Goal: Task Accomplishment & Management: Manage account settings

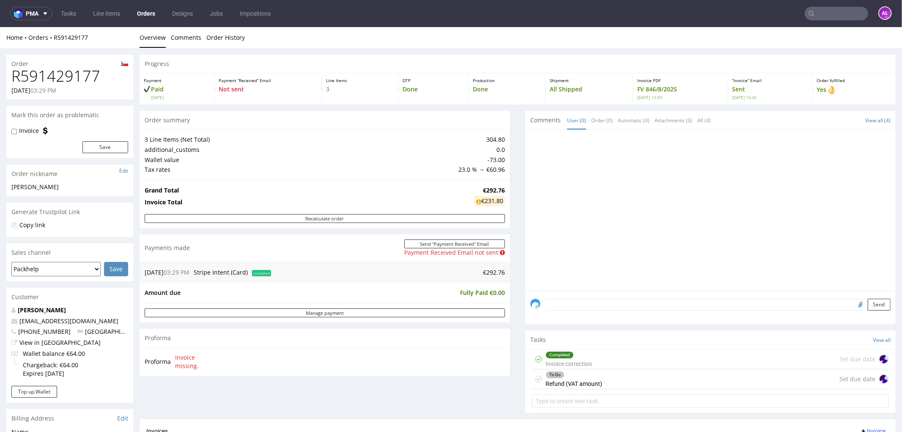
scroll to position [235, 0]
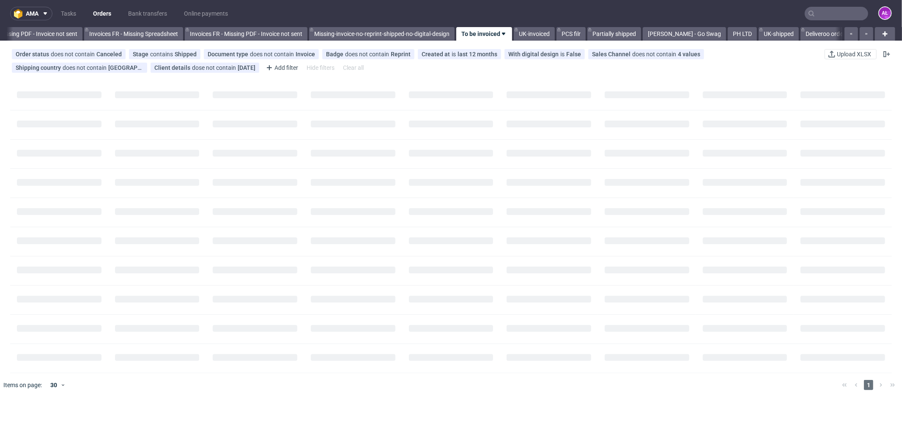
scroll to position [0, 1267]
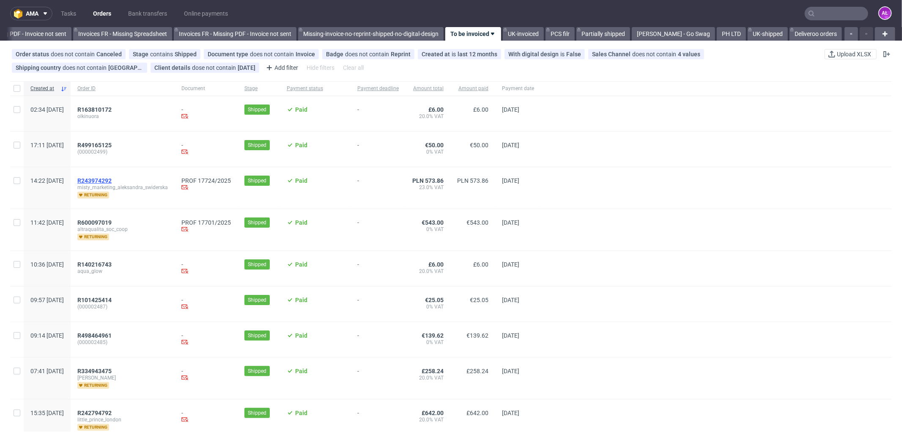
click at [112, 182] on span "R243974292" at bounding box center [94, 180] width 34 height 7
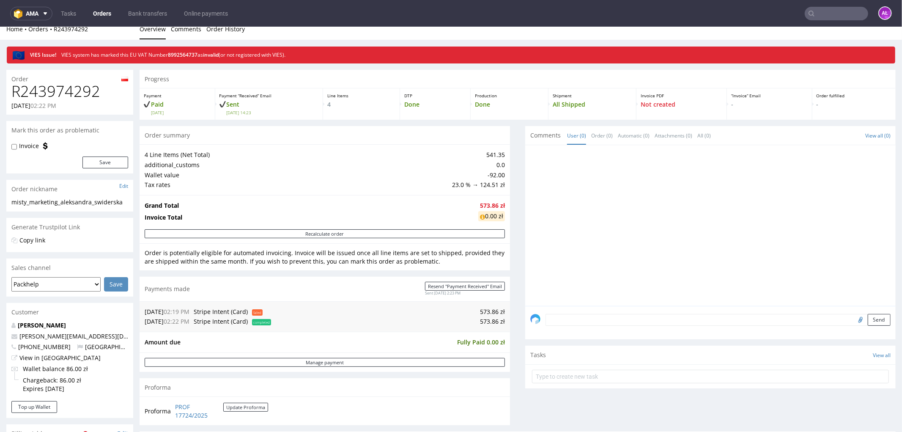
scroll to position [235, 0]
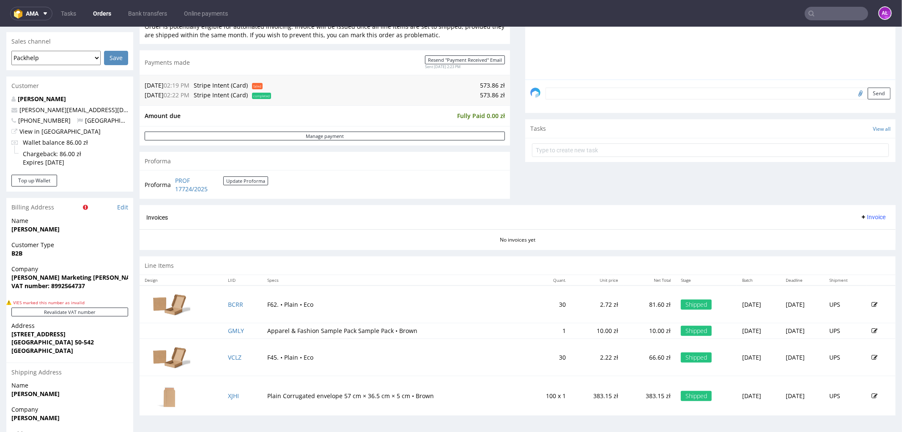
click at [859, 212] on button "Invoice" at bounding box center [873, 216] width 32 height 10
click at [864, 231] on span "Generate" at bounding box center [858, 234] width 41 height 8
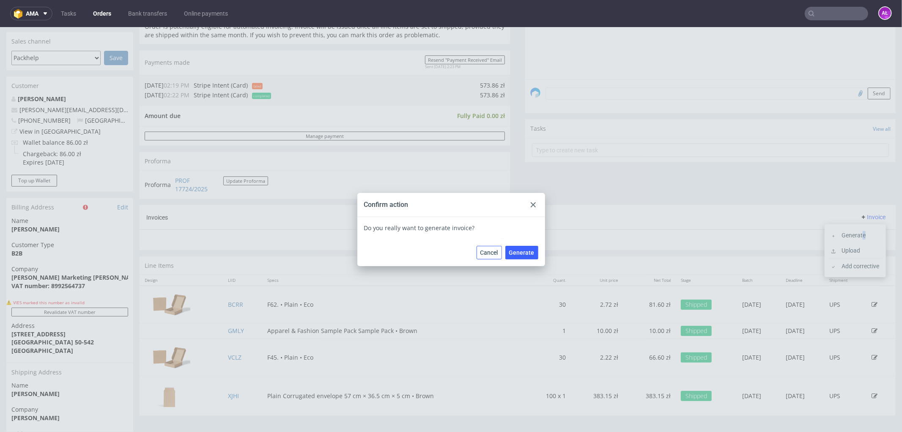
click at [500, 250] on div "Cancel Generate" at bounding box center [508, 252] width 62 height 14
click at [524, 253] on span "Generate" at bounding box center [521, 252] width 25 height 6
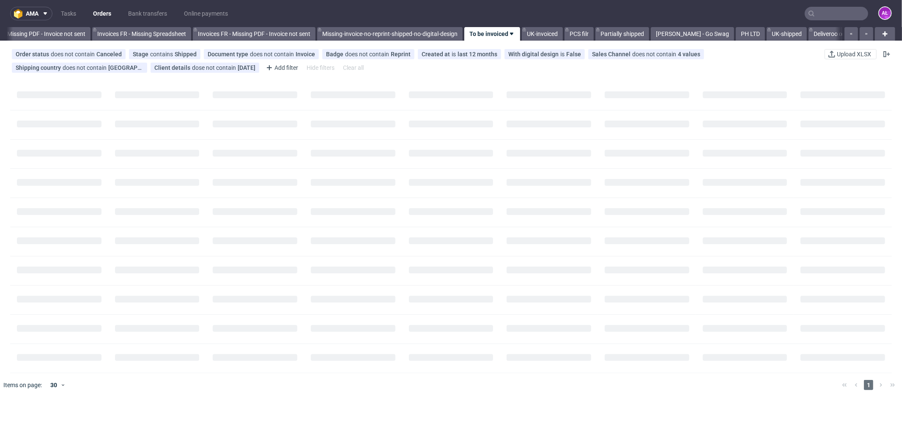
scroll to position [0, 1267]
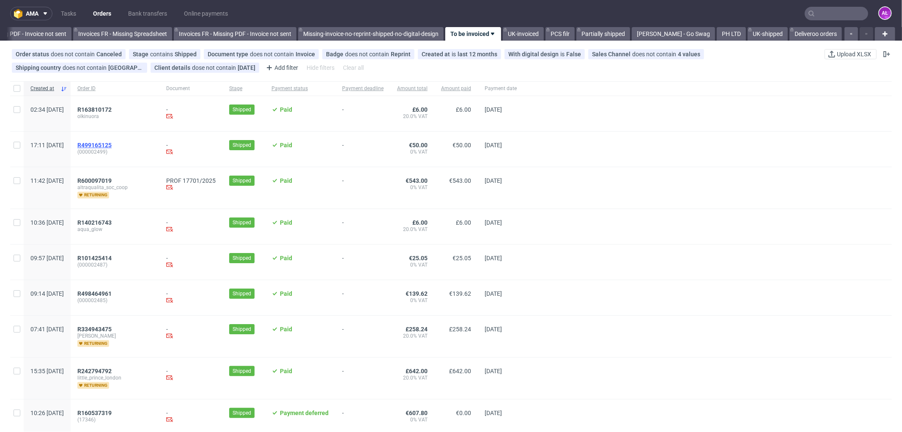
click at [112, 146] on span "R499165125" at bounding box center [94, 145] width 34 height 7
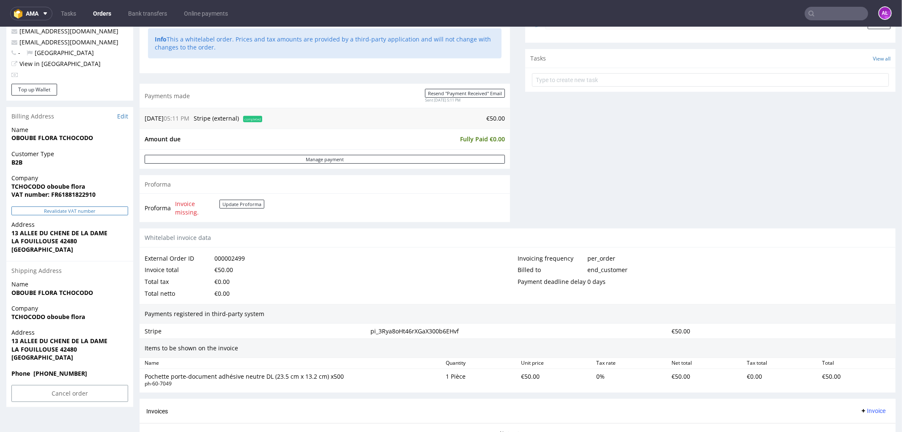
scroll to position [282, 0]
click at [106, 207] on button "Revalidate VAT number" at bounding box center [69, 210] width 117 height 9
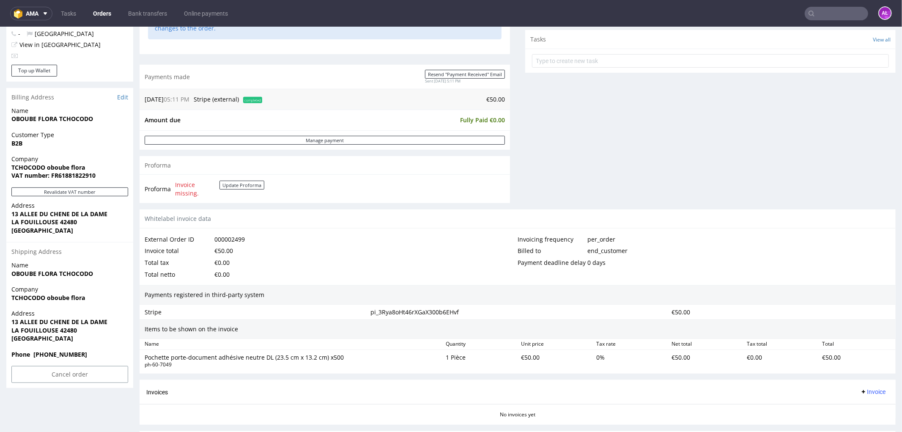
scroll to position [362, 0]
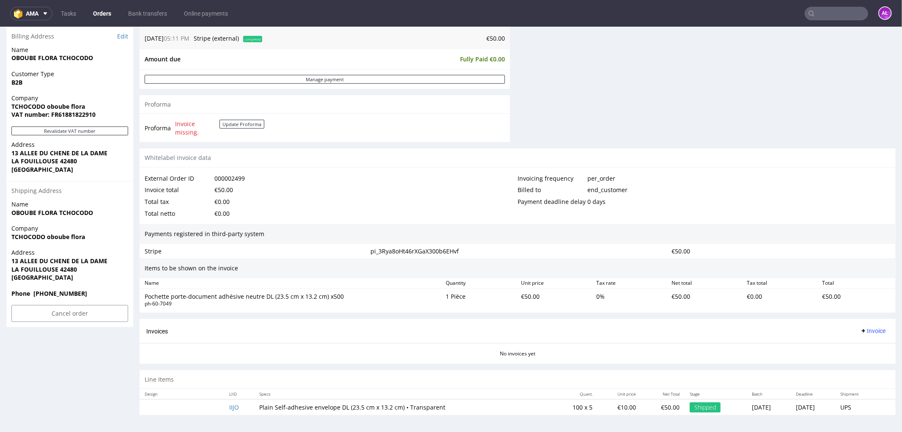
click at [860, 327] on span "Invoice" at bounding box center [872, 330] width 25 height 7
click at [863, 341] on li "Generate" at bounding box center [855, 348] width 55 height 15
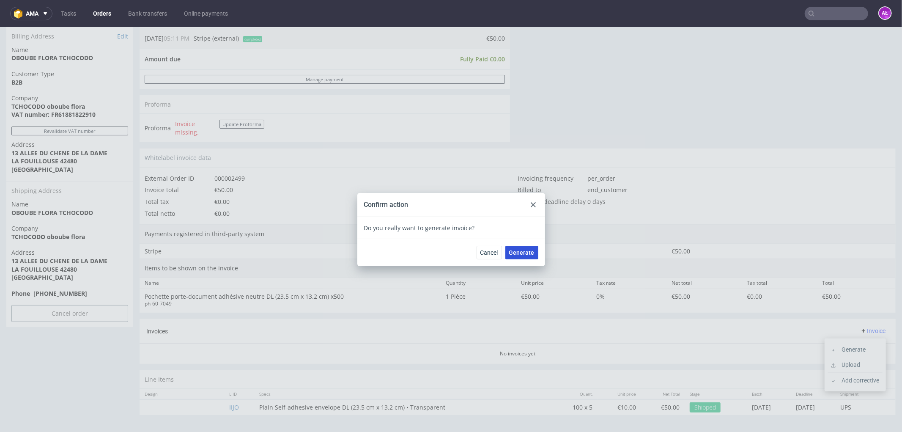
click at [512, 255] on button "Generate" at bounding box center [521, 252] width 33 height 14
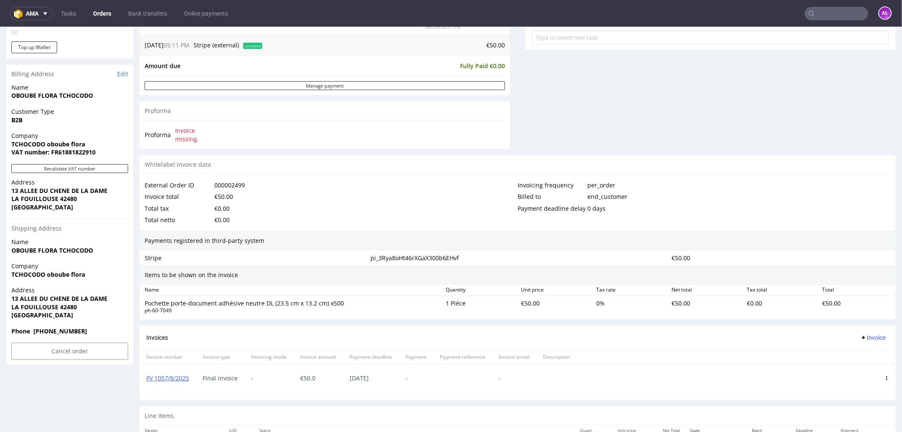
scroll to position [329, 0]
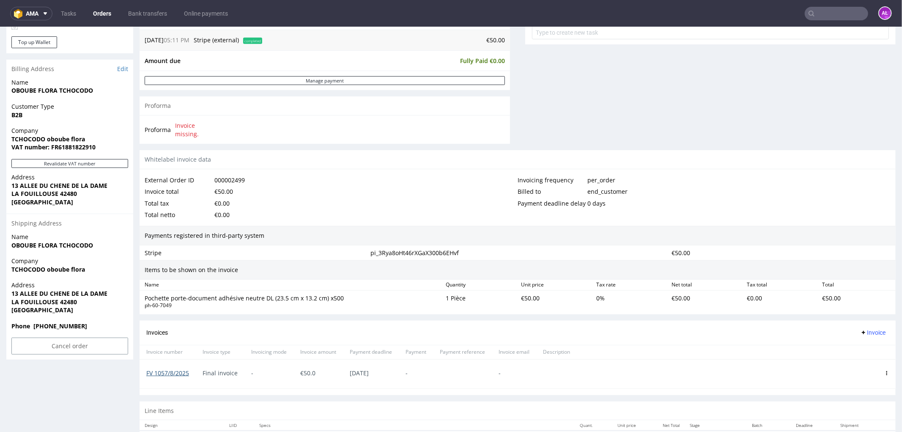
click at [178, 371] on link "FV 1057/8/2025" at bounding box center [167, 372] width 43 height 8
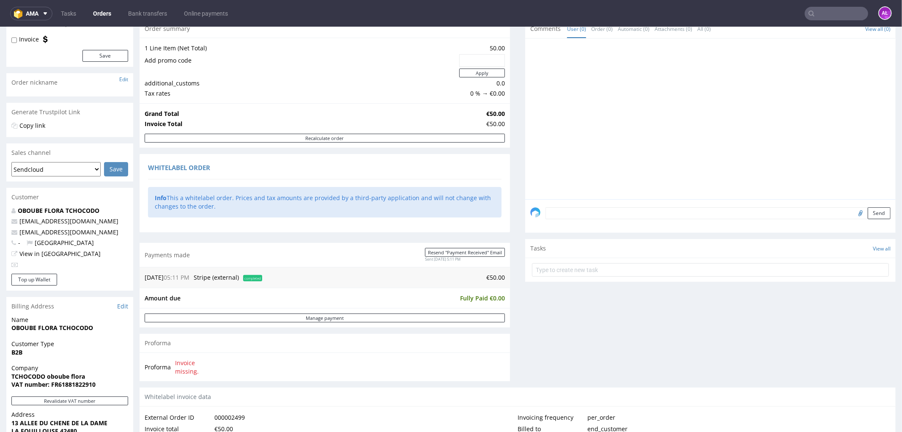
scroll to position [0, 0]
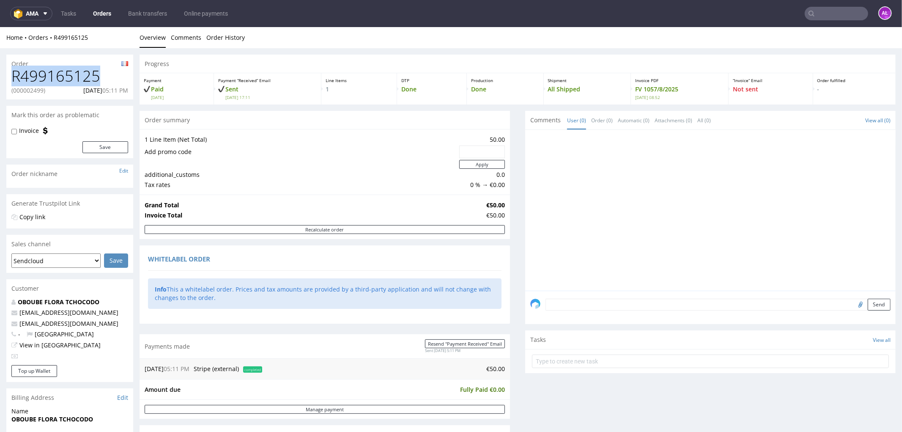
drag, startPoint x: 44, startPoint y: 79, endPoint x: 14, endPoint y: 79, distance: 30.0
click at [14, 79] on h1 "R499165125" at bounding box center [69, 75] width 117 height 17
copy h1 "R499165125"
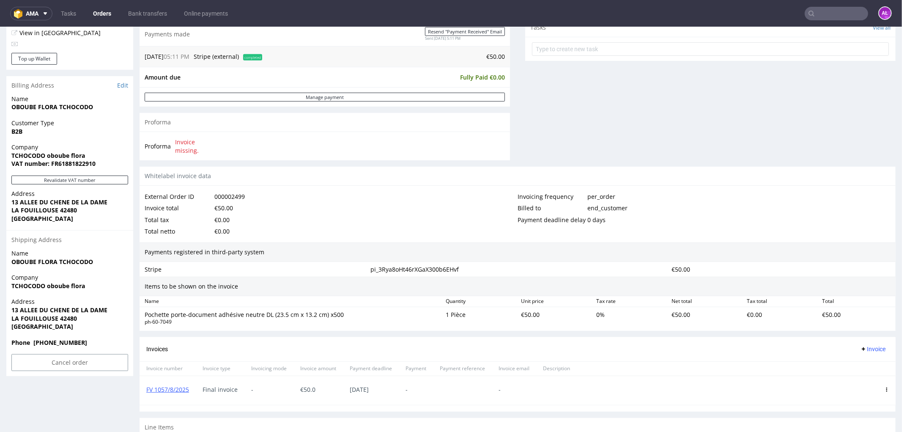
scroll to position [329, 0]
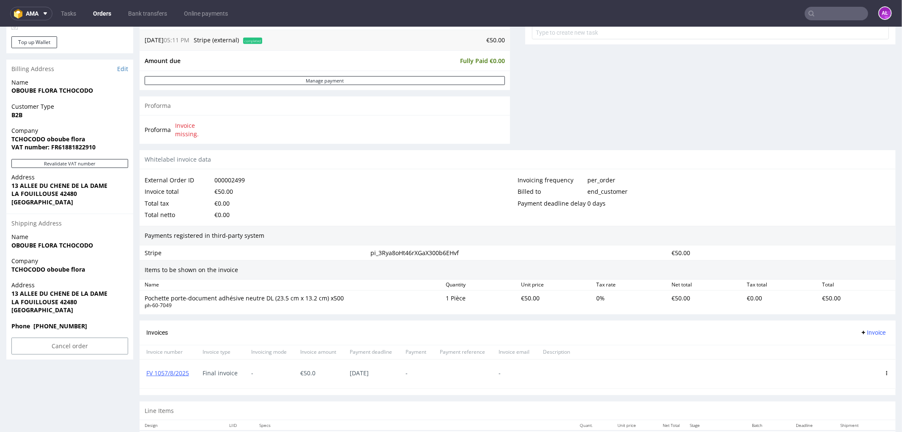
click at [885, 372] on icon at bounding box center [887, 372] width 4 height 4
click at [831, 354] on span "Delete invoice" at bounding box center [852, 358] width 51 height 8
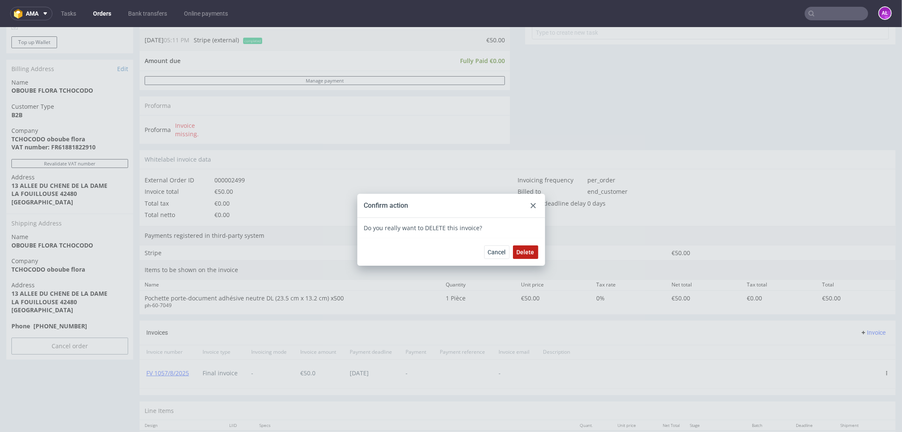
click at [522, 255] on button "Delete" at bounding box center [525, 252] width 25 height 14
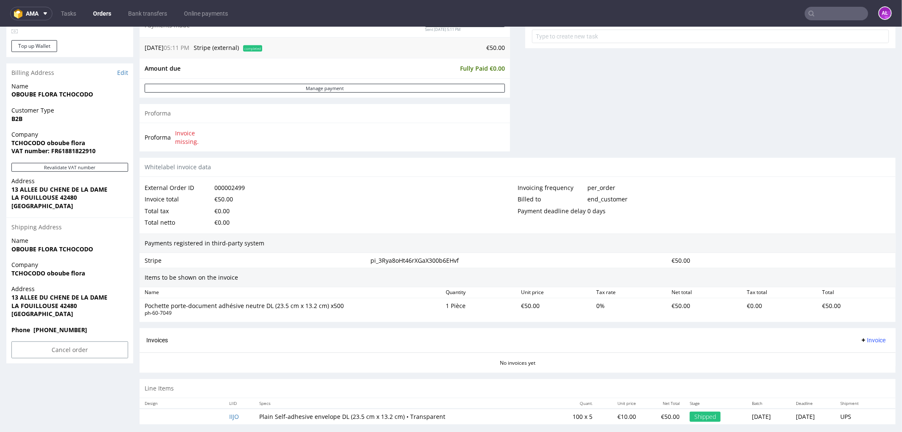
scroll to position [335, 0]
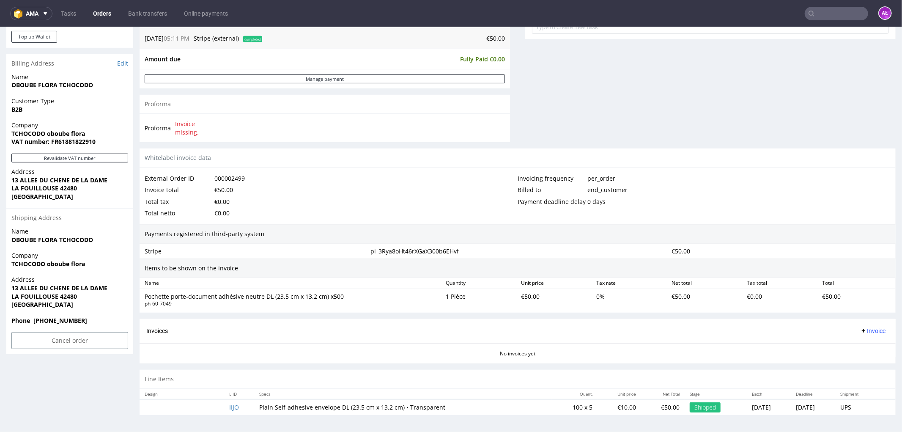
click at [861, 331] on span "Invoice" at bounding box center [872, 330] width 25 height 7
click at [869, 362] on span "Upload" at bounding box center [858, 364] width 41 height 8
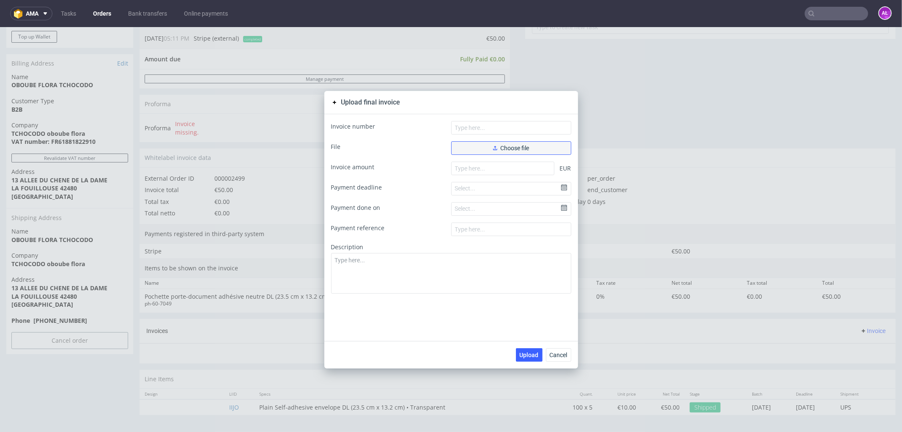
click at [525, 150] on span "Choose file" at bounding box center [511, 148] width 36 height 6
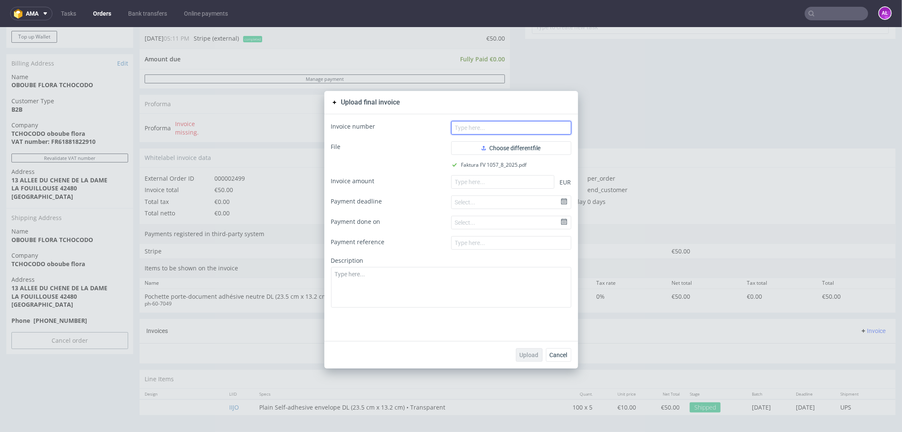
drag, startPoint x: 520, startPoint y: 128, endPoint x: 527, endPoint y: 129, distance: 6.8
click at [520, 128] on input "text" at bounding box center [511, 128] width 120 height 14
paste input "FV 1057/8/2025"
type input "FV 1057/8/2025"
click at [489, 178] on input "number" at bounding box center [502, 182] width 103 height 14
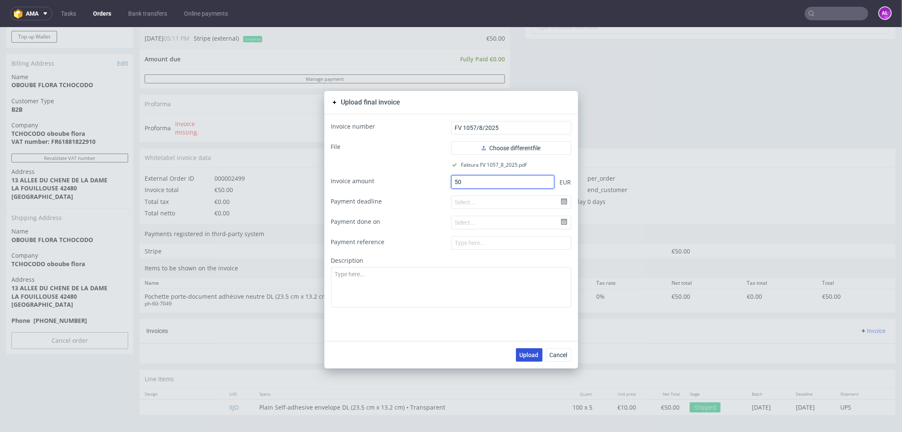
type input "50"
click at [528, 353] on span "Upload" at bounding box center [529, 354] width 19 height 6
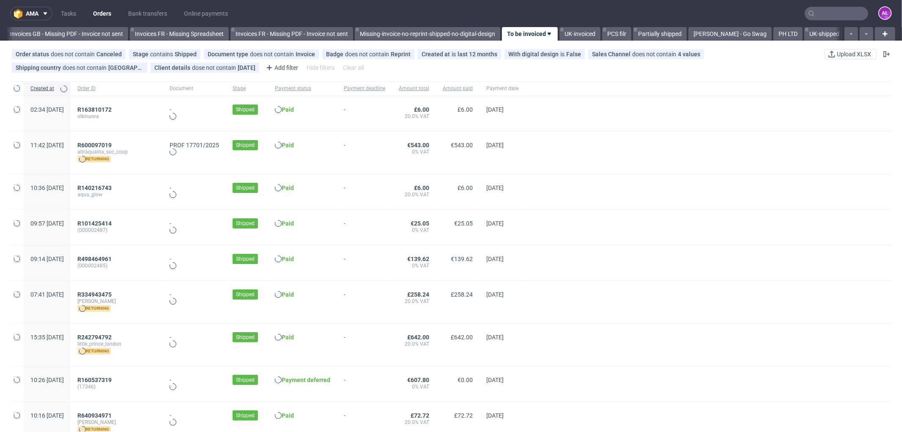
scroll to position [0, 1267]
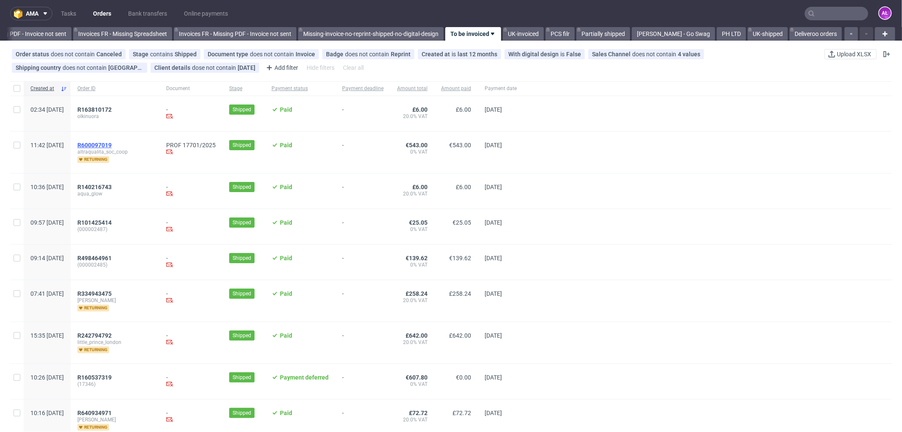
click at [112, 144] on span "R600097019" at bounding box center [94, 145] width 34 height 7
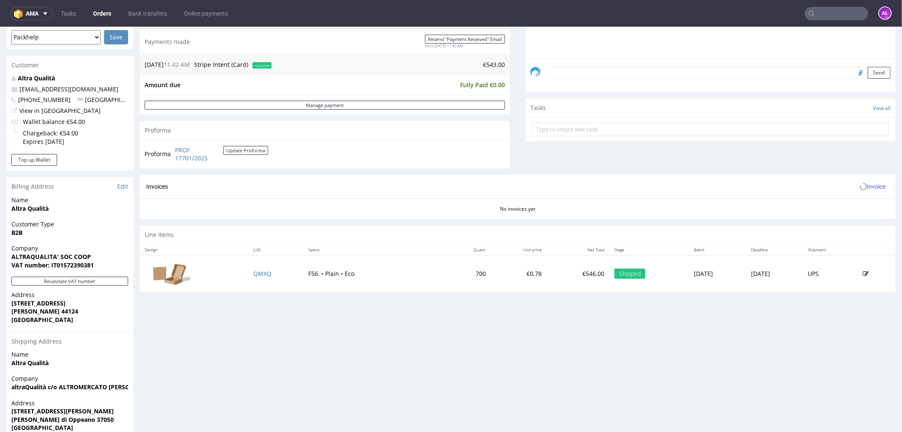
scroll to position [235, 0]
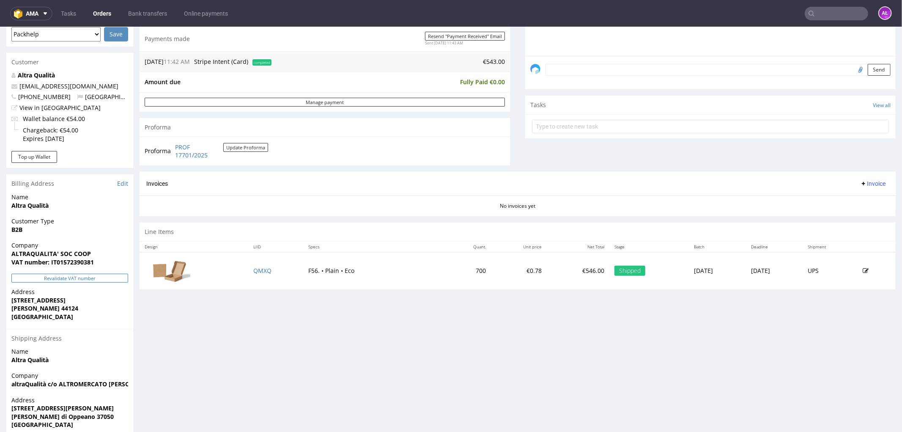
click at [113, 277] on button "Revalidate VAT number" at bounding box center [69, 277] width 117 height 9
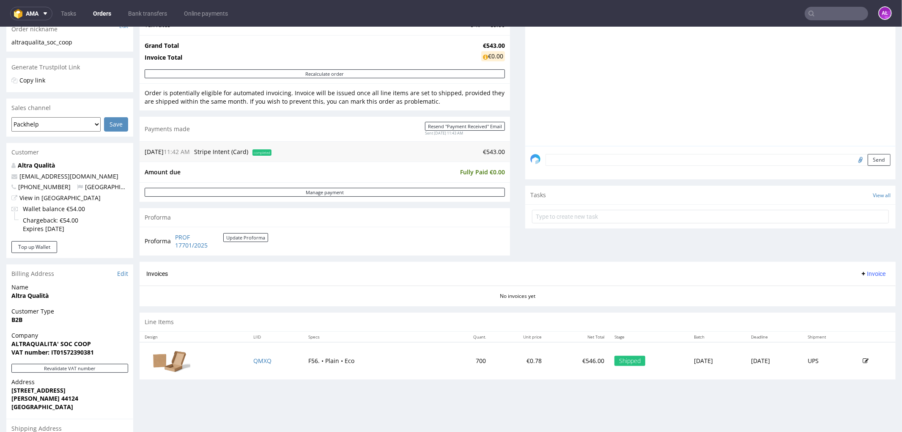
scroll to position [141, 0]
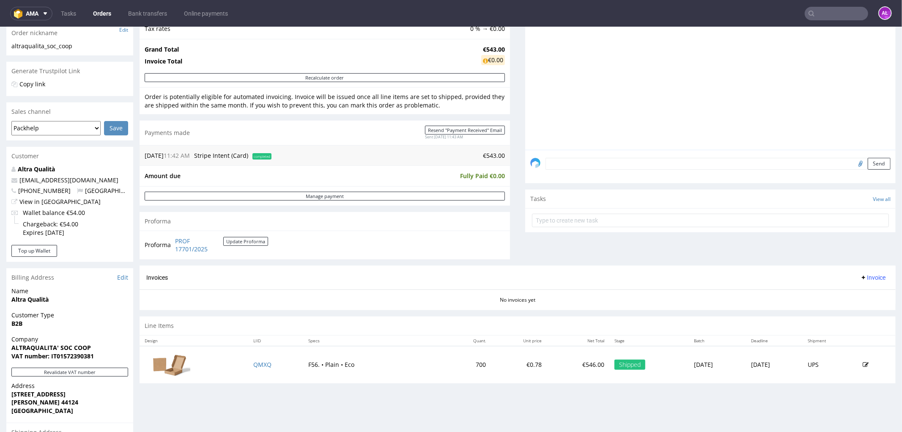
click at [861, 281] on button "Invoice" at bounding box center [873, 277] width 32 height 10
click at [864, 289] on li "Generate" at bounding box center [855, 295] width 55 height 15
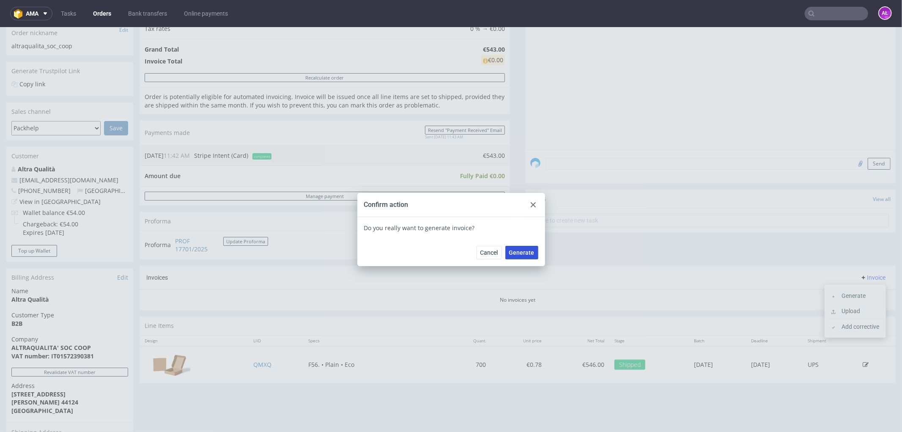
click at [517, 251] on span "Generate" at bounding box center [521, 252] width 25 height 6
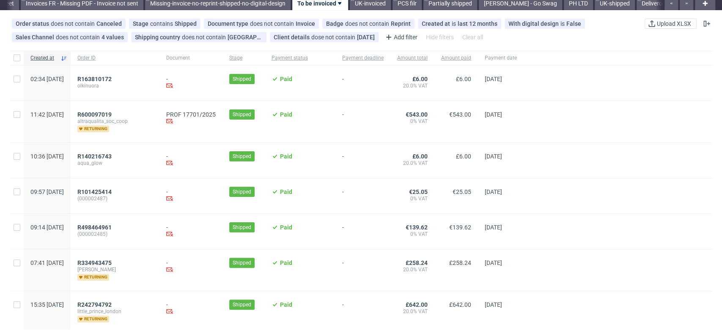
scroll to position [47, 0]
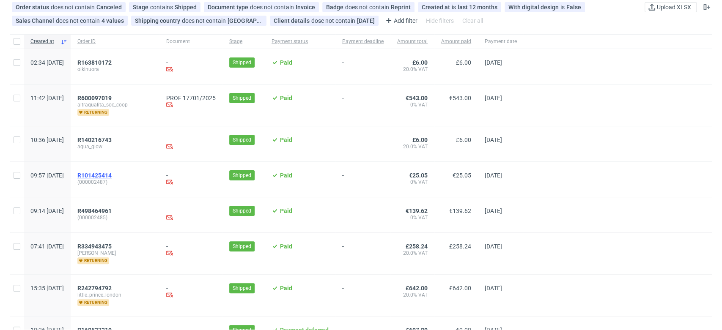
click at [112, 175] on span "R101425414" at bounding box center [94, 175] width 34 height 7
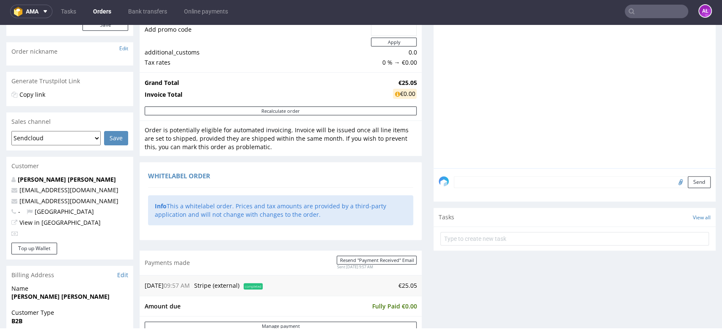
scroll to position [282, 0]
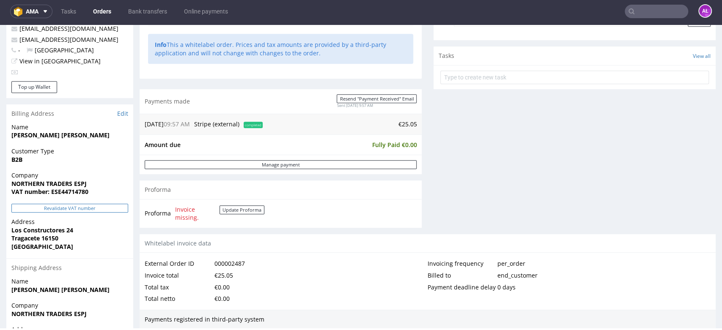
click at [115, 211] on button "Revalidate VAT number" at bounding box center [69, 208] width 117 height 9
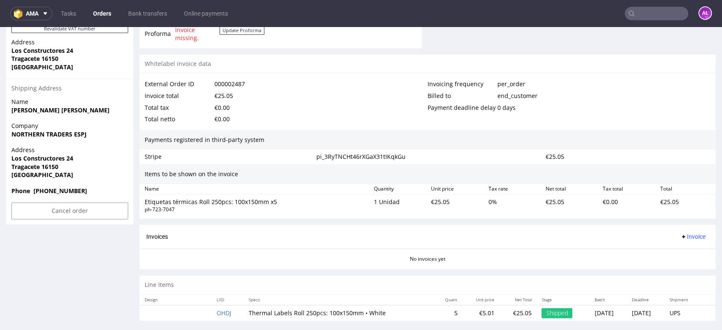
scroll to position [470, 0]
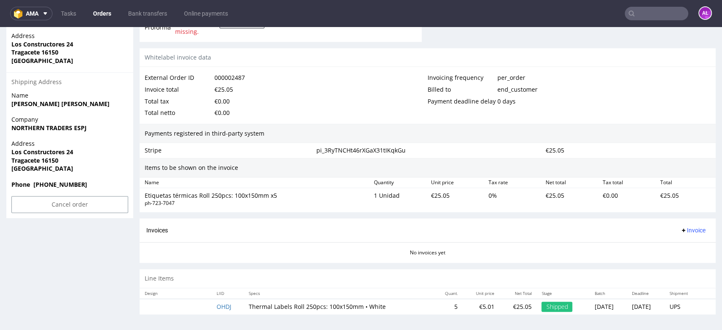
click at [680, 228] on span "Invoice" at bounding box center [692, 230] width 25 height 7
click at [681, 246] on span "Generate" at bounding box center [678, 248] width 41 height 8
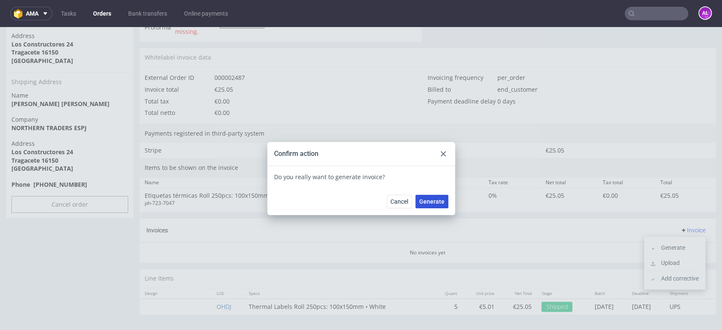
click at [435, 200] on span "Generate" at bounding box center [431, 202] width 25 height 6
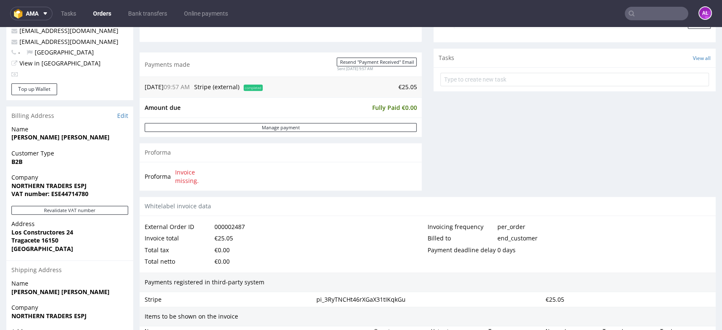
scroll to position [461, 0]
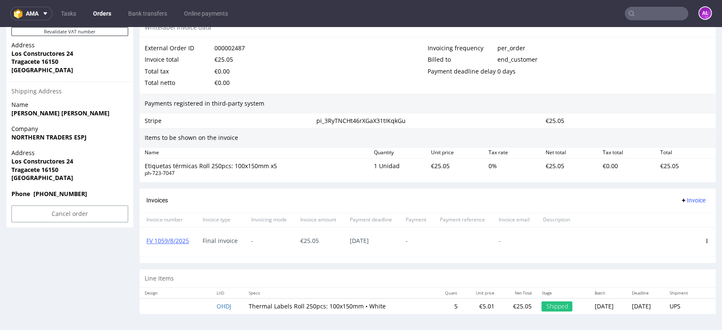
click at [705, 239] on icon at bounding box center [707, 241] width 4 height 4
click at [680, 317] on span "Delete invoice" at bounding box center [672, 317] width 51 height 8
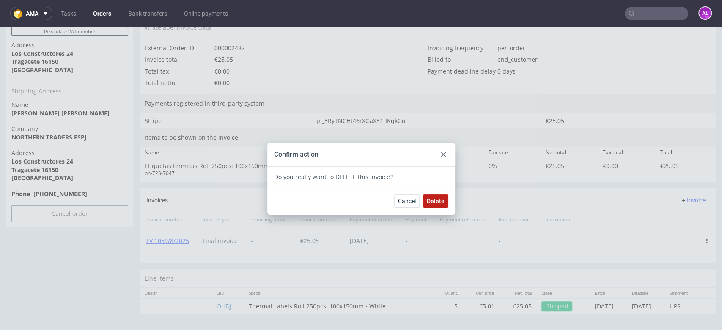
click at [437, 202] on span "Delete" at bounding box center [436, 201] width 18 height 6
drag, startPoint x: 440, startPoint y: 156, endPoint x: 223, endPoint y: 100, distance: 223.6
click at [441, 156] on icon at bounding box center [443, 154] width 5 height 5
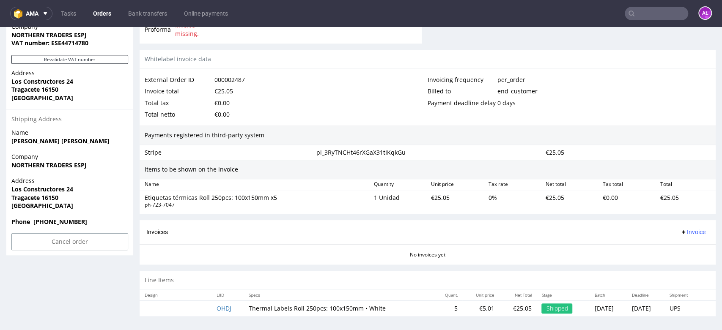
scroll to position [435, 0]
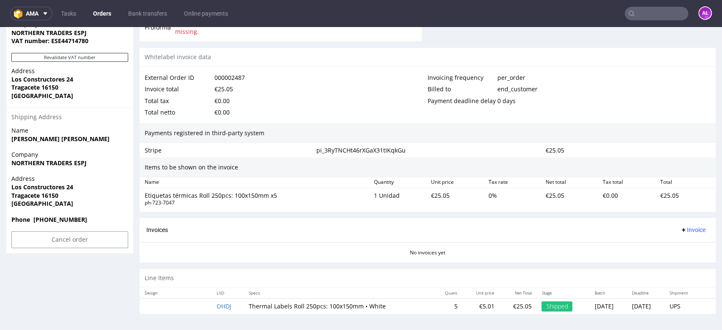
click at [681, 228] on span "Invoice" at bounding box center [692, 230] width 25 height 7
click at [685, 262] on span "Upload" at bounding box center [678, 263] width 41 height 8
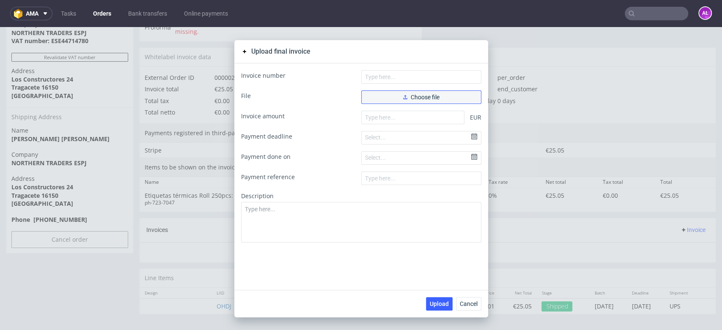
click at [383, 99] on button "Choose file" at bounding box center [421, 98] width 120 height 14
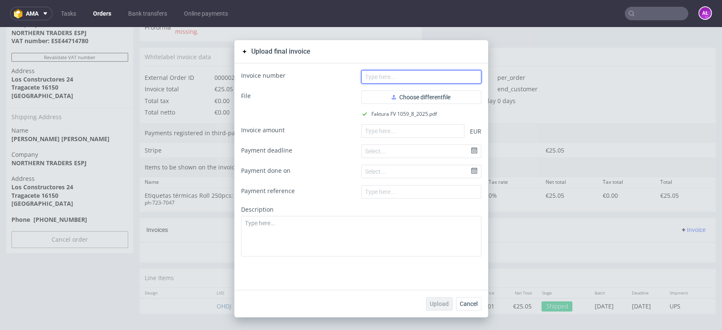
drag, startPoint x: 400, startPoint y: 76, endPoint x: 398, endPoint y: 33, distance: 43.2
click at [400, 76] on input "text" at bounding box center [421, 77] width 120 height 14
paste input "FV 1059/8/2025"
type input "FV 1059/8/2025"
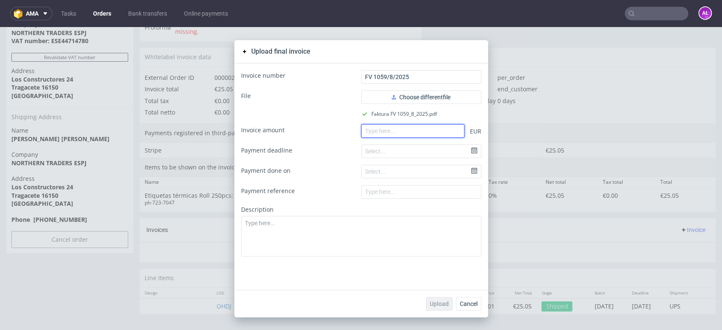
click at [406, 135] on input "number" at bounding box center [412, 131] width 103 height 14
paste input "25.0"
type input "25.0"
drag, startPoint x: 446, startPoint y: 306, endPoint x: 444, endPoint y: 301, distance: 5.3
click at [446, 305] on button "Upload" at bounding box center [439, 304] width 27 height 14
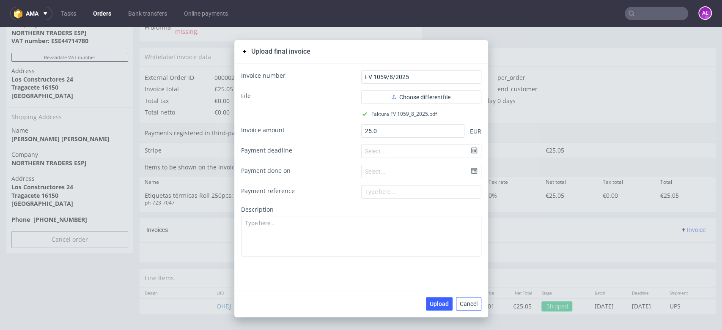
click at [468, 301] on span "Cancel" at bounding box center [469, 304] width 18 height 6
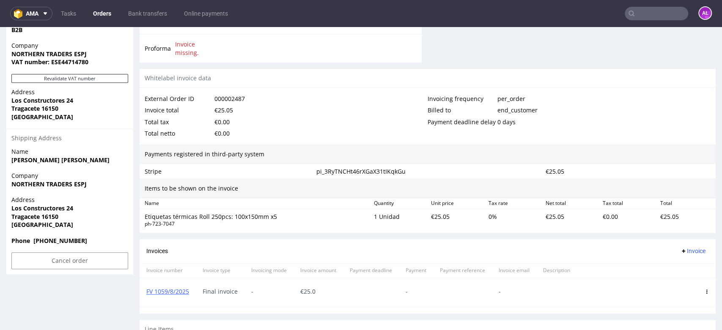
scroll to position [464, 0]
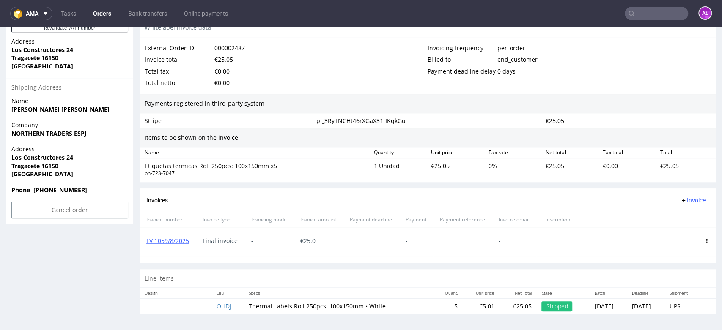
click at [705, 239] on icon at bounding box center [707, 241] width 4 height 4
click at [685, 250] on li "Edit" at bounding box center [668, 255] width 65 height 15
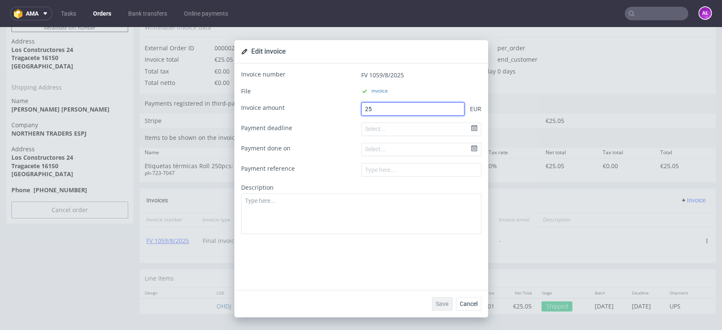
click at [397, 109] on input "25" at bounding box center [412, 109] width 103 height 14
type input "25.05"
drag, startPoint x: 438, startPoint y: 299, endPoint x: 435, endPoint y: 294, distance: 5.7
click at [438, 297] on button "Save" at bounding box center [442, 304] width 21 height 14
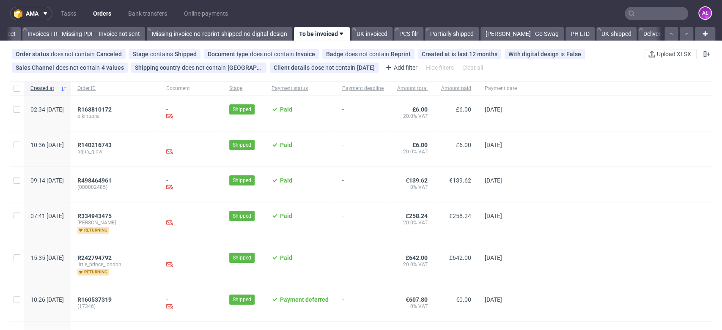
scroll to position [0, 1417]
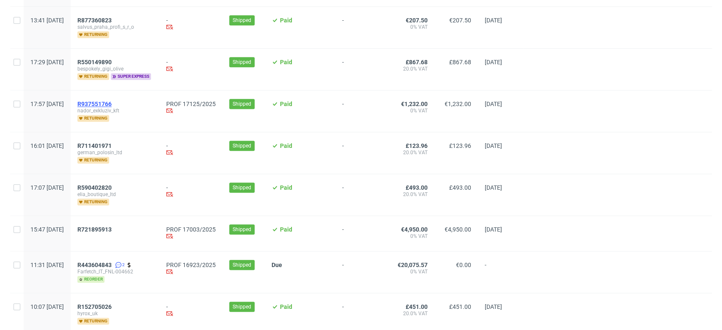
click at [112, 101] on span "R937551766" at bounding box center [94, 104] width 34 height 7
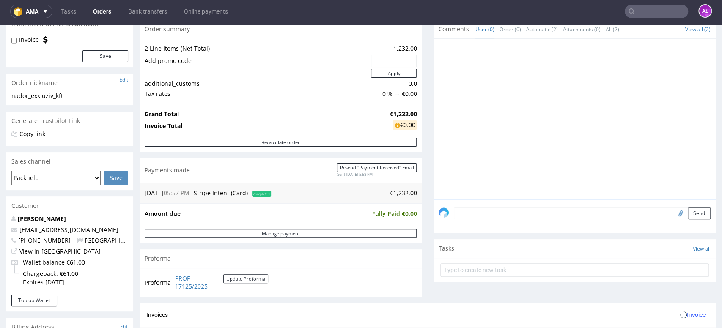
scroll to position [235, 0]
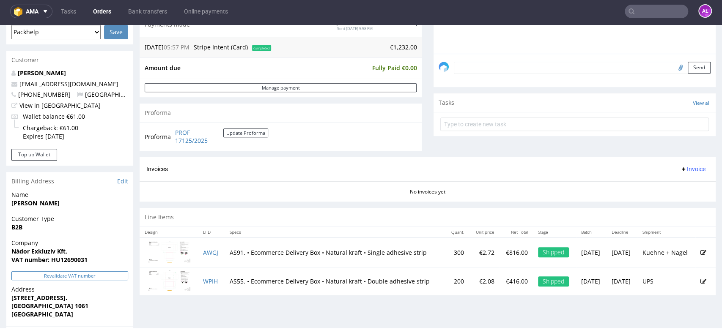
click at [111, 274] on button "Revalidate VAT number" at bounding box center [69, 276] width 117 height 9
drag, startPoint x: 686, startPoint y: 166, endPoint x: 686, endPoint y: 173, distance: 6.8
click at [686, 167] on span "Invoice" at bounding box center [692, 169] width 25 height 7
click at [684, 186] on span "Generate" at bounding box center [678, 187] width 41 height 8
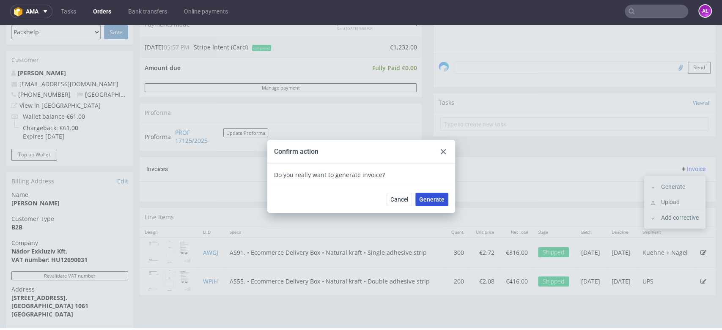
click at [433, 200] on span "Generate" at bounding box center [431, 200] width 25 height 6
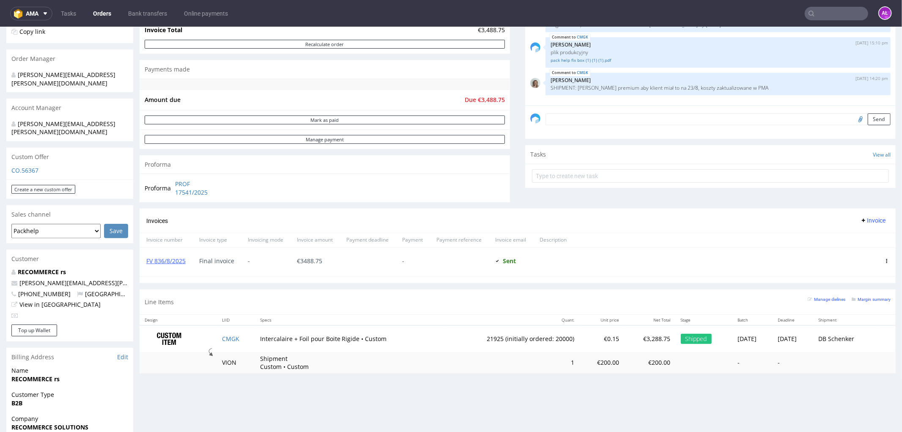
scroll to position [188, 0]
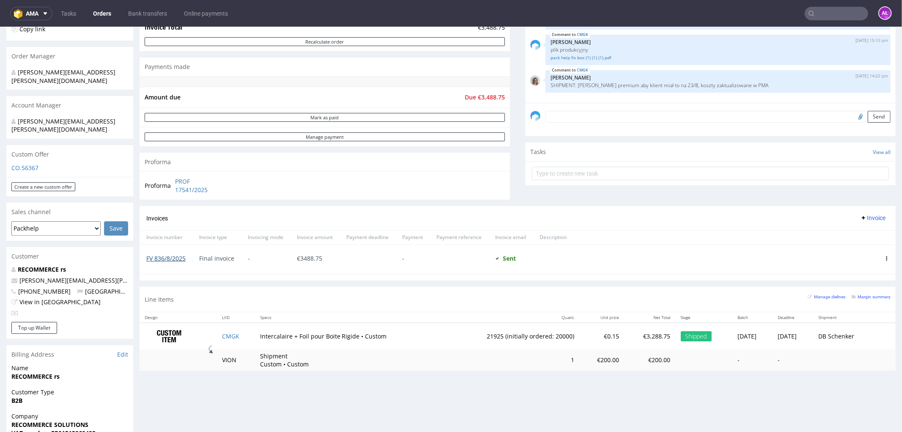
click at [178, 258] on link "FV 836/8/2025" at bounding box center [165, 258] width 39 height 8
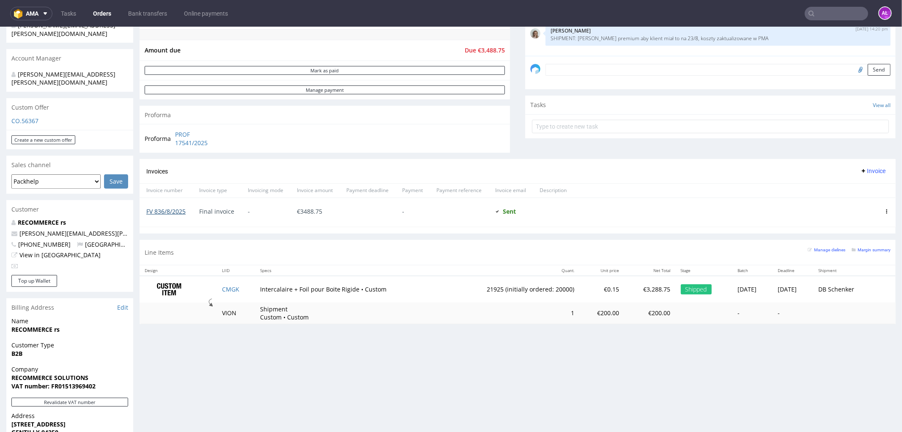
scroll to position [0, 0]
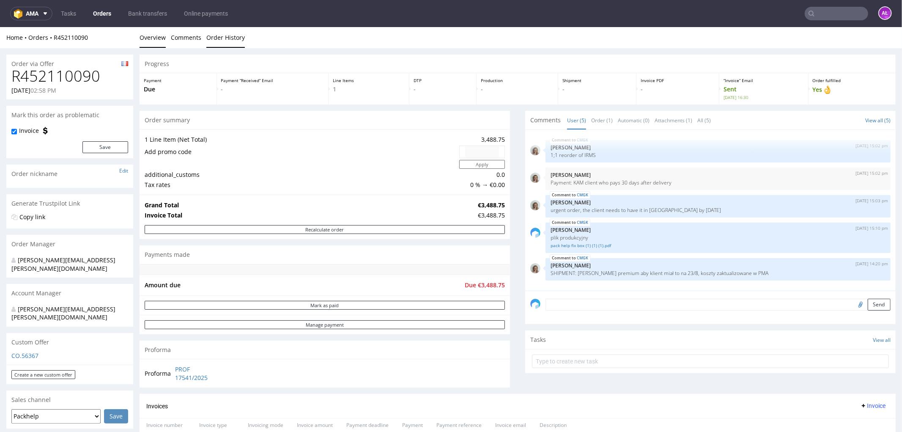
click at [229, 39] on link "Order History" at bounding box center [225, 37] width 38 height 21
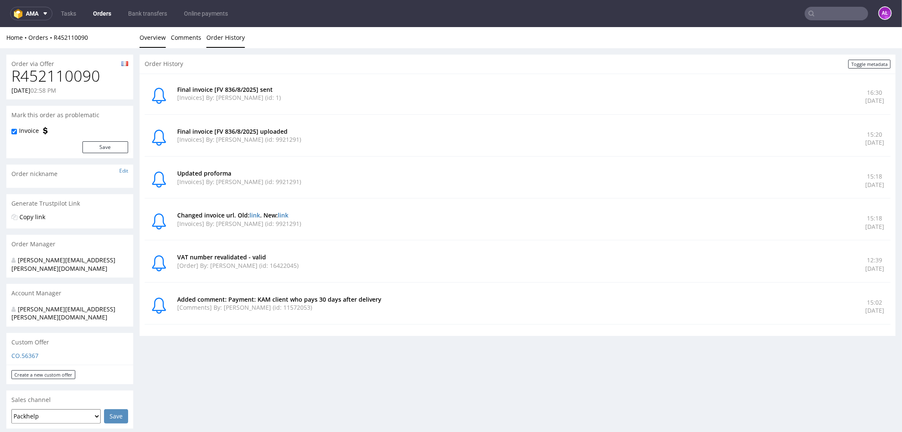
click at [150, 44] on link "Overview" at bounding box center [153, 37] width 26 height 21
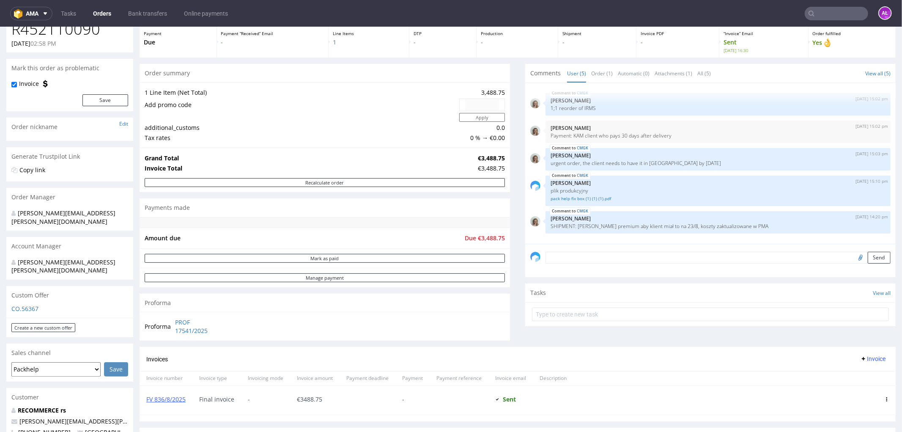
scroll to position [141, 0]
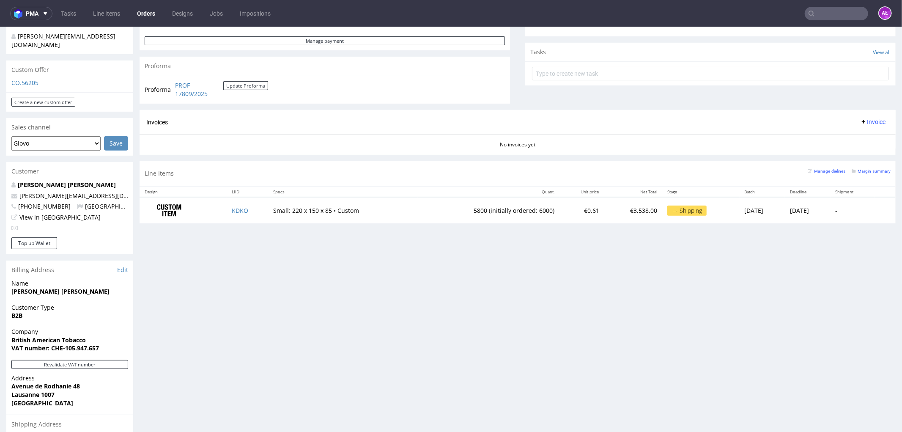
scroll to position [282, 0]
drag, startPoint x: 172, startPoint y: 85, endPoint x: 288, endPoint y: 102, distance: 117.1
click at [216, 91] on tr "Proforma PROF 17809/2025 Update Proforma" at bounding box center [207, 88] width 124 height 18
copy tr "PROF 17809/2025"
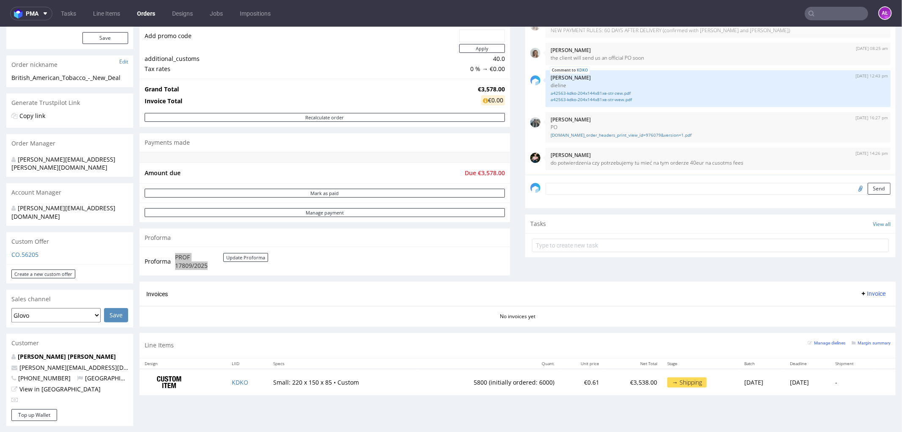
scroll to position [94, 0]
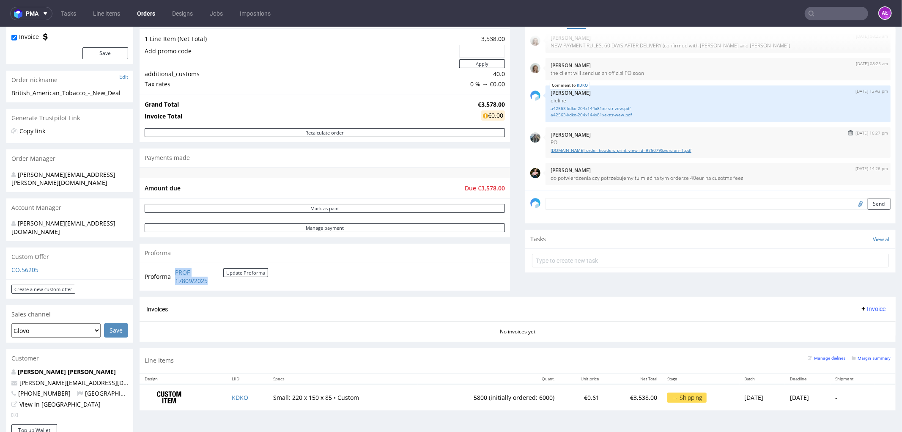
click at [658, 151] on link "[DOMAIN_NAME]_order_headers_print_view_id=976079&version=1.pdf" at bounding box center [718, 150] width 335 height 6
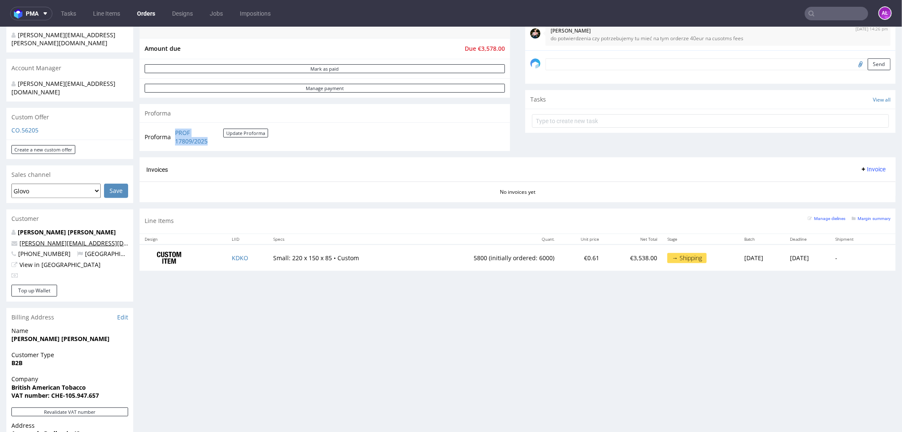
scroll to position [235, 0]
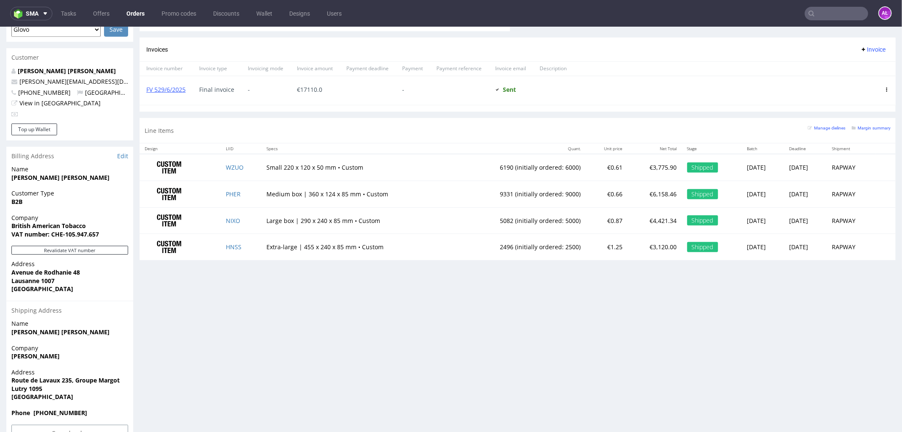
scroll to position [411, 0]
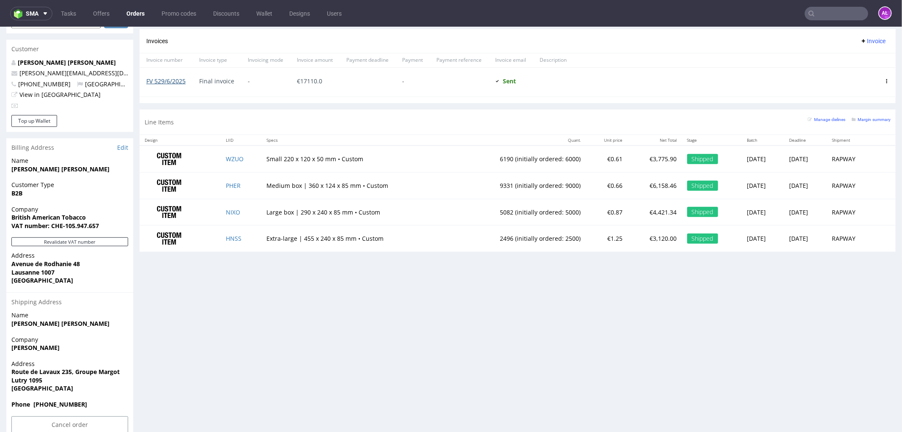
click at [179, 79] on link "FV 529/6/2025" at bounding box center [165, 81] width 39 height 8
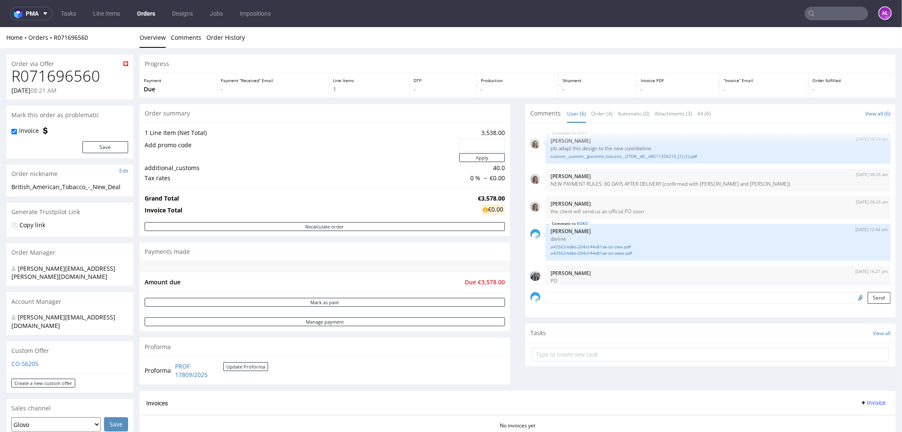
scroll to position [44, 0]
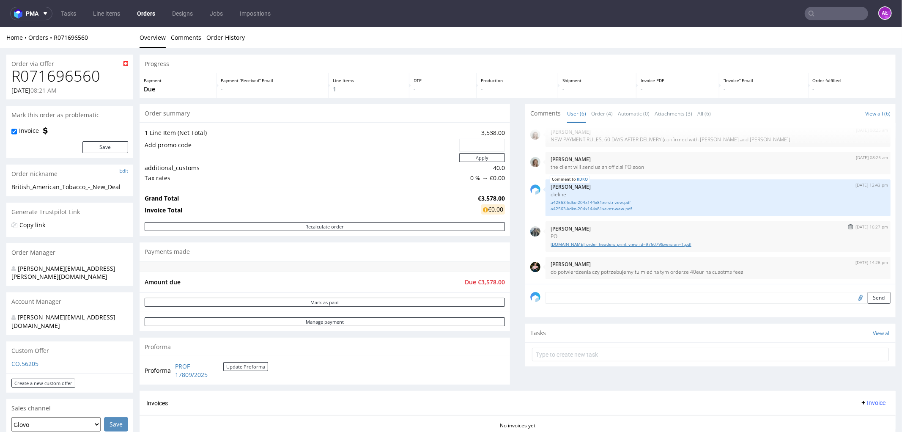
click at [630, 246] on link "bat.coupahost.com_order_headers_print_view_id=976079&version=1.pdf" at bounding box center [718, 244] width 335 height 6
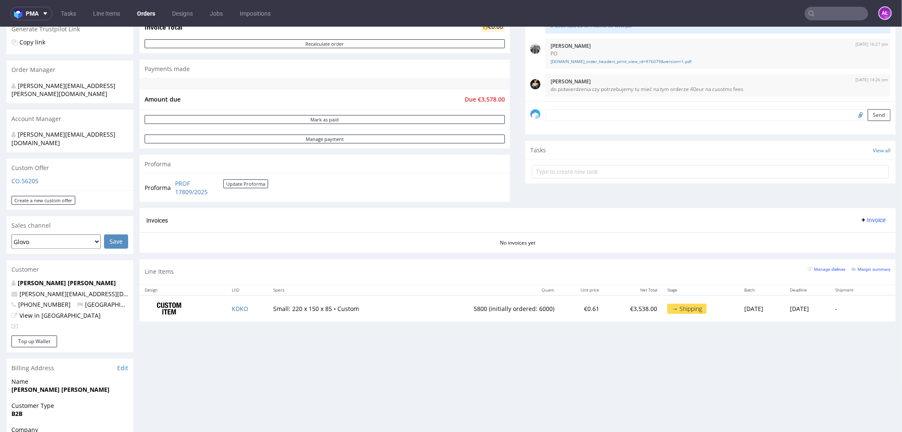
scroll to position [188, 0]
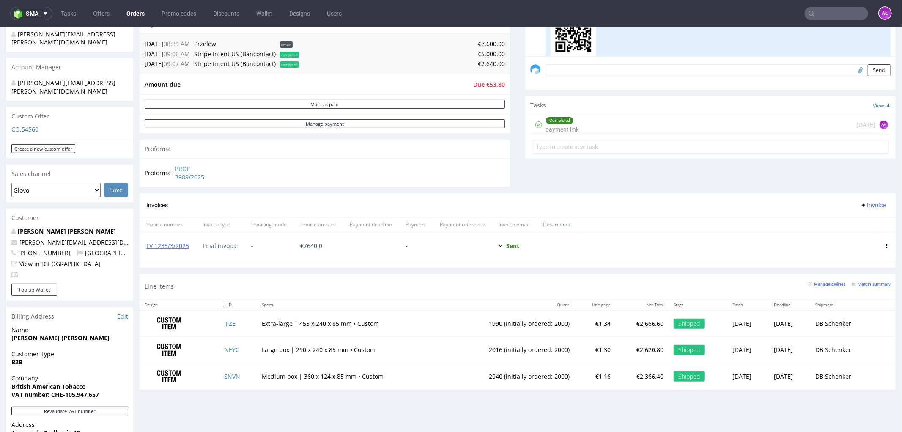
scroll to position [235, 0]
click at [185, 247] on link "FV 1235/3/2025" at bounding box center [167, 245] width 43 height 8
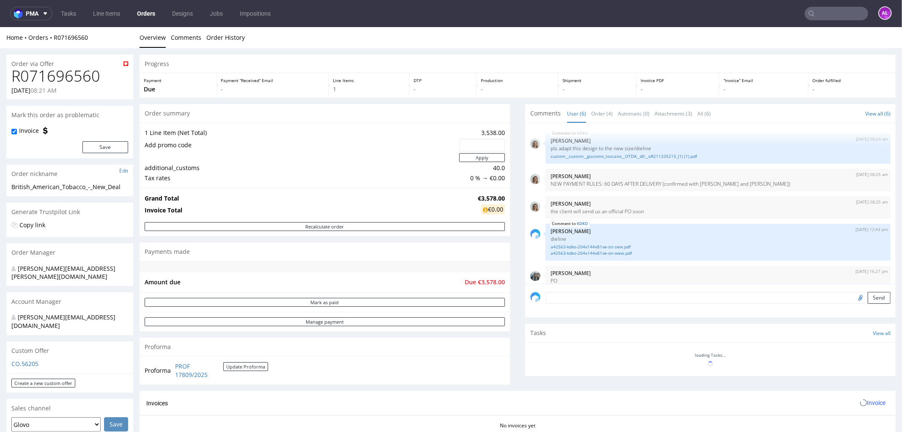
scroll to position [44, 0]
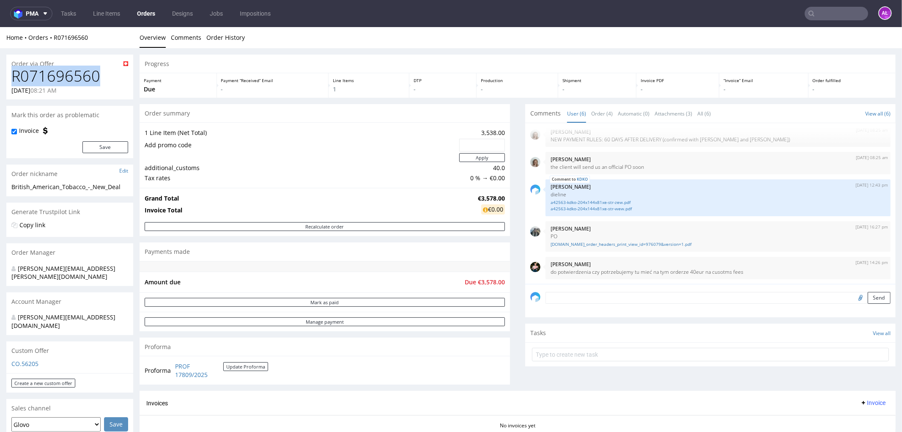
drag, startPoint x: 98, startPoint y: 79, endPoint x: 9, endPoint y: 80, distance: 88.8
click at [9, 80] on div "R071696560 17.07.2025 08:21 AM" at bounding box center [69, 83] width 127 height 32
copy h1 "R071696560"
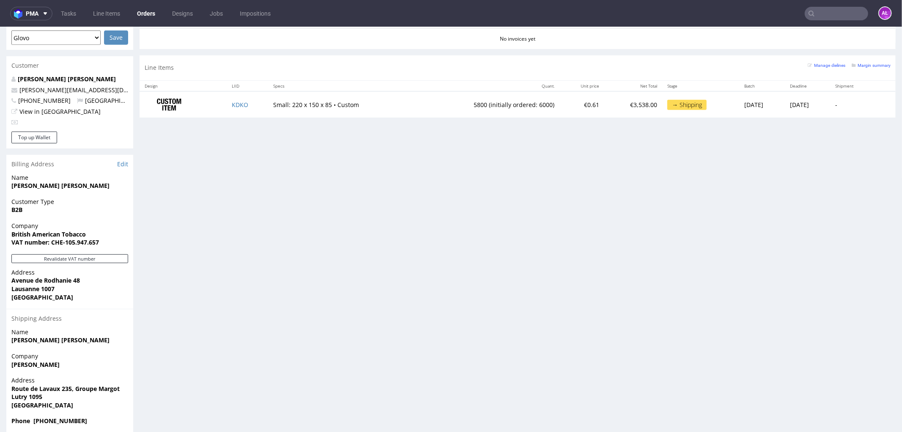
scroll to position [403, 0]
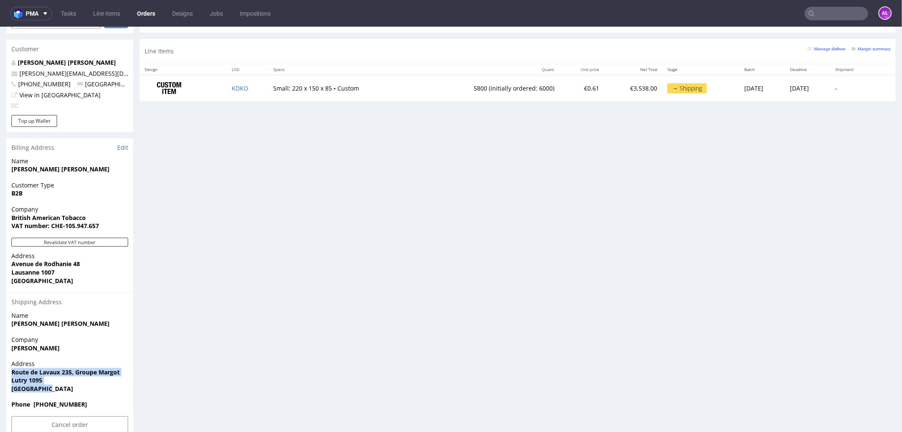
drag, startPoint x: 55, startPoint y: 373, endPoint x: 13, endPoint y: 354, distance: 46.8
click at [13, 359] on p "Address Route de Lavaux 235, Groupe Margot Lutry 1095 Switzerland" at bounding box center [69, 375] width 117 height 33
copy p "Route de Lavaux 235, Groupe Margot Lutry 1095 Switzerland"
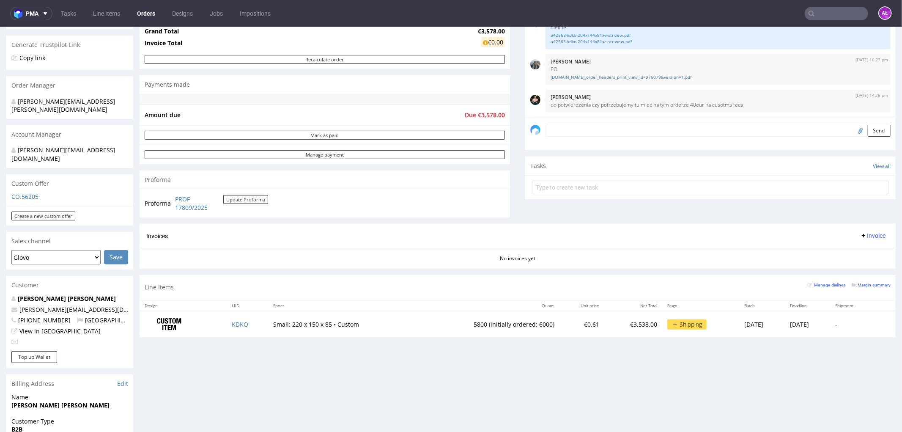
scroll to position [168, 0]
click at [858, 239] on button "Invoice" at bounding box center [873, 234] width 32 height 10
click at [853, 264] on span "Upload" at bounding box center [858, 268] width 41 height 8
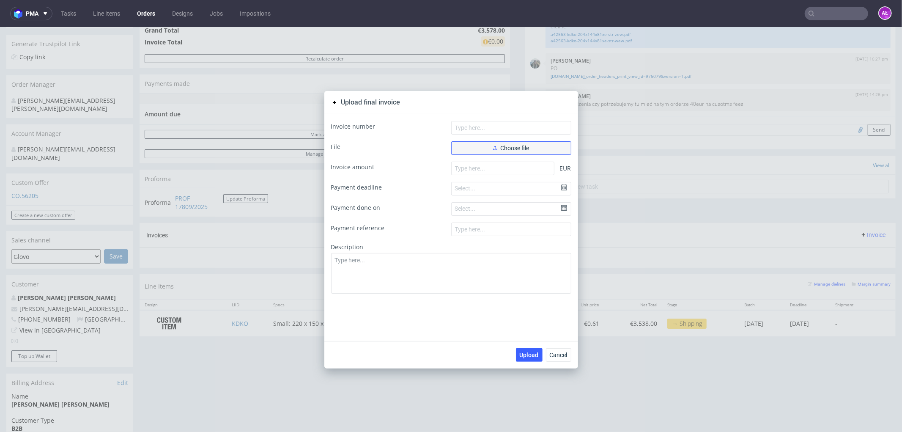
click at [539, 153] on button "Choose file" at bounding box center [511, 148] width 120 height 14
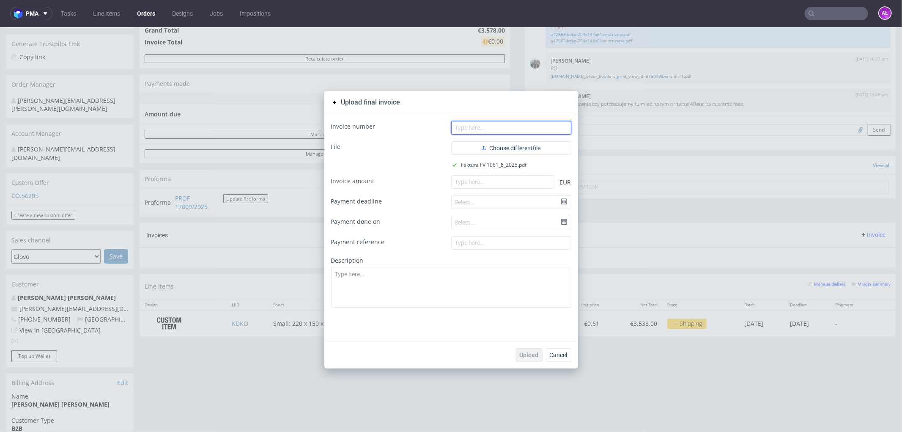
click at [485, 130] on input "text" at bounding box center [511, 128] width 120 height 14
paste input "FV 1061/8/2025"
type input "FV 1061/8/2025"
click at [461, 184] on input "number" at bounding box center [502, 182] width 103 height 14
paste input "3578.00"
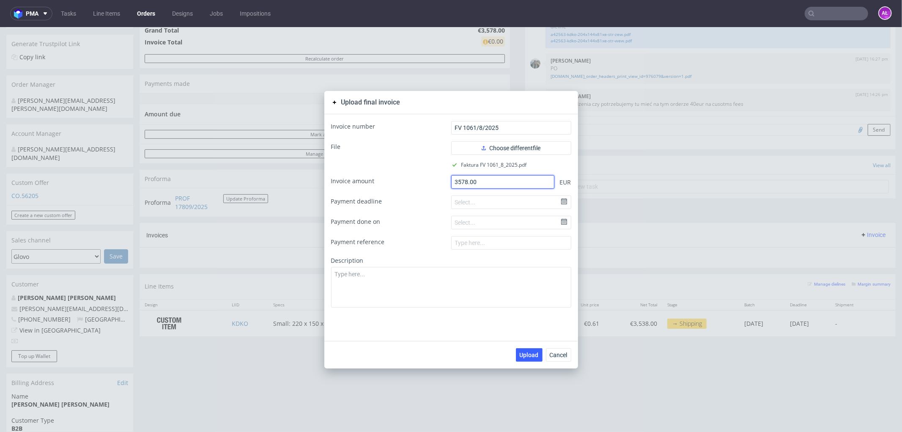
type input "3578.00"
drag, startPoint x: 498, startPoint y: 282, endPoint x: 496, endPoint y: 321, distance: 39.8
click at [498, 283] on textarea at bounding box center [451, 286] width 240 height 41
paste textarea "PO 5700976079"
type textarea "PO 5700976079"
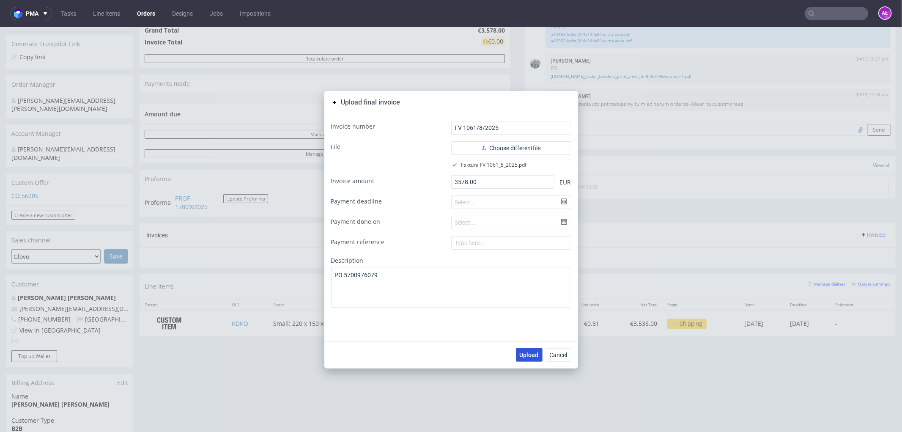
click at [524, 356] on span "Upload" at bounding box center [529, 354] width 19 height 6
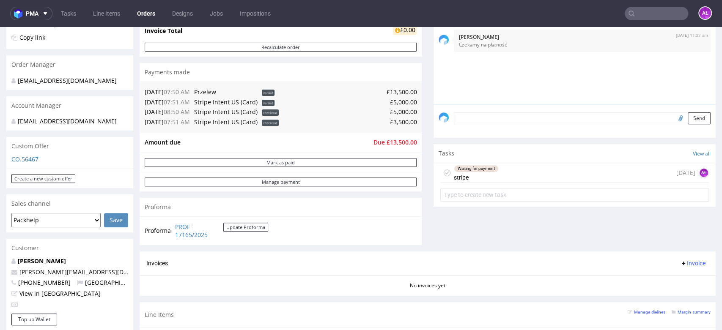
scroll to position [188, 0]
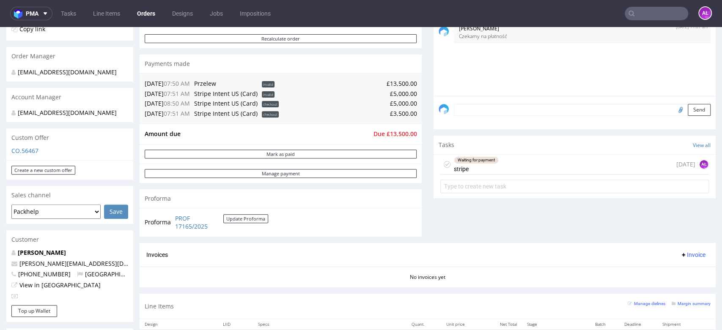
click at [456, 165] on div "Waiting for payment stripe" at bounding box center [476, 164] width 45 height 19
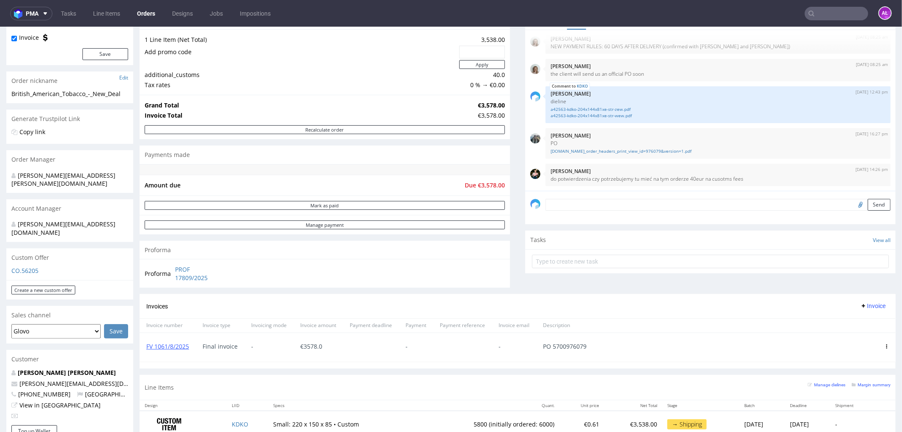
scroll to position [188, 0]
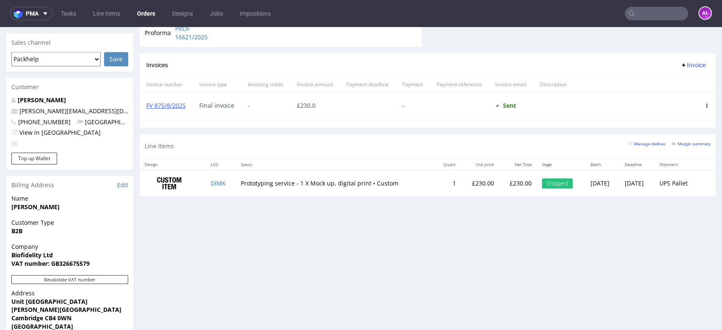
scroll to position [517, 0]
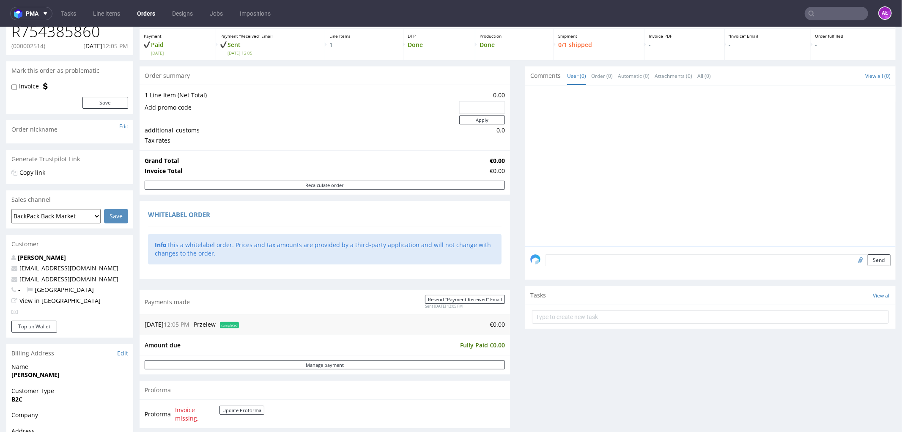
scroll to position [188, 0]
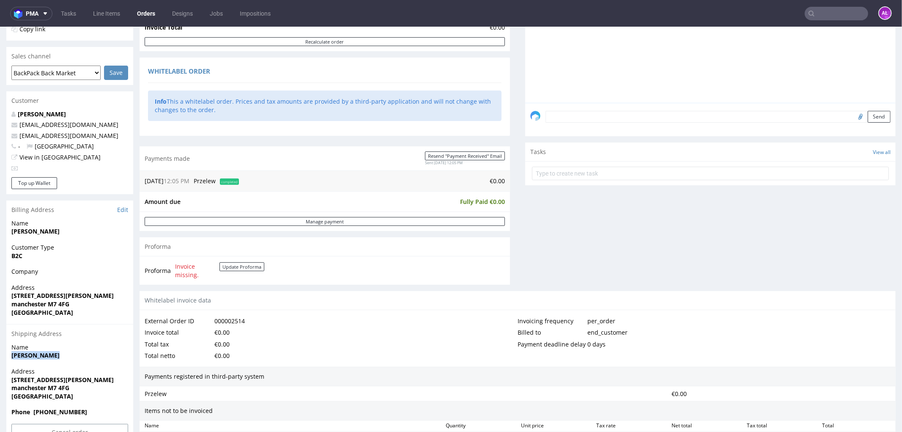
drag, startPoint x: 66, startPoint y: 357, endPoint x: 9, endPoint y: 357, distance: 56.2
click at [9, 357] on div "Name Moshe Errera" at bounding box center [69, 355] width 127 height 24
copy strong "Moshe Errera"
drag, startPoint x: 8, startPoint y: 380, endPoint x: 64, endPoint y: 379, distance: 55.4
click at [64, 379] on div "Address 7 Marston road manchester M7 4FG United Kingdom" at bounding box center [69, 387] width 127 height 41
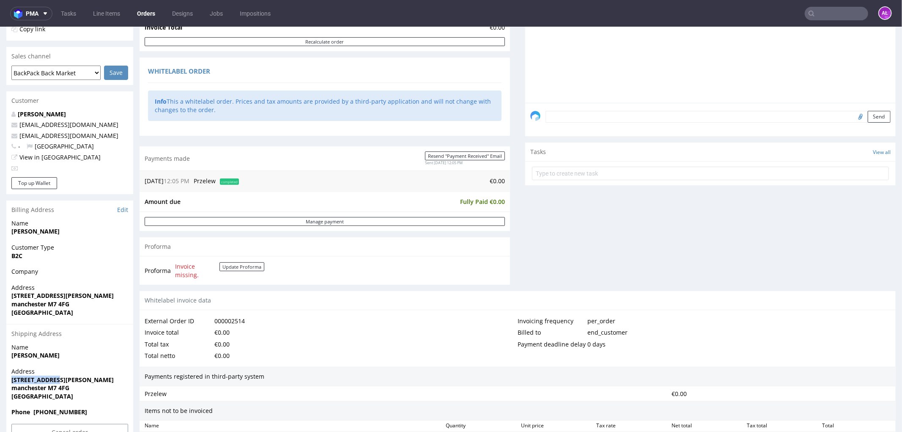
copy strong "7 Marston road"
drag, startPoint x: 10, startPoint y: 387, endPoint x: 80, endPoint y: 388, distance: 69.4
click at [80, 388] on div "Address 7 Marston road manchester M7 4FG United Kingdom" at bounding box center [69, 387] width 127 height 41
copy strong "manchester M7 4FG"
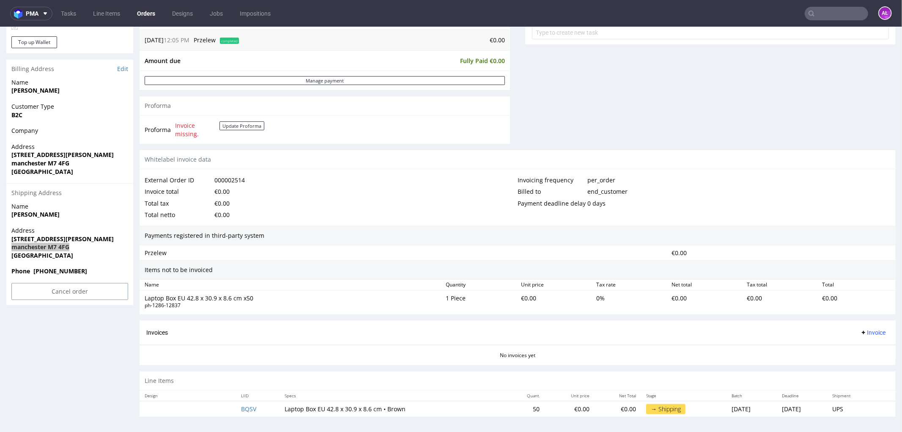
scroll to position [331, 0]
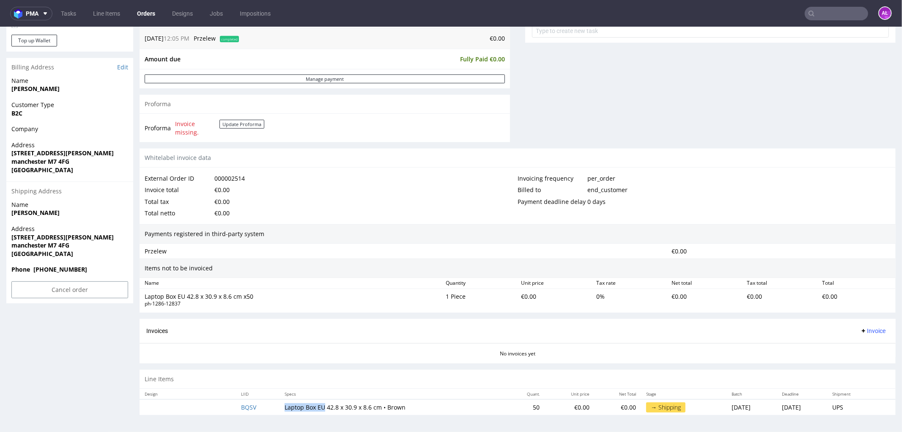
drag, startPoint x: 275, startPoint y: 407, endPoint x: 315, endPoint y: 408, distance: 39.8
click at [315, 408] on td "Laptop Box EU 42.8 x 30.9 x 8.6 cm • Brown" at bounding box center [393, 407] width 226 height 16
copy td "Laptop Box EU"
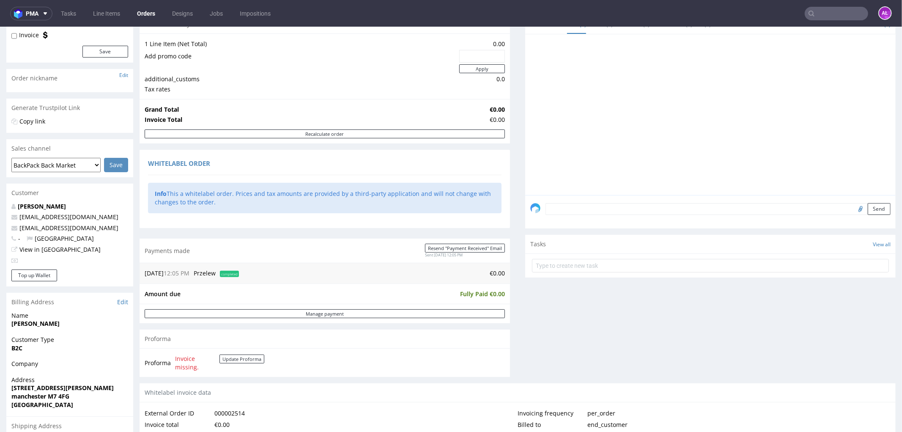
scroll to position [0, 0]
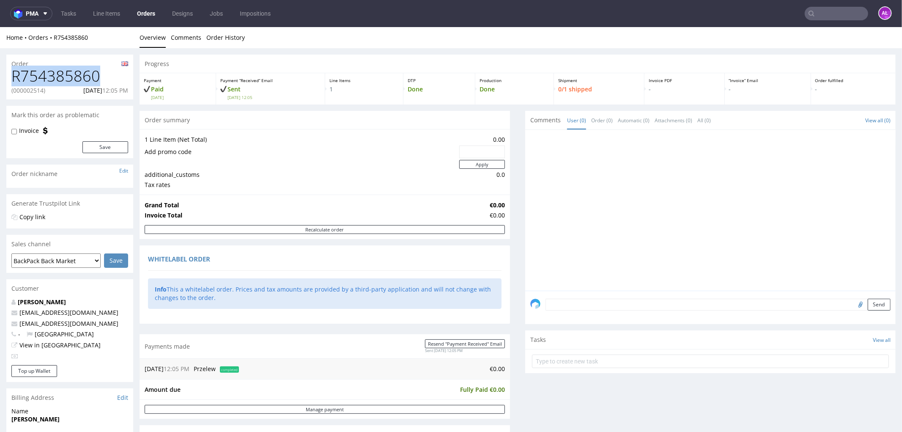
drag, startPoint x: 101, startPoint y: 71, endPoint x: 14, endPoint y: 77, distance: 86.4
click at [14, 77] on h1 "R754385860" at bounding box center [69, 75] width 117 height 17
copy h1 "R754385860"
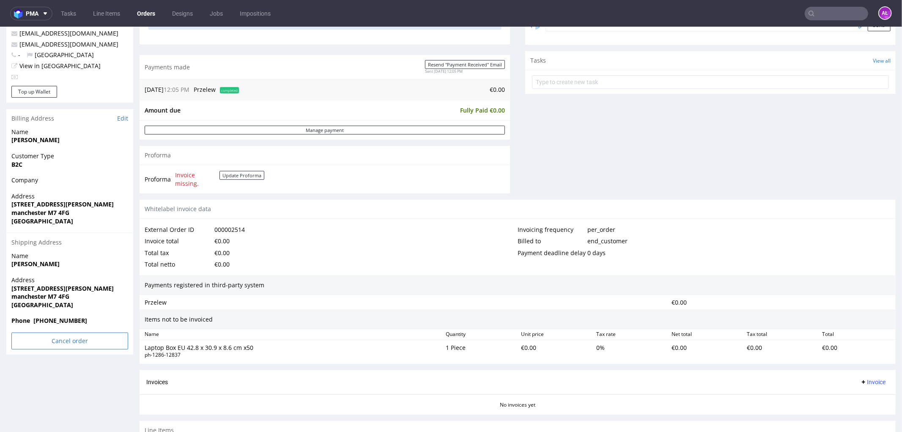
scroll to position [282, 0]
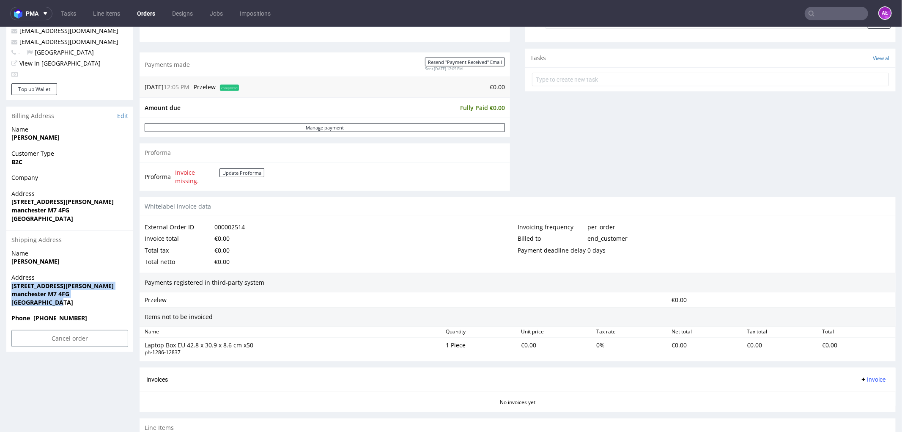
drag, startPoint x: 60, startPoint y: 302, endPoint x: 11, endPoint y: 285, distance: 51.9
click at [11, 285] on p "Address 7 Marston road manchester M7 4FG United Kingdom" at bounding box center [69, 289] width 117 height 33
copy p "7 Marston road manchester M7 4FG United Kingdom"
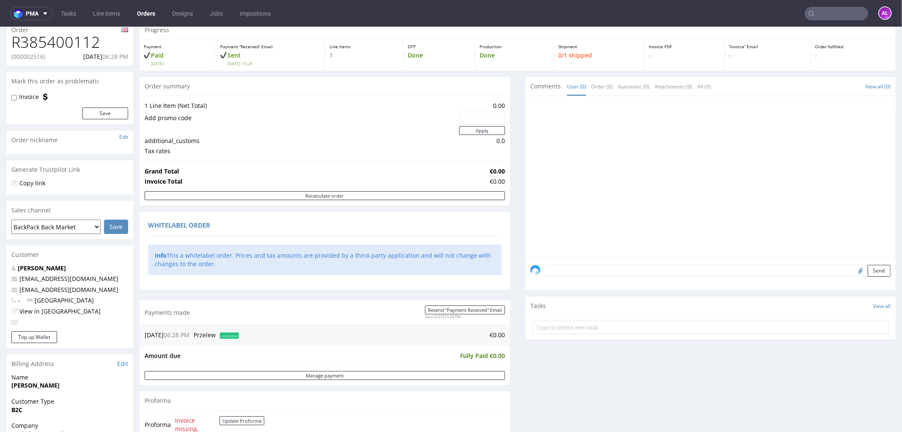
scroll to position [235, 0]
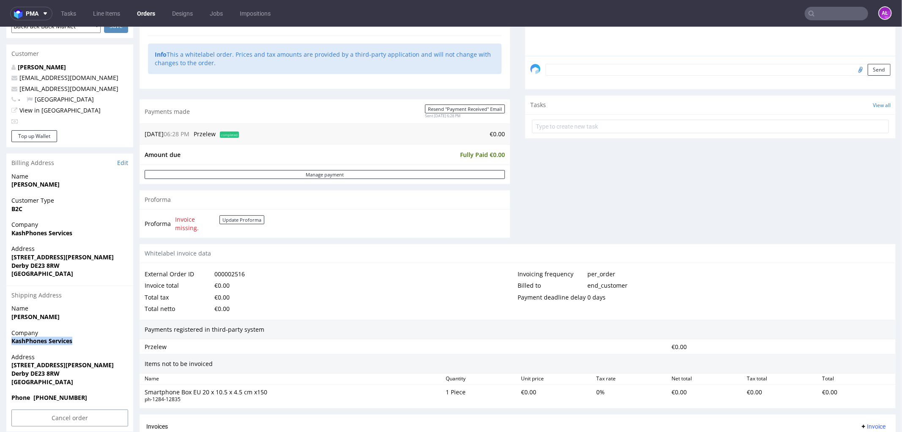
drag, startPoint x: 83, startPoint y: 338, endPoint x: 5, endPoint y: 341, distance: 77.9
click at [5, 330] on div "Order R385400112 (000002516) 24.08.2025 06:28 PM Mark this order as problematic…" at bounding box center [451, 168] width 902 height 710
copy strong "KashPhones Services"
drag, startPoint x: 29, startPoint y: 365, endPoint x: 658, endPoint y: 322, distance: 630.3
click at [96, 330] on div "Address 98 sutherland Road Derby DE23 8RW United Kingdom" at bounding box center [69, 372] width 127 height 41
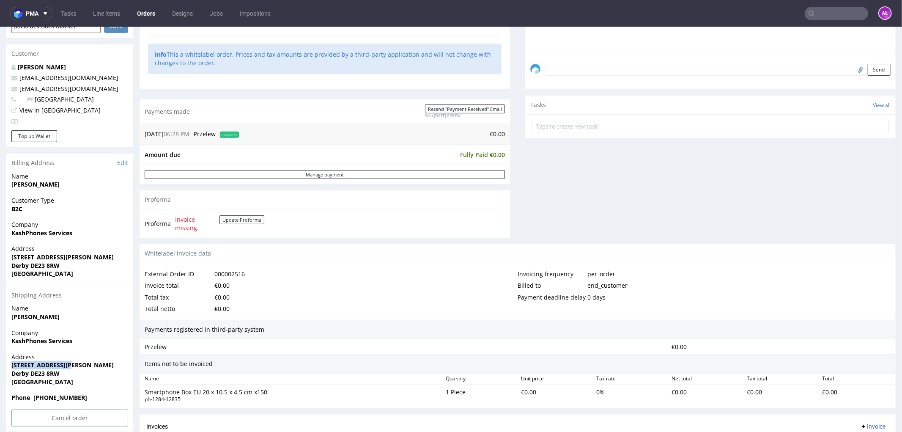
copy strong "98 sutherland Road"
drag, startPoint x: 12, startPoint y: 372, endPoint x: 775, endPoint y: 263, distance: 770.7
click at [77, 330] on div "Address 98 sutherland Road Derby DE23 8RW United Kingdom" at bounding box center [69, 372] width 127 height 41
copy strong "Derby DE23 8RW"
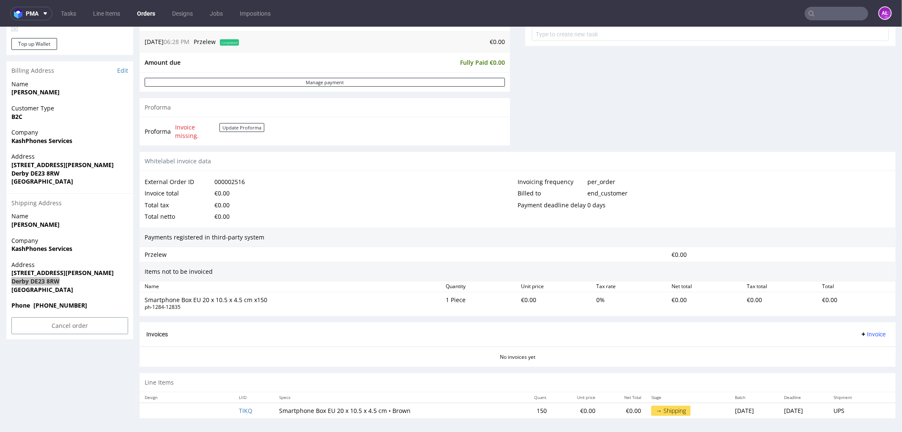
scroll to position [331, 0]
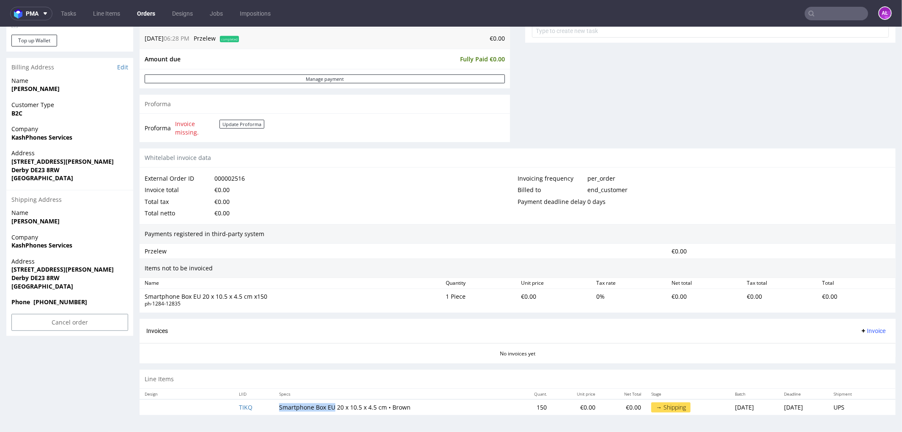
drag, startPoint x: 268, startPoint y: 410, endPoint x: 324, endPoint y: 413, distance: 55.5
click at [324, 330] on td "Smartphone Box EU 20 x 10.5 x 4.5 cm • Brown" at bounding box center [393, 407] width 239 height 16
copy td "Smartphone Box EU"
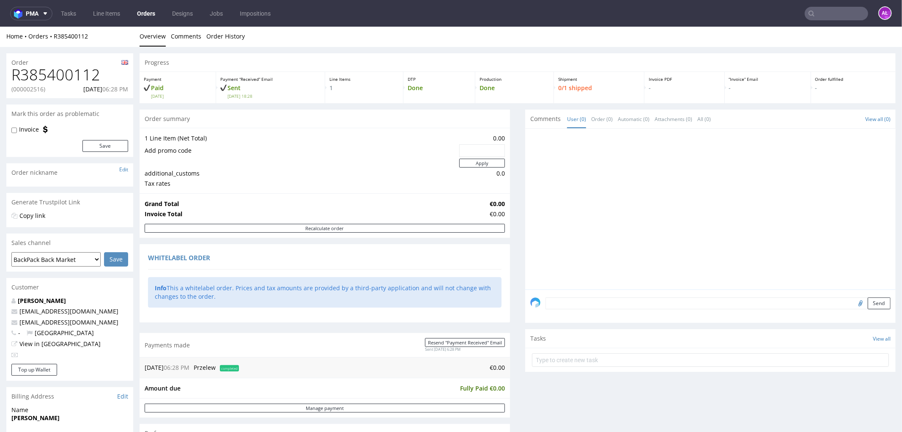
scroll to position [0, 0]
drag, startPoint x: 94, startPoint y: 76, endPoint x: 14, endPoint y: 85, distance: 80.8
click at [11, 80] on h1 "R385400112" at bounding box center [69, 75] width 117 height 17
copy h1 "R385400112"
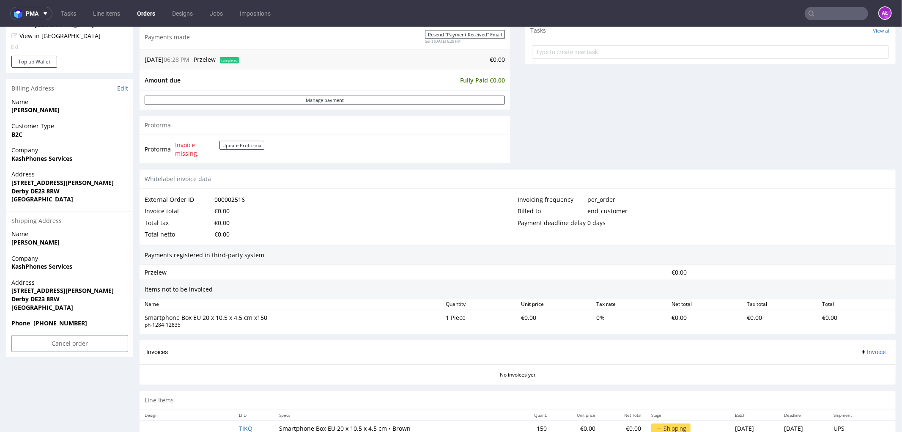
scroll to position [331, 0]
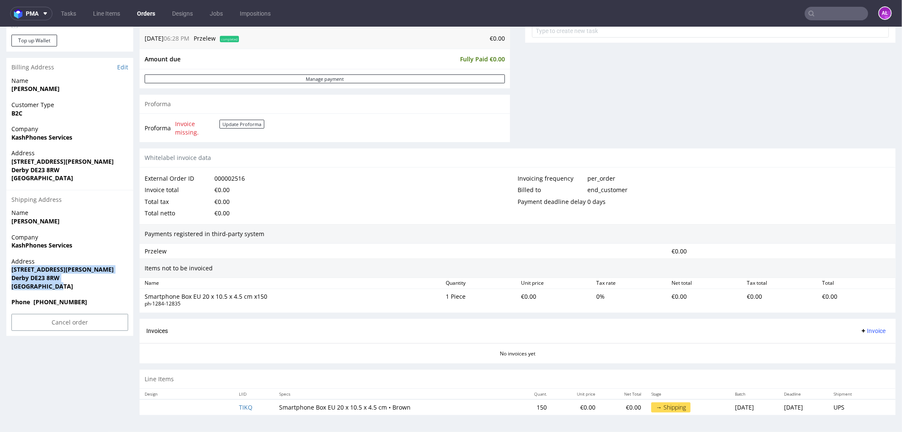
drag, startPoint x: 66, startPoint y: 282, endPoint x: 6, endPoint y: 267, distance: 61.4
click at [6, 267] on div "Address 98 sutherland Road Derby DE23 8RW United Kingdom" at bounding box center [69, 277] width 127 height 41
copy p "98 sutherland Road Derby DE23 8RW United Kingdom"
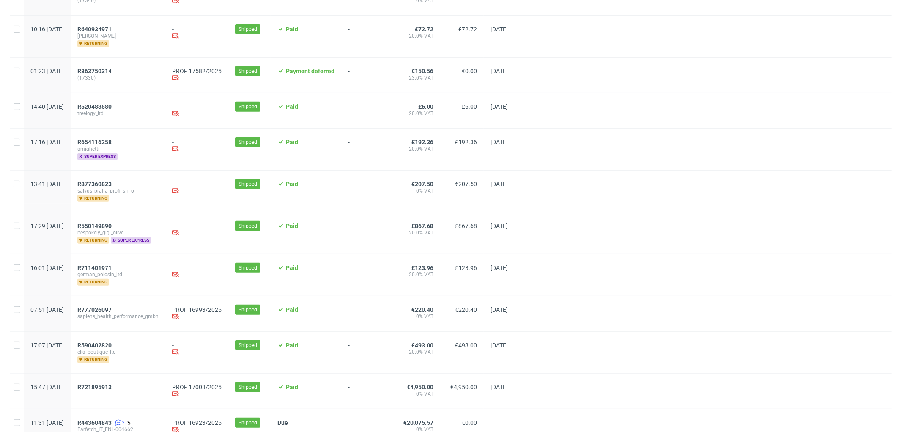
scroll to position [329, 0]
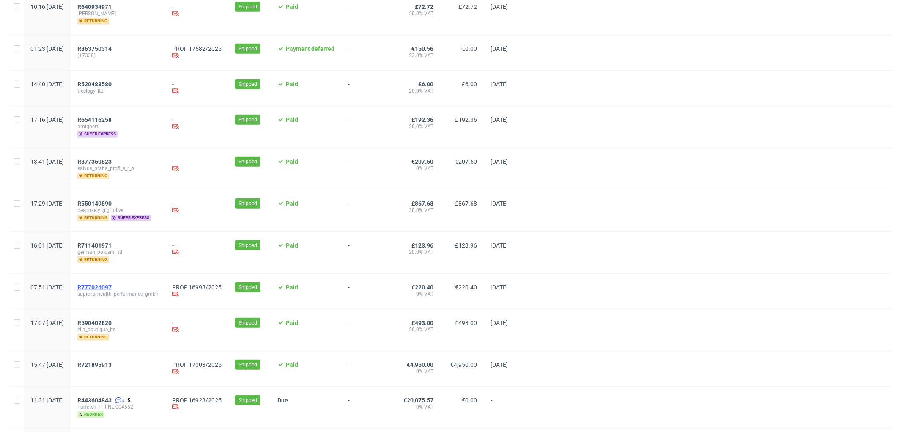
click at [112, 288] on span "R777026097" at bounding box center [94, 287] width 34 height 7
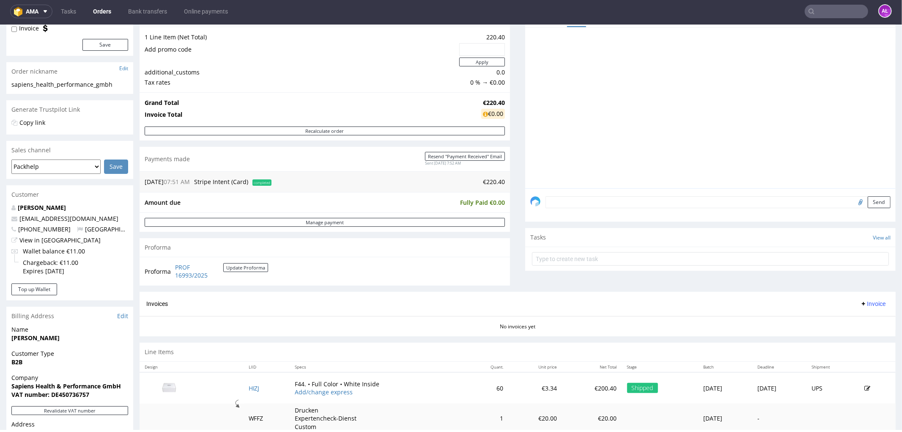
scroll to position [235, 0]
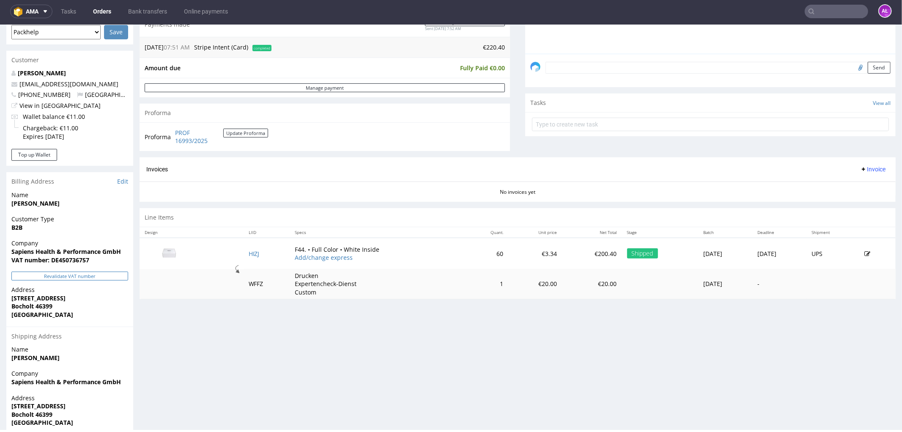
click at [106, 277] on button "Revalidate VAT number" at bounding box center [69, 275] width 117 height 9
click at [104, 277] on button "Revalidate VAT number" at bounding box center [69, 275] width 117 height 9
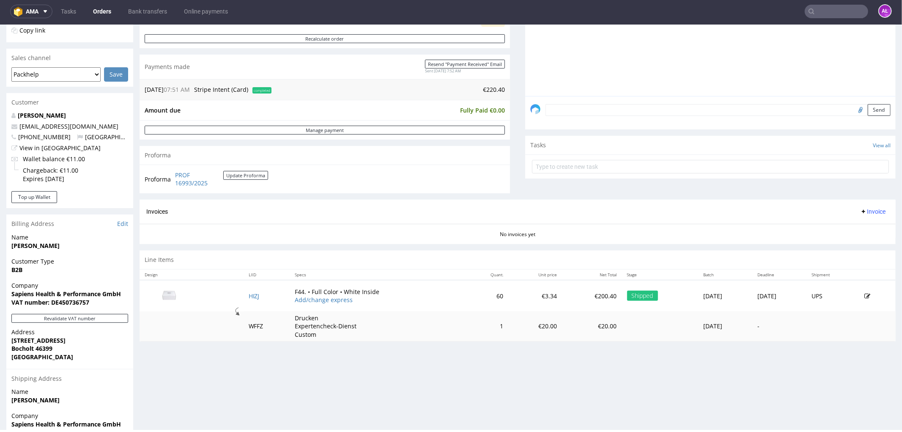
scroll to position [193, 0]
click at [865, 208] on span "Invoice" at bounding box center [872, 210] width 25 height 7
click at [867, 228] on span "Generate" at bounding box center [858, 228] width 41 height 8
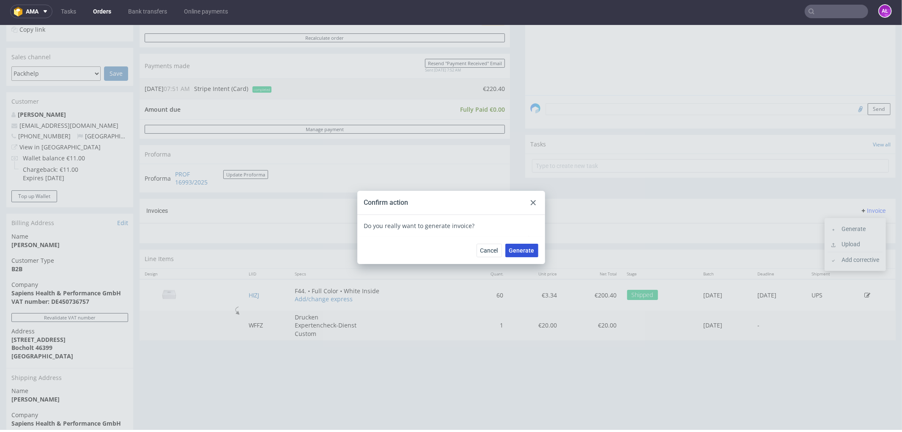
click at [510, 248] on span "Generate" at bounding box center [521, 250] width 25 height 6
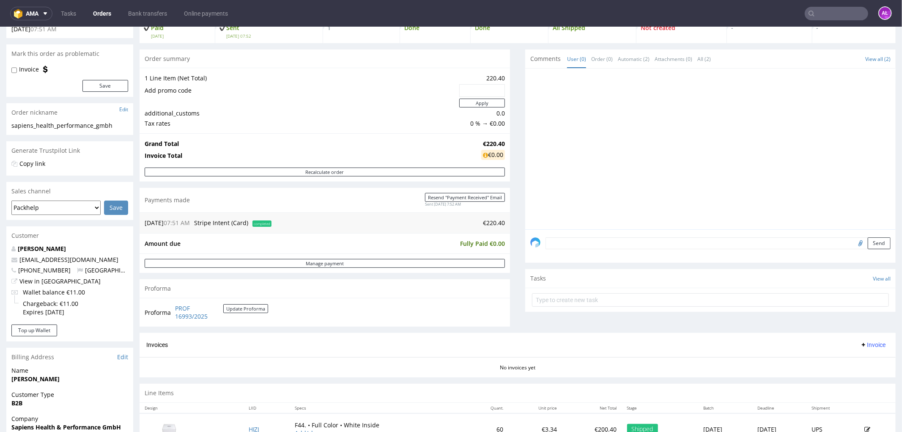
scroll to position [188, 0]
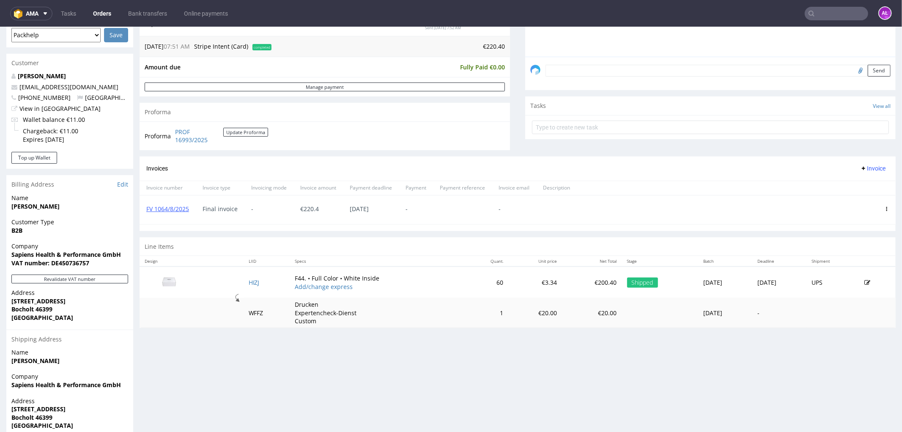
scroll to position [235, 0]
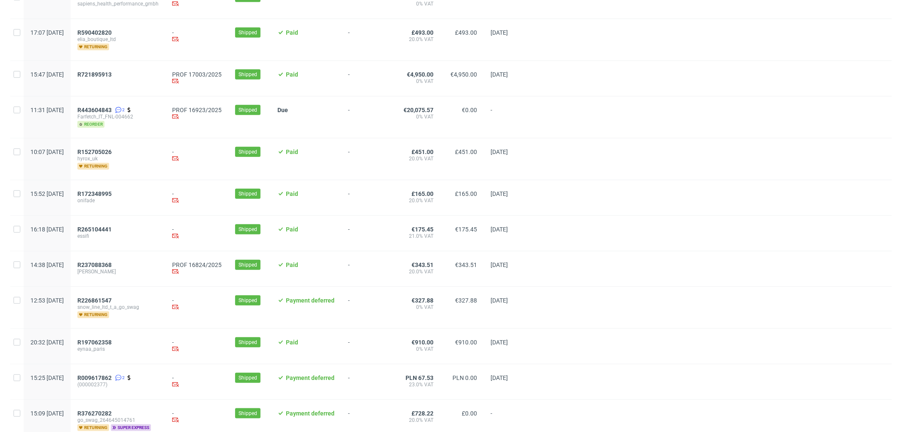
scroll to position [705, 0]
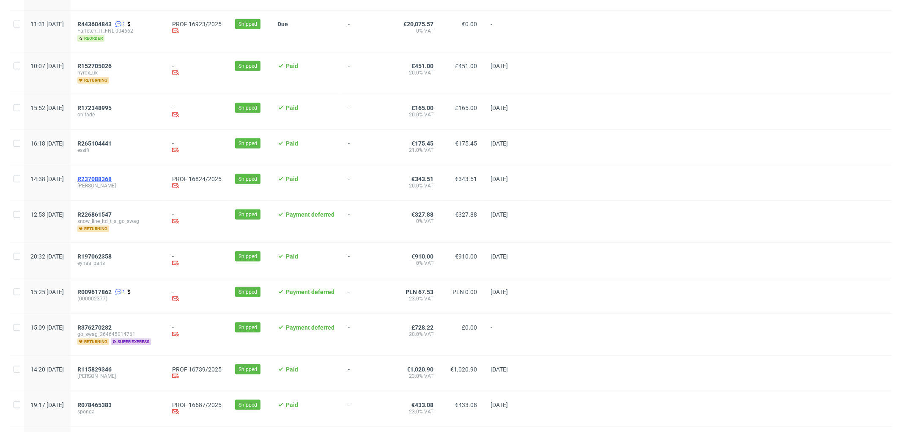
click at [112, 180] on span "R237088368" at bounding box center [94, 179] width 34 height 7
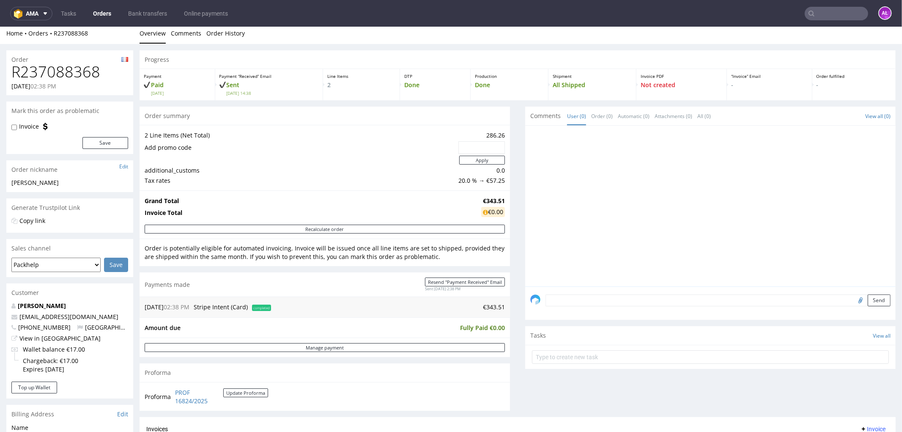
scroll to position [141, 0]
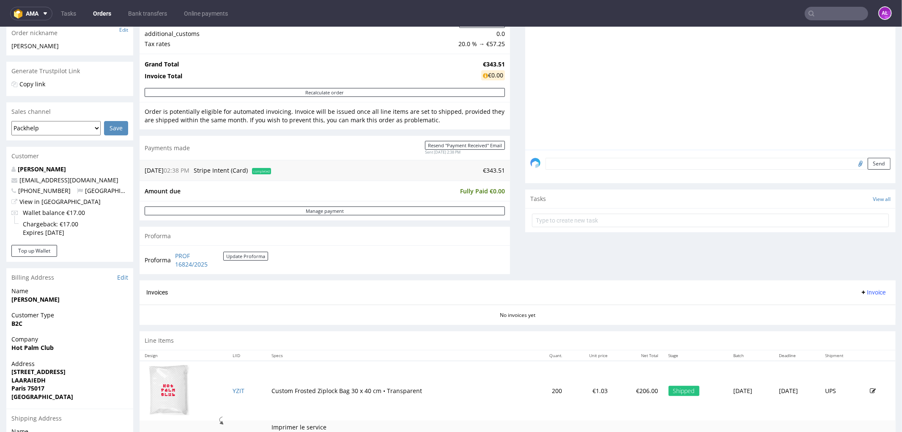
click at [866, 292] on span "Invoice" at bounding box center [872, 291] width 25 height 7
click at [864, 307] on span "Generate" at bounding box center [858, 310] width 41 height 8
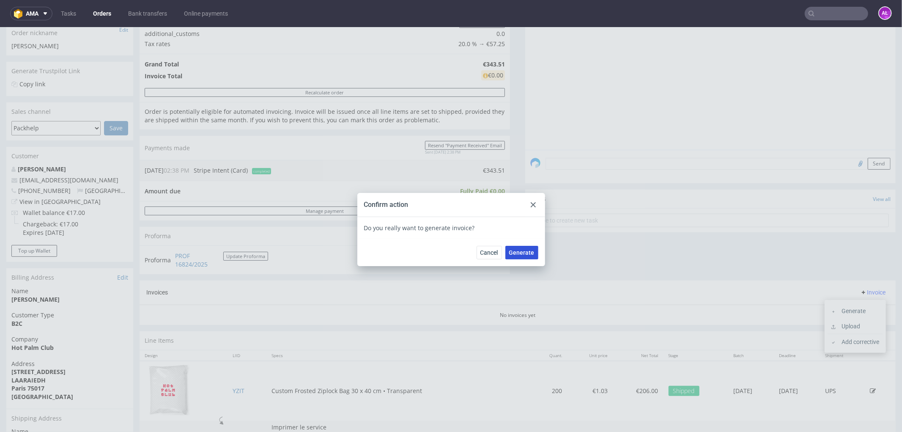
click at [519, 252] on span "Generate" at bounding box center [521, 252] width 25 height 6
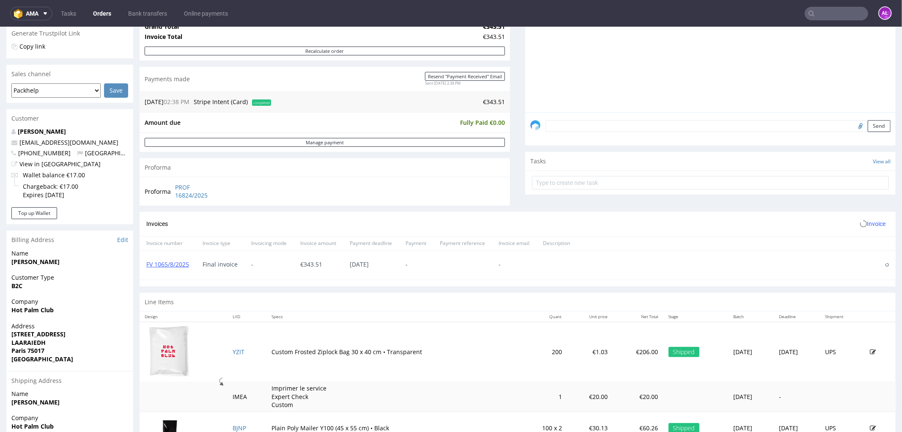
scroll to position [235, 0]
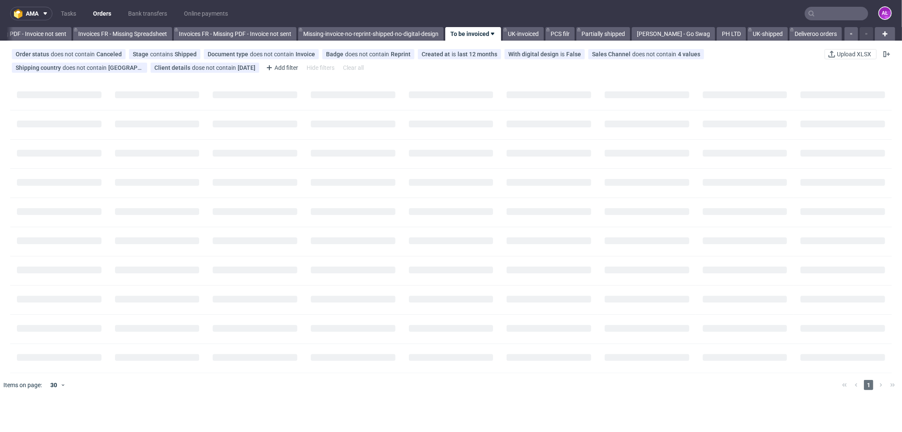
scroll to position [0, 1267]
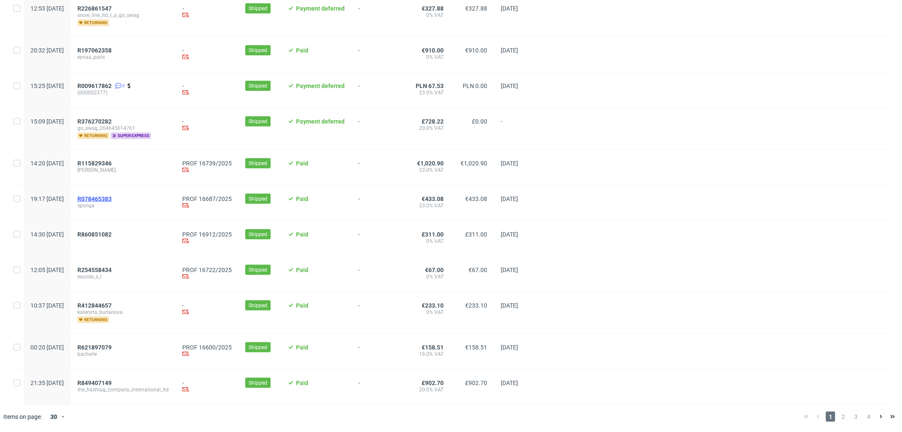
click at [112, 197] on span "R078465383" at bounding box center [94, 198] width 34 height 7
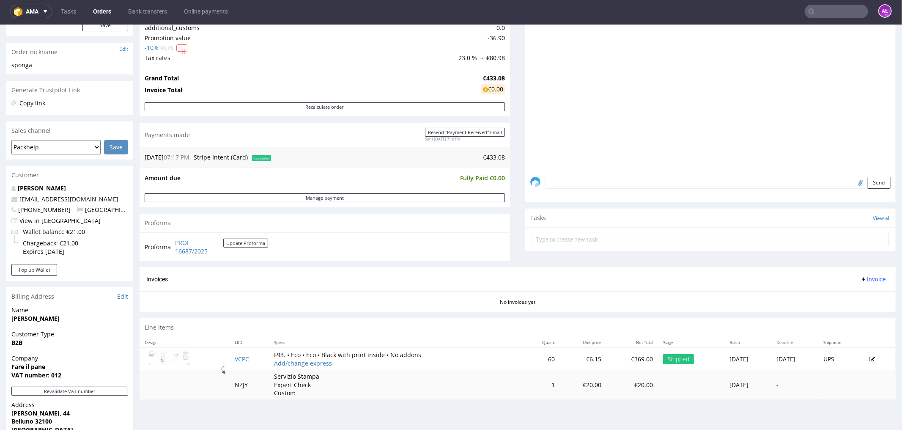
scroll to position [99, 0]
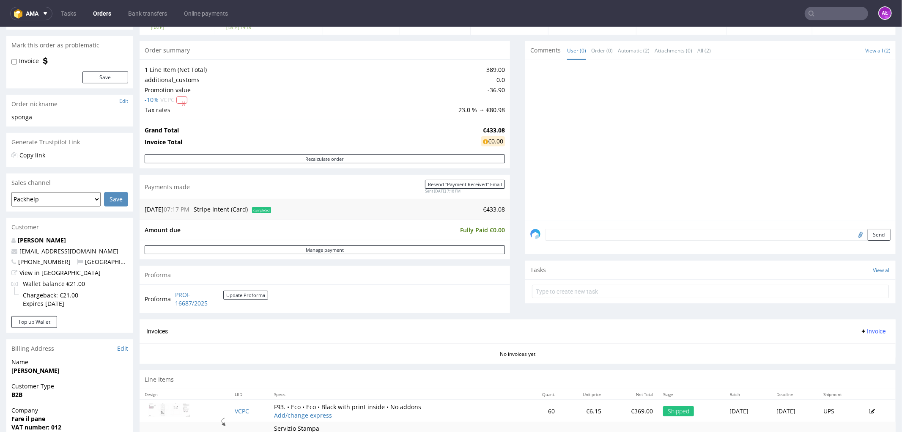
scroll to position [141, 0]
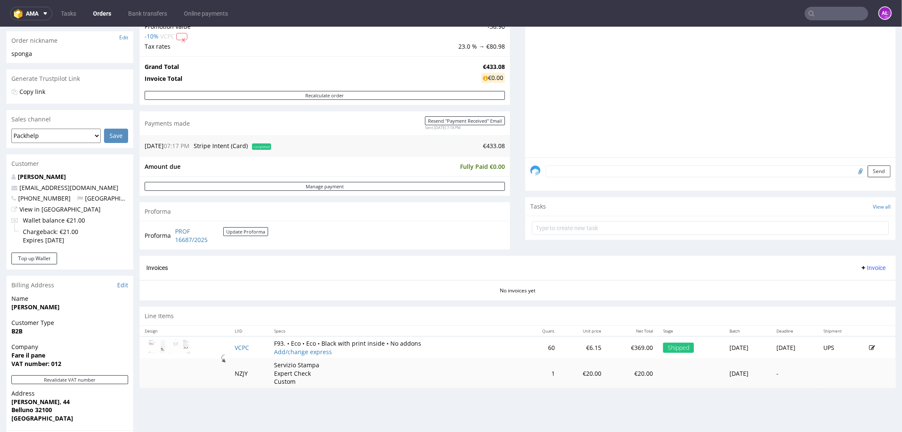
scroll to position [282, 0]
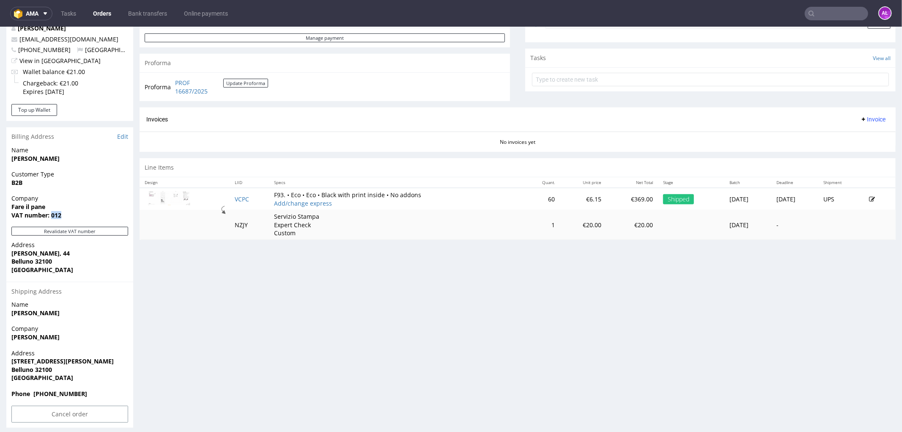
drag, startPoint x: 74, startPoint y: 214, endPoint x: 52, endPoint y: 215, distance: 22.5
click at [52, 215] on span "VAT number: 012" at bounding box center [69, 215] width 117 height 8
copy strong "012"
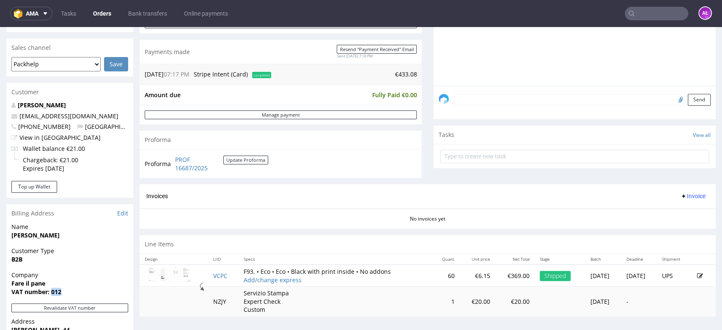
scroll to position [288, 0]
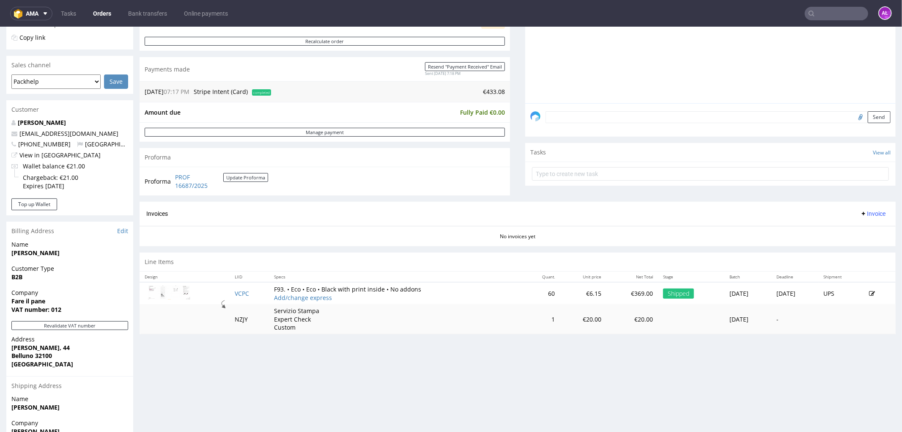
scroll to position [188, 0]
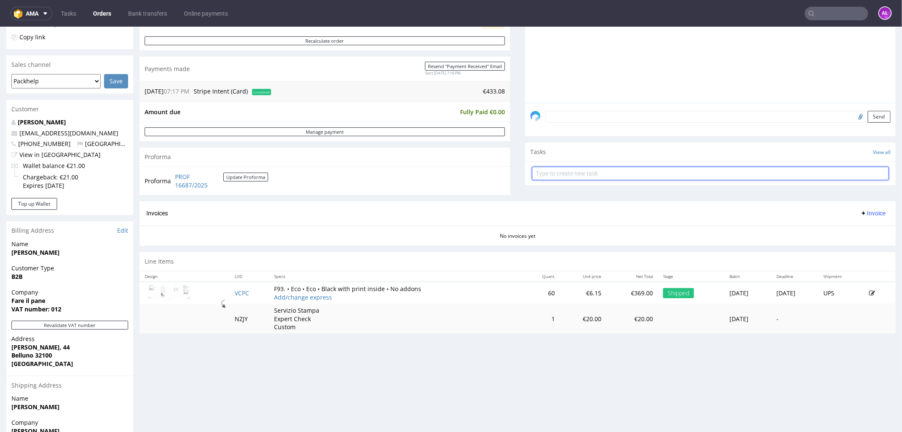
click at [599, 176] on input "text" at bounding box center [710, 173] width 357 height 14
type input "invoice"
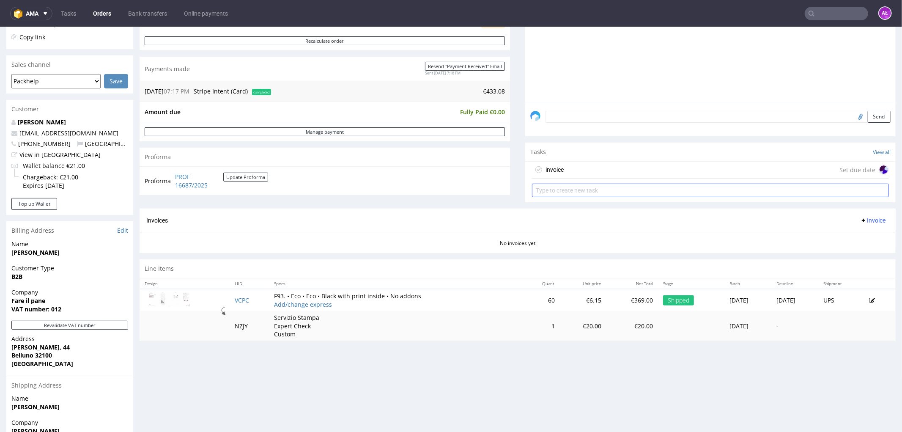
click at [599, 176] on div "invoice Set due date" at bounding box center [710, 169] width 357 height 17
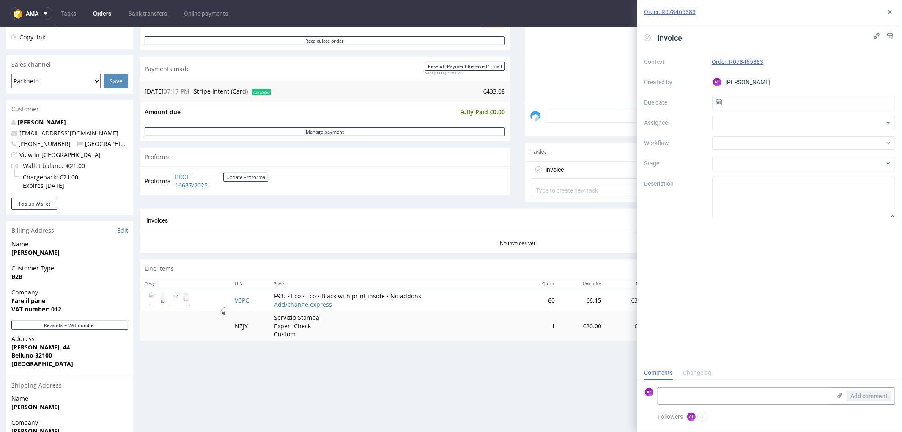
scroll to position [6, 0]
click at [741, 140] on div at bounding box center [804, 143] width 184 height 14
type input "gene"
click at [744, 176] on div "Finance - Invoice - General" at bounding box center [803, 173] width 177 height 15
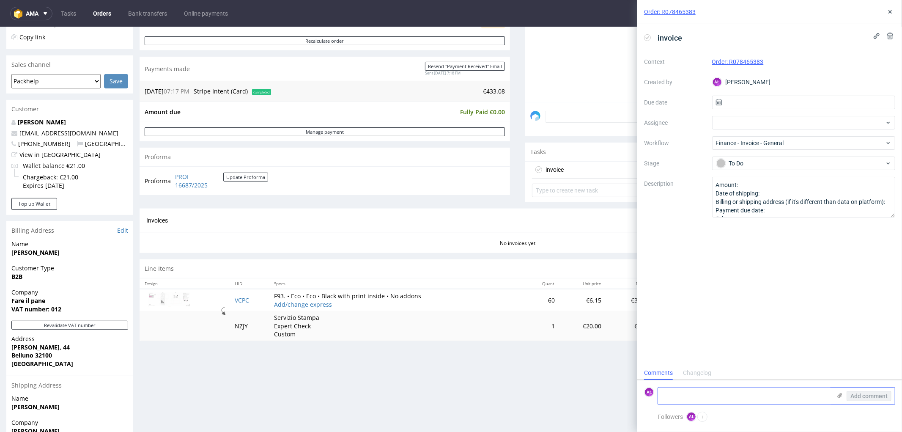
click at [772, 402] on textarea at bounding box center [744, 395] width 173 height 17
click at [753, 159] on div "To Do" at bounding box center [800, 163] width 168 height 9
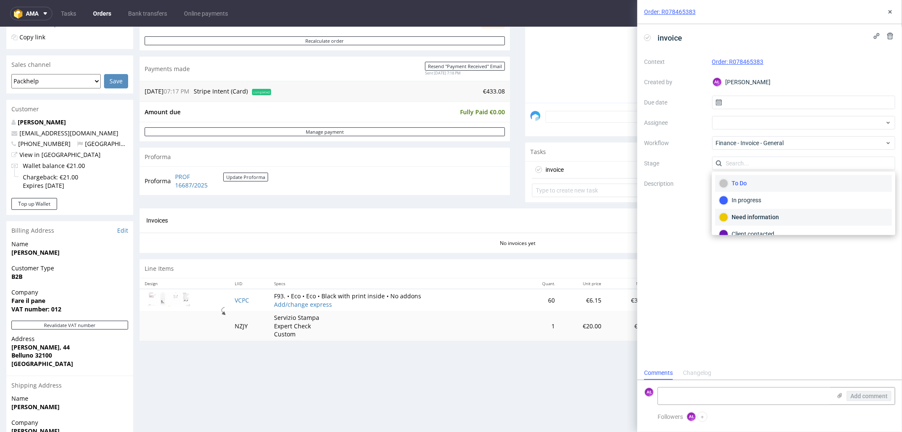
click at [776, 218] on div "Need information" at bounding box center [803, 217] width 169 height 9
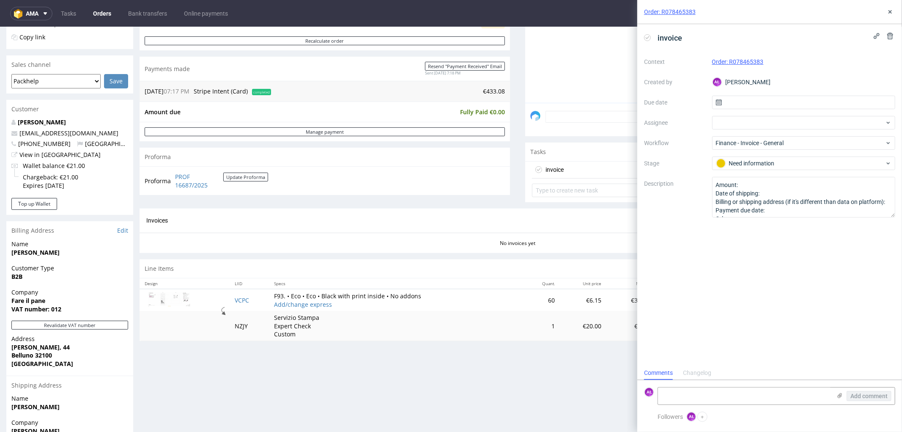
click at [733, 115] on div "Context Order: R078465383 Created by AŁ Aleksandra Łętowska Due date Assignee W…" at bounding box center [769, 136] width 251 height 162
click at [736, 121] on div at bounding box center [804, 123] width 184 height 14
type input "matt"
click at [756, 142] on span "Matteo Corsico" at bounding box center [752, 141] width 45 height 8
click at [774, 265] on div "invoice Context Order: R078465383 Created by AŁ Aleksandra Łętowska Due date As…" at bounding box center [769, 195] width 265 height 342
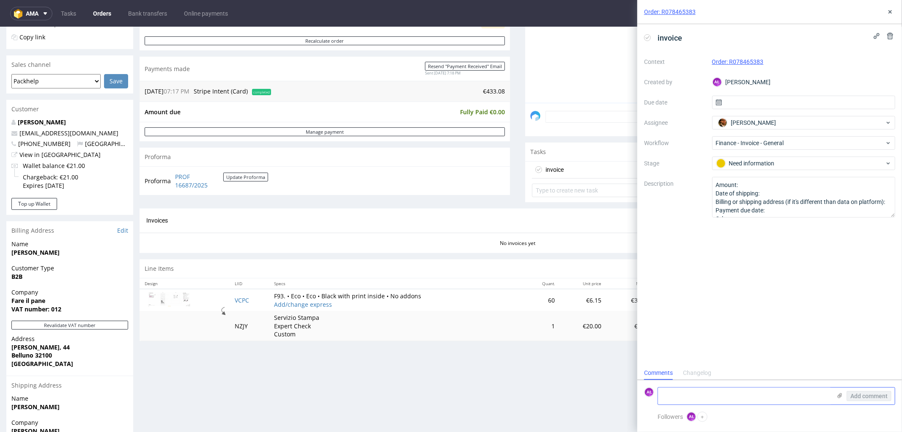
click at [759, 399] on textarea at bounding box center [744, 395] width 173 height 17
click at [892, 17] on div "Order: R078465383" at bounding box center [769, 12] width 265 height 24
click at [785, 400] on textarea at bounding box center [744, 395] width 173 height 17
click at [670, 391] on textarea at bounding box center [744, 395] width 173 height 17
paste textarea "please contact the client to ask for the correct VAT ID number, because the cli…"
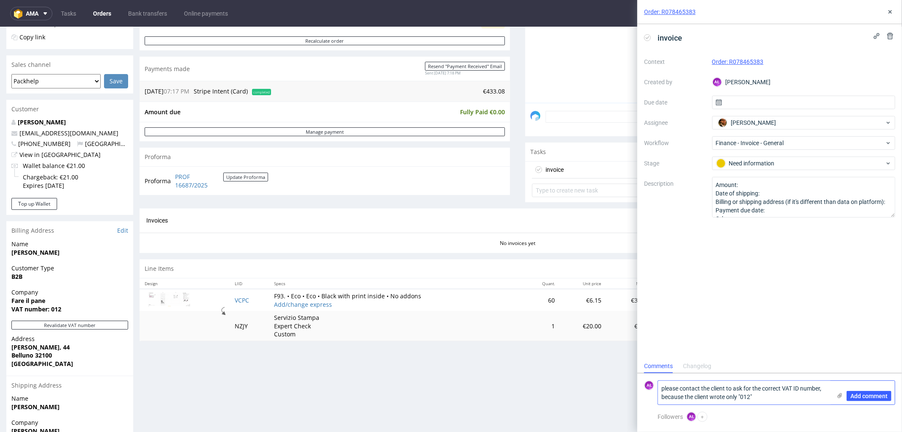
click at [664, 390] on textarea "please contact the client to ask for the correct VAT ID number, because the cli…" at bounding box center [744, 393] width 173 height 24
type textarea "Please contact the client to ask for the correct VAT ID number, because the cli…"
click at [860, 395] on span "Add comment" at bounding box center [868, 396] width 37 height 6
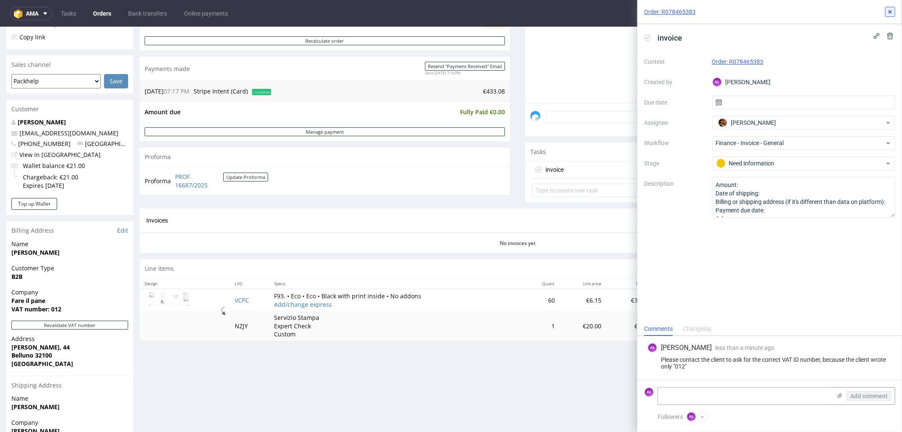
click at [889, 11] on icon at bounding box center [890, 11] width 7 height 7
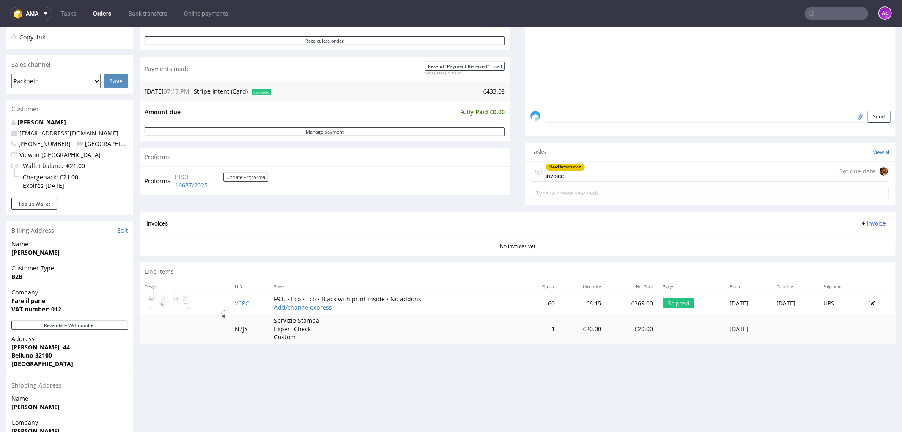
click at [563, 173] on div "Need information invoice" at bounding box center [566, 170] width 40 height 19
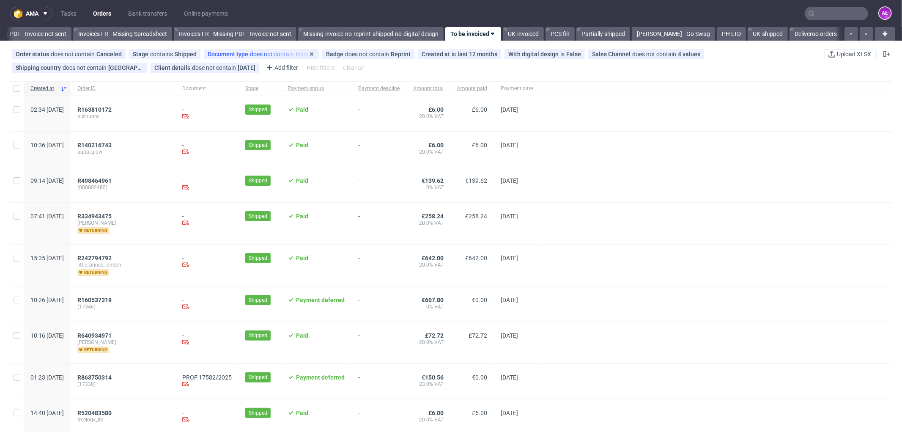
scroll to position [0, 1267]
click at [112, 179] on span "R498464961" at bounding box center [94, 180] width 34 height 7
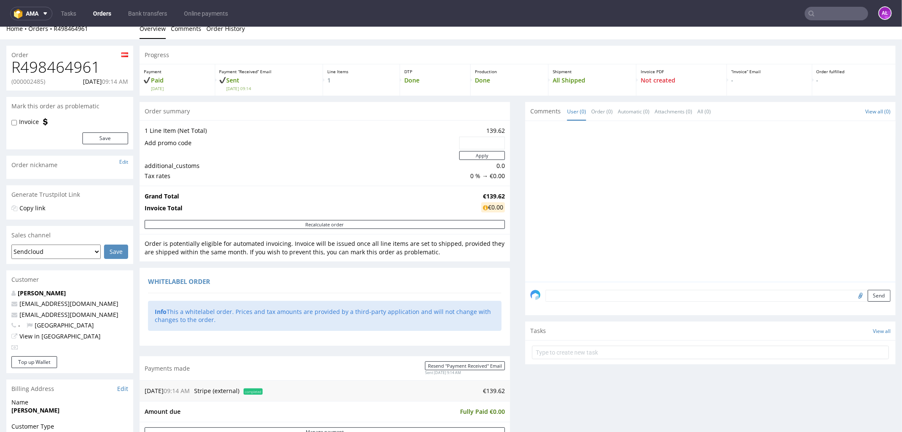
scroll to position [235, 0]
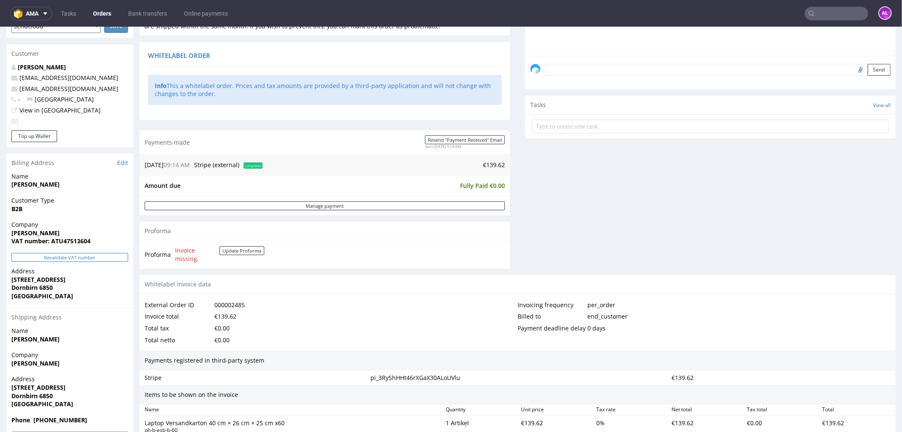
click at [98, 255] on button "Revalidate VAT number" at bounding box center [69, 256] width 117 height 9
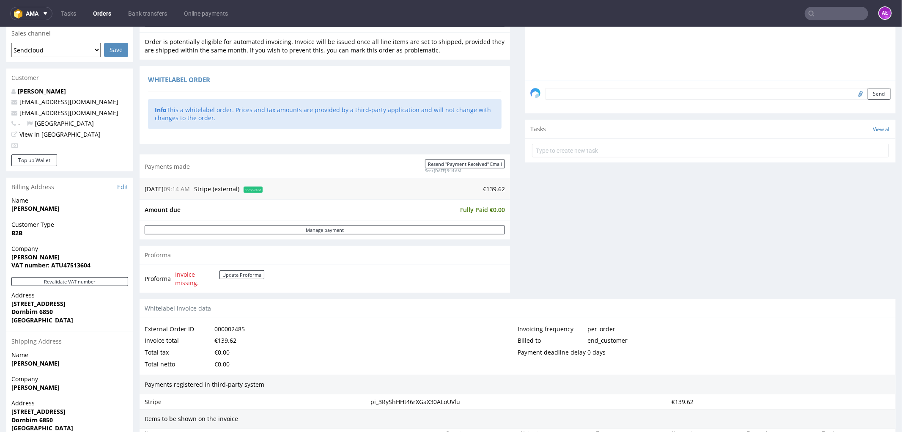
scroll to position [198, 0]
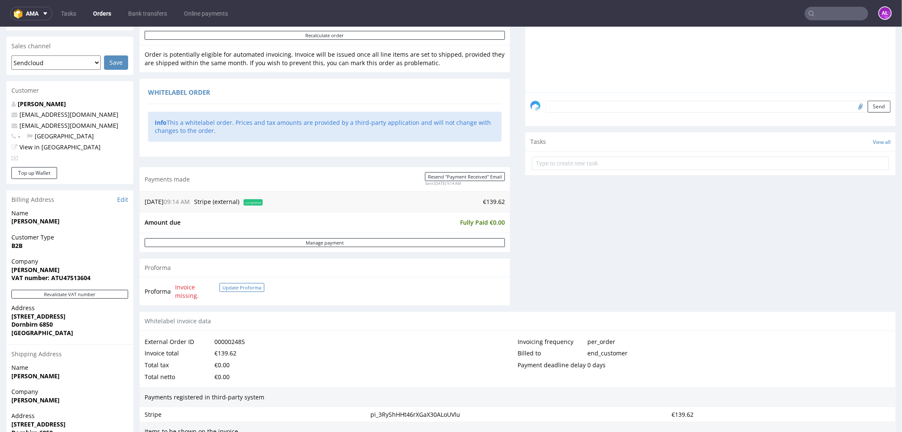
click at [244, 286] on button "Update Proforma" at bounding box center [241, 287] width 45 height 9
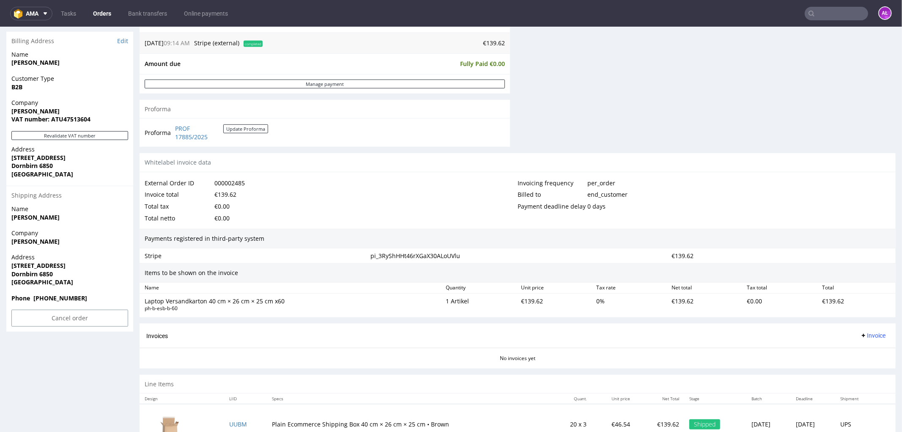
scroll to position [300, 0]
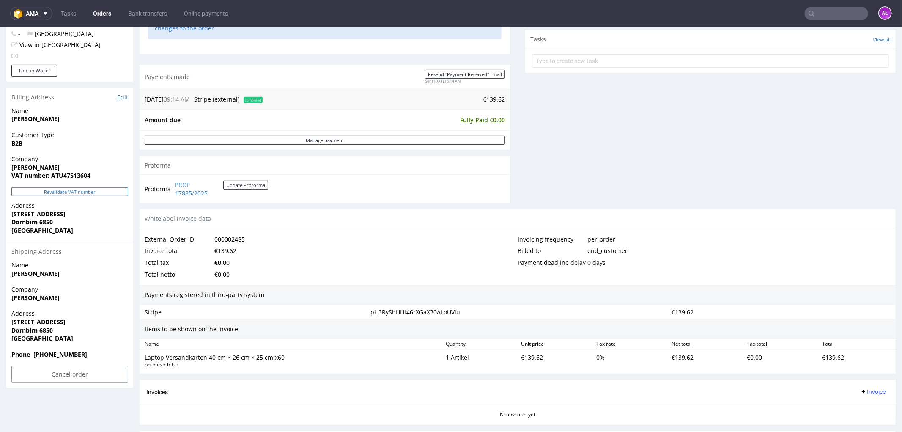
click at [102, 192] on button "Revalidate VAT number" at bounding box center [69, 191] width 117 height 9
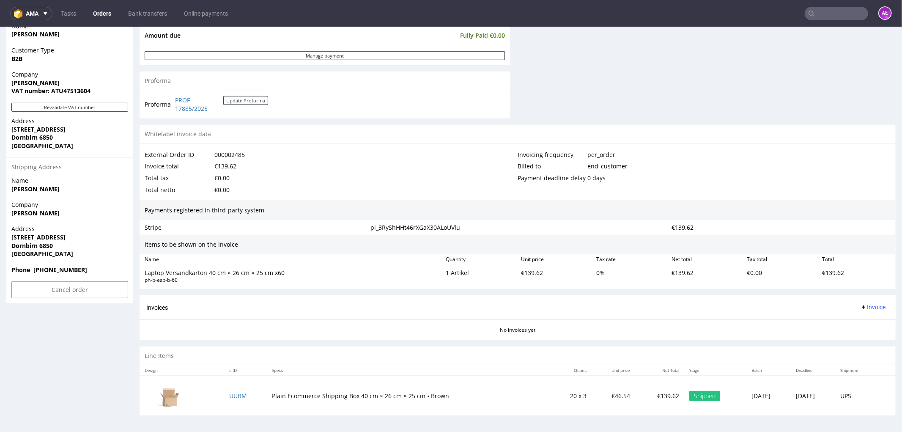
scroll to position [386, 0]
click at [100, 107] on button "Revalidate VAT number" at bounding box center [69, 106] width 117 height 9
click at [866, 306] on span "Invoice" at bounding box center [872, 306] width 25 height 7
click at [869, 322] on span "Generate" at bounding box center [858, 325] width 41 height 8
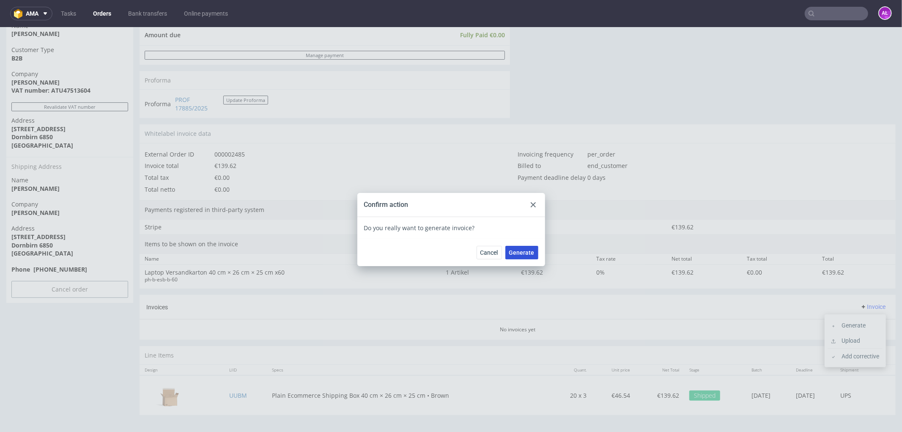
click at [516, 254] on span "Generate" at bounding box center [521, 252] width 25 height 6
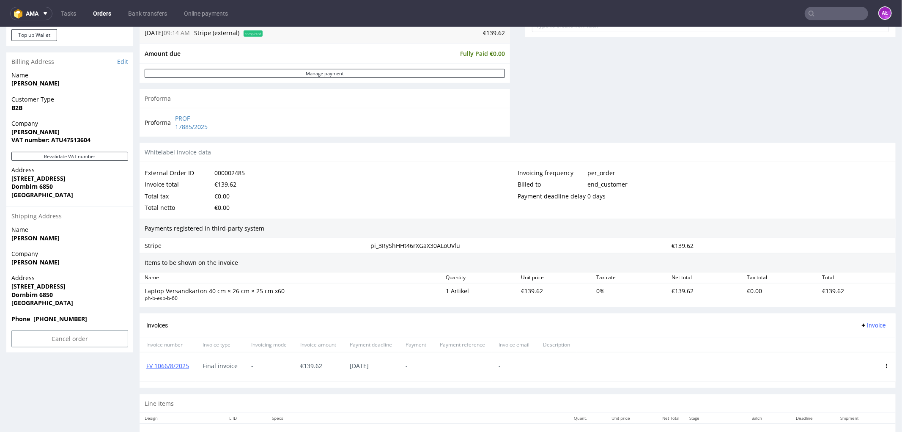
scroll to position [385, 0]
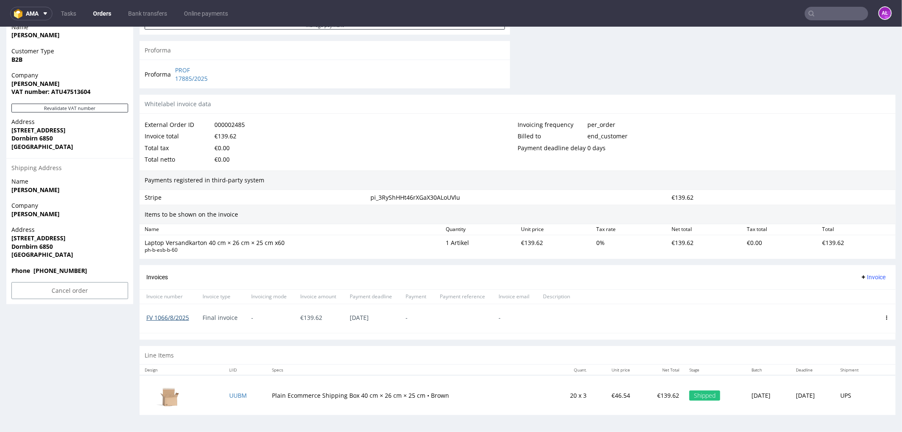
click at [173, 314] on link "FV 1066/8/2025" at bounding box center [167, 317] width 43 height 8
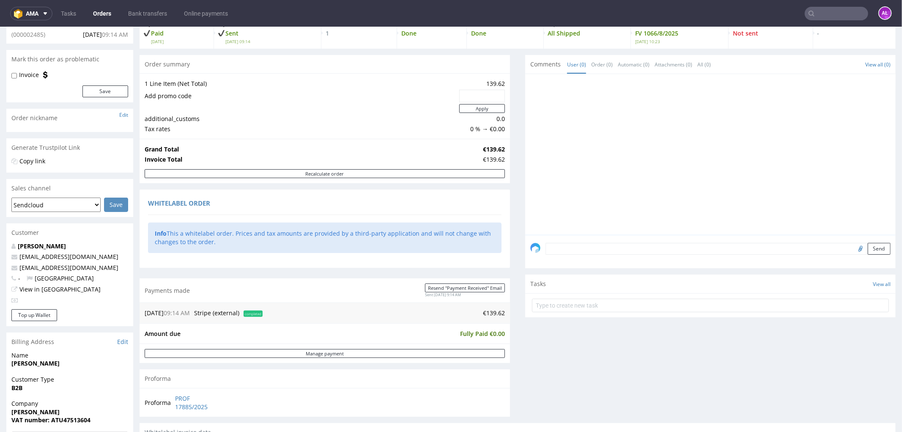
scroll to position [0, 0]
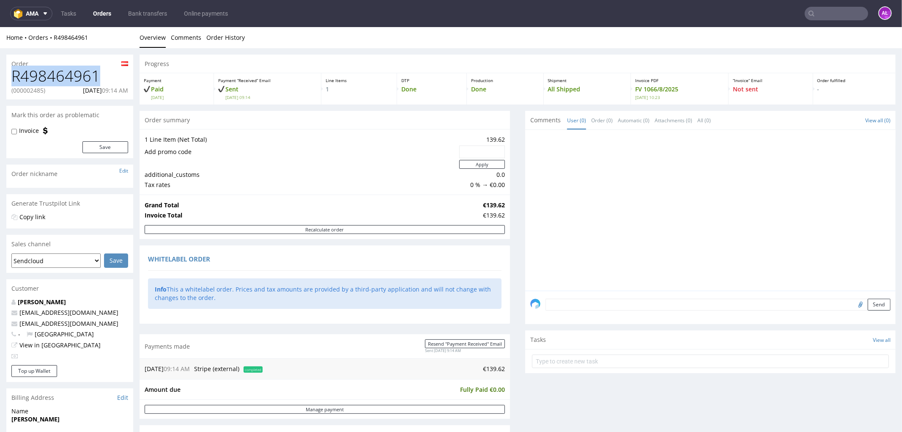
drag, startPoint x: 101, startPoint y: 75, endPoint x: 11, endPoint y: 78, distance: 90.1
click at [11, 78] on h1 "R498464961" at bounding box center [69, 75] width 117 height 17
copy h1 "R498464961"
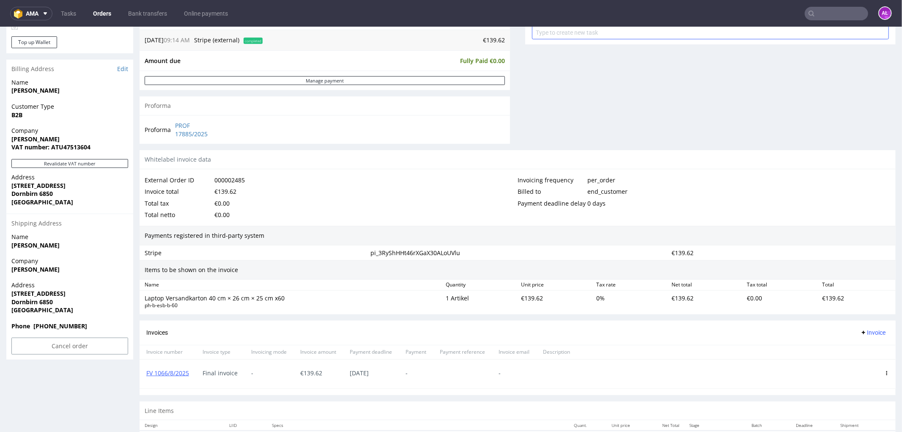
scroll to position [376, 0]
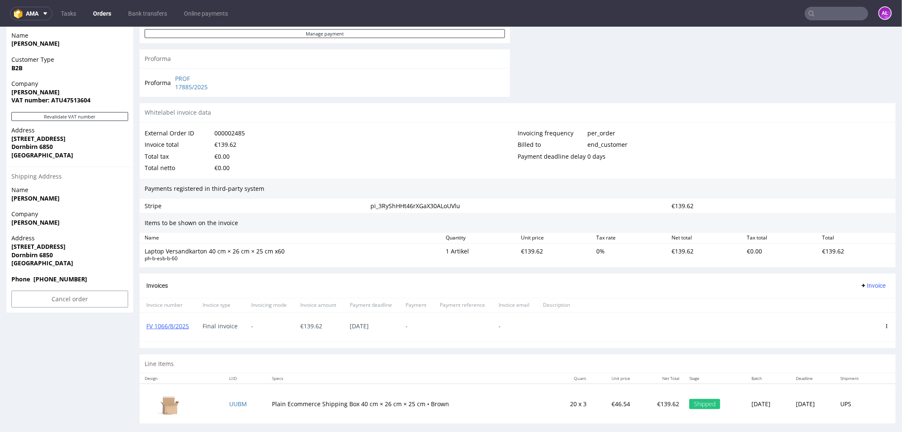
click at [885, 325] on icon at bounding box center [887, 326] width 4 height 4
click at [856, 402] on span "Delete invoice" at bounding box center [852, 402] width 51 height 8
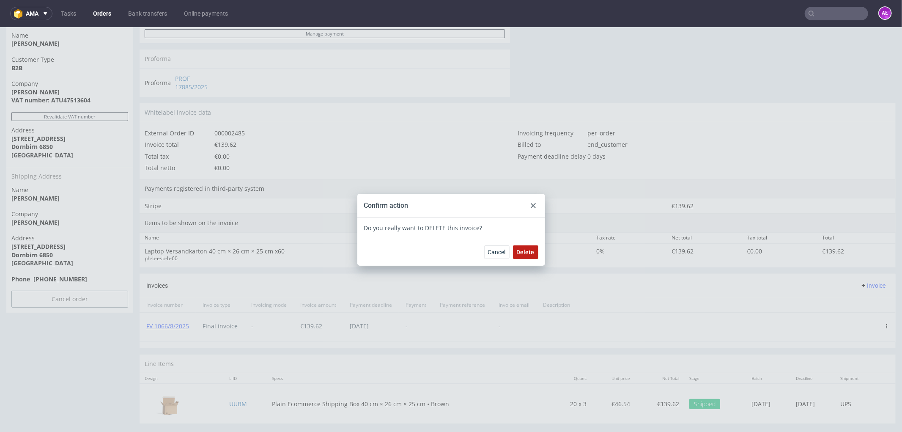
click at [529, 256] on button "Delete" at bounding box center [525, 252] width 25 height 14
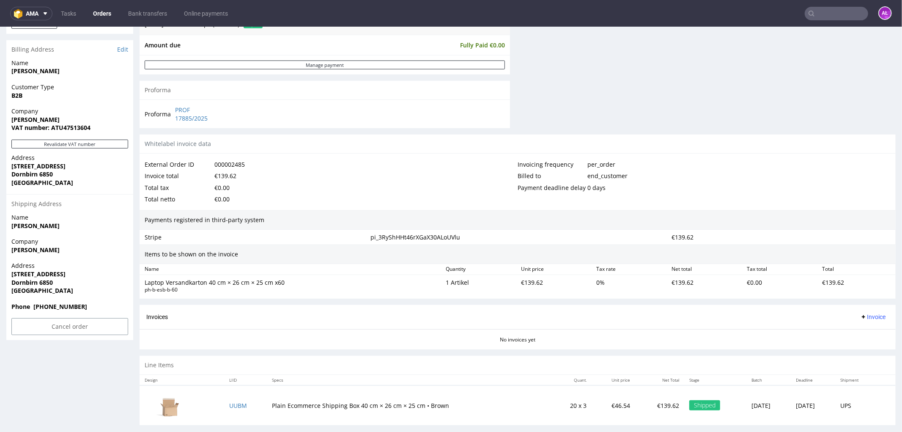
scroll to position [359, 0]
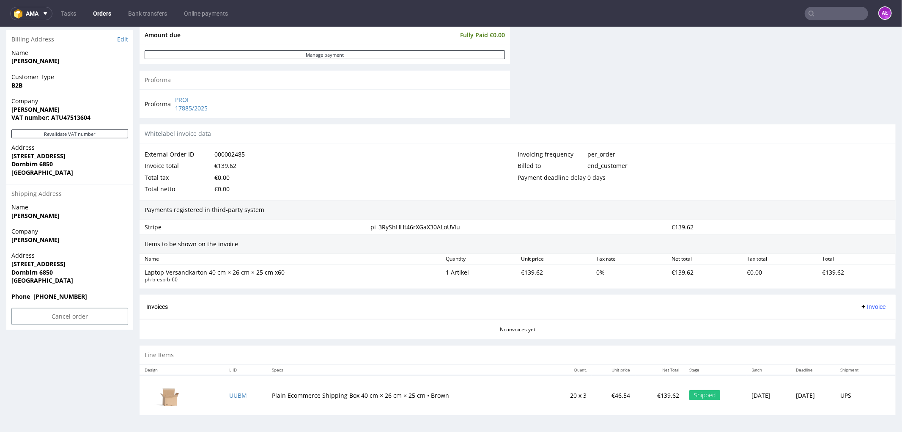
drag, startPoint x: 868, startPoint y: 305, endPoint x: 870, endPoint y: 310, distance: 5.1
click at [869, 306] on span "Invoice" at bounding box center [872, 306] width 25 height 7
click at [870, 336] on span "Upload" at bounding box center [858, 340] width 41 height 8
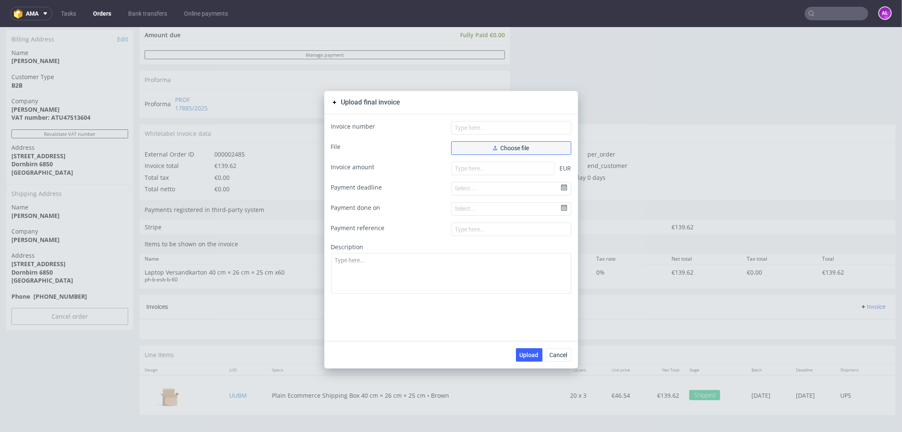
click at [535, 151] on button "Choose file" at bounding box center [511, 148] width 120 height 14
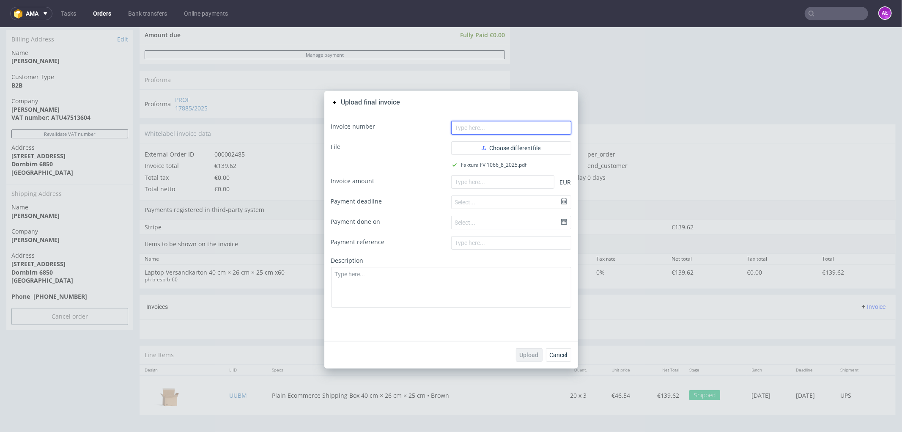
click at [485, 126] on input "text" at bounding box center [511, 128] width 120 height 14
paste input "FV 1066/8/2025"
type input "FV 1066/8/2025"
drag, startPoint x: 533, startPoint y: 180, endPoint x: 525, endPoint y: 197, distance: 18.6
click at [533, 180] on input "number" at bounding box center [502, 182] width 103 height 14
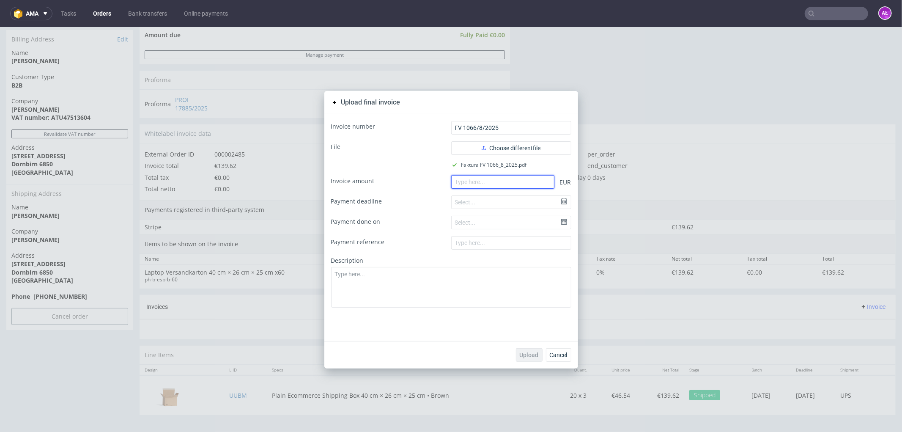
paste input "139.62"
type input "139.62"
click at [527, 357] on span "Upload" at bounding box center [529, 354] width 19 height 6
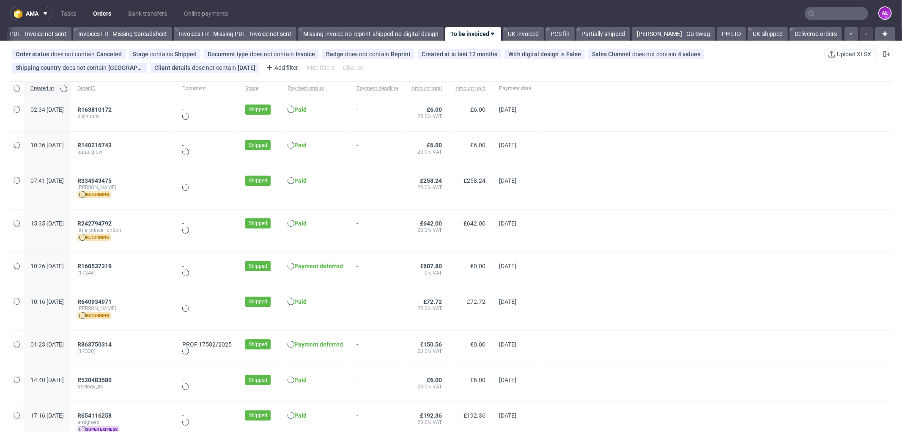
scroll to position [0, 1267]
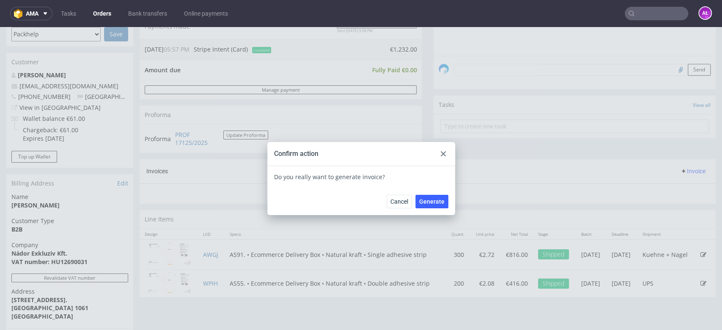
scroll to position [3, 0]
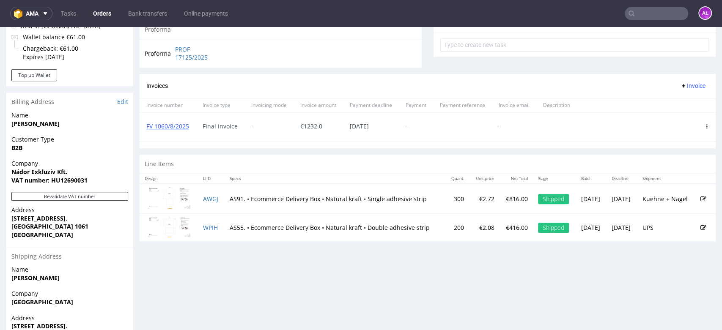
scroll to position [397, 0]
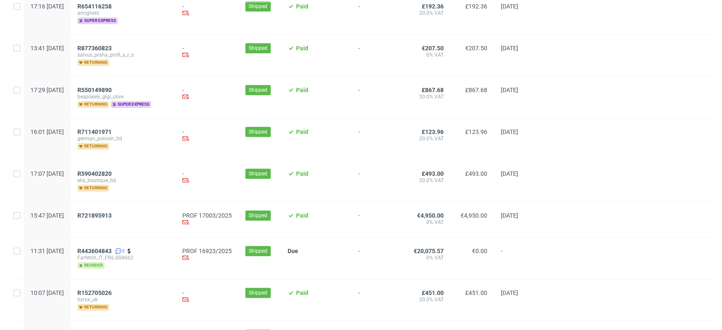
scroll to position [423, 0]
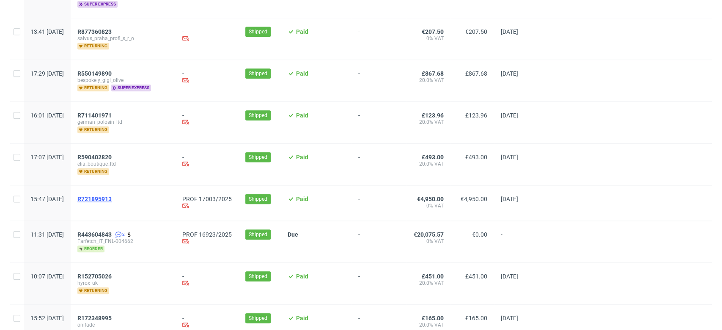
click at [112, 196] on span "R721895913" at bounding box center [94, 199] width 34 height 7
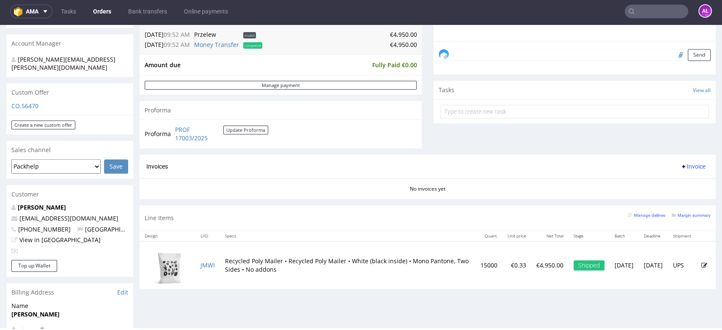
scroll to position [329, 0]
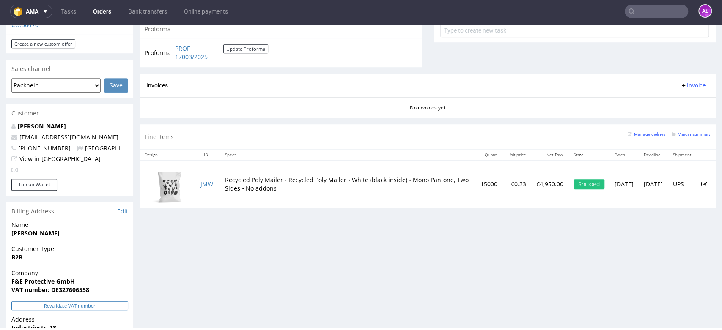
click at [102, 302] on button "Revalidate VAT number" at bounding box center [69, 306] width 117 height 9
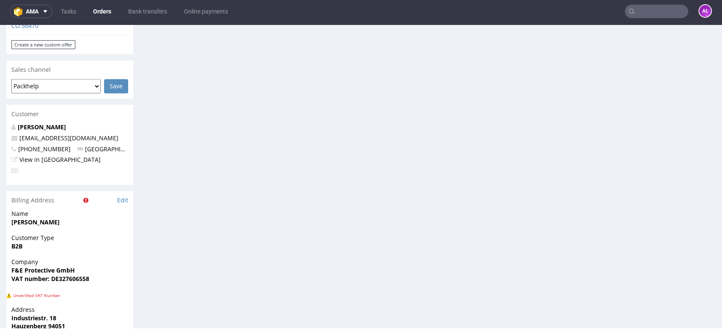
scroll to position [328, 0]
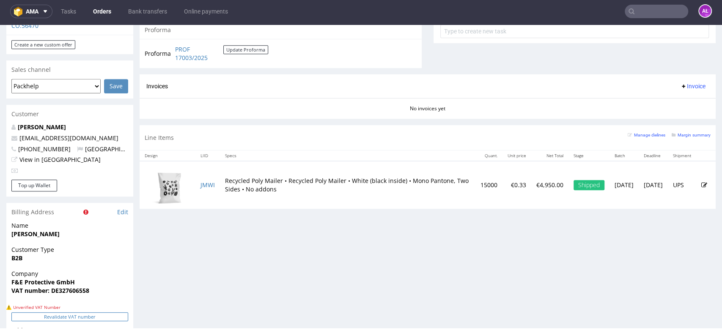
click at [91, 313] on button "Revalidate VAT number" at bounding box center [69, 317] width 117 height 9
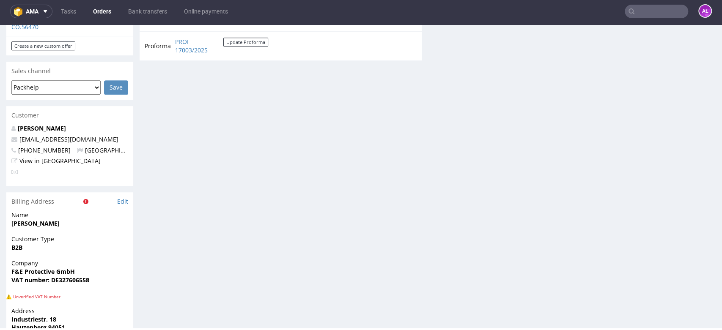
scroll to position [326, 0]
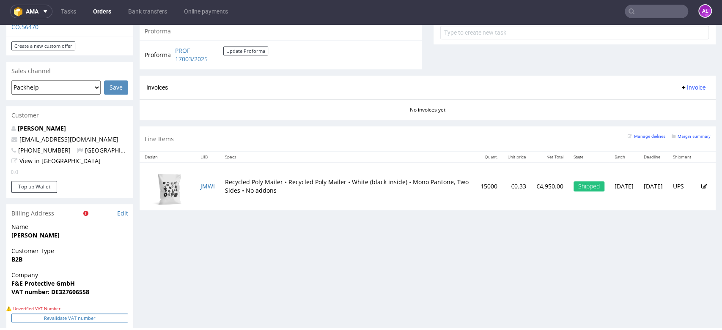
click at [96, 314] on button "Revalidate VAT number" at bounding box center [69, 318] width 117 height 9
click at [680, 88] on span "Invoice" at bounding box center [692, 87] width 25 height 7
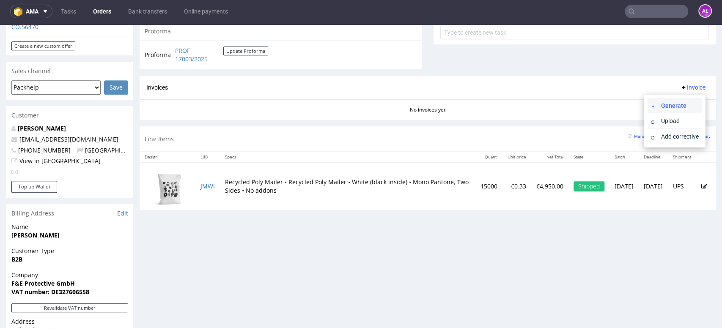
click at [681, 103] on span "Generate" at bounding box center [678, 105] width 41 height 8
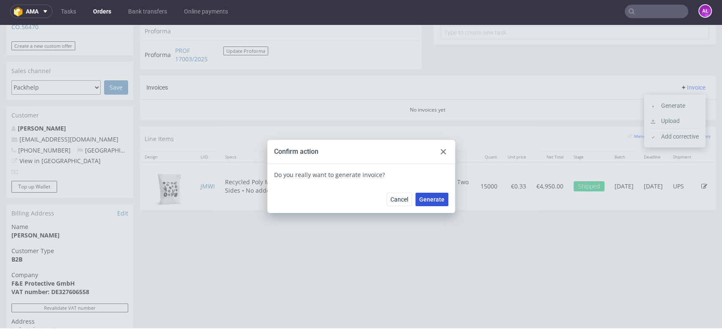
click at [426, 202] on span "Generate" at bounding box center [431, 200] width 25 height 6
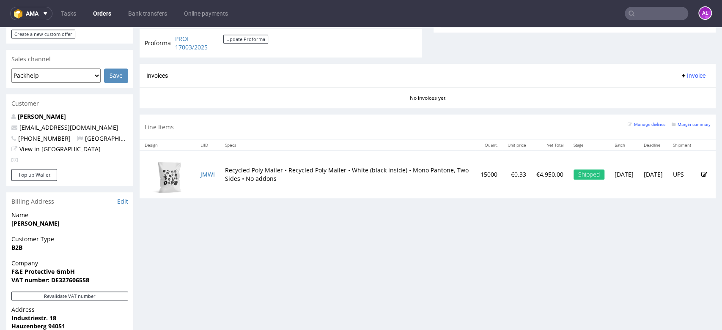
scroll to position [470, 0]
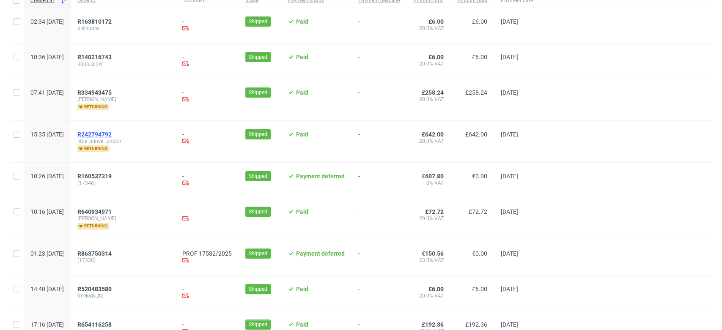
scroll to position [94, 0]
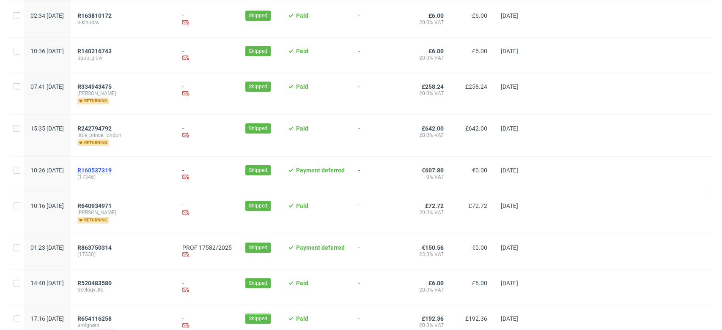
click at [112, 171] on span "R160537319" at bounding box center [94, 170] width 34 height 7
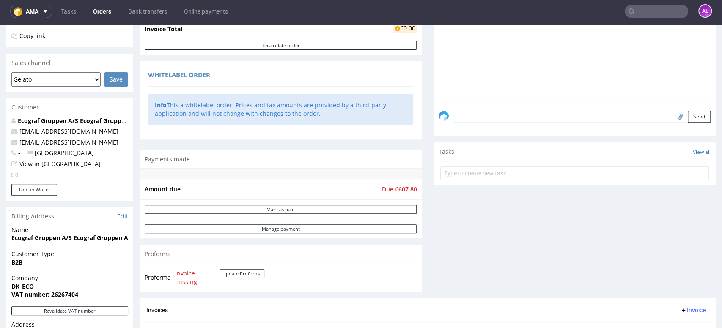
scroll to position [235, 0]
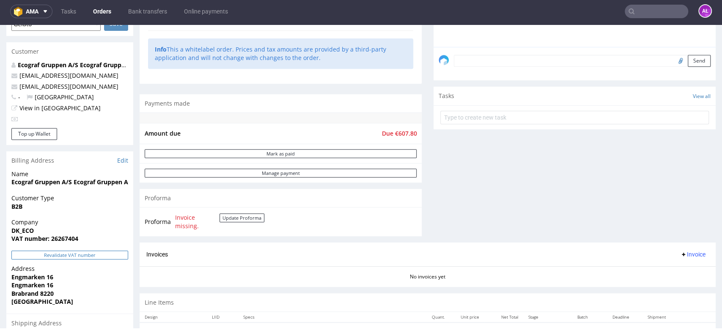
click at [113, 253] on button "Revalidate VAT number" at bounding box center [69, 255] width 117 height 9
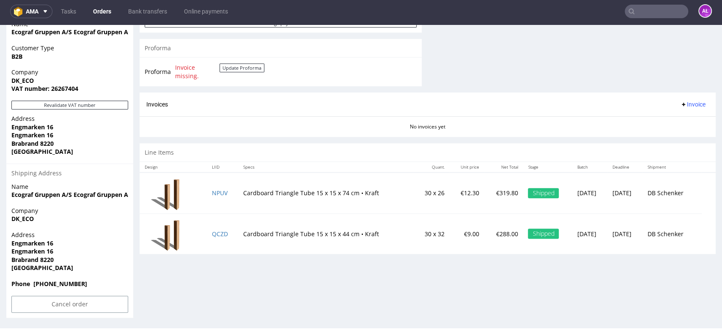
scroll to position [291, 0]
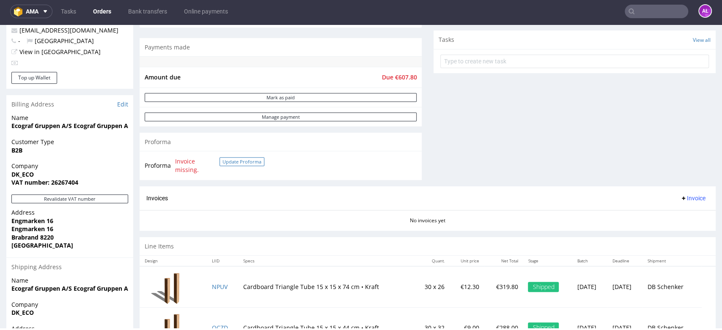
click at [250, 163] on button "Update Proforma" at bounding box center [241, 161] width 45 height 9
click at [91, 197] on button "Revalidate VAT number" at bounding box center [69, 199] width 117 height 9
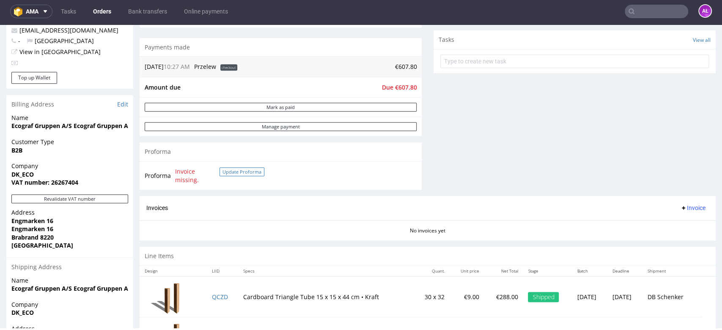
click at [226, 173] on button "Update Proforma" at bounding box center [241, 171] width 45 height 9
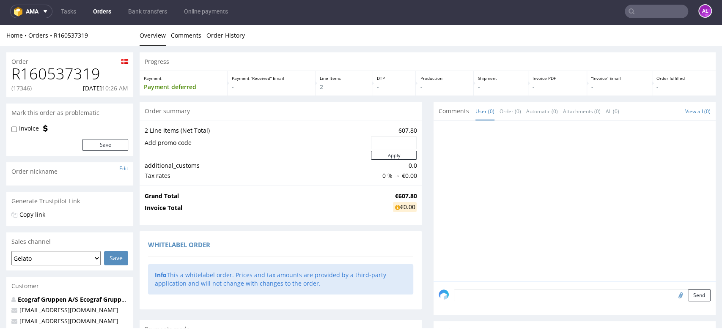
scroll to position [0, 0]
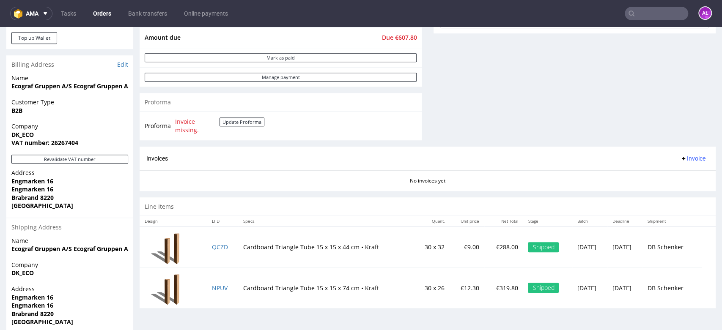
scroll to position [385, 0]
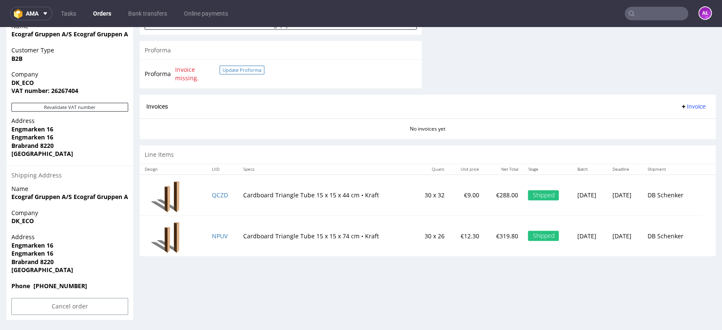
click at [234, 70] on button "Update Proforma" at bounding box center [241, 70] width 45 height 9
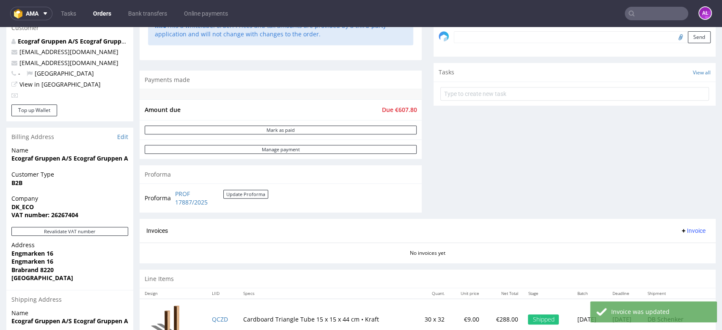
scroll to position [282, 0]
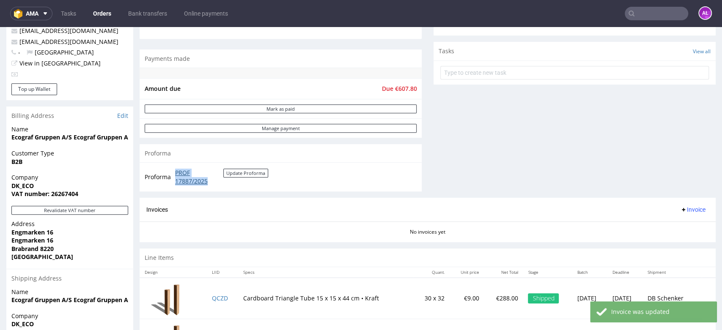
drag, startPoint x: 174, startPoint y: 170, endPoint x: 211, endPoint y: 178, distance: 38.0
click at [211, 178] on td "PROF 17887/2025 Update Proforma" at bounding box center [220, 177] width 95 height 18
copy link "PROF 17887/2025"
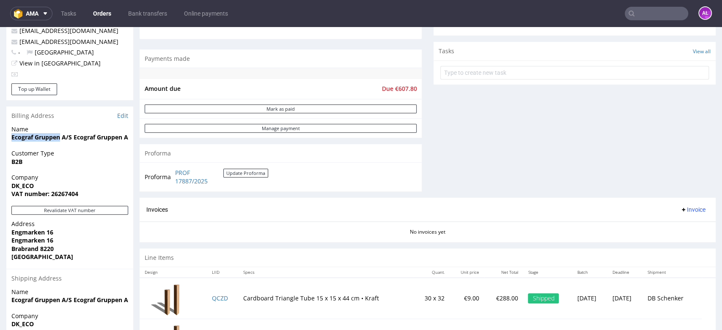
drag, startPoint x: 5, startPoint y: 136, endPoint x: 59, endPoint y: 140, distance: 53.8
click at [59, 140] on div "Order R160537319 [PHONE_NUMBER][DATE] 10:26 AM Mark this order as problematic I…" at bounding box center [361, 98] width 722 height 663
copy strong "Ecograf Gruppen"
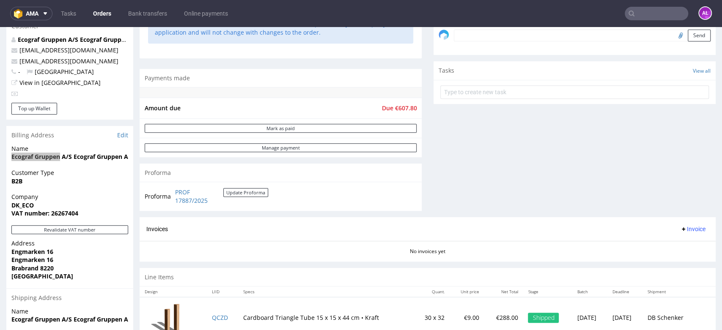
scroll to position [376, 0]
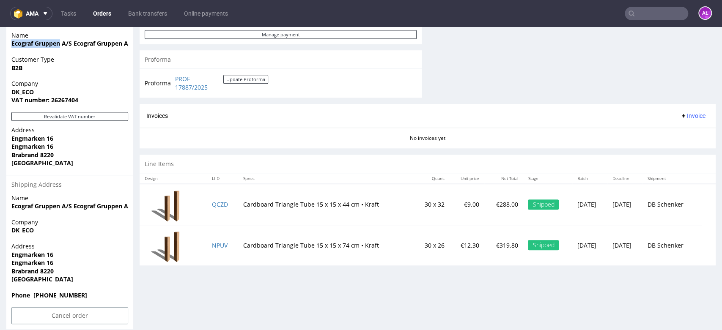
click at [680, 118] on span "Invoice" at bounding box center [692, 115] width 25 height 7
click at [682, 146] on span "Upload" at bounding box center [678, 148] width 41 height 8
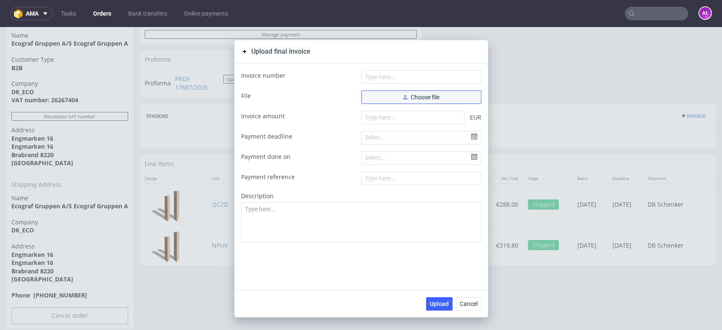
click at [403, 98] on icon "button" at bounding box center [405, 97] width 4 height 4
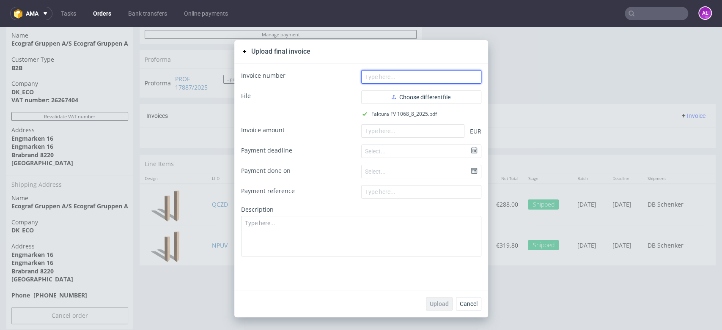
drag, startPoint x: 392, startPoint y: 78, endPoint x: 261, endPoint y: 123, distance: 139.2
click at [392, 78] on input "text" at bounding box center [421, 77] width 120 height 14
paste input "FV 1068/8/2025"
type input "FV 1068/8/2025"
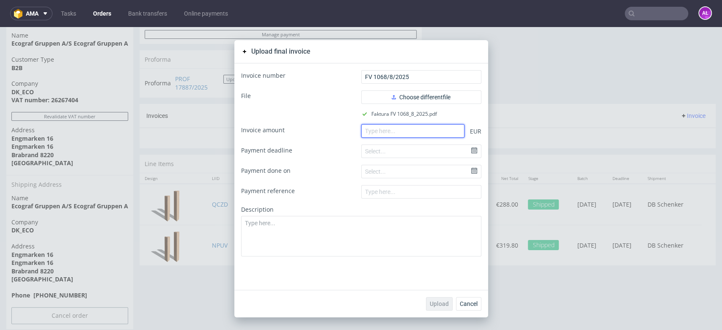
click at [403, 132] on input "number" at bounding box center [412, 131] width 103 height 14
paste input "607.80"
type input "607.80"
click at [436, 301] on span "Upload" at bounding box center [439, 304] width 19 height 6
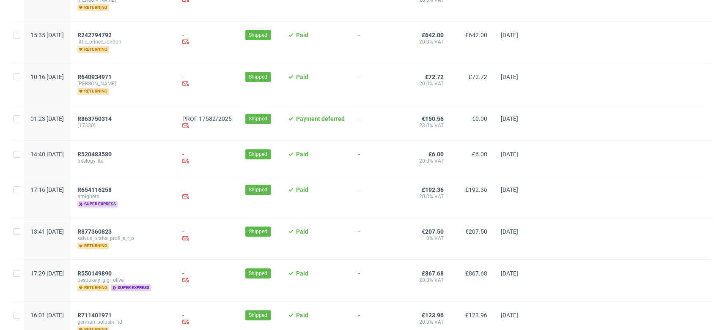
scroll to position [188, 0]
click at [112, 117] on span "R863750314" at bounding box center [94, 118] width 34 height 7
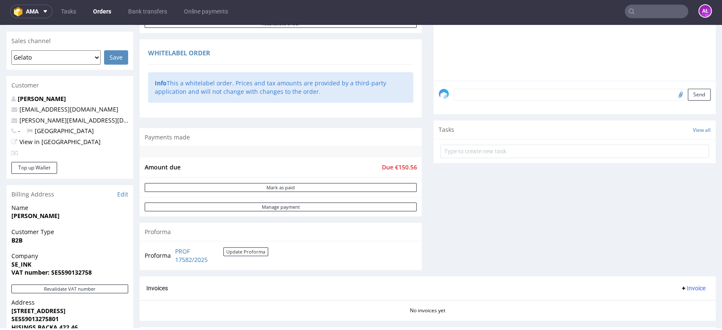
scroll to position [235, 0]
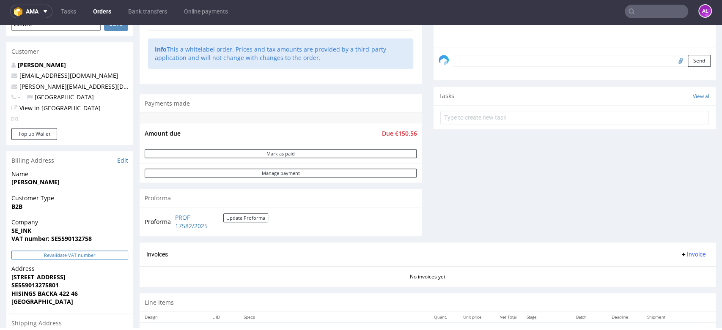
click at [92, 255] on button "Revalidate VAT number" at bounding box center [69, 255] width 117 height 9
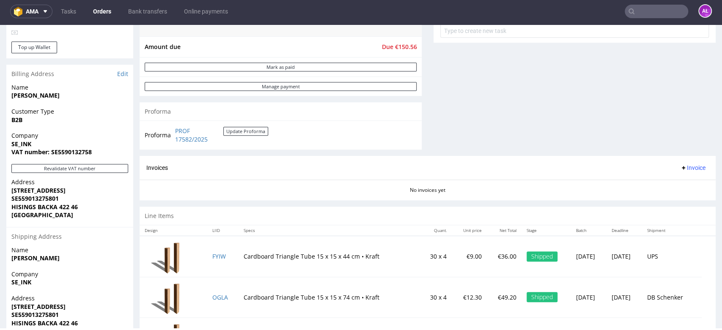
scroll to position [338, 0]
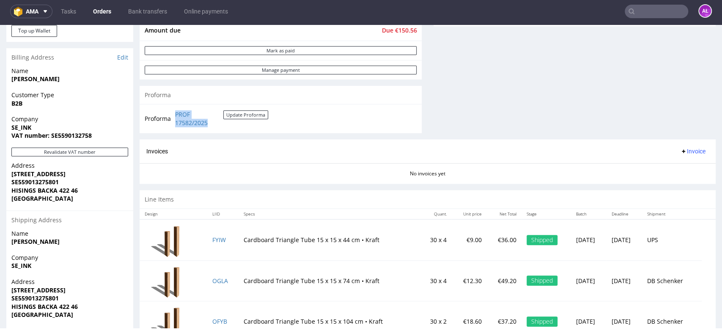
drag, startPoint x: 173, startPoint y: 110, endPoint x: 195, endPoint y: 131, distance: 30.8
click at [215, 122] on td "PROF 17582/2025 Update Proforma" at bounding box center [220, 119] width 95 height 18
copy link "PROF 17582/2025"
drag, startPoint x: 51, startPoint y: 139, endPoint x: 92, endPoint y: 132, distance: 41.6
click at [92, 136] on span "VAT number: SE5590132758" at bounding box center [69, 136] width 117 height 8
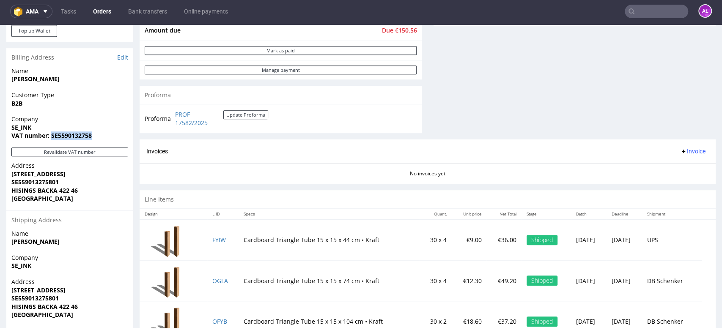
copy strong "SE5590132758"
click at [110, 153] on button "Revalidate VAT number" at bounding box center [69, 152] width 117 height 9
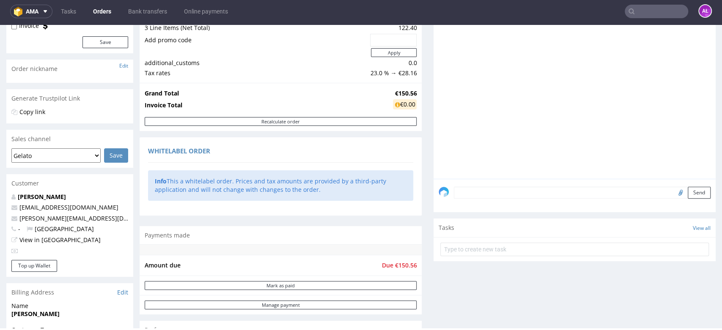
scroll to position [291, 0]
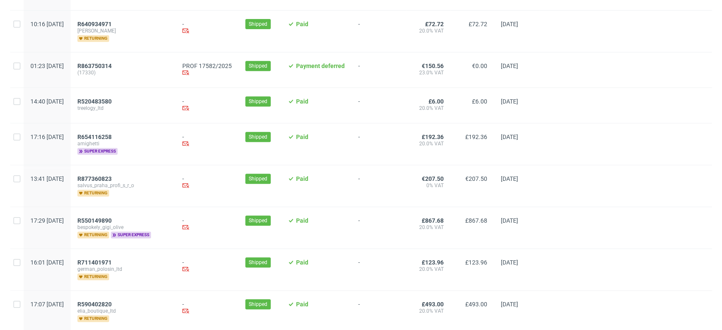
scroll to position [235, 0]
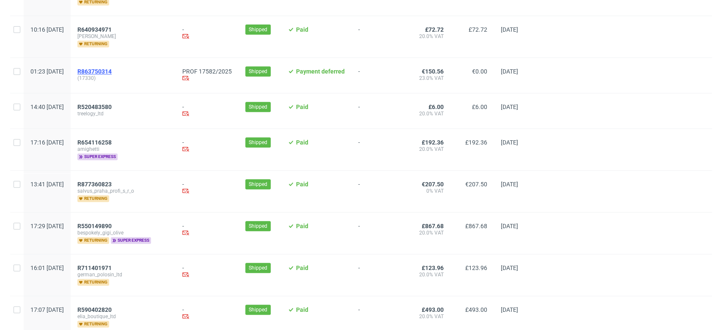
click at [112, 71] on span "R863750314" at bounding box center [94, 71] width 34 height 7
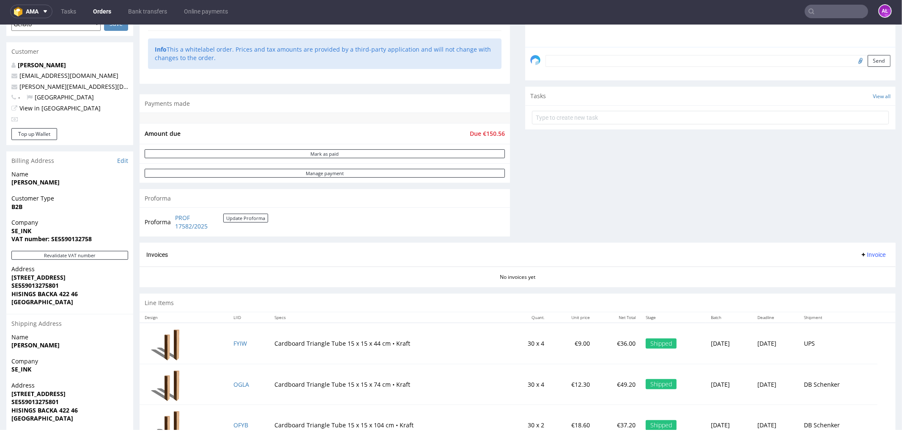
scroll to position [283, 0]
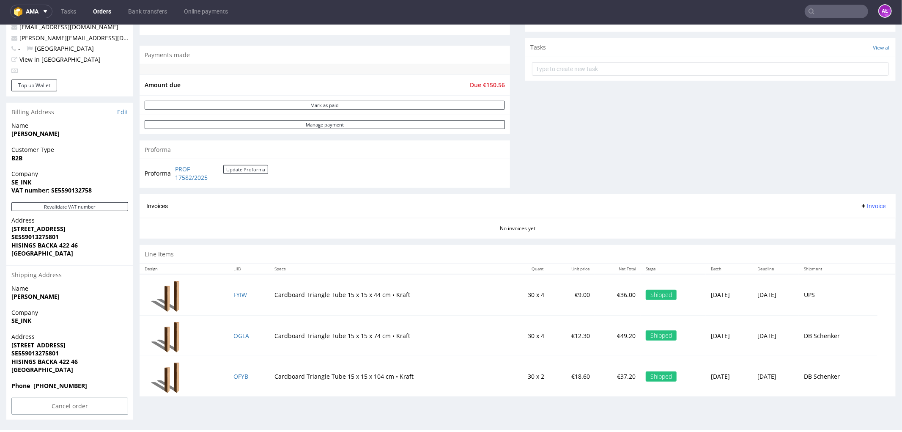
drag, startPoint x: 63, startPoint y: 132, endPoint x: 5, endPoint y: 134, distance: 57.1
click at [5, 134] on div "Order R863750314 (17330) 20.08.2025 01:23 AM Mark this order as problematic Inv…" at bounding box center [451, 93] width 902 height 663
copy strong "[PERSON_NAME]"
drag, startPoint x: 51, startPoint y: 191, endPoint x: 104, endPoint y: 193, distance: 53.3
click at [104, 193] on span "VAT number: SE5590132758" at bounding box center [69, 190] width 117 height 8
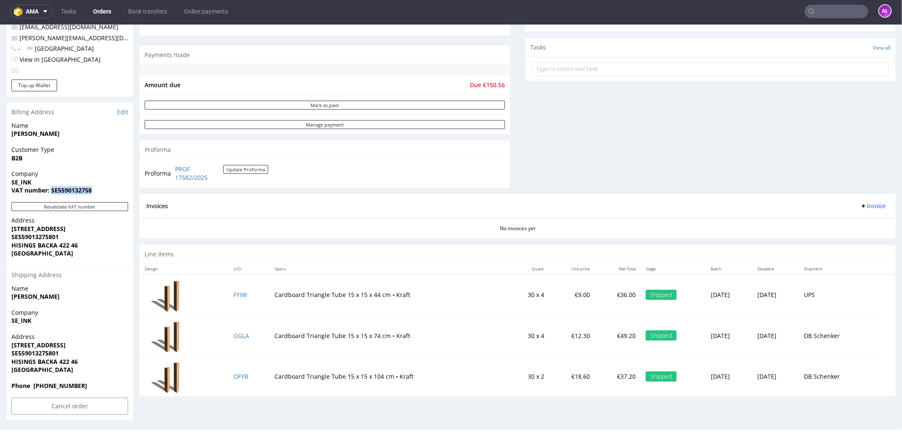
copy strong "SE5590132758"
drag, startPoint x: 26, startPoint y: 228, endPoint x: 69, endPoint y: 231, distance: 42.8
click at [69, 231] on div "Address Exportgatan 33B SE559013275801 HISINGS BACKA 422 46 Sweden" at bounding box center [69, 240] width 127 height 49
copy strong "Exportgatan 33B"
drag, startPoint x: 65, startPoint y: 235, endPoint x: 6, endPoint y: 237, distance: 58.4
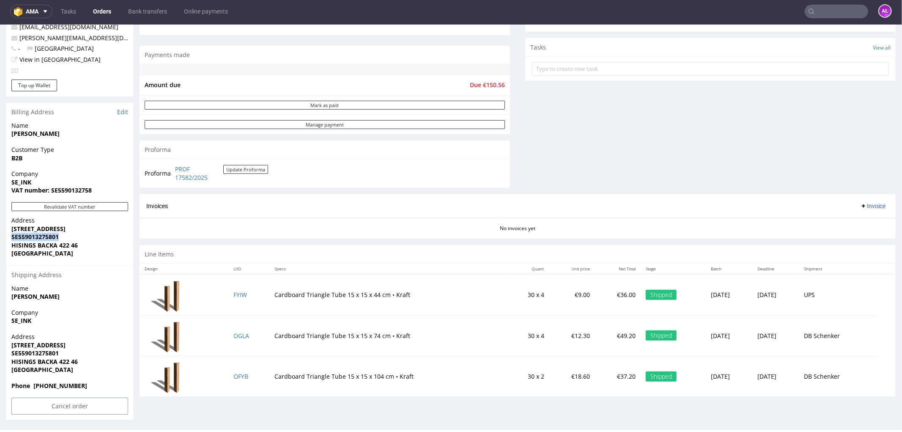
click at [6, 237] on div "Address Exportgatan 33B SE559013275801 HISINGS BACKA 422 46 Sweden" at bounding box center [69, 240] width 127 height 49
copy strong "SE559013275801"
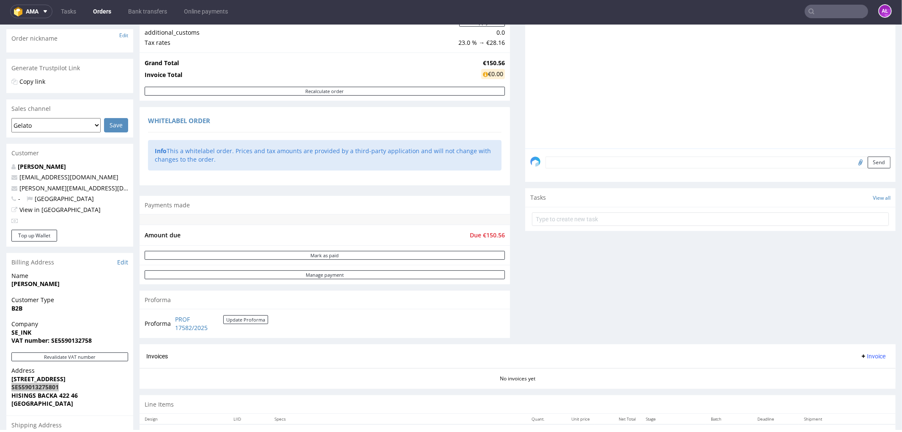
scroll to position [48, 0]
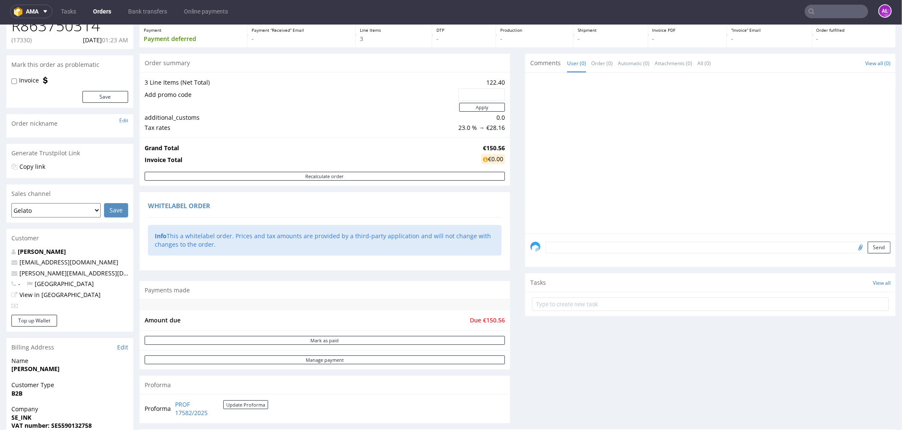
click at [721, 244] on textarea at bounding box center [718, 247] width 345 height 12
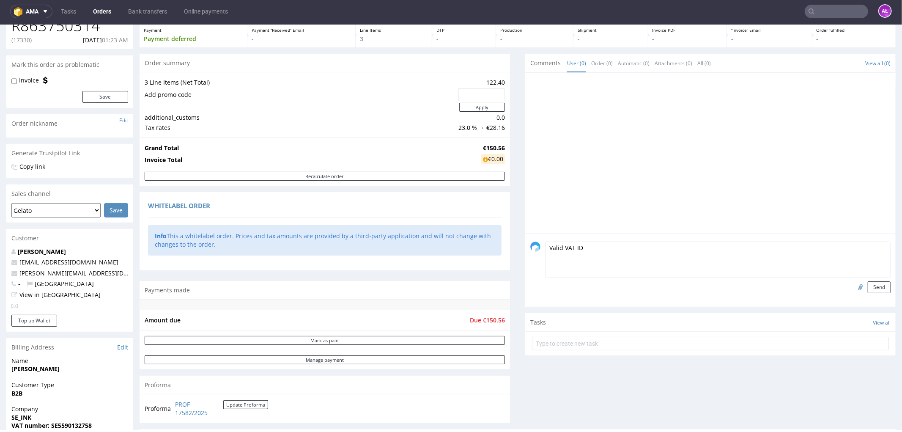
type textarea "Valid VAT ID"
click at [721, 288] on input "file" at bounding box center [859, 286] width 12 height 11
type input "C:\fakepath\vvi8.PNG"
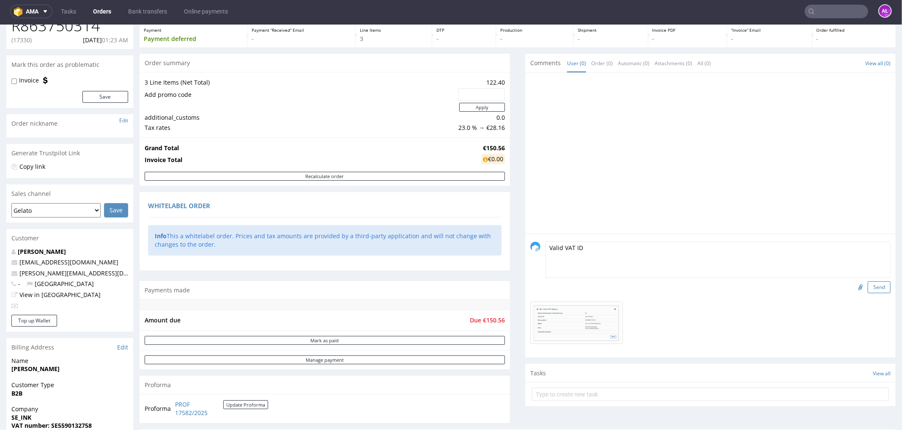
click at [721, 290] on button "Send" at bounding box center [879, 287] width 23 height 12
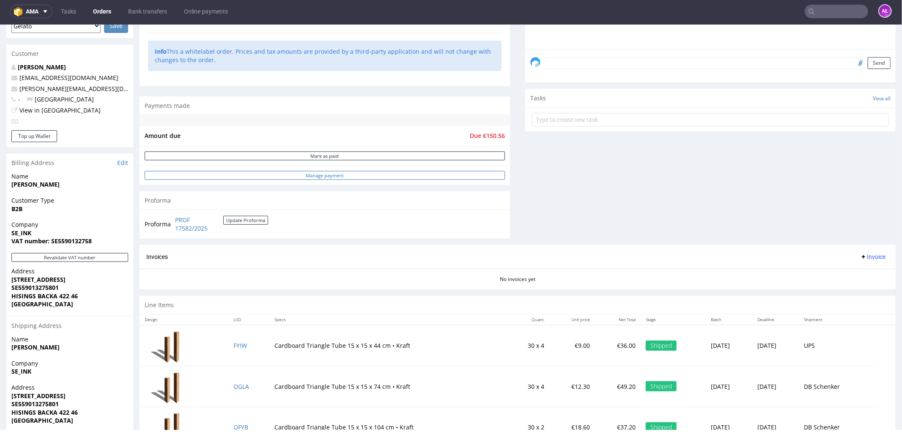
scroll to position [235, 0]
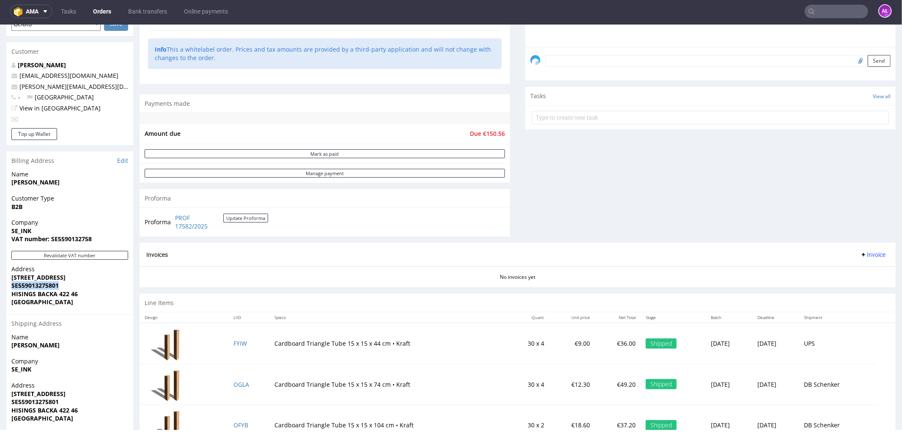
drag, startPoint x: 68, startPoint y: 287, endPoint x: 9, endPoint y: 283, distance: 59.3
click at [9, 283] on div "Address Exportgatan 33B SE559013275801 HISINGS BACKA 422 46 Sweden" at bounding box center [69, 288] width 127 height 49
copy strong "SE559013275801"
click at [126, 161] on link "Edit" at bounding box center [122, 160] width 11 height 8
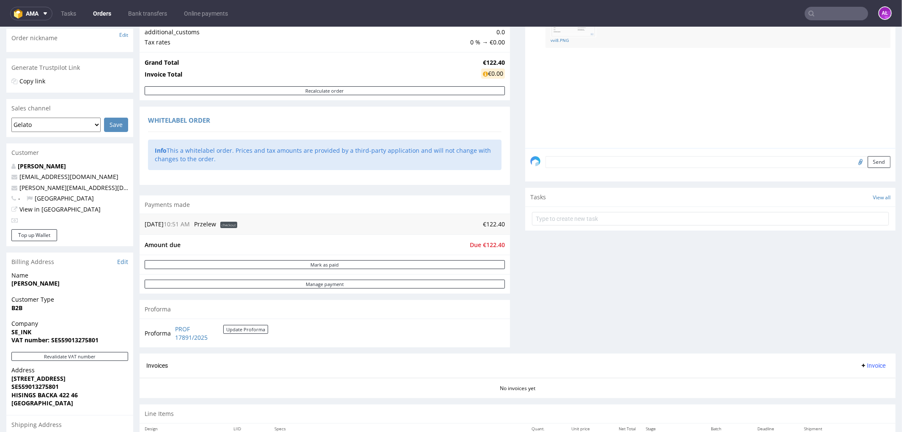
scroll to position [141, 0]
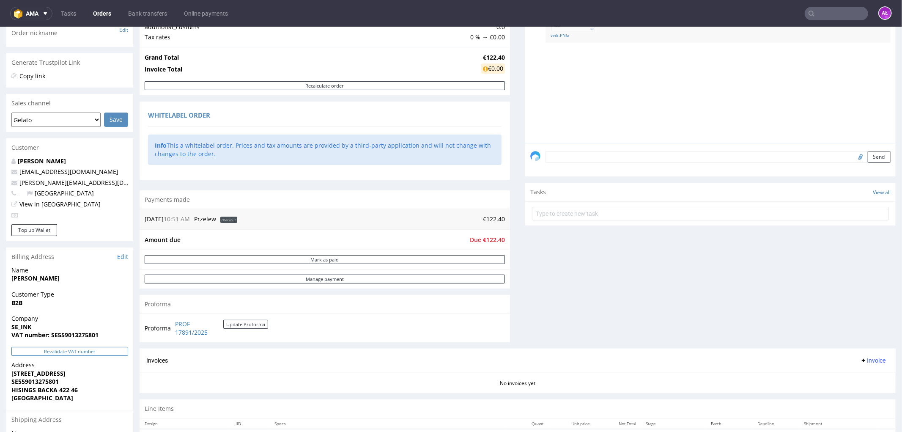
click at [104, 349] on button "Revalidate VAT number" at bounding box center [69, 350] width 117 height 9
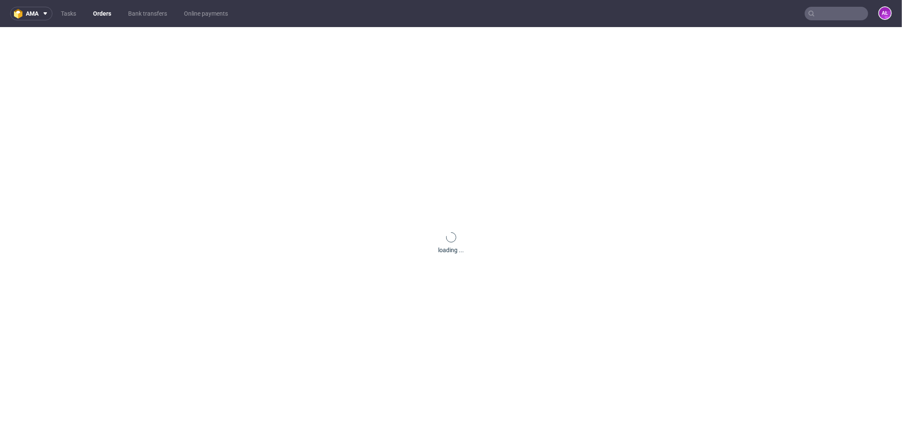
scroll to position [136, 0]
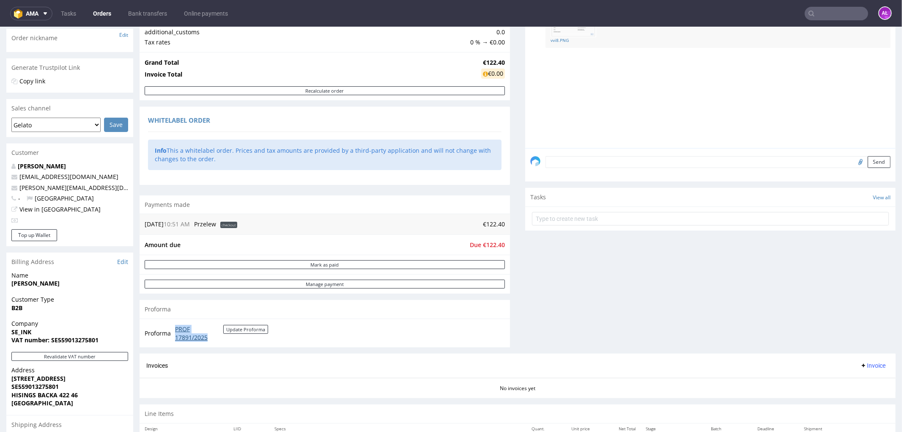
drag, startPoint x: 173, startPoint y: 327, endPoint x: 217, endPoint y: 337, distance: 45.4
click at [217, 337] on td "PROF 17891/2025 Update Proforma" at bounding box center [220, 333] width 95 height 18
copy link "PROF 17891/2025"
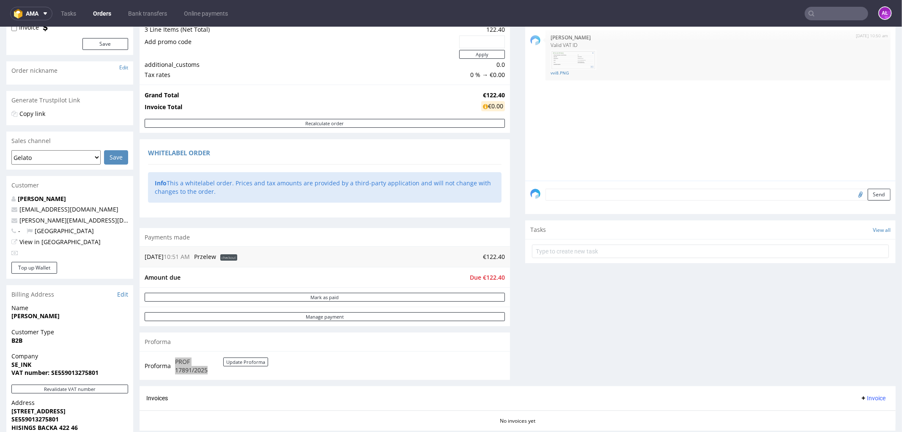
scroll to position [89, 0]
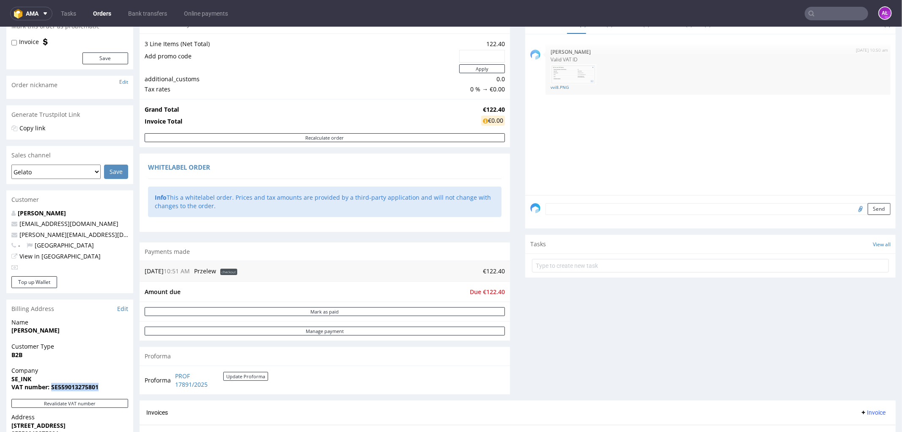
drag, startPoint x: 95, startPoint y: 385, endPoint x: 51, endPoint y: 387, distance: 44.4
click at [51, 387] on span "VAT number: SE559013275801" at bounding box center [69, 386] width 117 height 8
copy strong "SE559013275801"
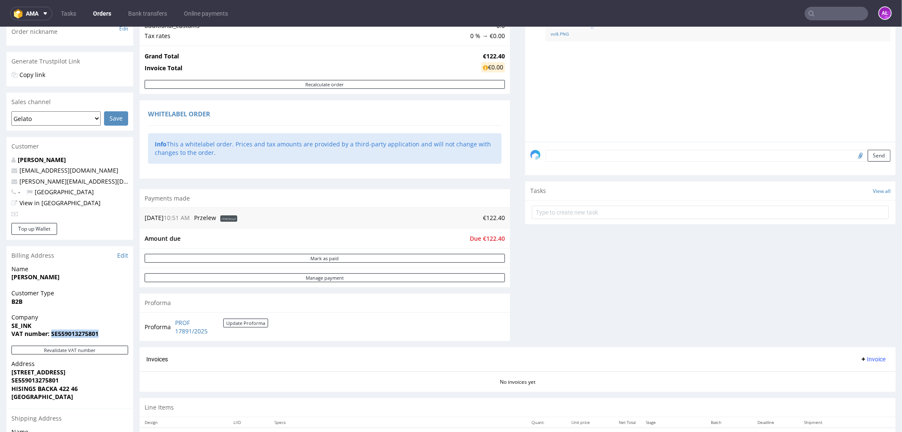
scroll to position [230, 0]
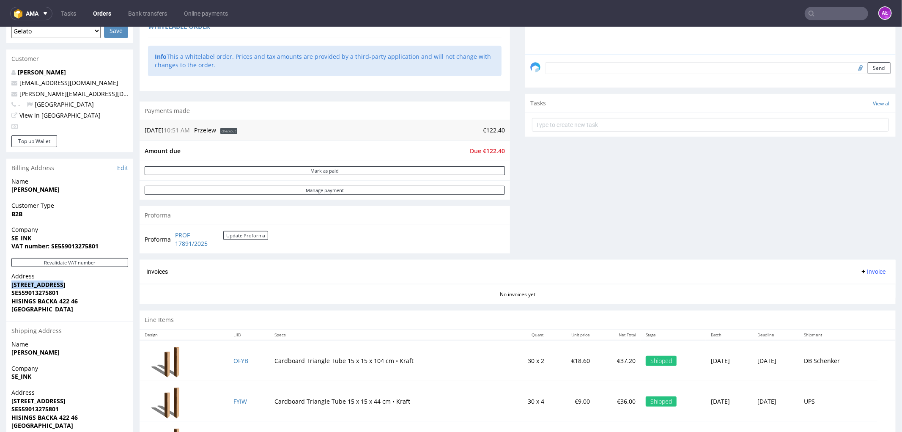
drag, startPoint x: 10, startPoint y: 286, endPoint x: 160, endPoint y: 261, distance: 151.8
click at [69, 282] on div "Order R863750314 (17330) 20.08.2025 01:23 AM Mark this order as problematic Inv…" at bounding box center [451, 149] width 902 height 663
copy strong "[STREET_ADDRESS]"
drag, startPoint x: 10, startPoint y: 294, endPoint x: 65, endPoint y: 291, distance: 54.7
click at [65, 291] on div "Address Exportgatan 33B SE559013275801 HISINGS BACKA 422 46 Sweden" at bounding box center [69, 296] width 127 height 49
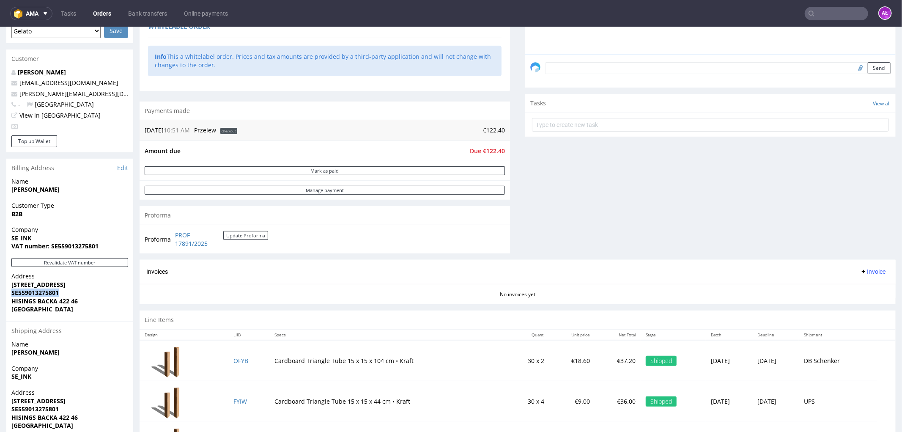
copy strong "SE559013275801"
drag, startPoint x: 7, startPoint y: 299, endPoint x: 85, endPoint y: 297, distance: 77.8
click at [85, 297] on div "Address Exportgatan 33B SE559013275801 HISINGS BACKA 422 46 Sweden" at bounding box center [69, 296] width 127 height 49
copy strong "HISINGS BACKA 422 46"
drag, startPoint x: 9, startPoint y: 282, endPoint x: 69, endPoint y: 282, distance: 59.6
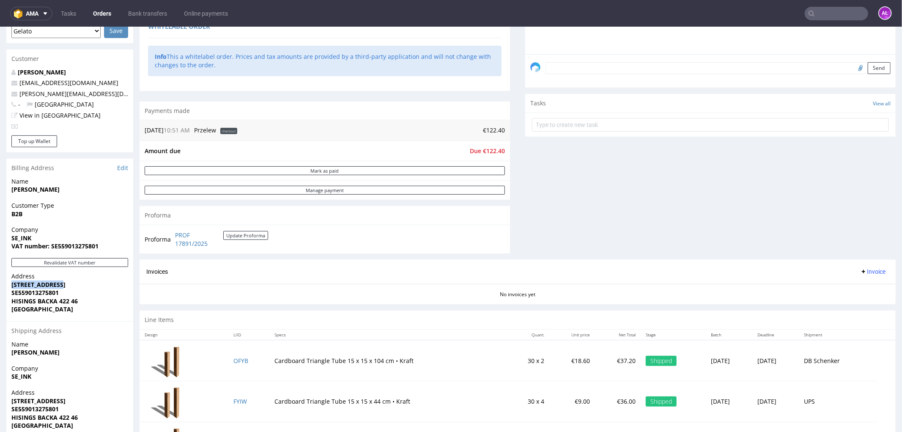
click at [69, 282] on div "Address Exportgatan 33B SE559013275801 HISINGS BACKA 422 46 Sweden" at bounding box center [69, 296] width 127 height 49
copy strong "Exportgatan 33B"
drag, startPoint x: 15, startPoint y: 300, endPoint x: 853, endPoint y: 196, distance: 844.3
click at [102, 300] on div "Address Exportgatan 33B SE559013275801 HISINGS BACKA 422 46 Sweden" at bounding box center [69, 296] width 127 height 49
copy strong "HISINGS BACKA 422 46"
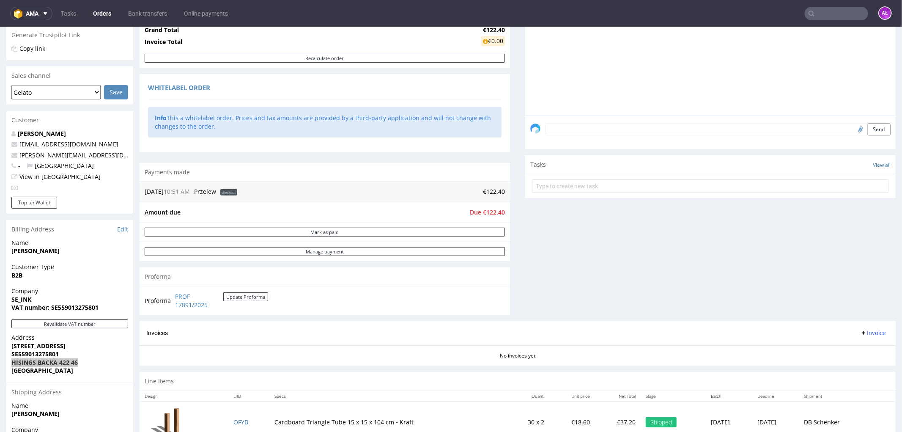
scroll to position [235, 0]
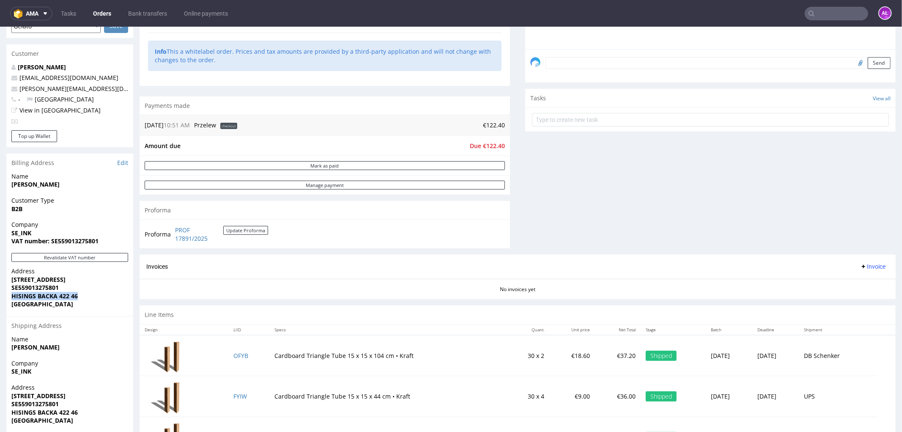
click at [862, 268] on span "Invoice" at bounding box center [872, 266] width 25 height 7
click at [860, 298] on span "Upload" at bounding box center [858, 300] width 41 height 8
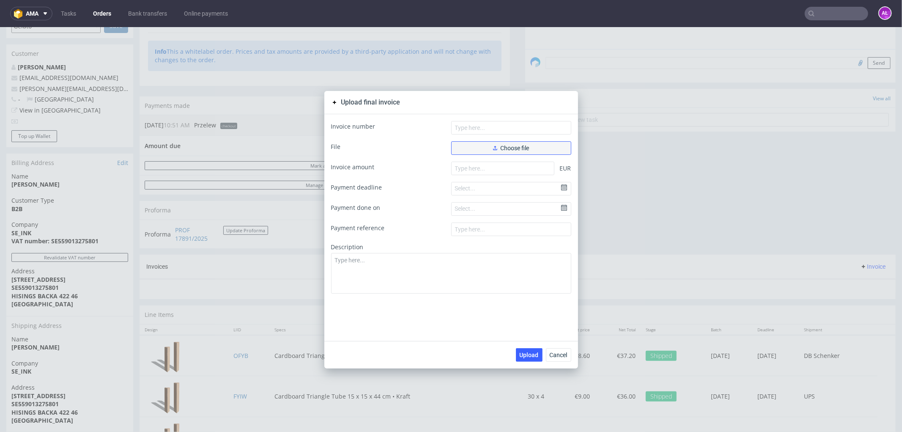
click at [505, 153] on button "Choose file" at bounding box center [511, 148] width 120 height 14
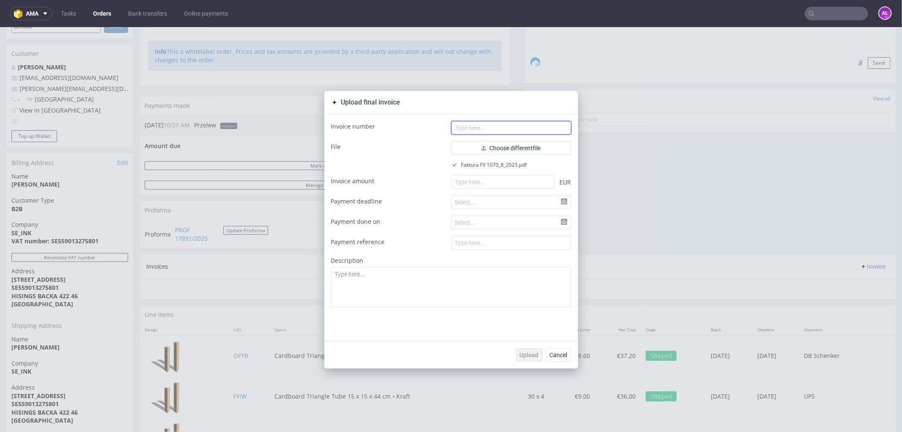
click at [555, 125] on input "text" at bounding box center [511, 128] width 120 height 14
paste input "FV 1070/8/2025"
type input "FV 1070/8/2025"
drag, startPoint x: 535, startPoint y: 183, endPoint x: 509, endPoint y: 282, distance: 102.8
click at [535, 183] on input "number" at bounding box center [502, 182] width 103 height 14
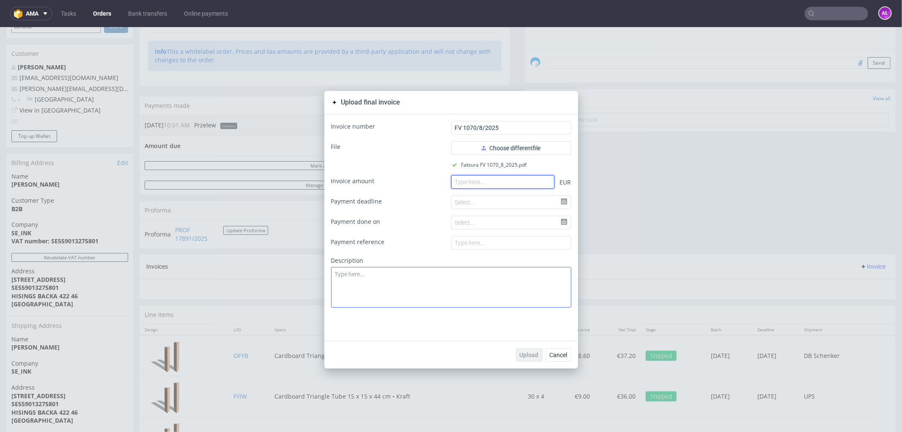
paste input "122.40"
type input "122.40"
click at [527, 356] on span "Upload" at bounding box center [529, 354] width 19 height 6
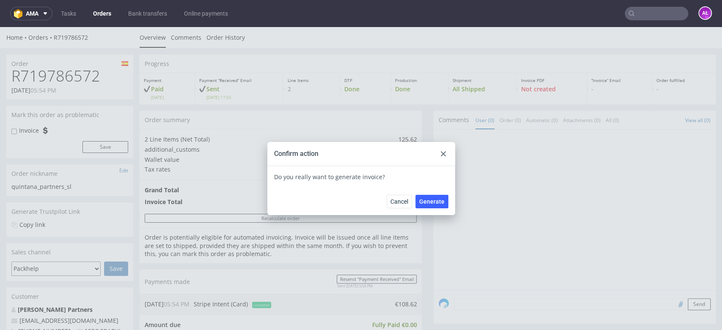
scroll to position [282, 0]
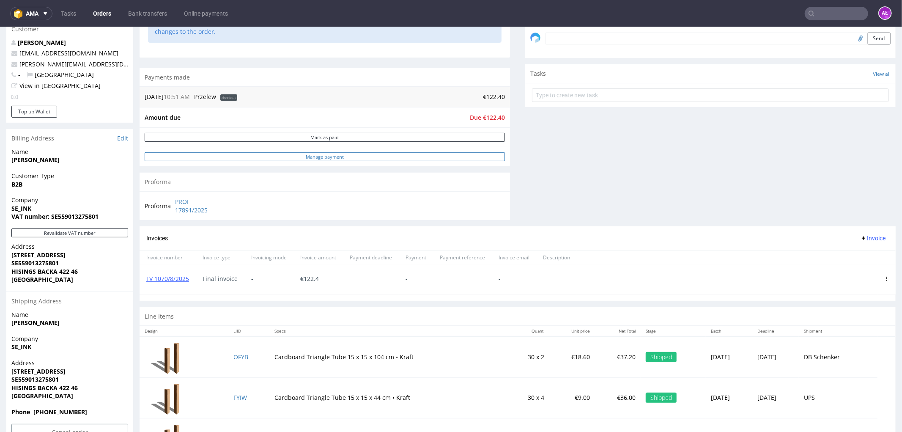
scroll to position [282, 0]
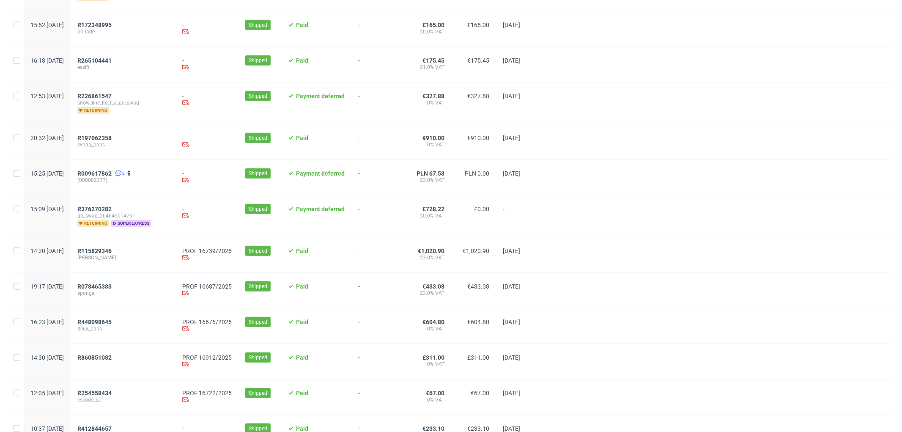
scroll to position [611, 0]
click at [112, 170] on span "R009617862" at bounding box center [94, 172] width 34 height 7
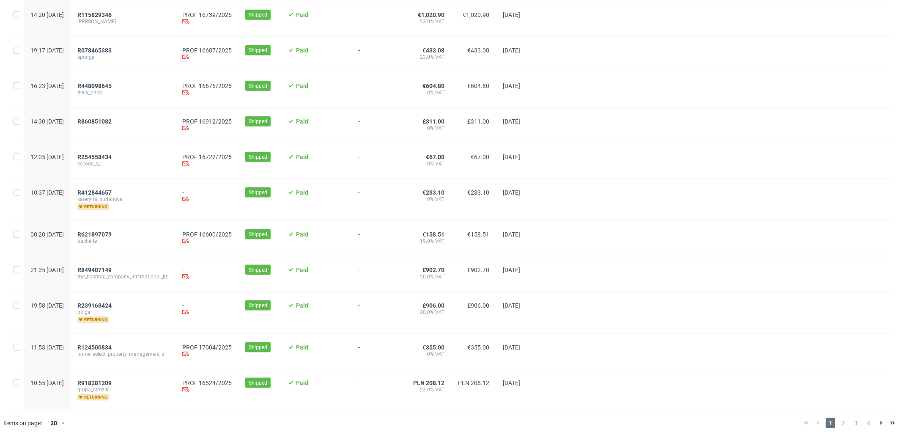
scroll to position [853, 0]
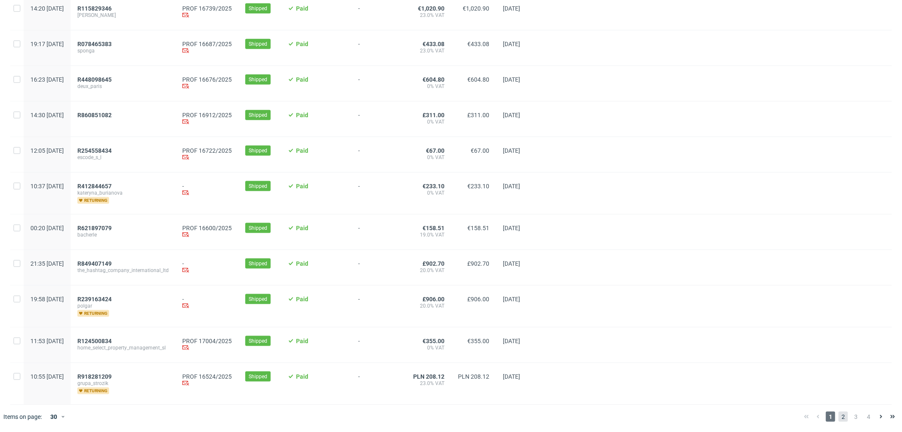
click at [839, 414] on span "2" at bounding box center [843, 416] width 9 height 10
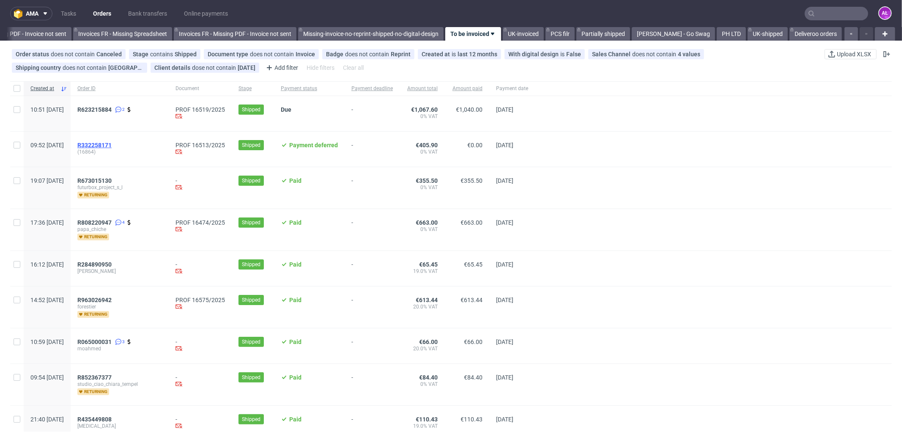
click at [112, 145] on span "R332258171" at bounding box center [94, 145] width 34 height 7
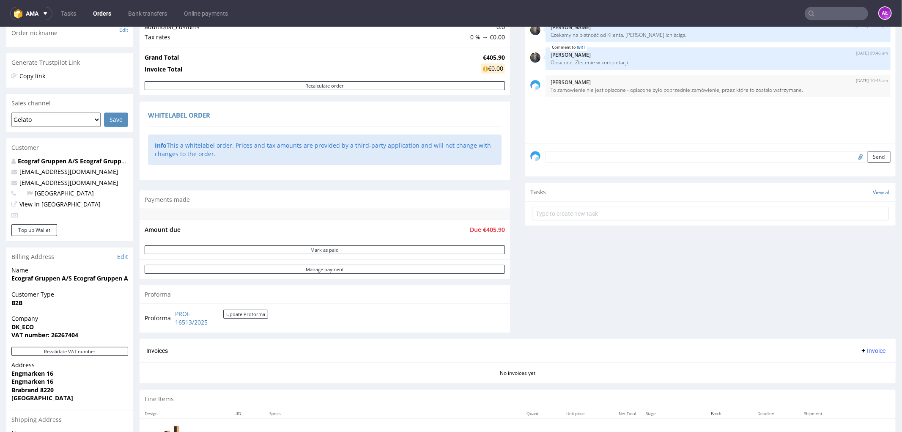
scroll to position [235, 0]
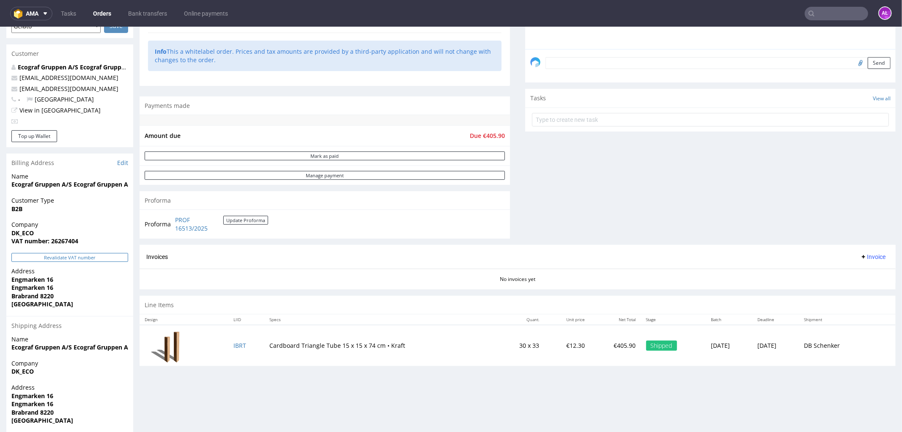
click at [109, 256] on button "Revalidate VAT number" at bounding box center [69, 256] width 117 height 9
drag, startPoint x: 173, startPoint y: 219, endPoint x: 210, endPoint y: 228, distance: 38.7
click at [210, 228] on td "PROF 16513/2025 Update Proforma" at bounding box center [220, 223] width 95 height 18
copy link "PROF 16513/2025"
drag, startPoint x: 9, startPoint y: 183, endPoint x: 49, endPoint y: 185, distance: 40.2
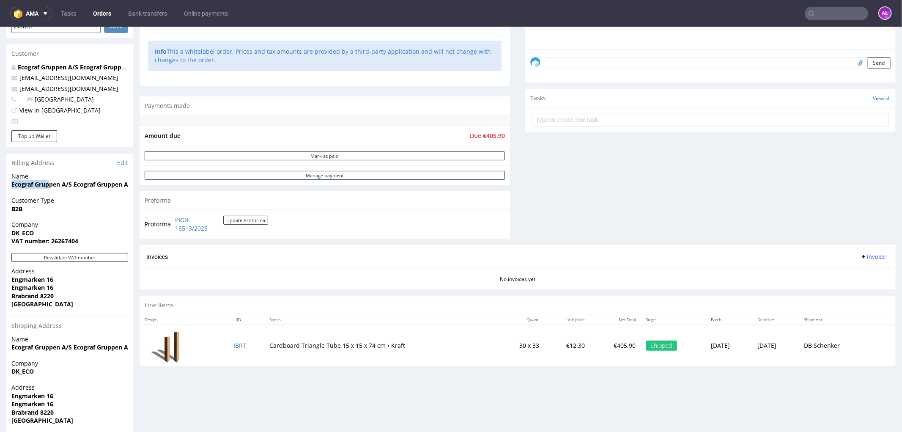
click at [49, 185] on div "Name Ecograf Gruppen A/S Ecograf Gruppen A/S" at bounding box center [69, 184] width 127 height 24
copy strong "Ecograf Grup"
click at [860, 256] on span "Invoice" at bounding box center [872, 256] width 25 height 7
click at [865, 286] on span "Upload" at bounding box center [858, 289] width 41 height 8
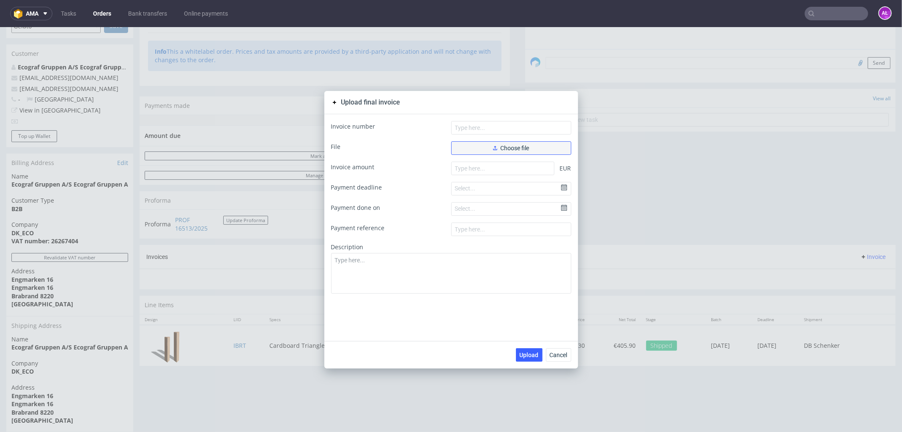
click at [505, 147] on span "Choose file" at bounding box center [511, 148] width 36 height 6
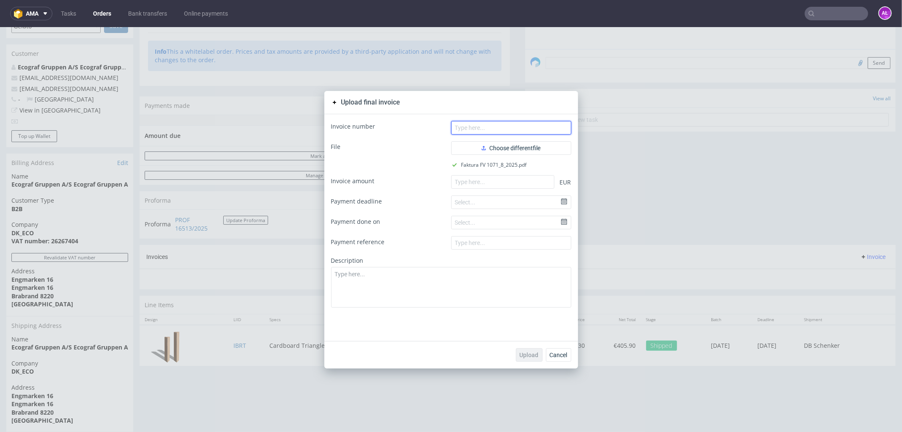
click at [506, 129] on input "text" at bounding box center [511, 128] width 120 height 14
paste input "FV 1071/8/2025"
type input "FV 1071/8/2025"
click at [487, 183] on input "number" at bounding box center [502, 182] width 103 height 14
paste input "405.90"
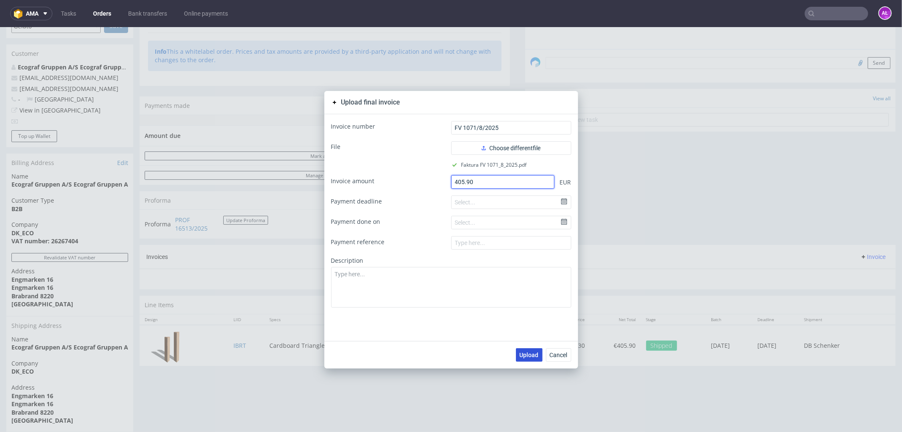
type input "405.90"
click at [524, 352] on span "Upload" at bounding box center [529, 354] width 19 height 6
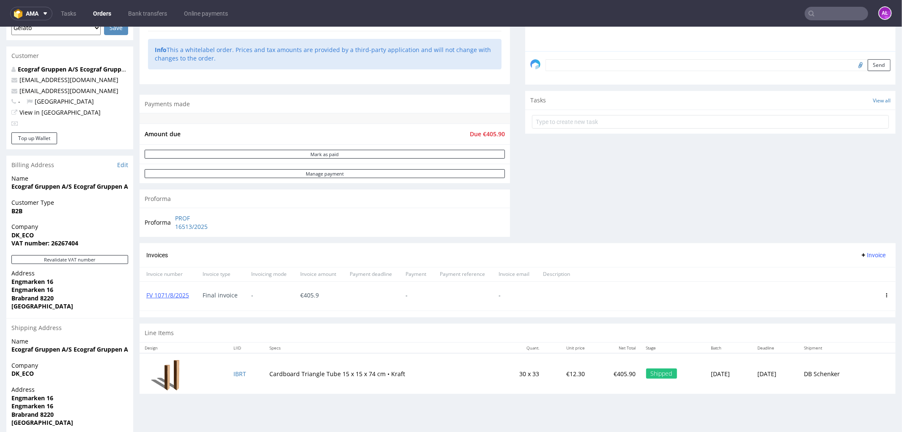
scroll to position [235, 0]
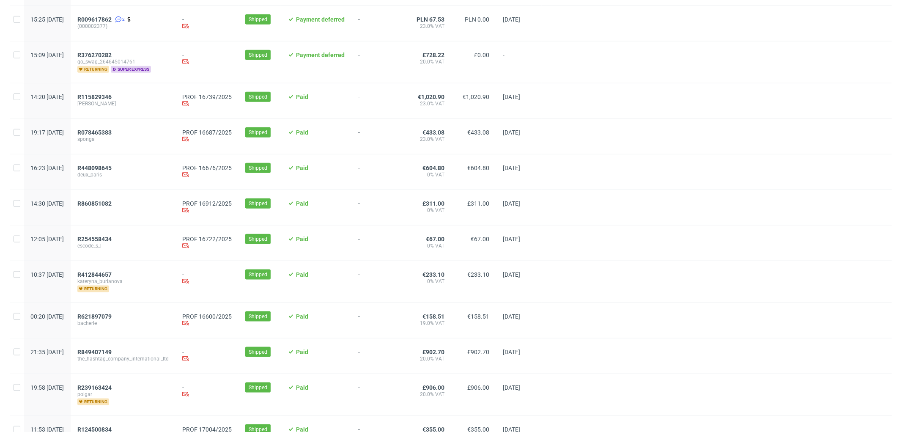
scroll to position [853, 0]
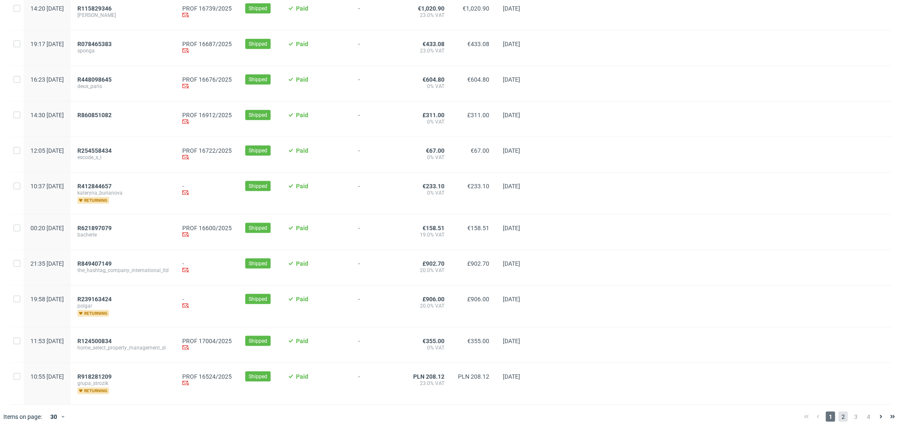
click at [839, 412] on span "2" at bounding box center [843, 416] width 9 height 10
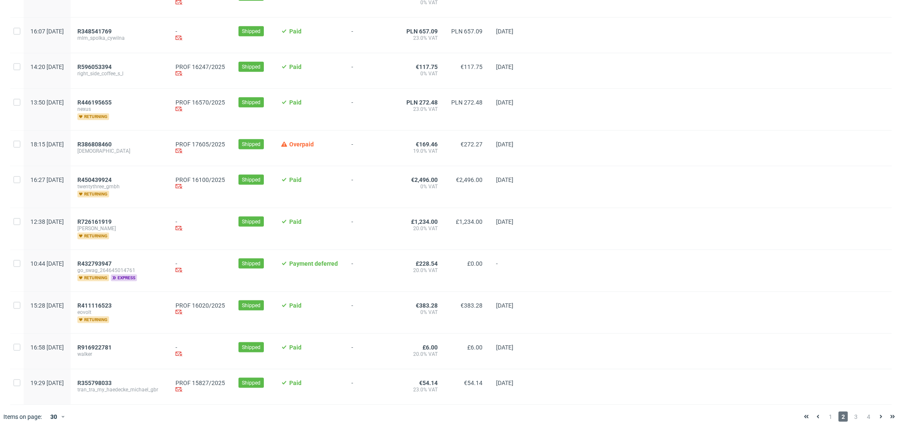
scroll to position [848, 0]
click at [851, 416] on span "3" at bounding box center [855, 416] width 9 height 10
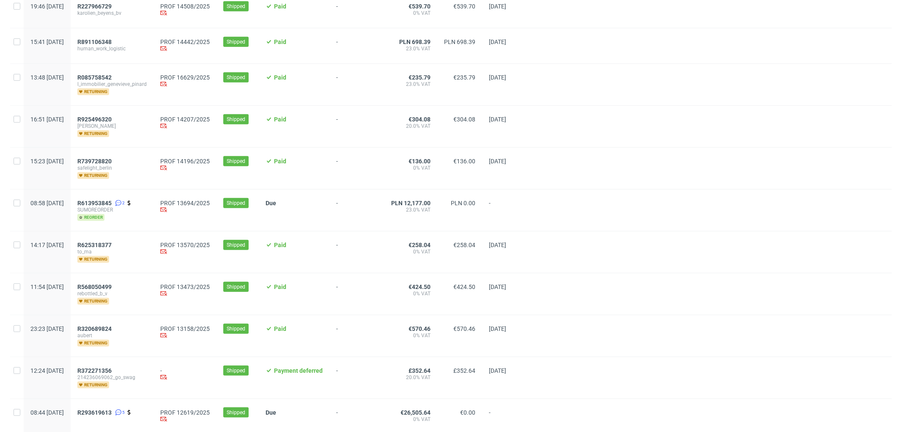
scroll to position [658, 0]
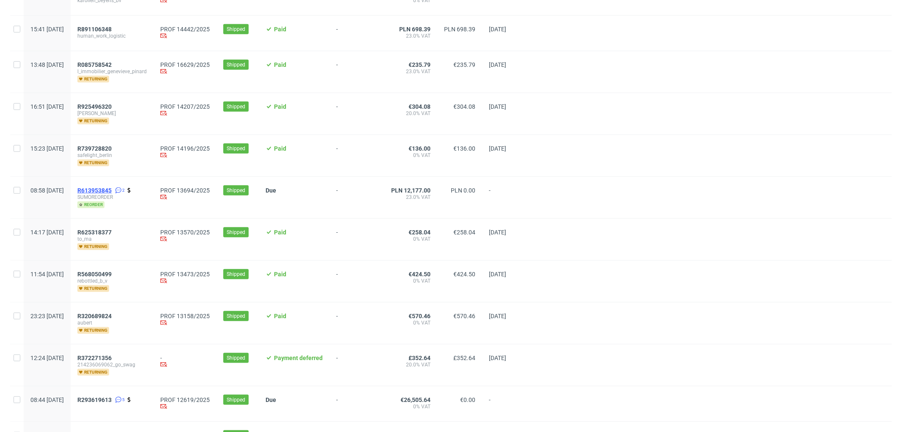
click at [112, 189] on span "R613953845" at bounding box center [94, 190] width 34 height 7
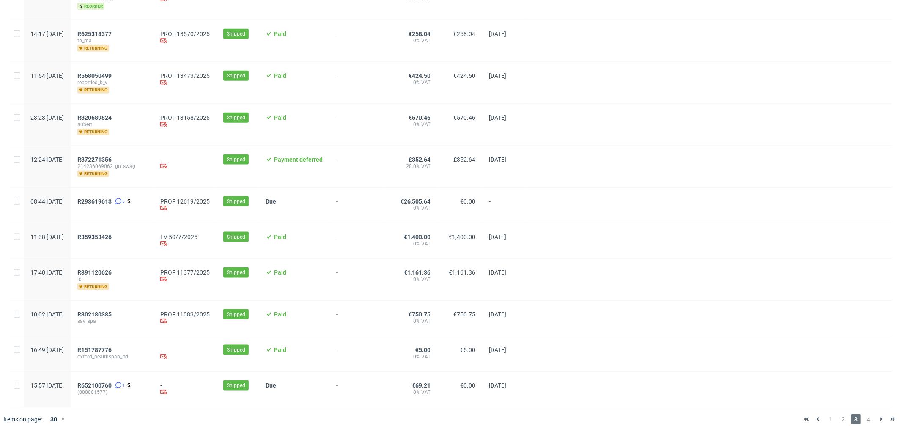
scroll to position [859, 0]
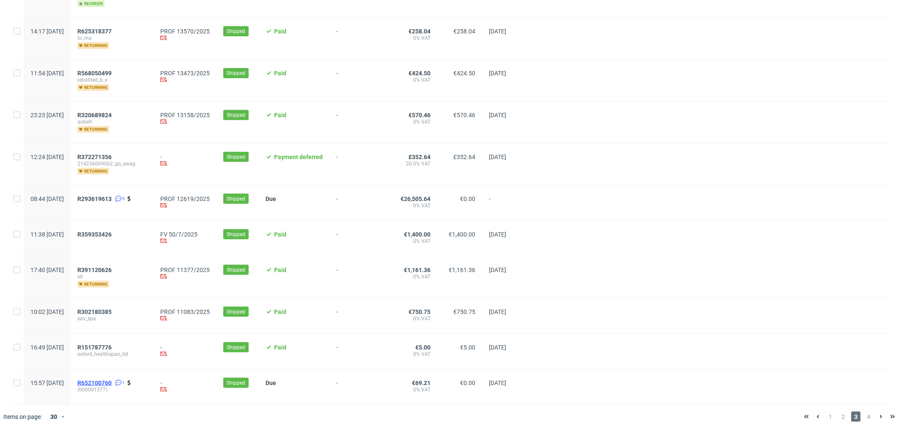
click at [112, 382] on span "R652100760" at bounding box center [94, 382] width 34 height 7
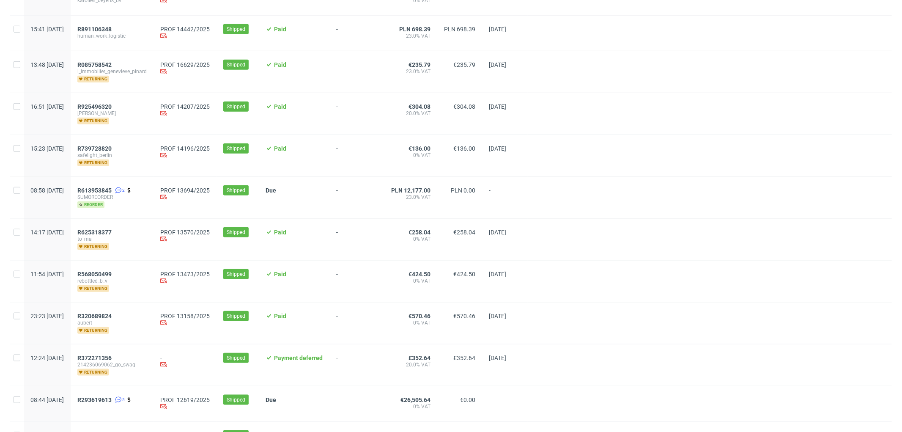
scroll to position [859, 0]
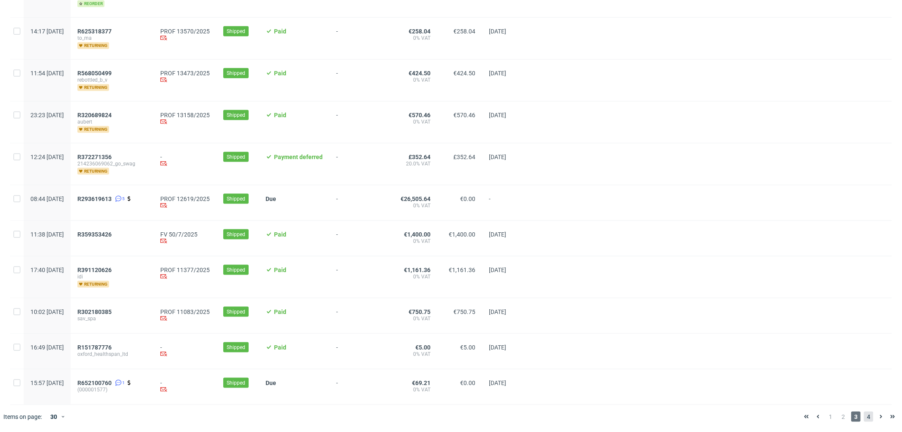
click at [864, 417] on span "4" at bounding box center [868, 416] width 9 height 10
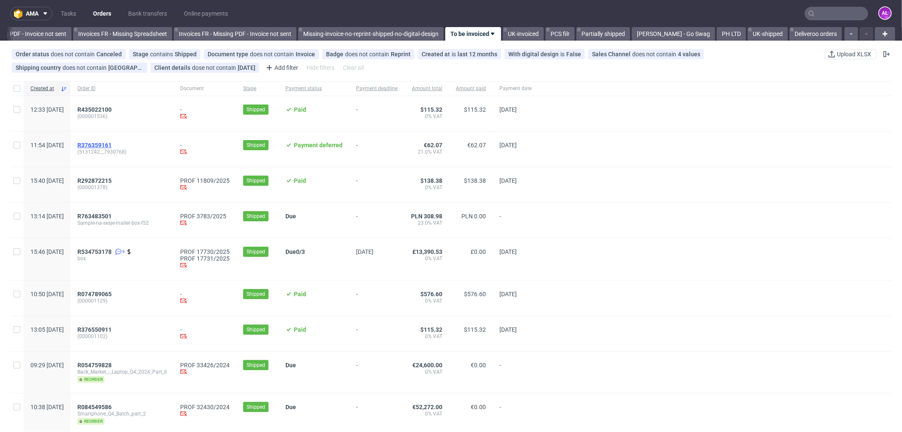
click at [112, 144] on span "R376359161" at bounding box center [94, 145] width 34 height 7
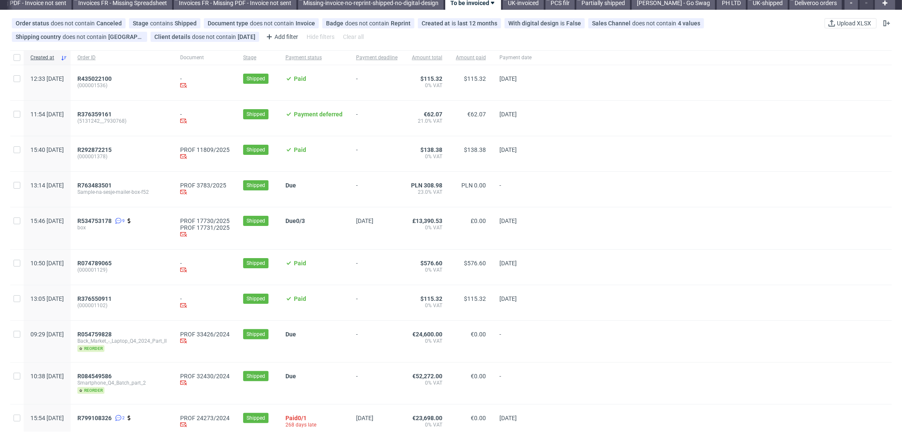
scroll to position [47, 0]
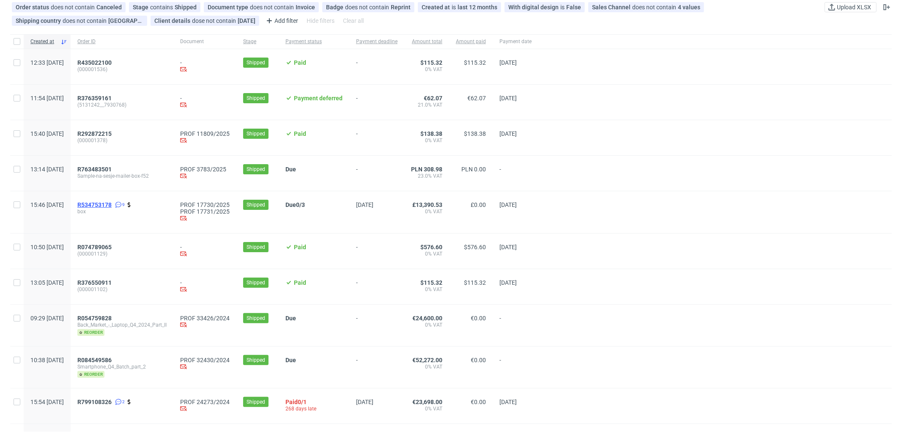
click at [112, 205] on span "R534753178" at bounding box center [94, 204] width 34 height 7
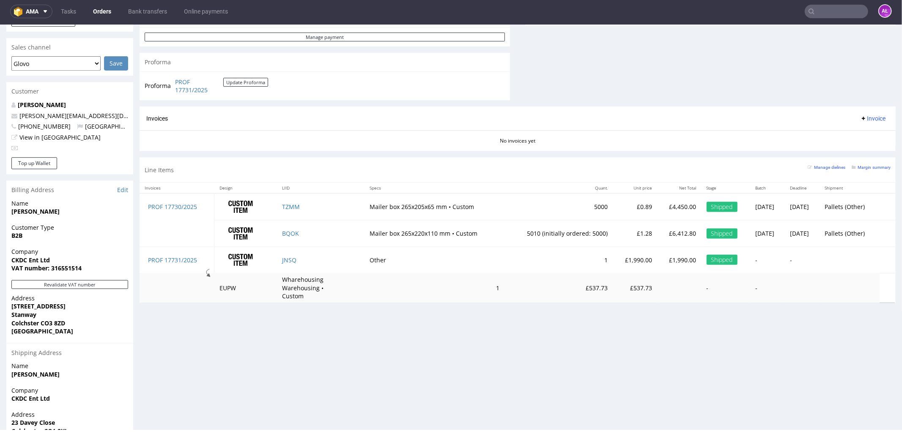
scroll to position [376, 0]
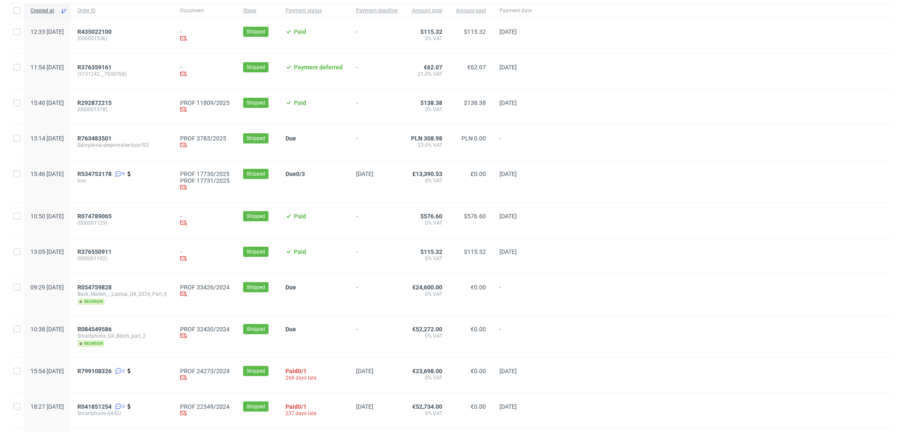
scroll to position [94, 0]
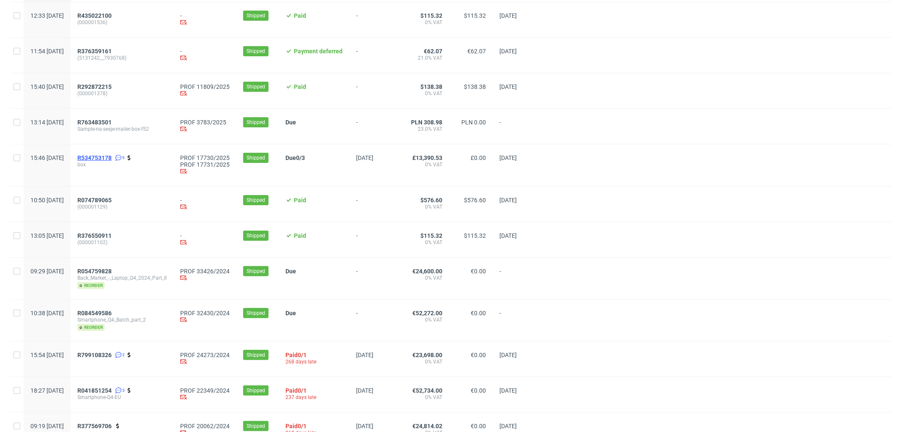
click at [112, 156] on span "R534753178" at bounding box center [94, 157] width 34 height 7
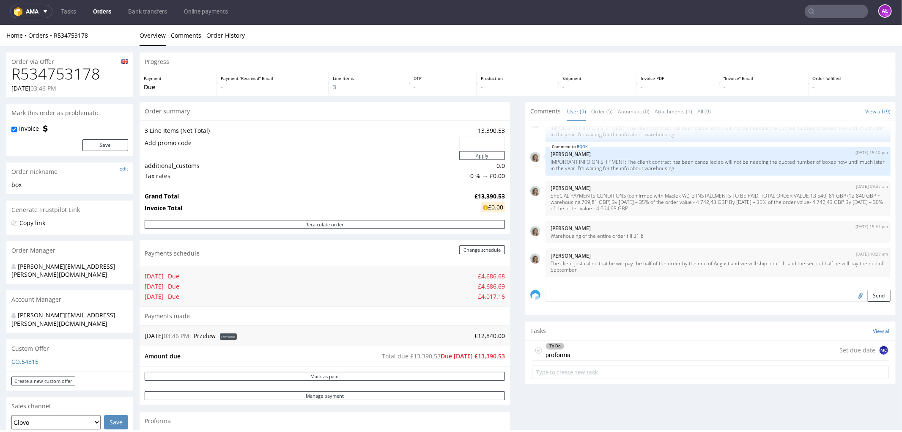
click at [574, 350] on div "To Do proforma Set due date MC" at bounding box center [710, 350] width 357 height 20
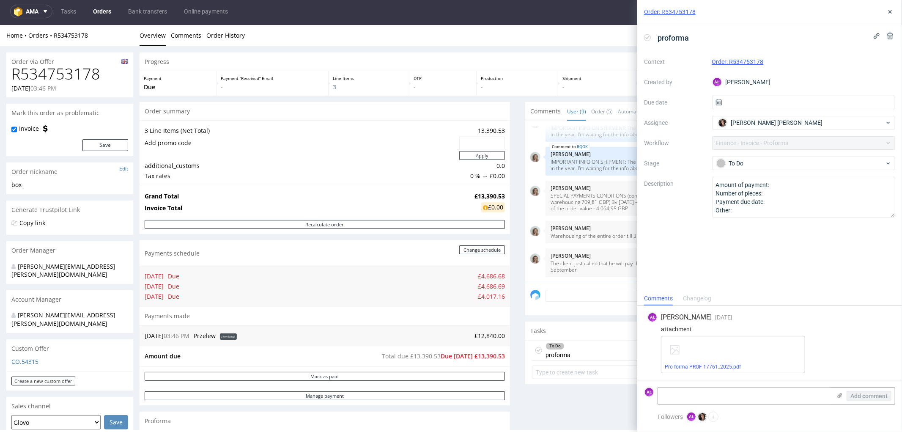
click at [895, 8] on div "Order: R534753178" at bounding box center [769, 12] width 265 height 24
click at [892, 11] on icon at bounding box center [890, 11] width 7 height 7
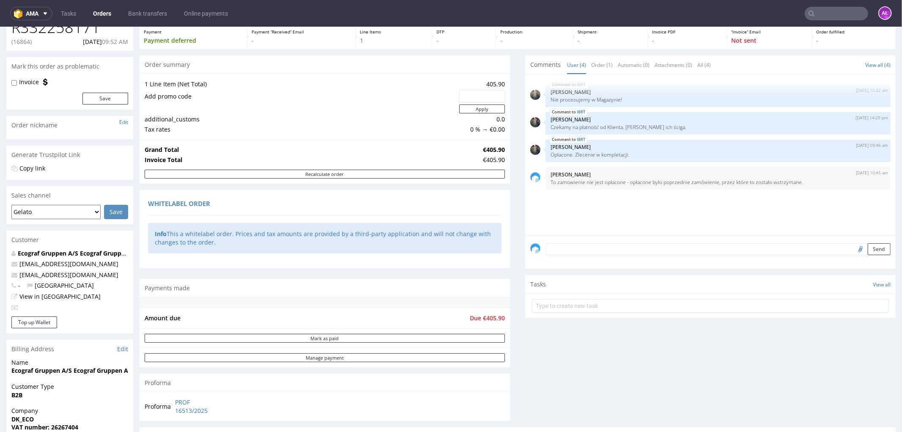
scroll to position [188, 0]
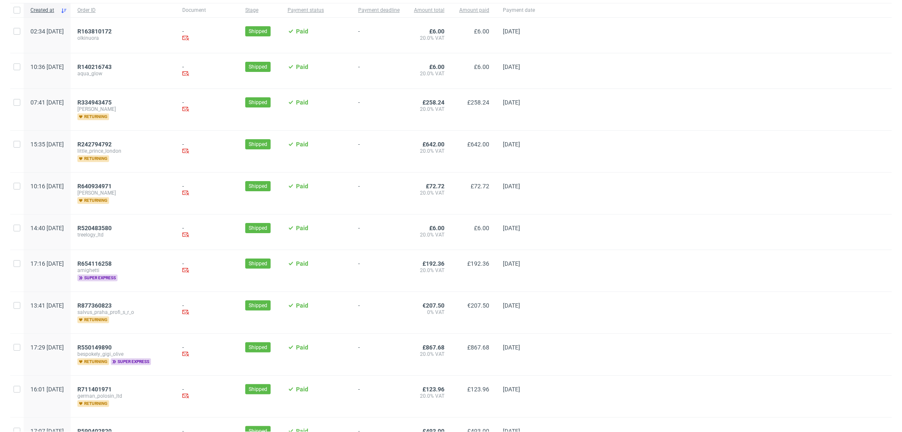
scroll to position [0, 1267]
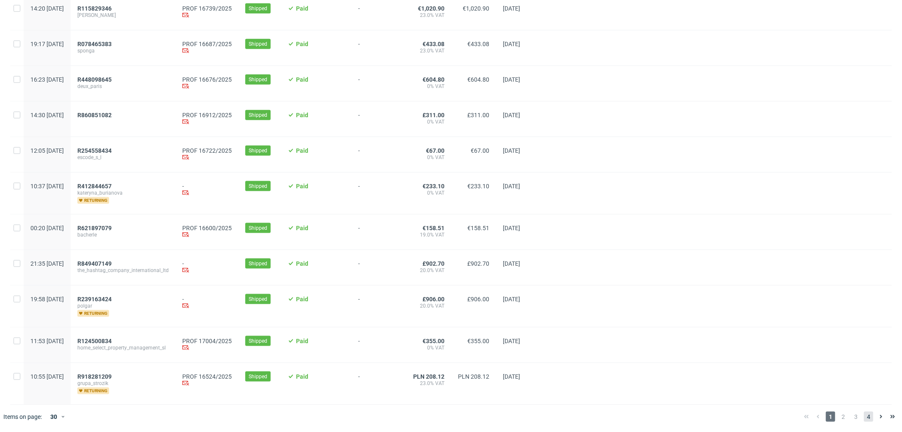
click at [864, 417] on span "4" at bounding box center [868, 416] width 9 height 10
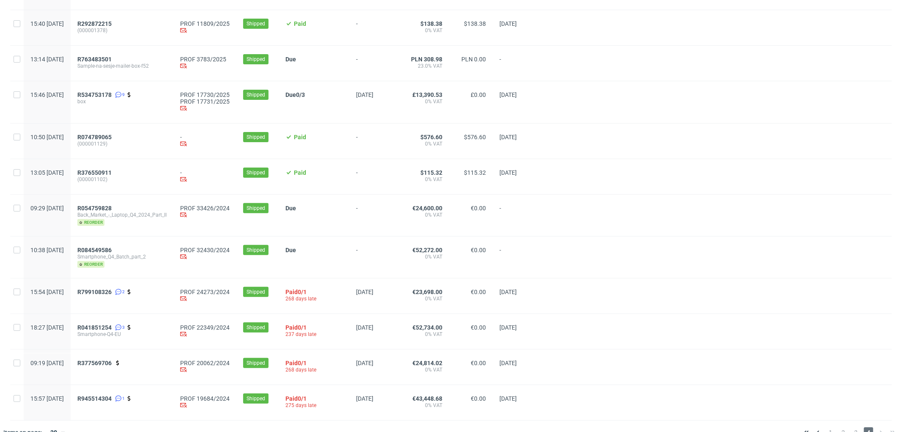
scroll to position [176, 0]
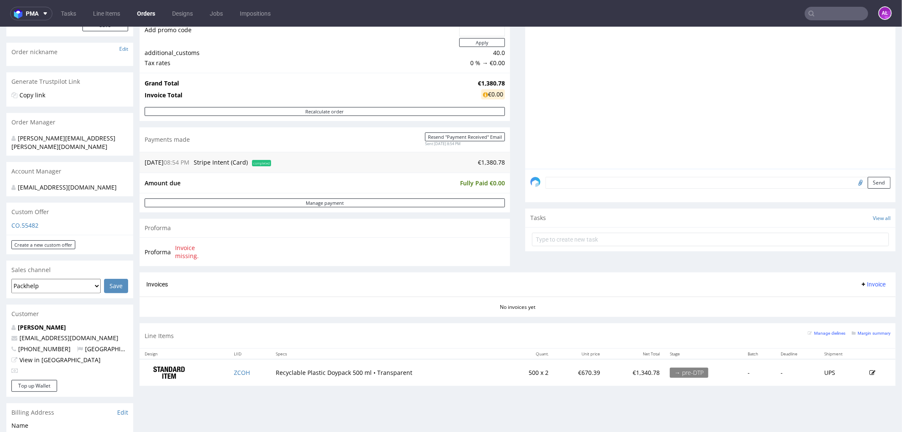
scroll to position [99, 0]
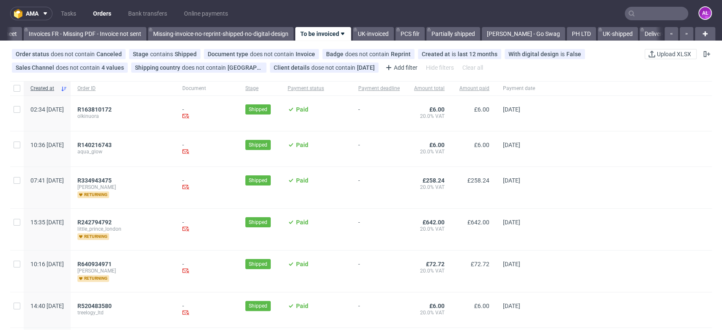
scroll to position [0, 1417]
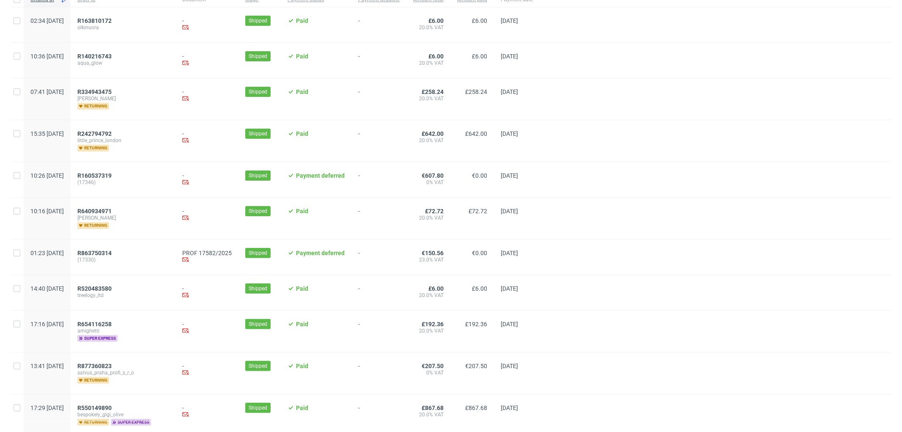
scroll to position [235, 0]
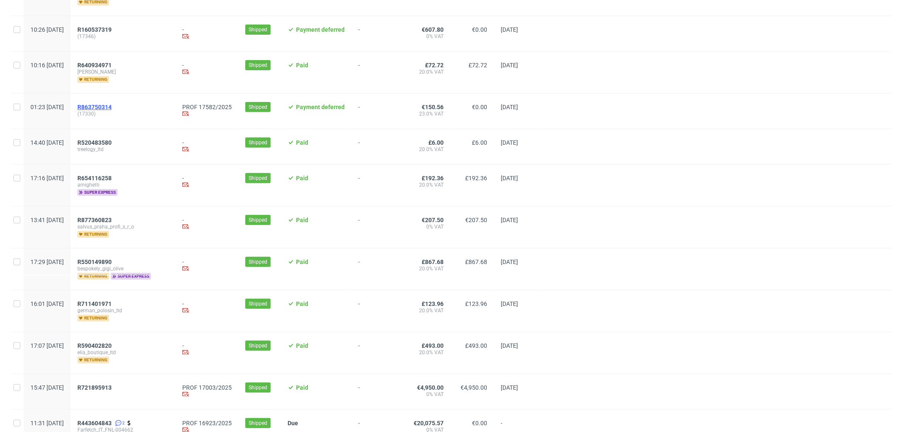
click at [112, 108] on span "R863750314" at bounding box center [94, 107] width 34 height 7
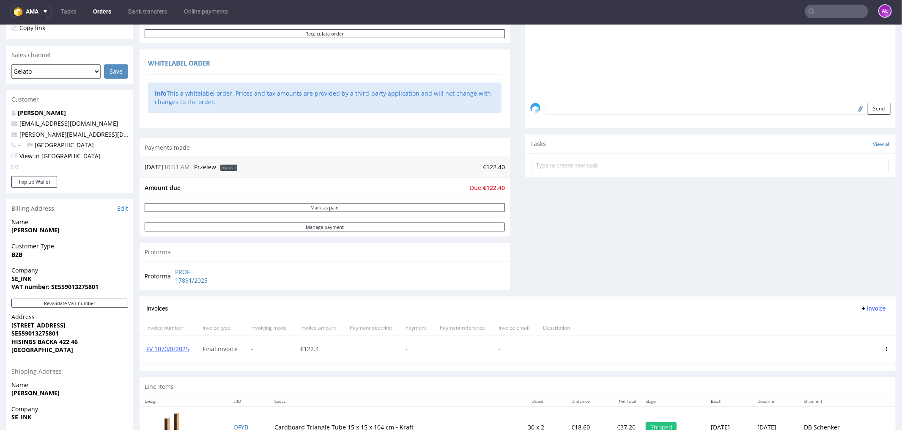
scroll to position [188, 0]
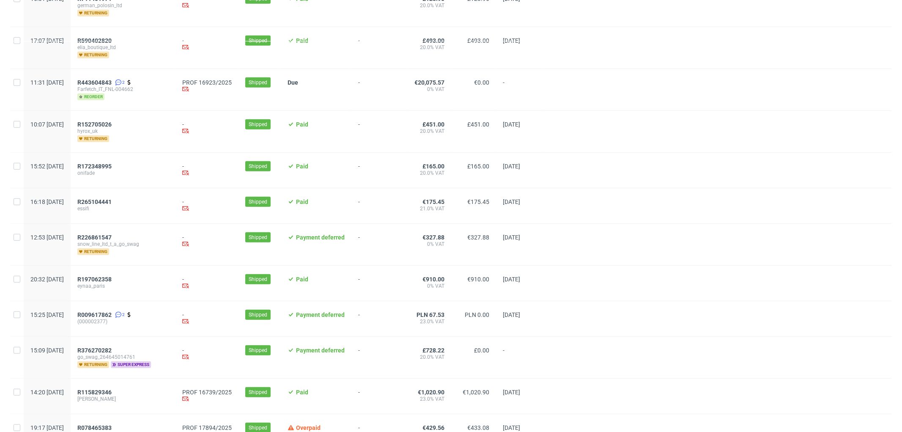
scroll to position [470, 0]
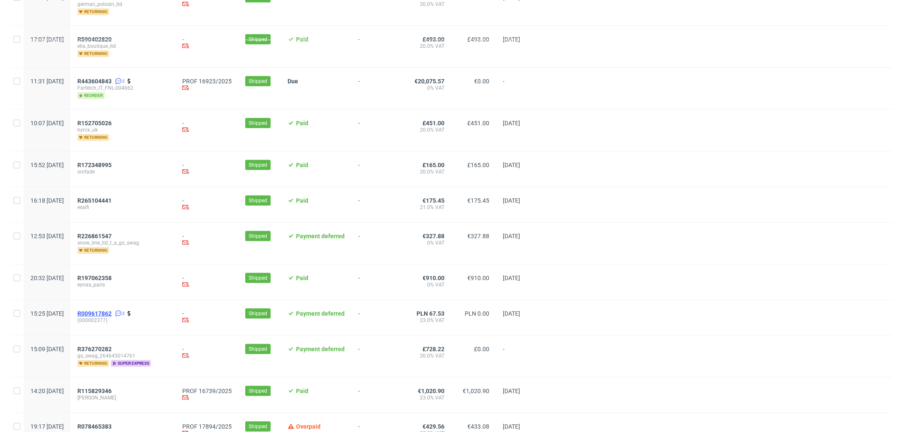
click at [112, 310] on span "R009617862" at bounding box center [94, 313] width 34 height 7
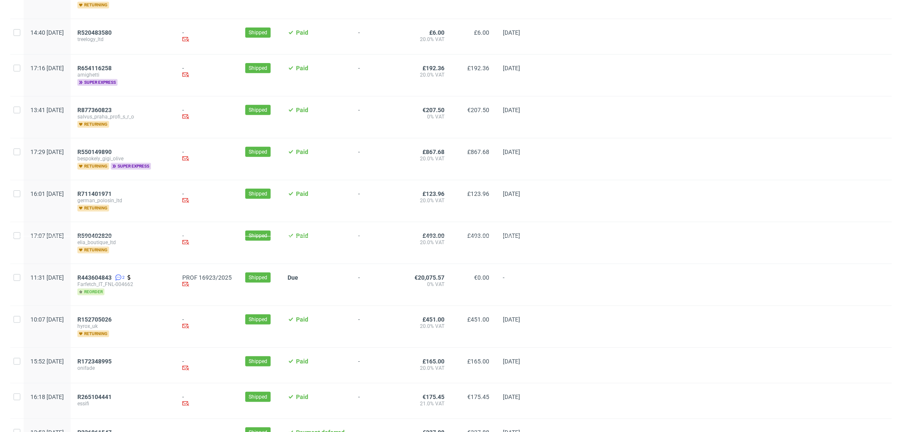
scroll to position [282, 0]
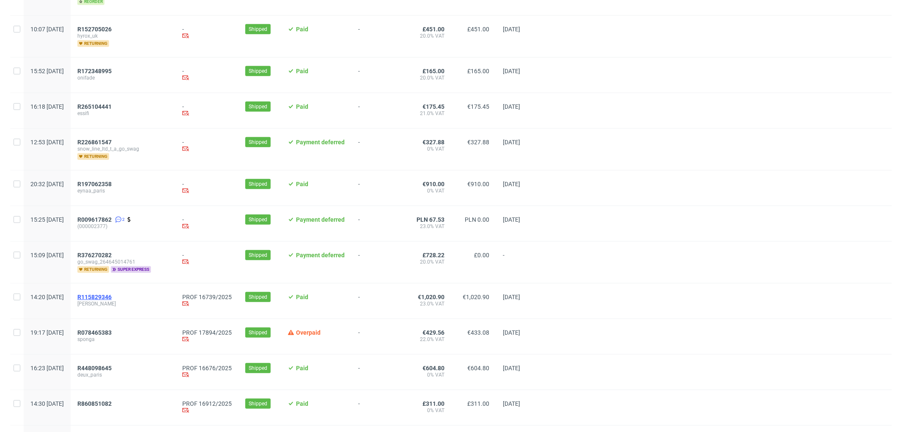
click at [112, 295] on span "R115829346" at bounding box center [94, 297] width 34 height 7
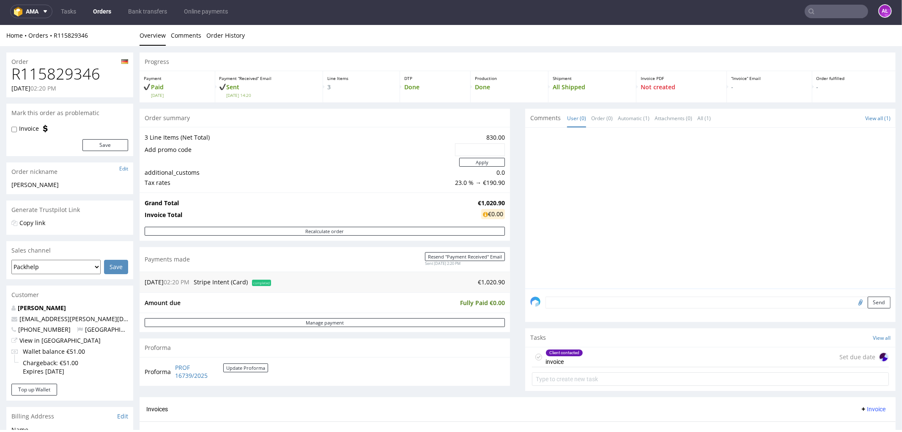
scroll to position [235, 0]
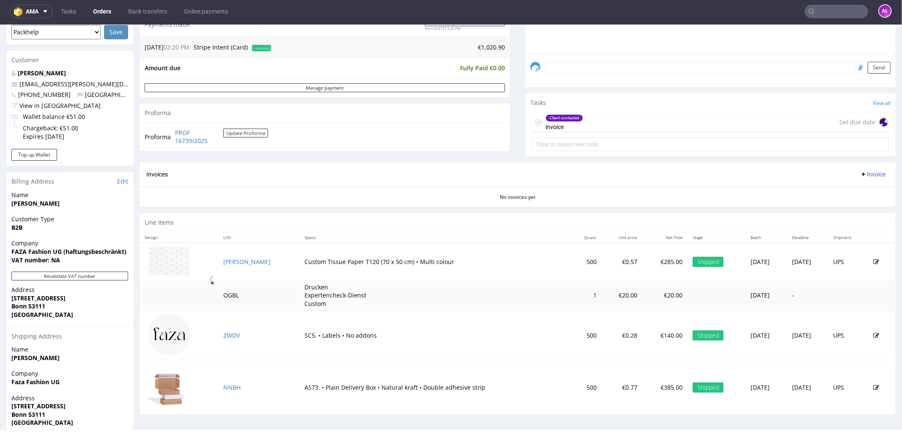
click at [546, 125] on div "Client contacted invoice" at bounding box center [565, 121] width 38 height 19
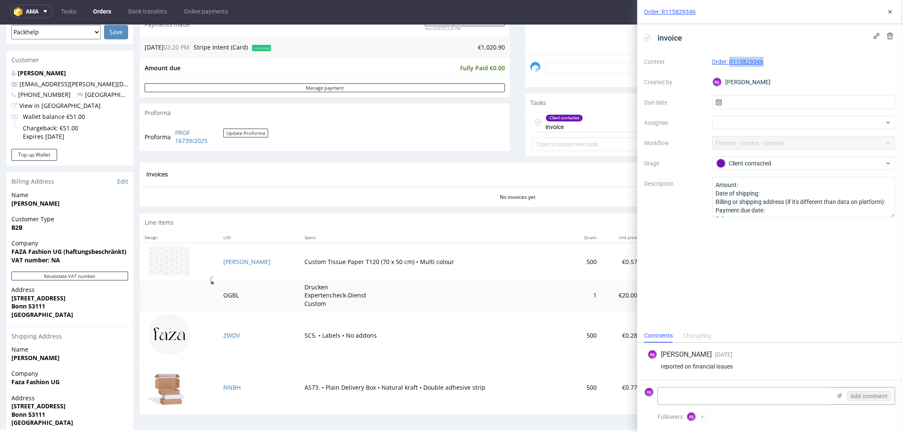
drag, startPoint x: 772, startPoint y: 64, endPoint x: 731, endPoint y: 66, distance: 41.1
click at [731, 66] on div "Order: R115829346" at bounding box center [804, 62] width 184 height 10
click at [700, 327] on div "invoice Context Order: R115829346 Created by AŁ Aleksandra Łętowska Due date As…" at bounding box center [769, 176] width 265 height 304
click at [703, 333] on div "Changelog" at bounding box center [697, 336] width 28 height 14
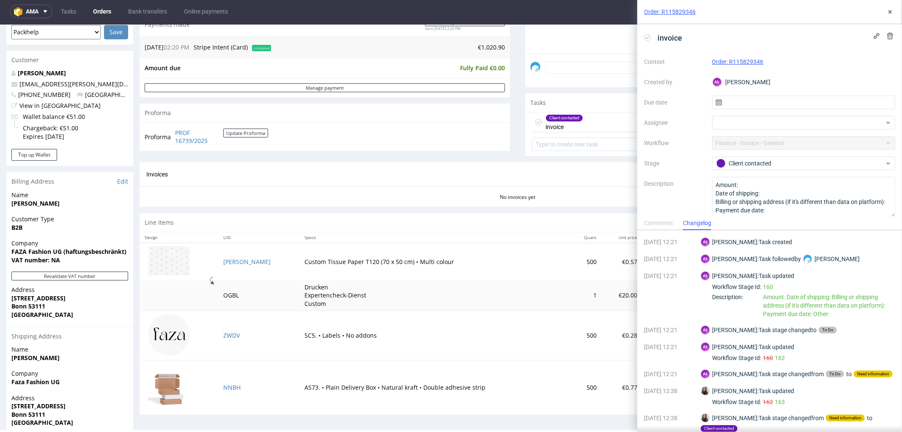
scroll to position [16, 0]
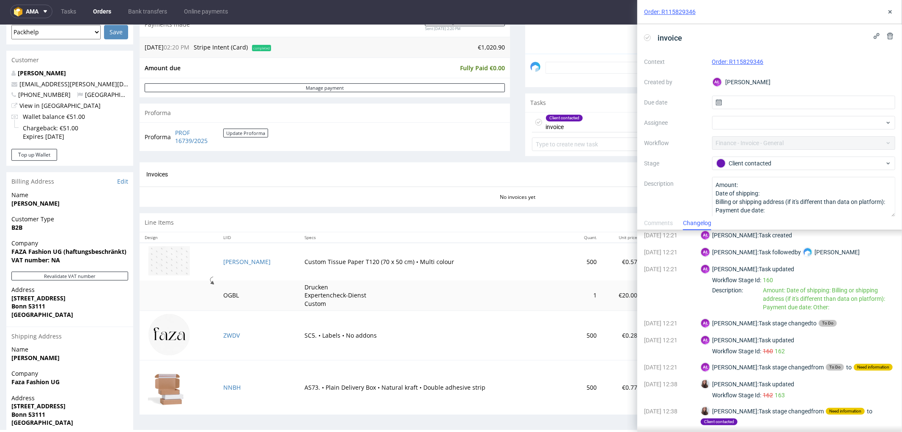
click at [660, 221] on div "Comments" at bounding box center [658, 224] width 29 height 14
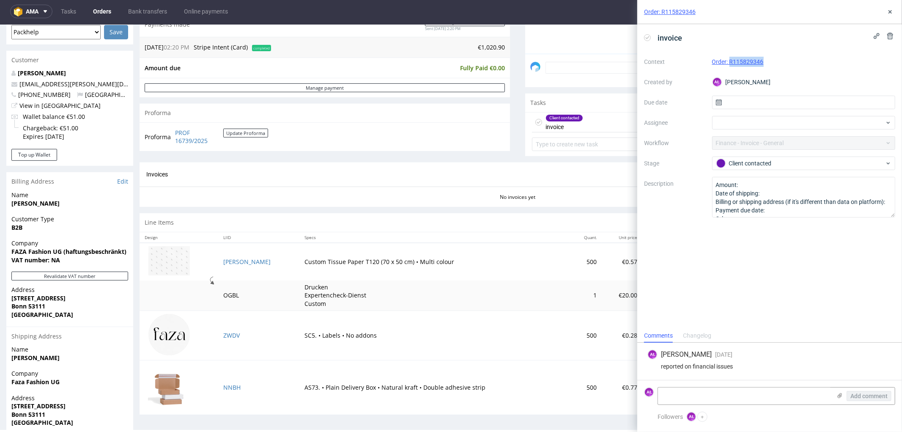
drag, startPoint x: 763, startPoint y: 65, endPoint x: 730, endPoint y: 66, distance: 33.8
click at [730, 66] on div "Order: R115829346" at bounding box center [804, 62] width 184 height 10
copy link "R115829346"
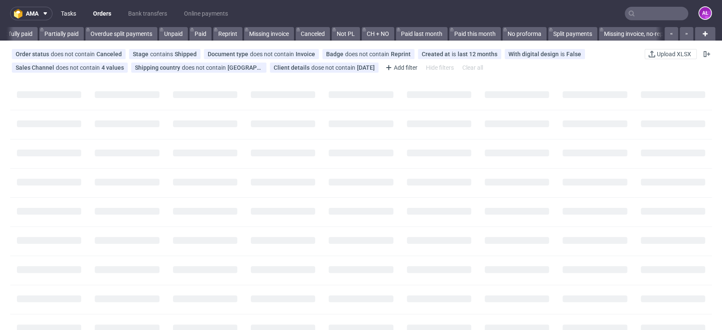
click at [69, 11] on link "Tasks" at bounding box center [68, 14] width 25 height 14
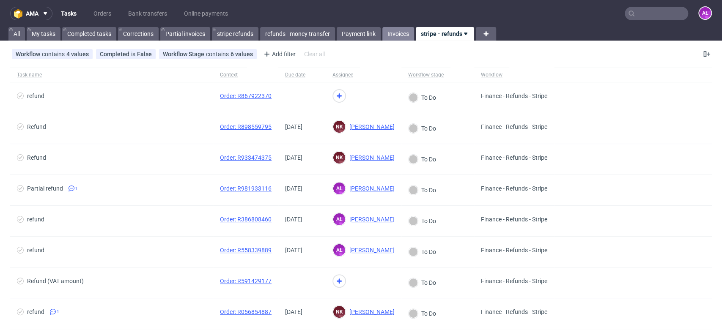
click at [405, 33] on link "Invoices" at bounding box center [398, 34] width 32 height 14
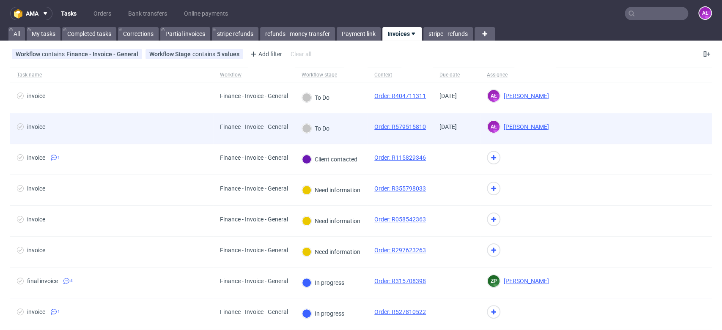
click at [342, 137] on div "To Do" at bounding box center [331, 128] width 73 height 31
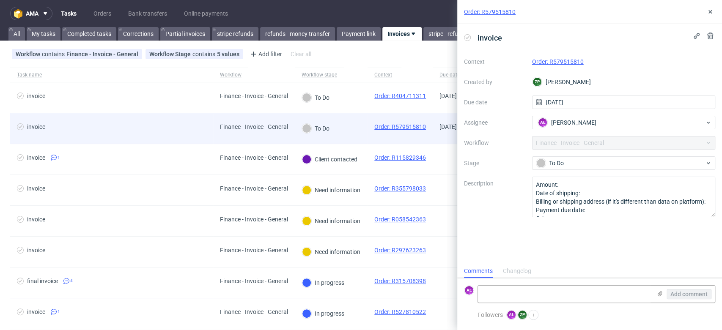
scroll to position [7, 0]
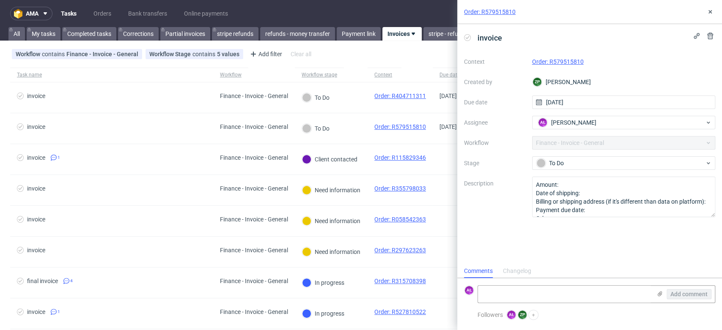
click at [557, 62] on link "Order: R579515810" at bounding box center [558, 61] width 52 height 7
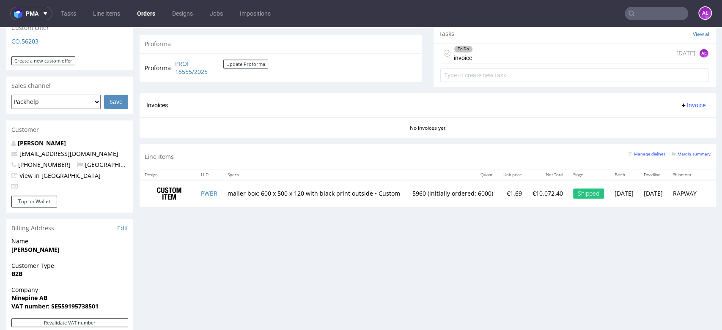
scroll to position [329, 0]
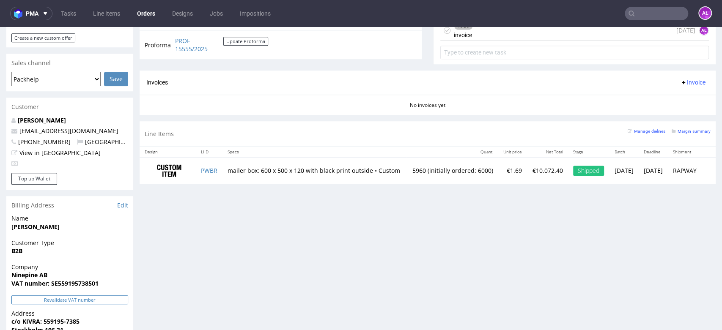
click at [118, 299] on button "Revalidate VAT number" at bounding box center [69, 300] width 117 height 9
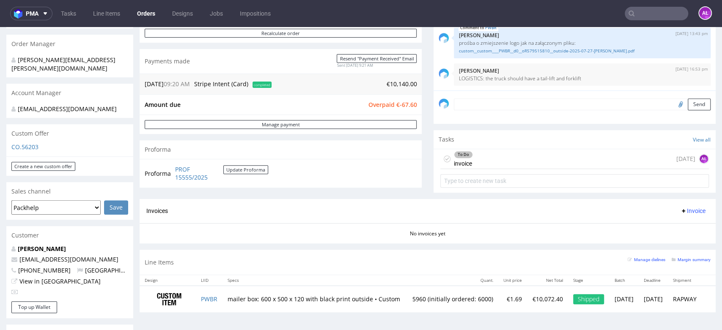
scroll to position [282, 0]
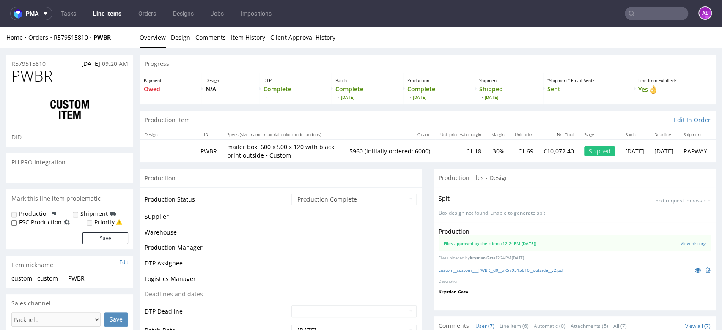
scroll to position [82, 0]
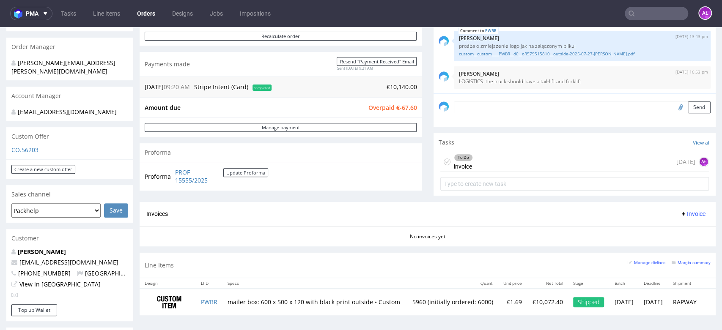
scroll to position [188, 0]
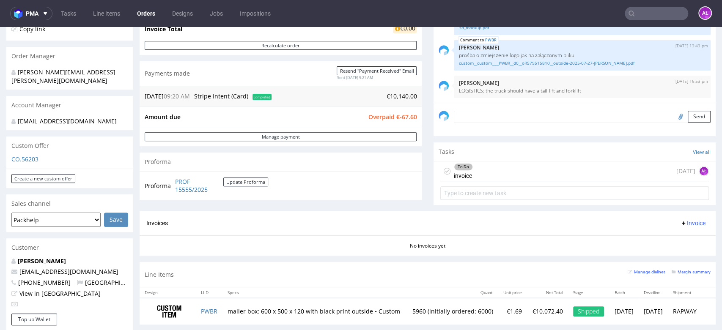
click at [680, 225] on span "Invoice" at bounding box center [692, 223] width 25 height 7
click at [682, 238] on span "Generate" at bounding box center [678, 240] width 41 height 8
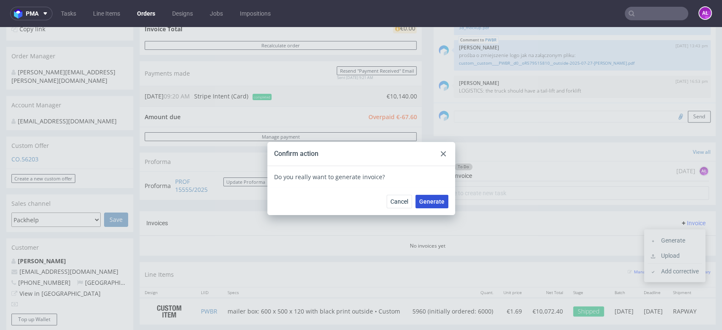
click at [421, 197] on button "Generate" at bounding box center [431, 202] width 33 height 14
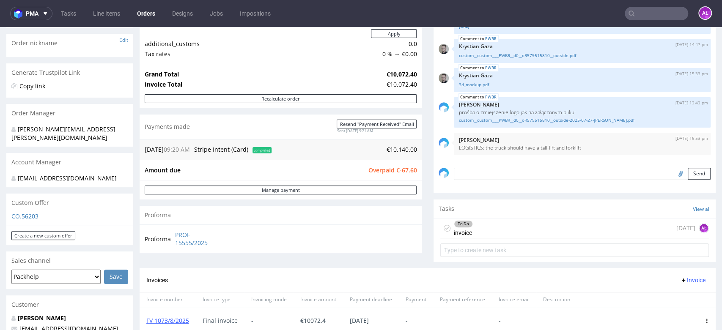
scroll to position [188, 0]
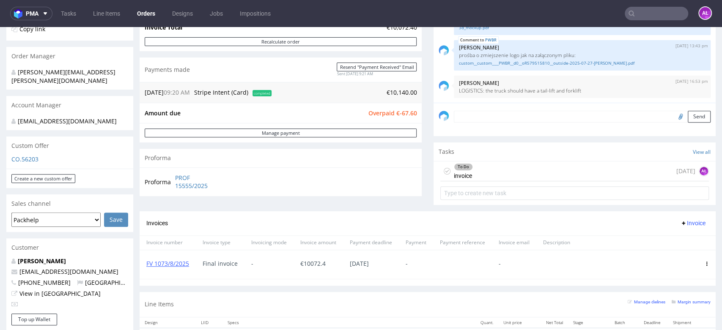
click at [465, 176] on div "To Do invoice 4 days ago AŁ" at bounding box center [574, 172] width 269 height 20
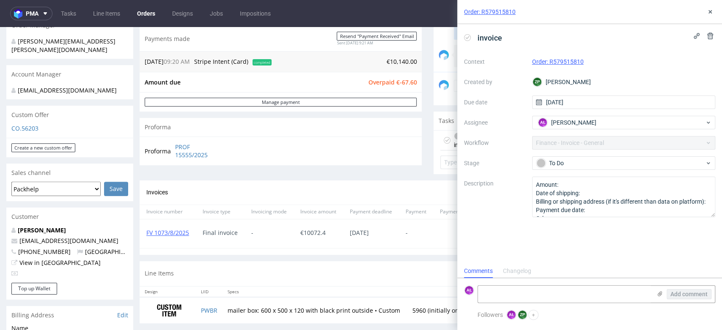
scroll to position [235, 0]
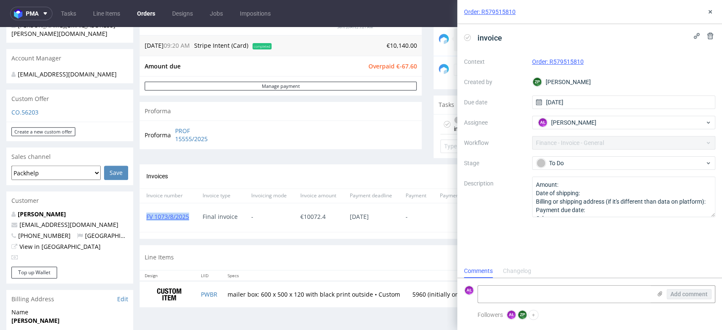
drag, startPoint x: 191, startPoint y: 219, endPoint x: 144, endPoint y: 222, distance: 46.6
click at [144, 222] on div "FV 1073/8/2025" at bounding box center [168, 217] width 56 height 29
copy link "FV 1073/8/2025"
click at [598, 295] on textarea at bounding box center [564, 294] width 173 height 17
paste textarea "FV 1073/8/2025"
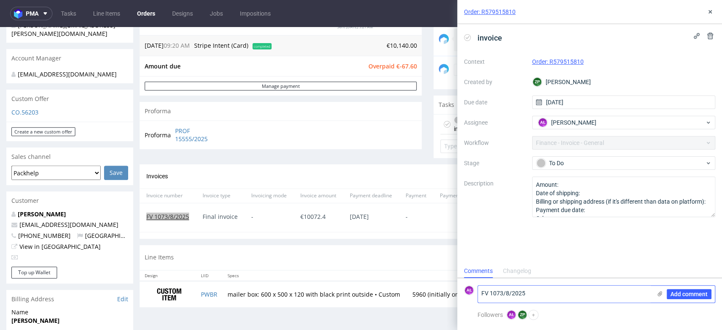
type textarea "FV 1073/8/2025"
click at [702, 294] on span "Add comment" at bounding box center [688, 294] width 37 height 6
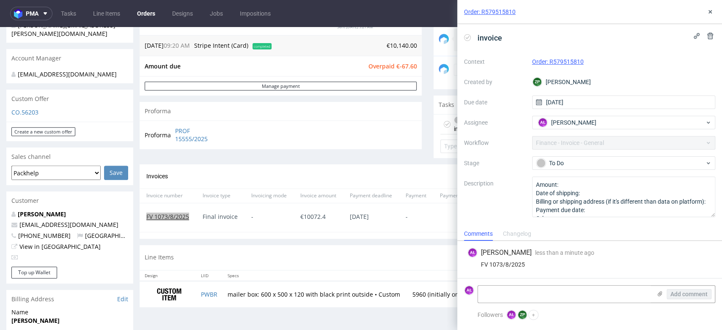
click at [466, 36] on icon at bounding box center [467, 37] width 7 height 7
click at [710, 13] on icon at bounding box center [710, 11] width 7 height 7
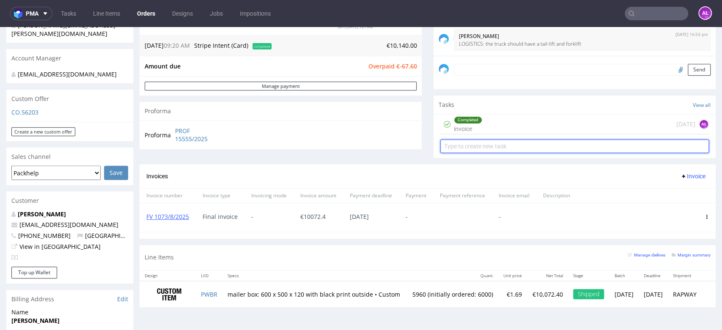
click at [458, 151] on input "text" at bounding box center [574, 147] width 269 height 14
type input "refund"
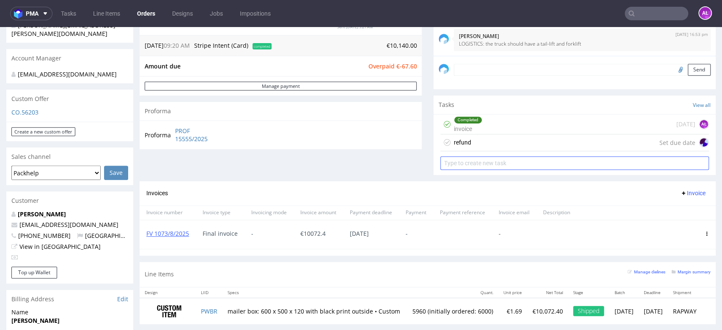
click at [454, 148] on div "refund" at bounding box center [455, 143] width 31 height 14
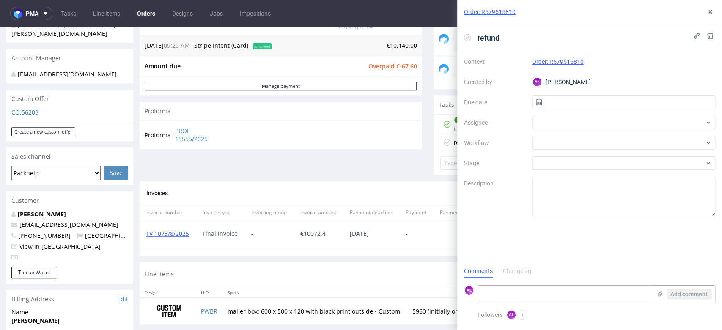
scroll to position [7, 0]
click at [548, 144] on div at bounding box center [624, 143] width 184 height 14
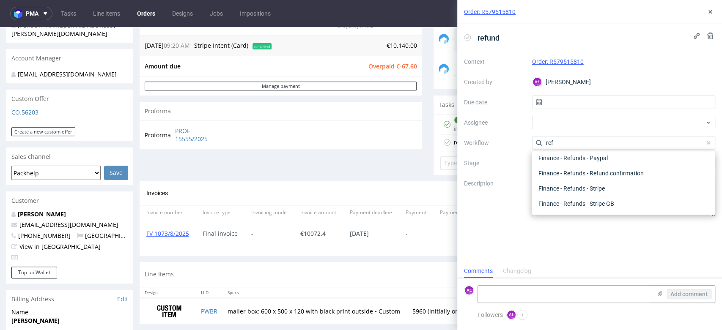
scroll to position [45, 0]
type input "ref"
drag, startPoint x: 587, startPoint y: 187, endPoint x: 469, endPoint y: 129, distance: 132.0
click at [585, 185] on div "Finance - Refunds - Stripe" at bounding box center [623, 188] width 177 height 15
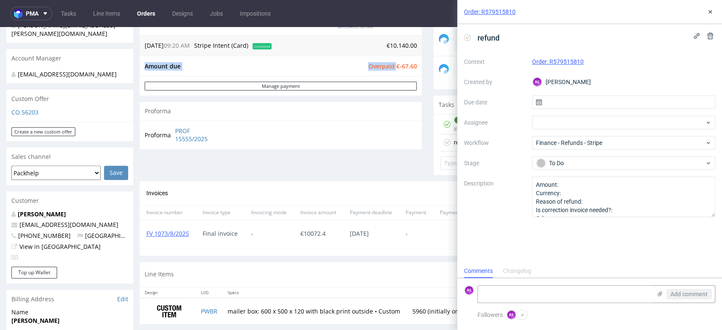
drag, startPoint x: 389, startPoint y: 69, endPoint x: 418, endPoint y: 73, distance: 29.0
click at [416, 71] on div "Progress Payment Owed €-67.60 Payment “Received” Email - Line Items 1 DTP - Pro…" at bounding box center [428, 75] width 576 height 511
copy tbody "Amount due Overpaid"
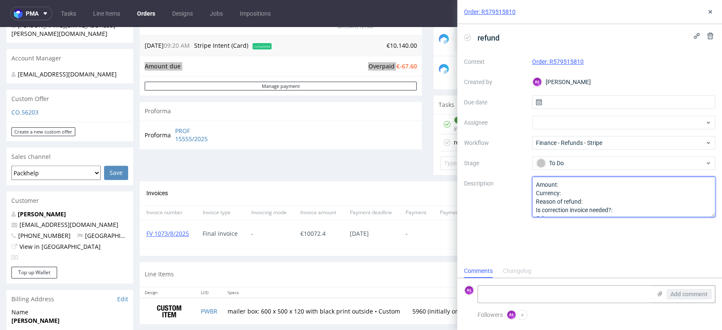
click at [578, 187] on textarea "Amount: Currency: Reason of refund: Is correction invoice needed?: Other:" at bounding box center [624, 197] width 184 height 41
paste textarea "€-67.60"
click at [602, 203] on textarea "Amount: Currency: Reason of refund: Is correction invoice needed?: Other:" at bounding box center [624, 197] width 184 height 41
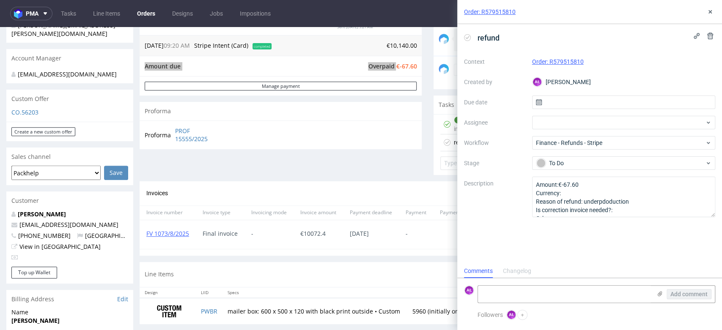
click at [623, 260] on div "refund Context Order: R579515810 Created by AŁ Aleksandra Łętowska Due date Ass…" at bounding box center [589, 144] width 265 height 240
click at [604, 204] on textarea "Amount:€-67.60 Currency: Reason of refund: underpdoduction Is correction invoic…" at bounding box center [624, 197] width 184 height 41
type textarea "Amount:€-67.60 Currency: Reason of refund: underproduction Is correction invoic…"
click at [603, 237] on div "refund Context Order: R579515810 Created by AŁ Aleksandra Łętowska Due date Ass…" at bounding box center [589, 144] width 265 height 240
click at [709, 6] on div "Order: R579515810" at bounding box center [589, 12] width 265 height 24
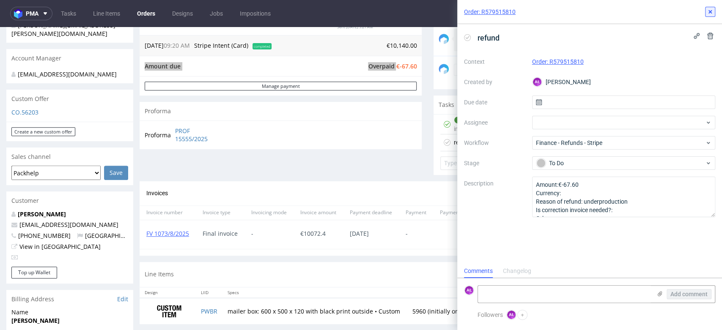
click at [713, 12] on icon at bounding box center [710, 11] width 7 height 7
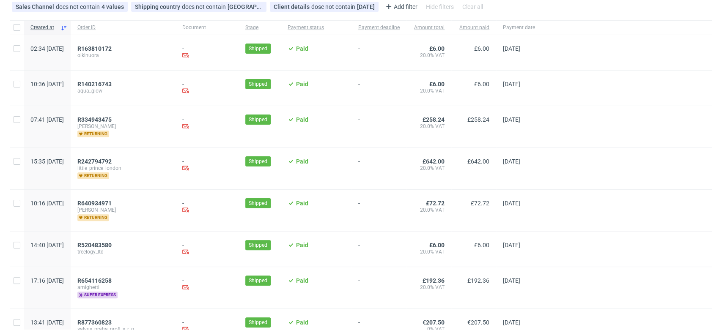
scroll to position [188, 0]
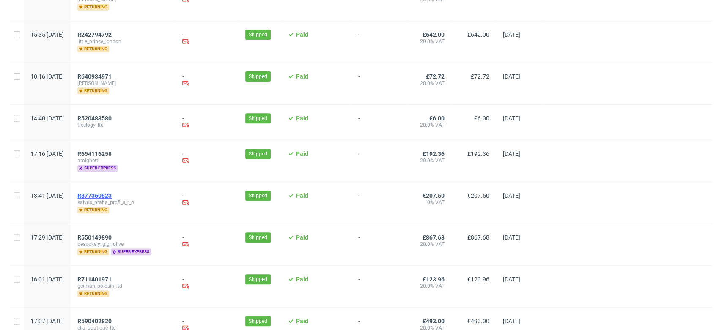
click at [112, 195] on span "R877360823" at bounding box center [94, 195] width 34 height 7
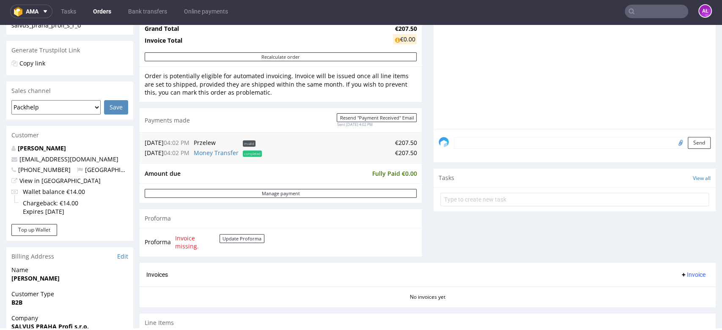
scroll to position [282, 0]
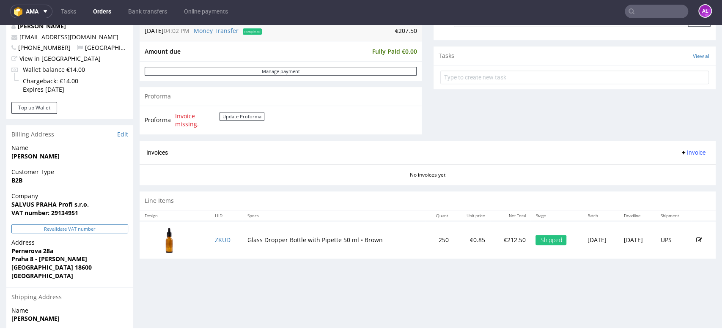
click at [113, 228] on button "Revalidate VAT number" at bounding box center [69, 229] width 117 height 9
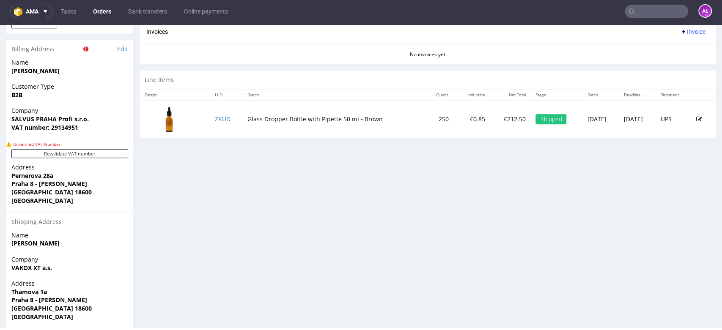
scroll to position [423, 0]
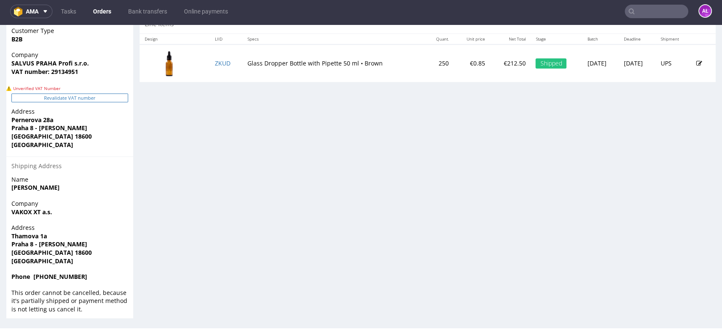
click at [89, 95] on button "Revalidate VAT number" at bounding box center [69, 97] width 117 height 9
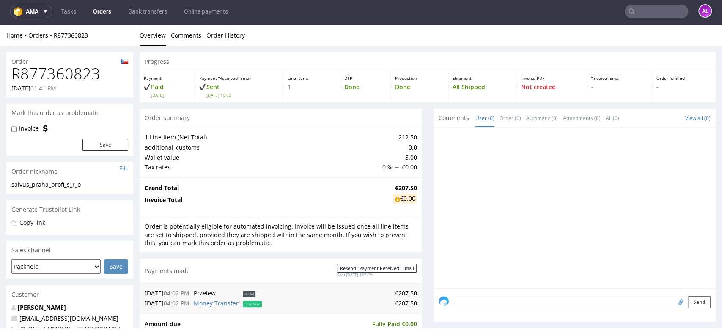
scroll to position [404, 0]
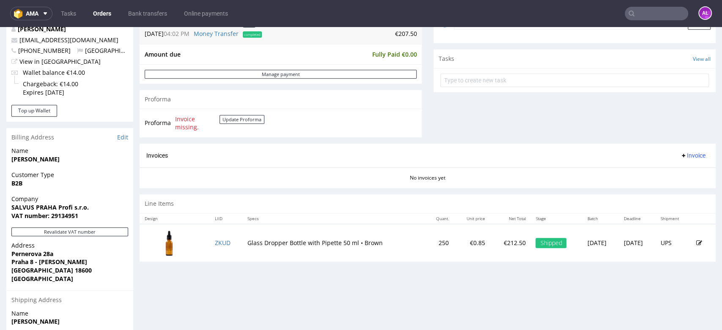
scroll to position [282, 0]
click at [122, 231] on button "Revalidate VAT number" at bounding box center [69, 231] width 117 height 9
click at [233, 117] on button "Update Proforma" at bounding box center [241, 118] width 45 height 9
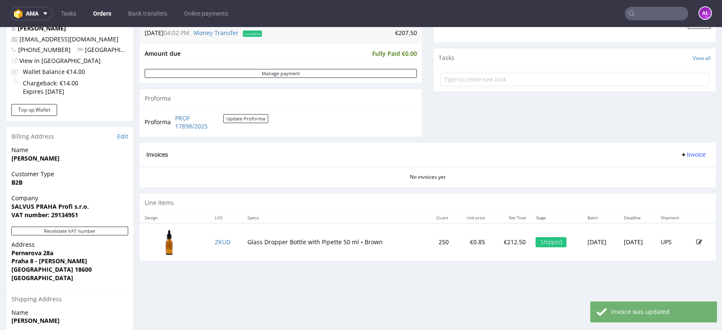
click at [680, 154] on span "Invoice" at bounding box center [692, 154] width 25 height 7
click at [680, 170] on span "Generate" at bounding box center [678, 172] width 41 height 8
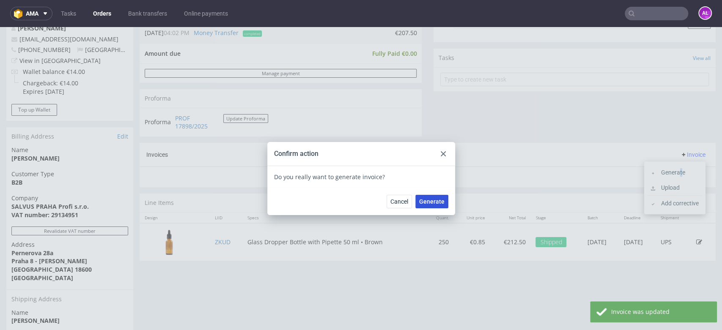
click at [425, 203] on span "Generate" at bounding box center [431, 202] width 25 height 6
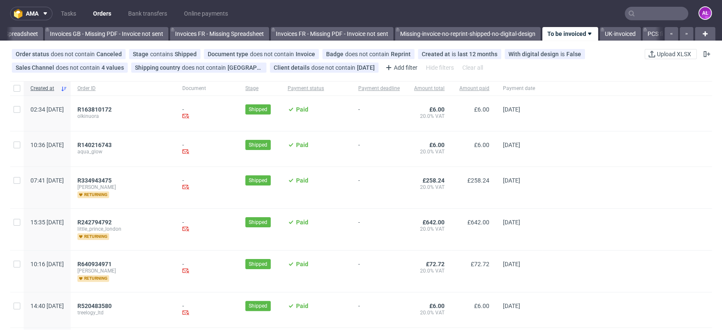
scroll to position [0, 1417]
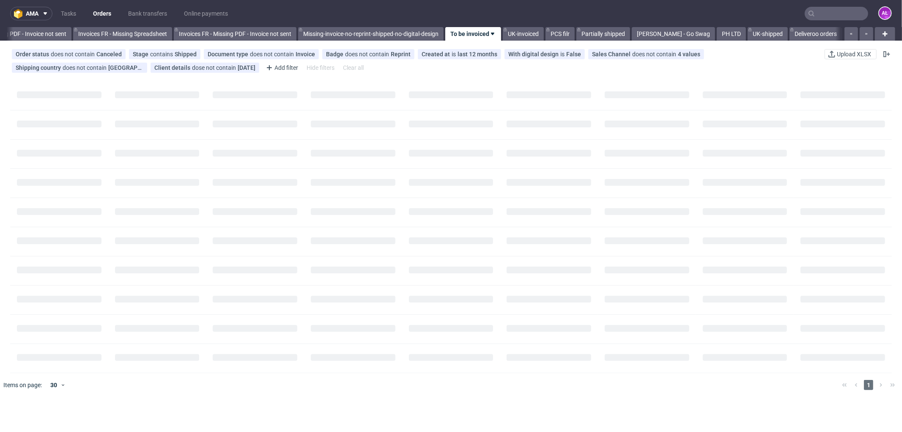
scroll to position [0, 1267]
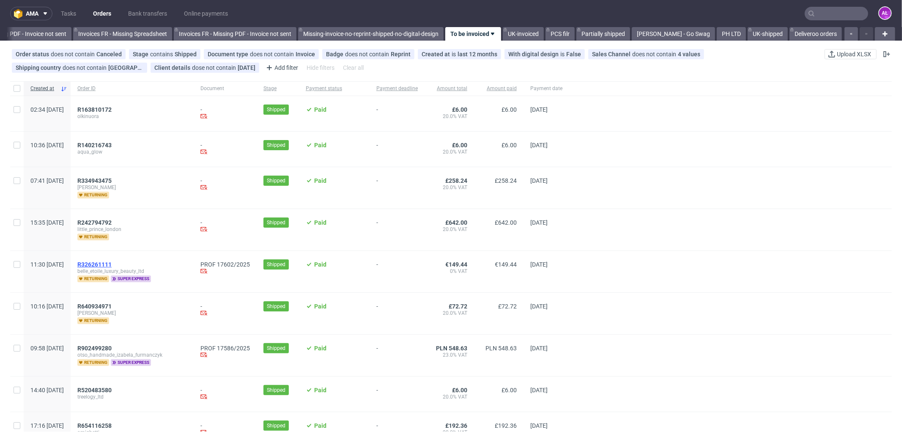
click at [112, 263] on span "R326261111" at bounding box center [94, 264] width 34 height 7
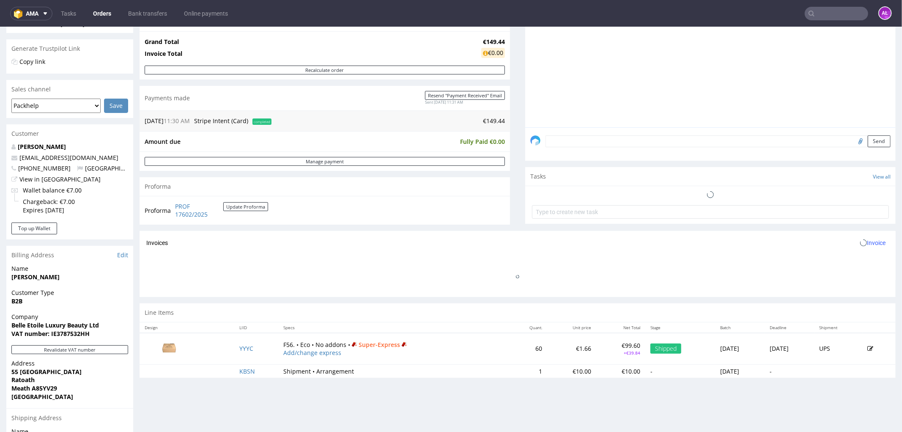
scroll to position [235, 0]
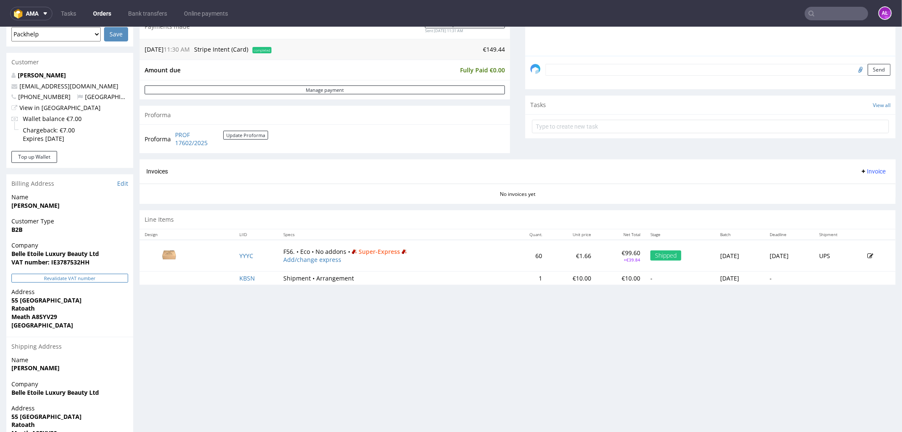
click at [107, 280] on button "Revalidate VAT number" at bounding box center [69, 277] width 117 height 9
click at [862, 169] on span "Invoice" at bounding box center [872, 170] width 25 height 7
click at [862, 186] on span "Generate" at bounding box center [858, 189] width 41 height 8
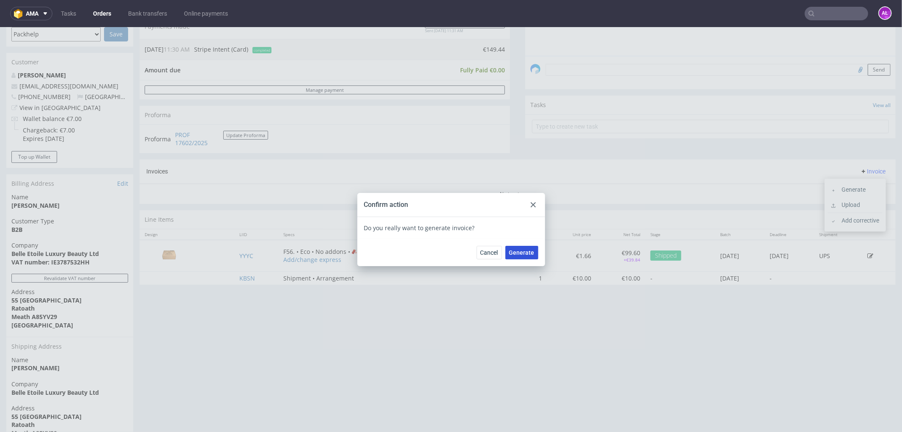
click at [516, 253] on span "Generate" at bounding box center [521, 252] width 25 height 6
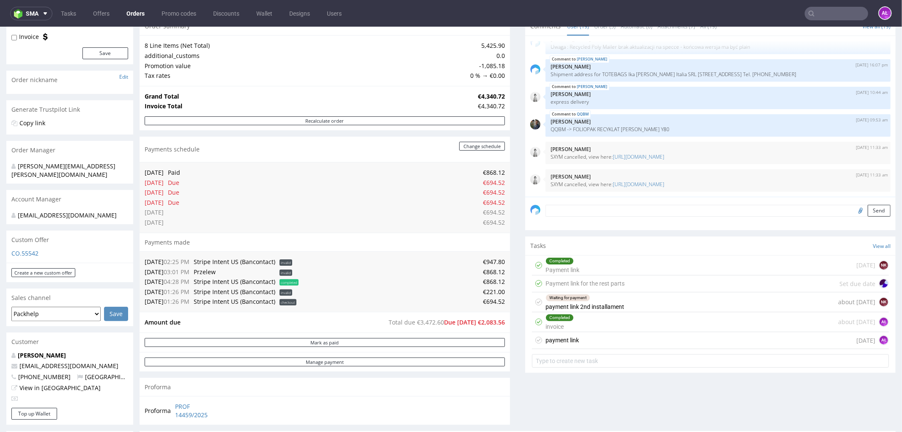
scroll to position [141, 0]
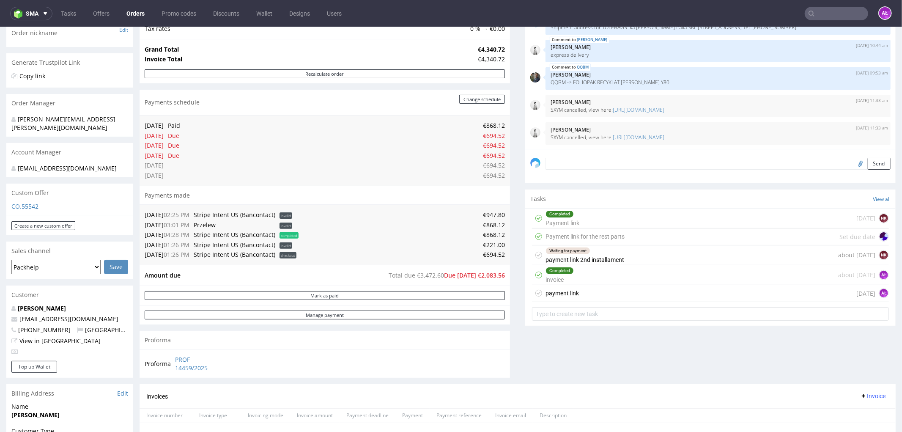
click at [573, 291] on div "payment link [DATE] AŁ" at bounding box center [710, 293] width 357 height 17
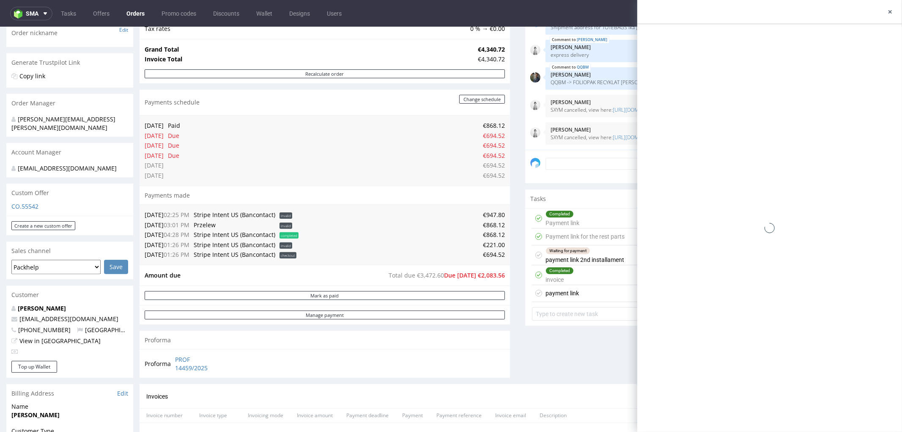
click at [567, 224] on div "Completed Payment link" at bounding box center [563, 217] width 34 height 19
click at [891, 11] on icon at bounding box center [890, 11] width 7 height 7
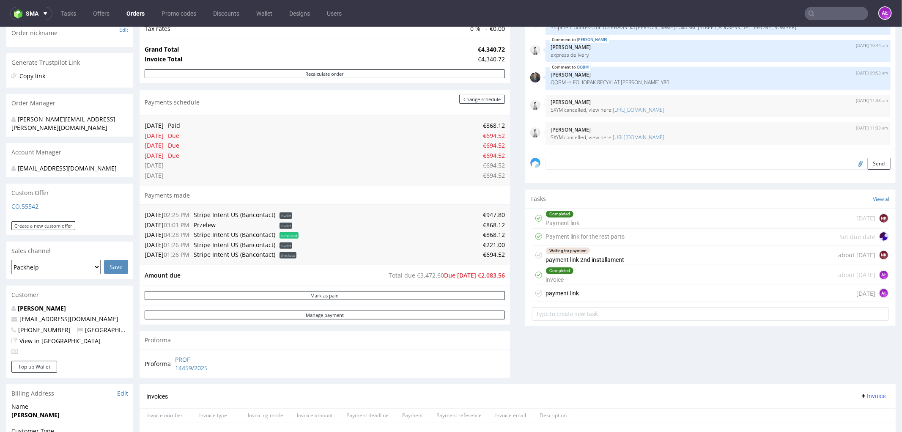
click at [593, 235] on div "Payment link for the rest parts" at bounding box center [585, 236] width 79 height 10
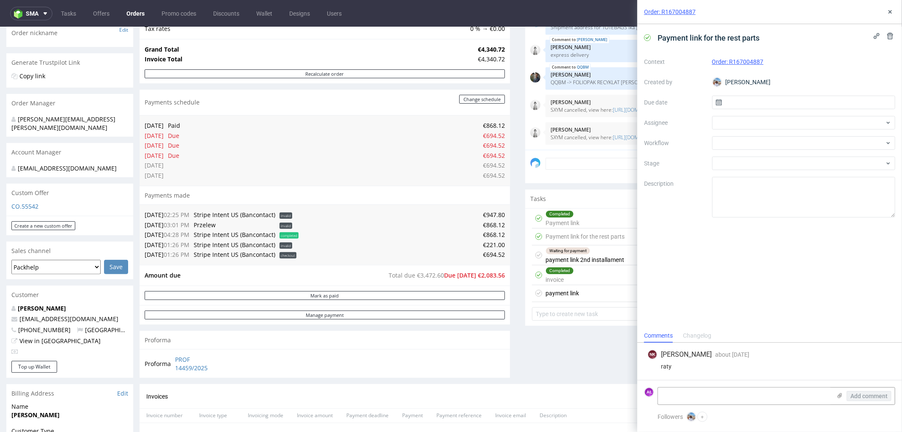
click at [587, 216] on div "Completed Payment link 3 months ago NK" at bounding box center [710, 218] width 357 height 20
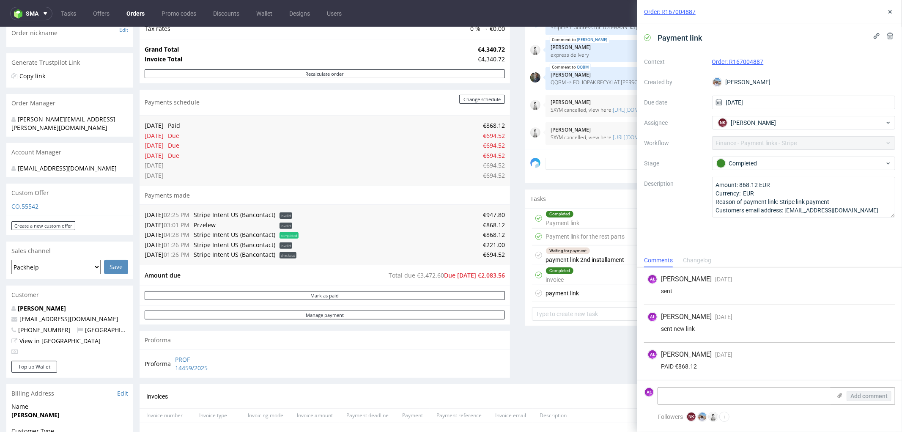
click at [592, 235] on div "Payment link for the rest parts" at bounding box center [585, 236] width 79 height 10
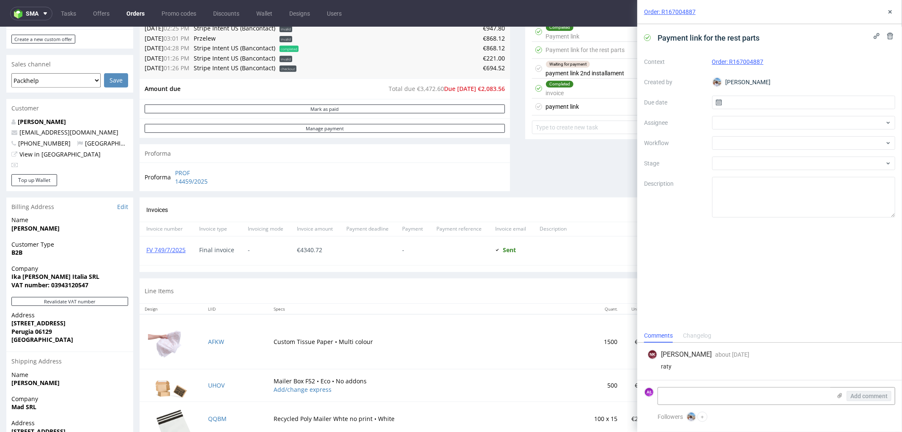
scroll to position [329, 0]
click at [589, 69] on div "Waiting for payment payment link 2nd installament" at bounding box center [585, 66] width 79 height 19
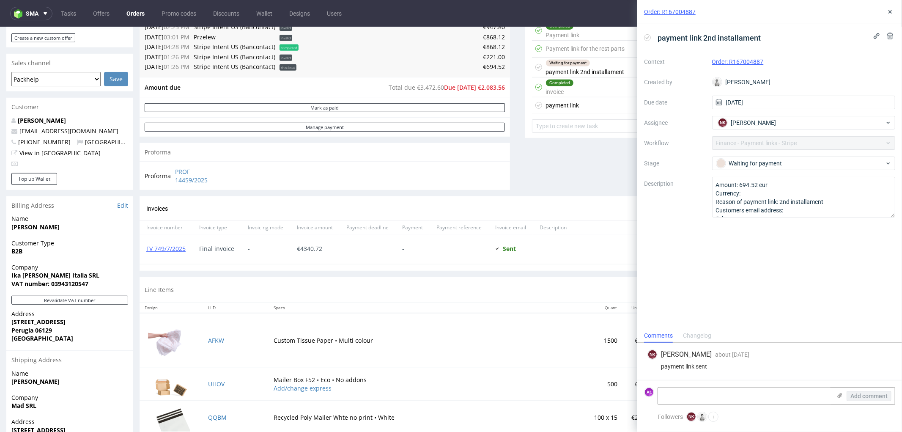
click at [590, 102] on div "payment link today AŁ" at bounding box center [710, 105] width 357 height 17
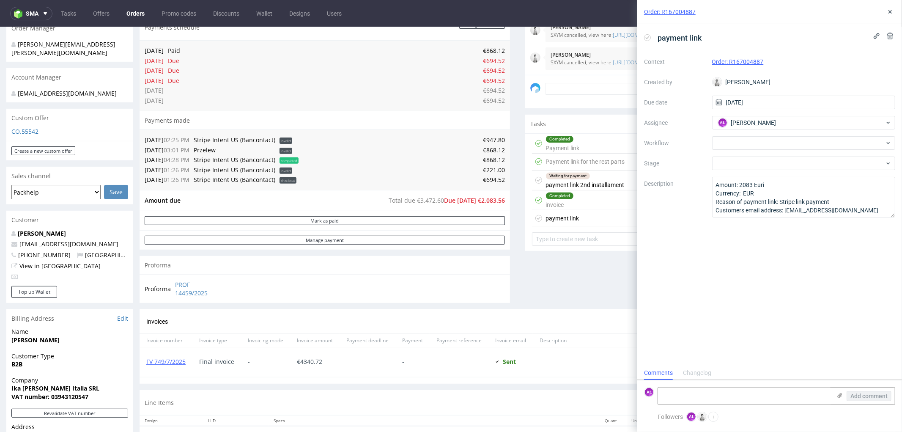
scroll to position [235, 0]
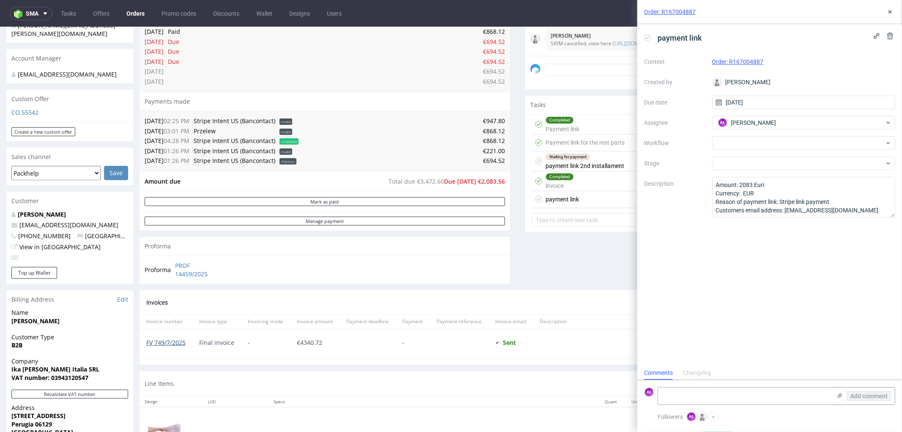
click at [169, 341] on link "FV 749/7/2025" at bounding box center [165, 342] width 39 height 8
click at [582, 127] on div "Completed Payment link 3 months ago NK" at bounding box center [710, 124] width 357 height 20
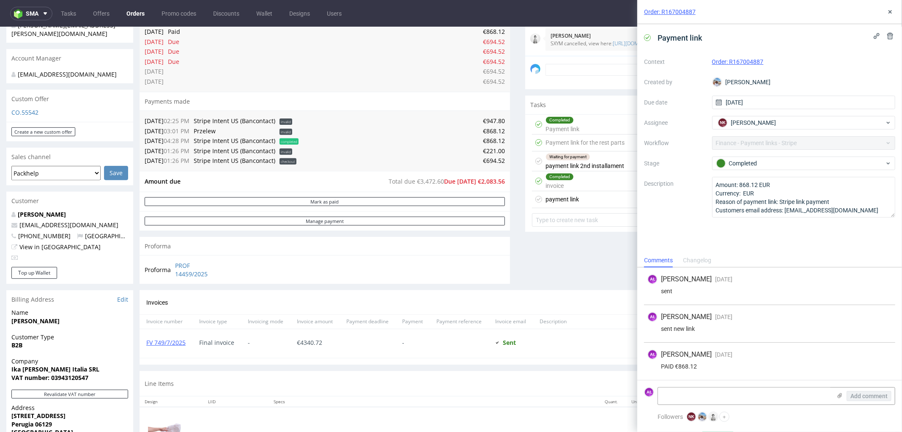
click at [579, 198] on div "payment link today AŁ" at bounding box center [710, 199] width 357 height 17
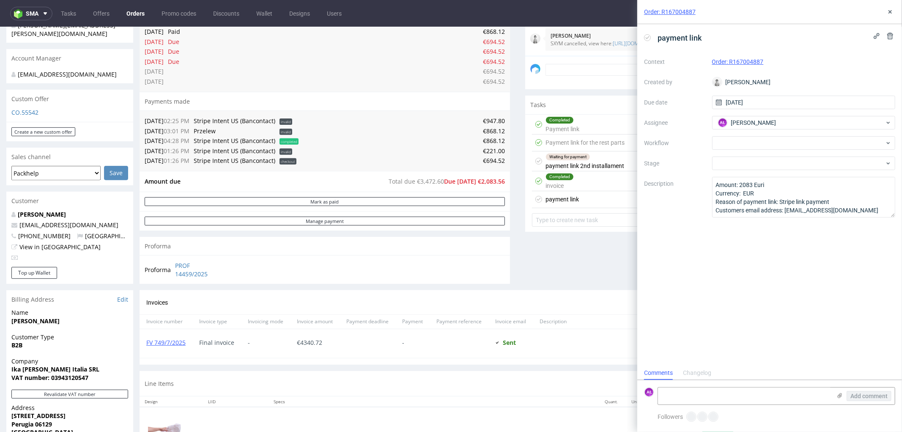
scroll to position [6, 0]
click at [577, 126] on div "Completed Payment link 3 months ago NK" at bounding box center [710, 124] width 357 height 20
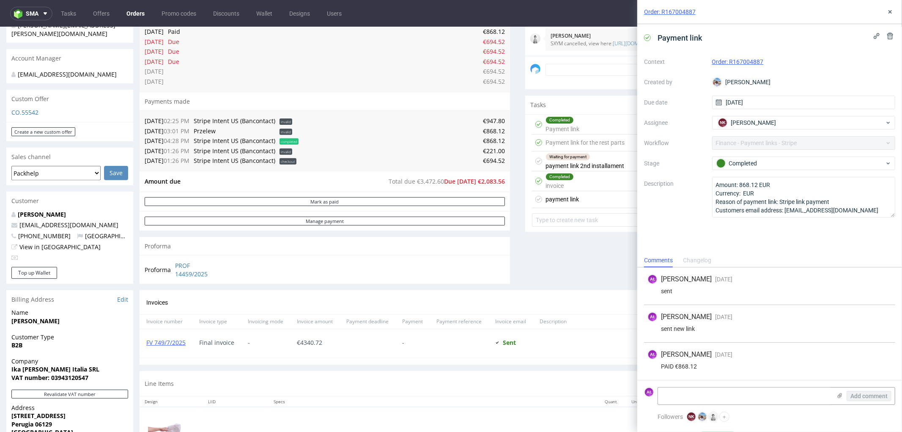
click at [576, 196] on div "payment link today AŁ" at bounding box center [710, 199] width 357 height 17
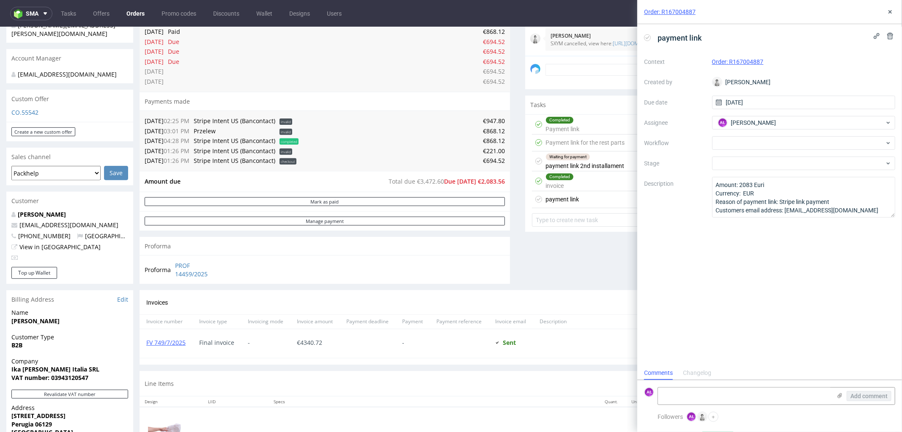
scroll to position [6, 0]
click at [569, 127] on div "Completed Payment link" at bounding box center [563, 123] width 34 height 19
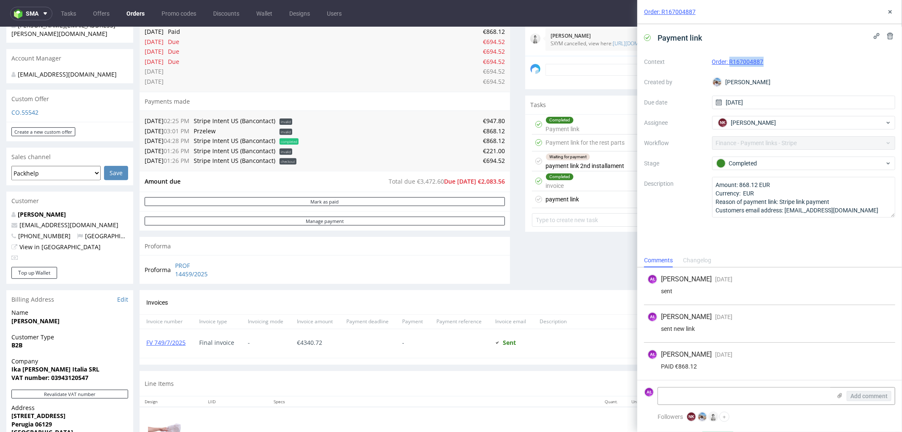
drag, startPoint x: 772, startPoint y: 64, endPoint x: 729, endPoint y: 65, distance: 43.1
click at [729, 65] on div "Order: R167004887" at bounding box center [804, 62] width 184 height 10
copy link "R167004887"
click at [581, 192] on div "payment link today AŁ" at bounding box center [710, 199] width 357 height 17
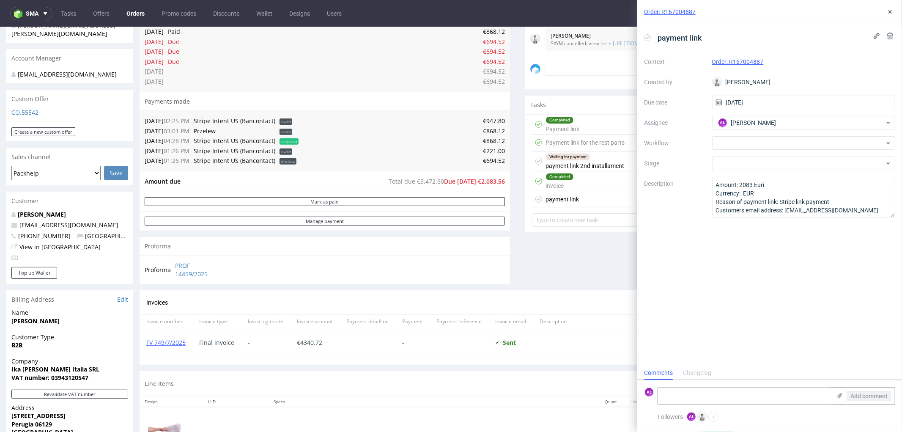
scroll to position [6, 0]
click at [606, 197] on div "payment link today AŁ" at bounding box center [710, 199] width 357 height 17
drag, startPoint x: 837, startPoint y: 206, endPoint x: 787, endPoint y: 205, distance: 49.9
click at [787, 205] on textarea "Amount: 2083 Euri Currency: EUR Reason of payment link: Stripe link payment Cus…" at bounding box center [804, 197] width 184 height 41
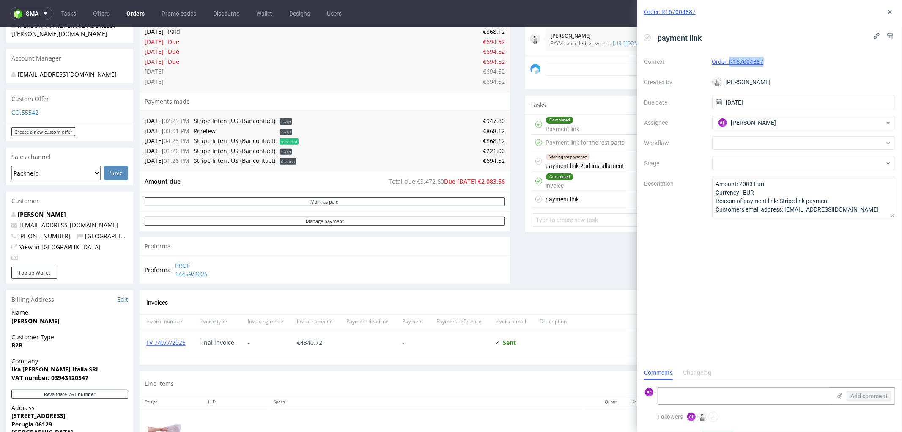
drag, startPoint x: 769, startPoint y: 61, endPoint x: 730, endPoint y: 66, distance: 39.2
click at [730, 66] on div "Order: R167004887" at bounding box center [804, 62] width 184 height 10
copy link "R167004887"
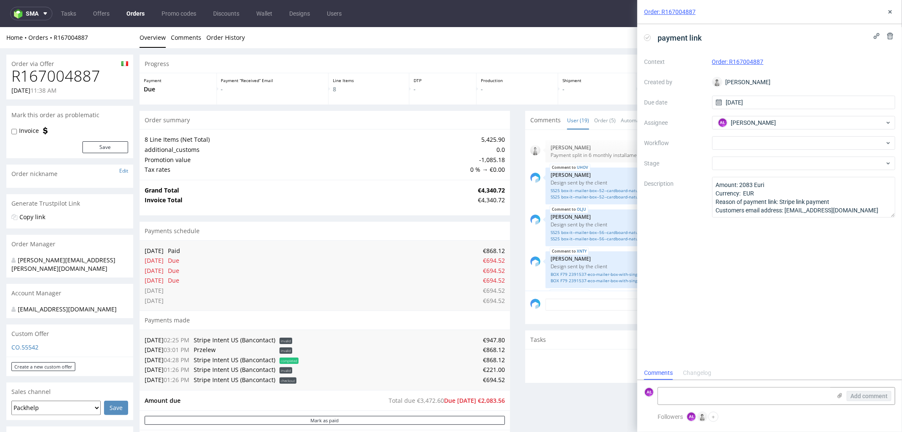
scroll to position [466, 0]
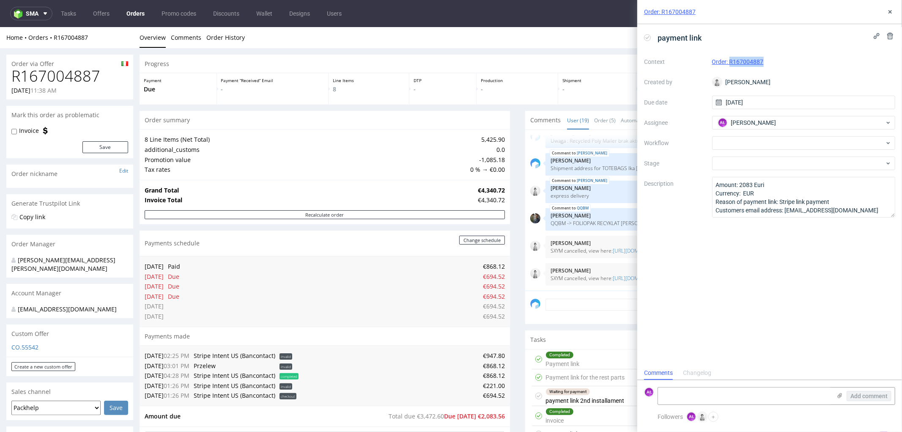
drag, startPoint x: 764, startPoint y: 61, endPoint x: 729, endPoint y: 68, distance: 35.8
click at [729, 68] on div "Context Order: R167004887 Created by Dudek Mariola Due date 25/08/2025 Assignee…" at bounding box center [769, 136] width 251 height 162
copy link "R167004887"
drag, startPoint x: 105, startPoint y: 261, endPoint x: 13, endPoint y: 261, distance: 92.2
click at [13, 261] on div "mariola.dudek@packhelp.com" at bounding box center [66, 263] width 110 height 16
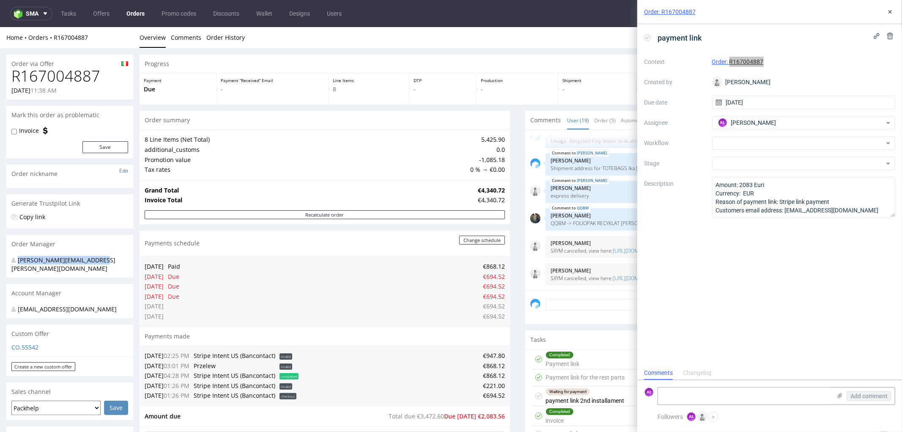
copy div "mariola.dudek@packhelp.com"
click at [796, 396] on textarea at bounding box center [744, 395] width 173 height 17
type textarea "sent"
drag, startPoint x: 889, startPoint y: 396, endPoint x: 817, endPoint y: 236, distance: 175.8
click at [889, 395] on button "Add comment" at bounding box center [869, 396] width 45 height 10
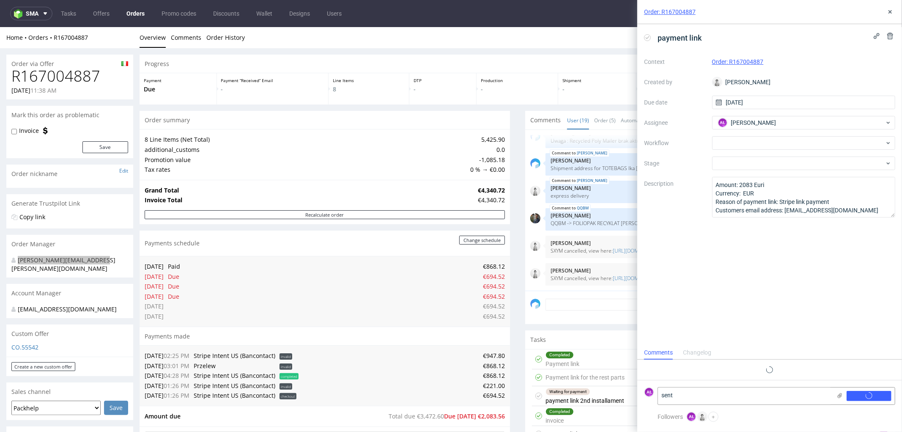
scroll to position [0, 0]
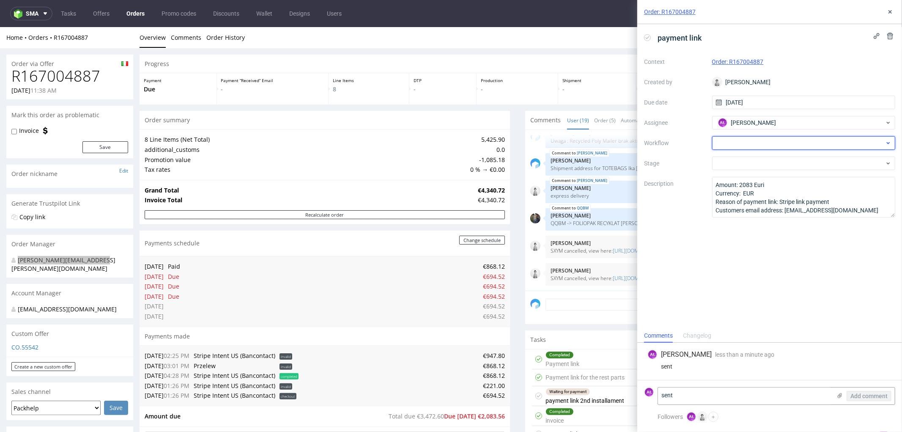
click at [790, 144] on div at bounding box center [804, 143] width 184 height 14
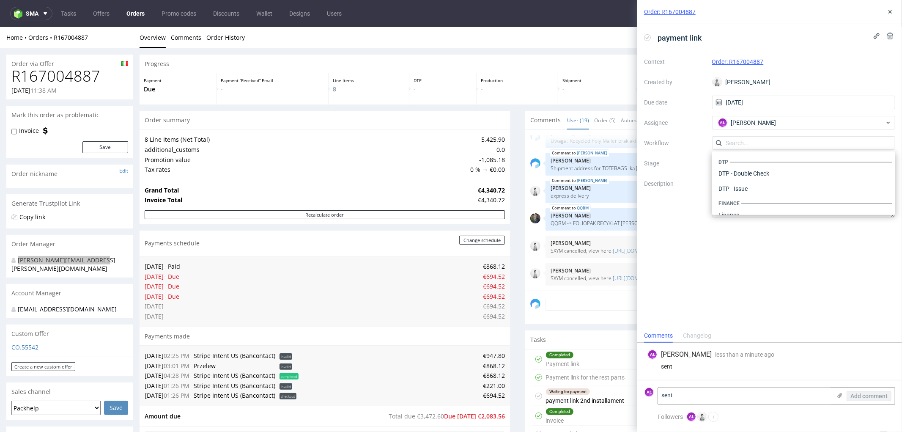
scroll to position [519, 0]
drag, startPoint x: 695, startPoint y: 281, endPoint x: 709, endPoint y: 237, distance: 46.5
click at [695, 273] on div "payment link Context Order: R167004887 Created by Dudek Mariola Due date 25/08/…" at bounding box center [769, 176] width 265 height 304
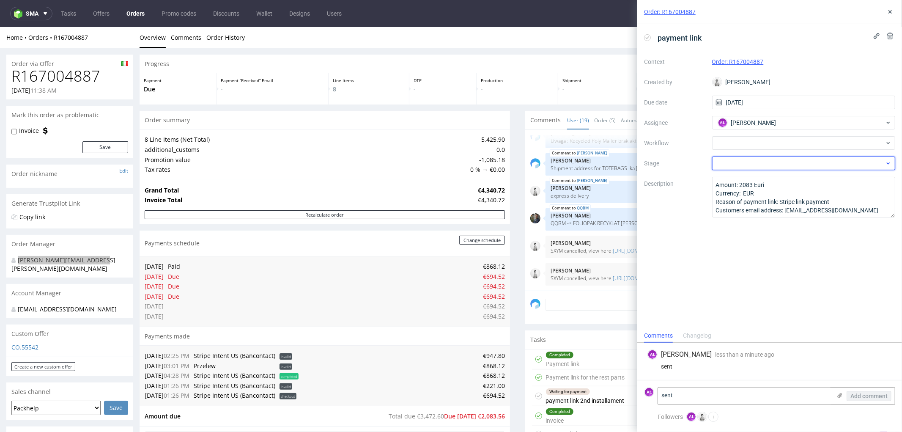
click at [749, 166] on div at bounding box center [804, 163] width 184 height 14
click at [754, 142] on div at bounding box center [804, 143] width 184 height 14
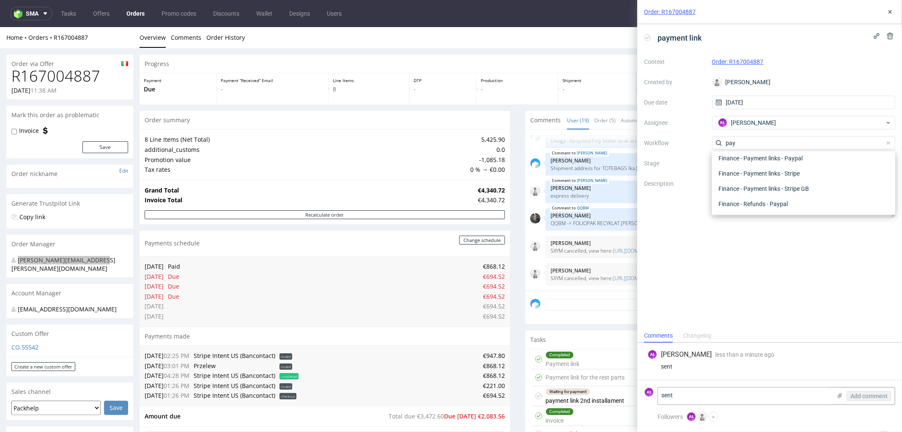
scroll to position [30, 0]
type input "pay"
click at [780, 180] on div "Finance - Payment links - Stripe" at bounding box center [803, 173] width 177 height 15
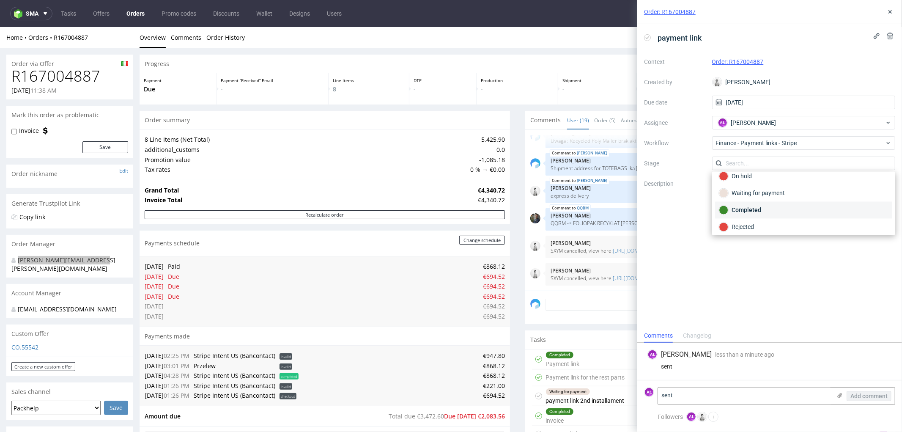
scroll to position [62, 0]
click at [771, 192] on div "Waiting for payment" at bounding box center [803, 189] width 169 height 9
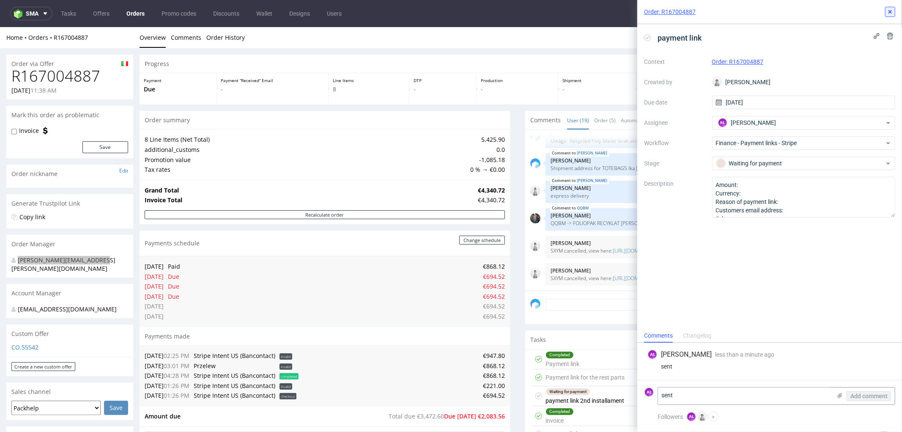
click at [890, 12] on use at bounding box center [890, 11] width 3 height 3
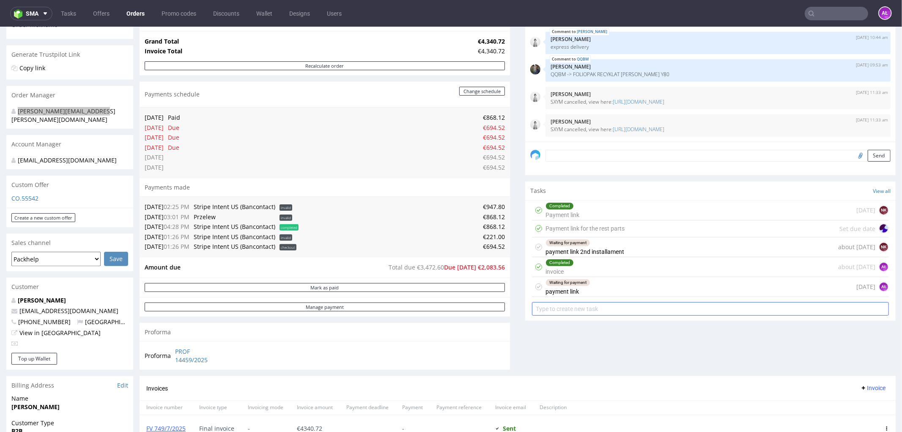
scroll to position [188, 0]
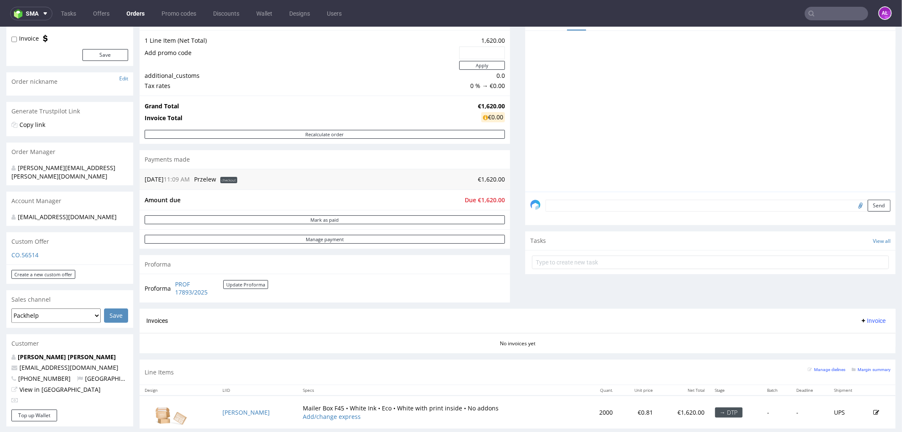
scroll to position [94, 0]
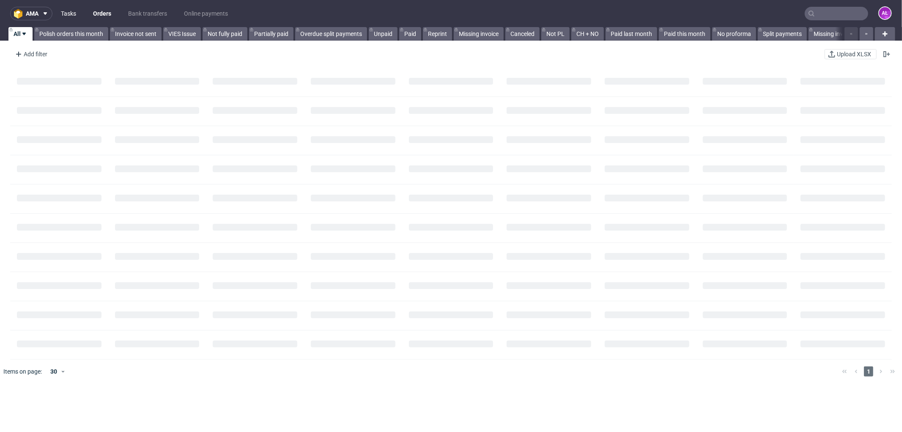
click at [73, 12] on link "Tasks" at bounding box center [68, 14] width 25 height 14
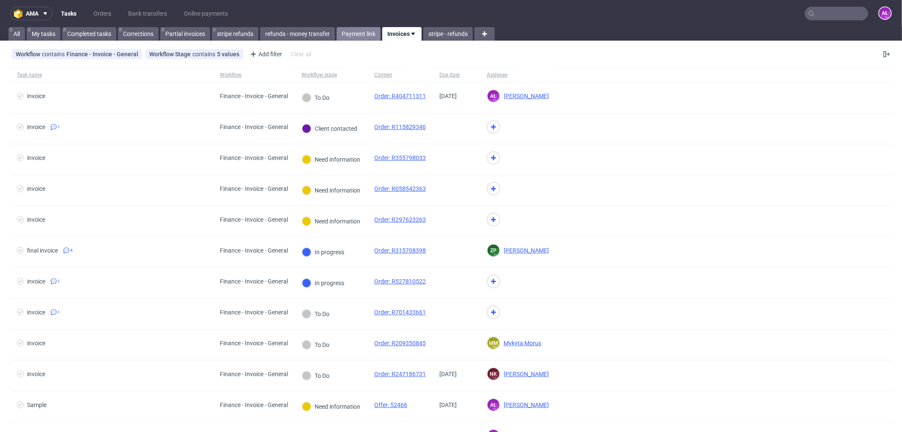
click at [357, 31] on link "Payment link" at bounding box center [359, 34] width 44 height 14
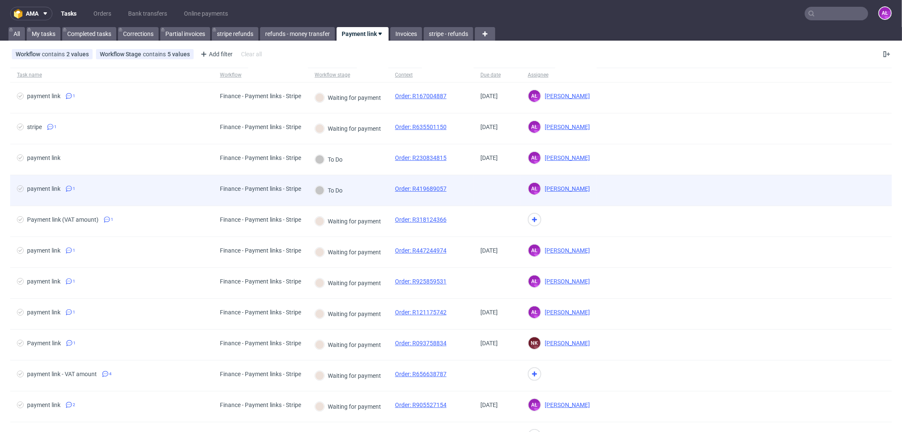
click at [375, 192] on div "To Do" at bounding box center [348, 190] width 80 height 31
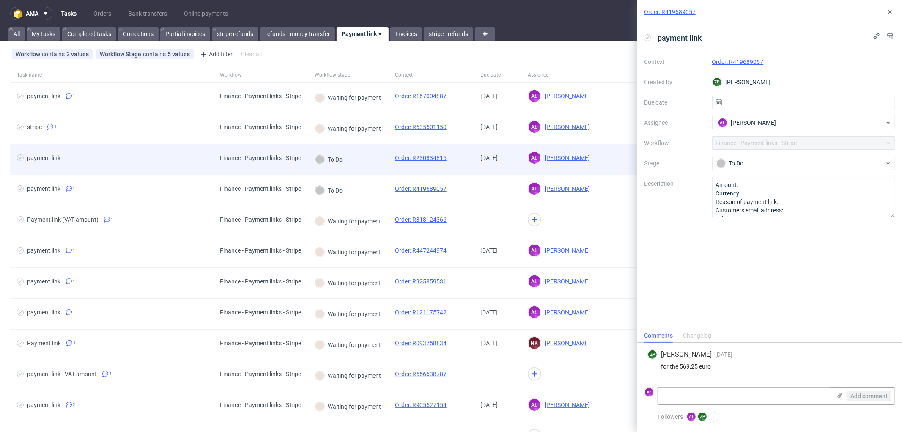
click at [371, 162] on div "To Do" at bounding box center [348, 159] width 80 height 31
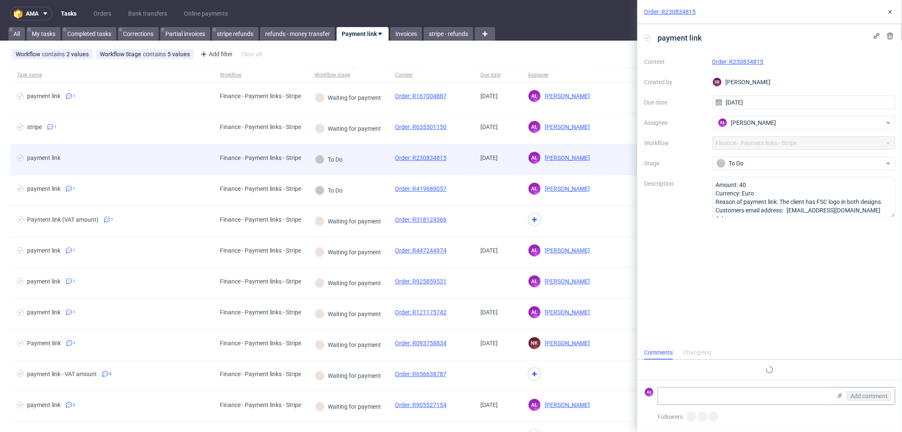
scroll to position [6, 0]
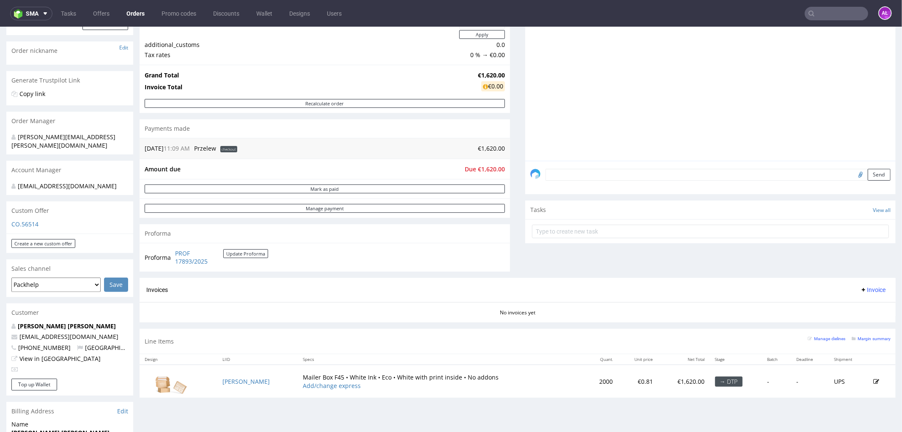
scroll to position [141, 0]
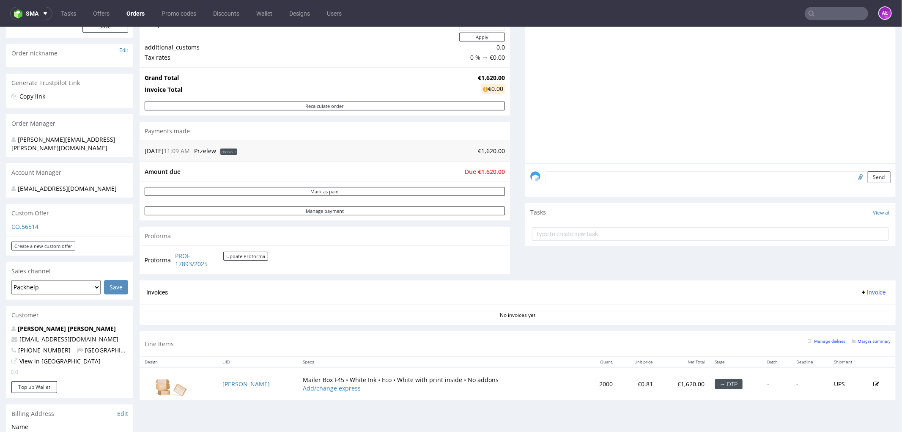
scroll to position [94, 0]
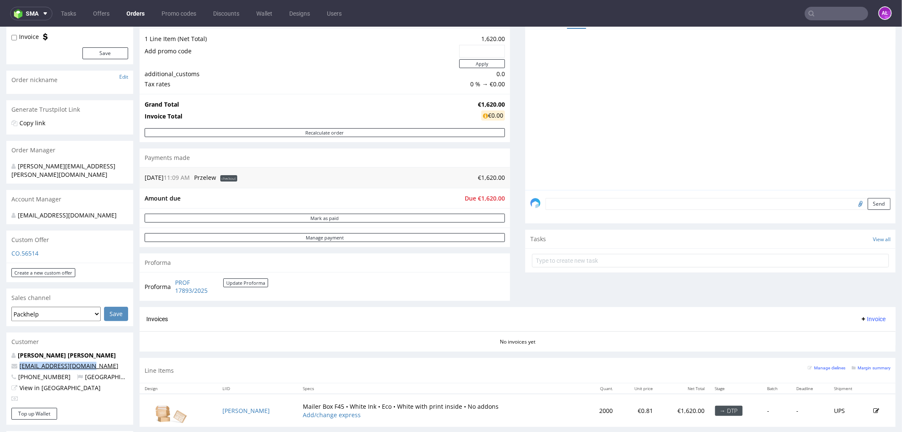
drag, startPoint x: 99, startPoint y: 357, endPoint x: 20, endPoint y: 358, distance: 79.1
click at [20, 361] on p "[EMAIL_ADDRESS][DOMAIN_NAME]" at bounding box center [69, 365] width 117 height 8
copy link "[EMAIL_ADDRESS][DOMAIN_NAME]"
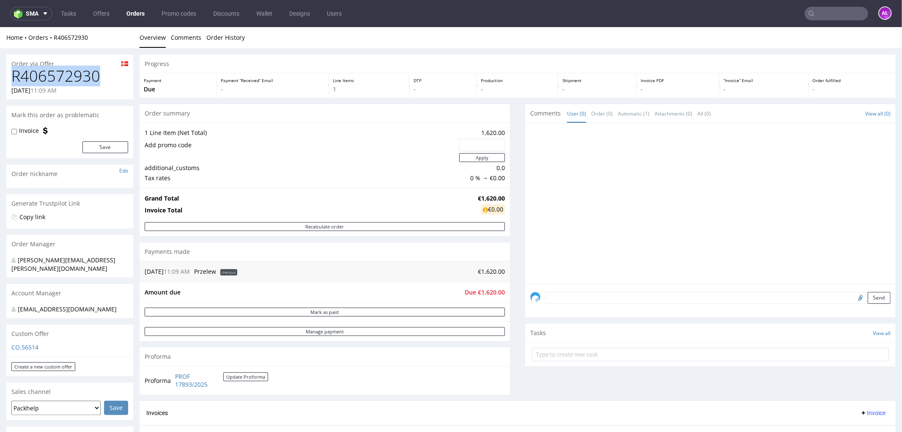
drag, startPoint x: 73, startPoint y: 77, endPoint x: 8, endPoint y: 76, distance: 65.1
click at [8, 76] on div "R406572930 [DATE] 11:09 AM" at bounding box center [69, 83] width 127 height 32
copy h1 "R406572930"
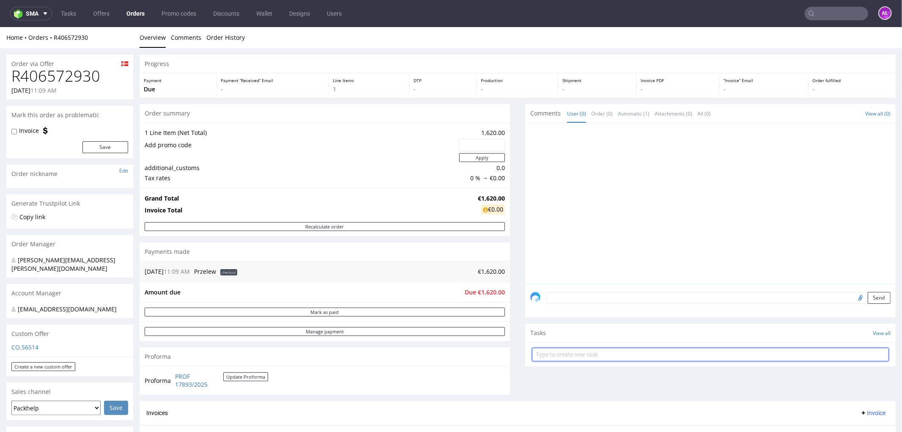
click at [579, 353] on input "text" at bounding box center [710, 354] width 357 height 14
type input "payment link"
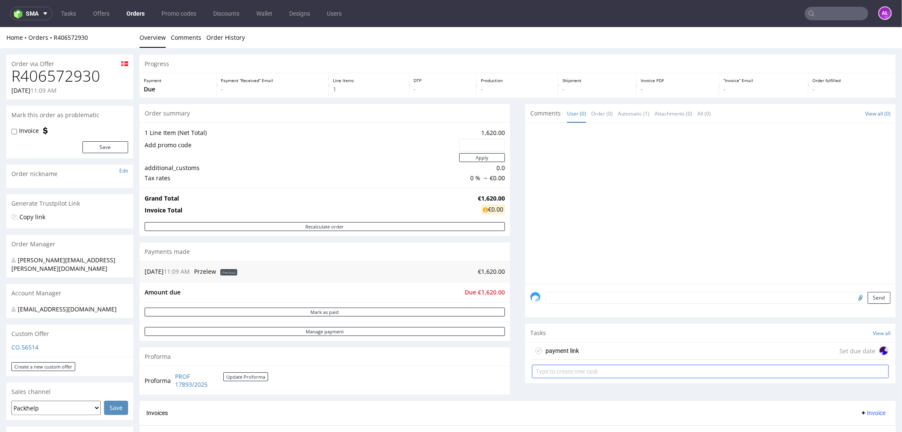
click at [579, 353] on div "payment link Set due date" at bounding box center [710, 350] width 357 height 17
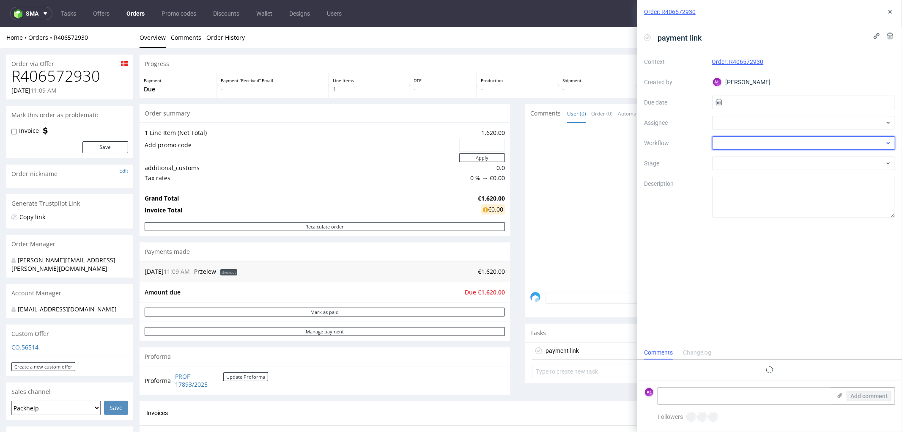
click at [791, 145] on div at bounding box center [804, 143] width 184 height 14
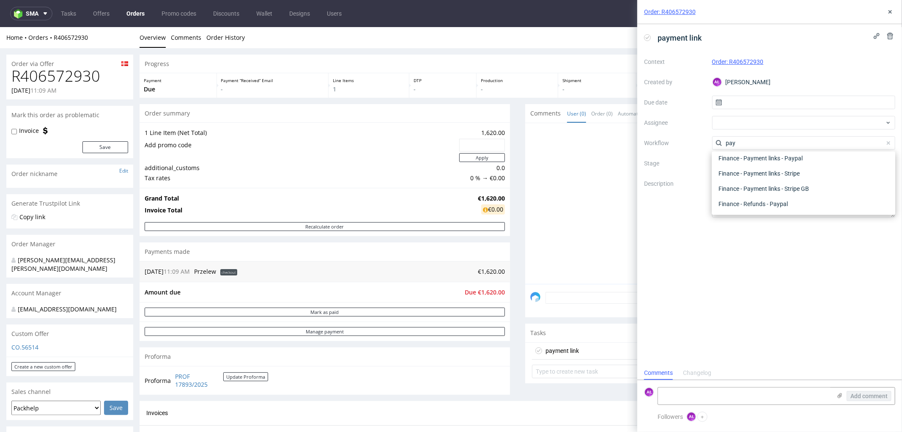
scroll to position [30, 0]
type input "pay"
click at [834, 171] on div "Finance - Payment links - Stripe" at bounding box center [803, 173] width 177 height 15
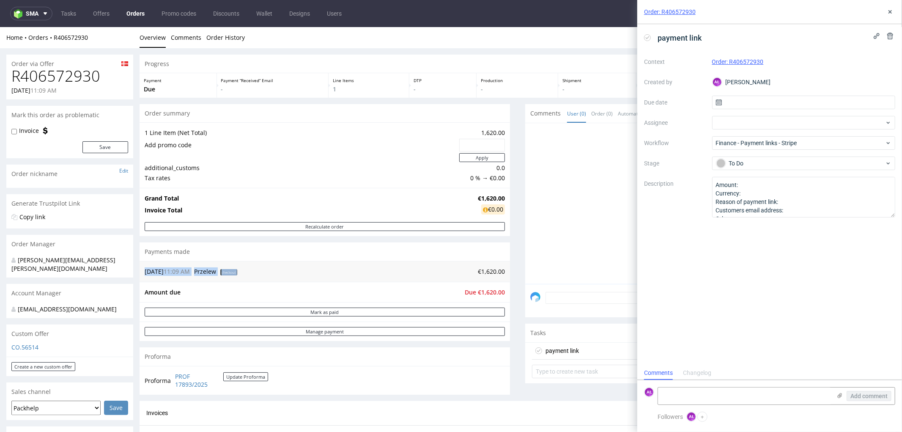
drag, startPoint x: 478, startPoint y: 273, endPoint x: 502, endPoint y: 274, distance: 23.7
click at [502, 274] on div "25.08.25 11:09 AM Przelew checkout €1,620.00" at bounding box center [325, 271] width 370 height 21
copy table "25.08.25 11:09 AM Przelew checkout"
click at [753, 181] on textarea "Amount: Currency: Reason of payment link: Customers email address: Other:" at bounding box center [804, 197] width 184 height 41
paste textarea "€1,620.00"
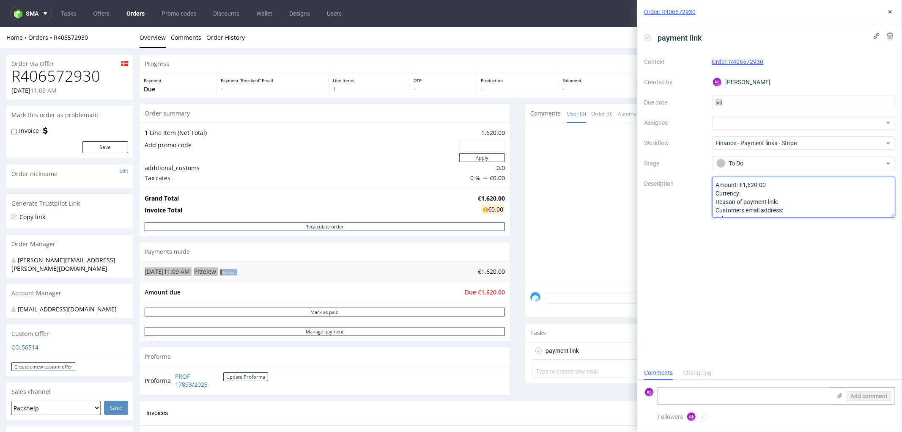
type textarea "Amount: €1,620.00 Currency: Reason of payment link: Customers email address: Ot…"
click at [751, 253] on div "payment link Context Order: R406572930 Created by AŁ Aleksandra Łętowska Due da…" at bounding box center [769, 195] width 265 height 342
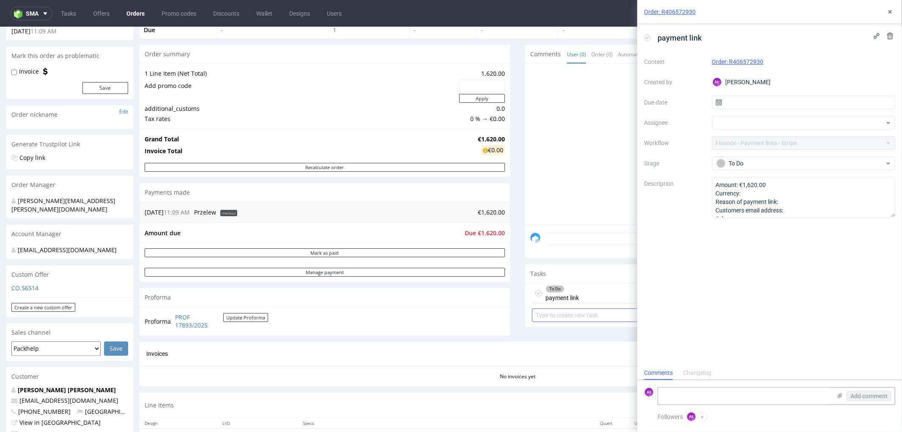
scroll to position [94, 0]
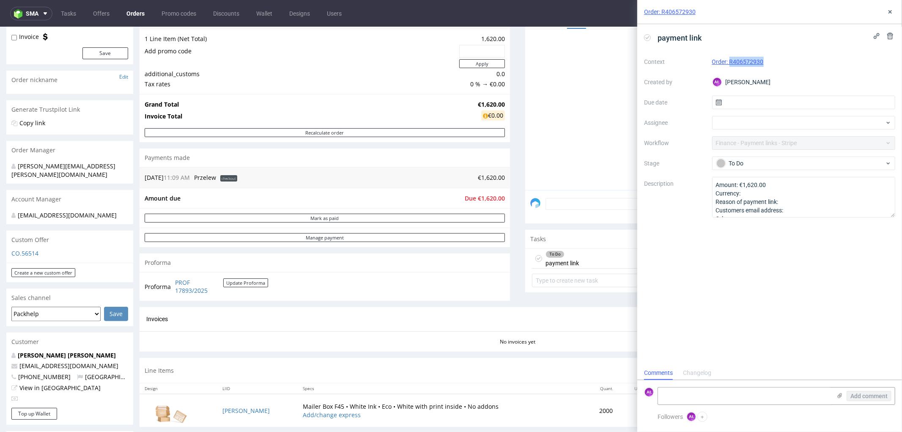
drag, startPoint x: 766, startPoint y: 63, endPoint x: 731, endPoint y: 68, distance: 35.8
click at [731, 68] on div "Context Order: R406572930 Created by AŁ [PERSON_NAME] Due date Assignee Workflo…" at bounding box center [769, 136] width 251 height 162
copy link "R406572930"
drag, startPoint x: 61, startPoint y: 172, endPoint x: 7, endPoint y: 172, distance: 54.1
click at [7, 172] on div "[PERSON_NAME][EMAIL_ADDRESS][PERSON_NAME][DOMAIN_NAME]" at bounding box center [69, 171] width 127 height 24
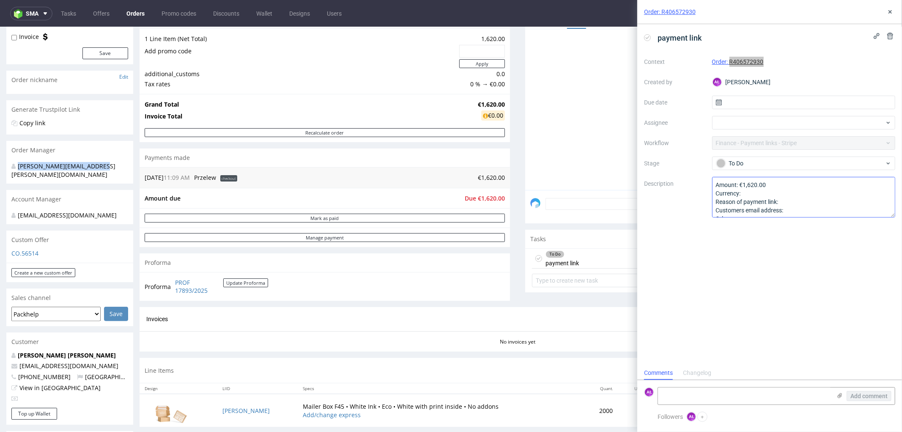
copy div "[PERSON_NAME][EMAIL_ADDRESS][PERSON_NAME][DOMAIN_NAME]"
click at [799, 395] on textarea at bounding box center [744, 395] width 173 height 17
type textarea "sent"
click at [867, 395] on span "Add comment" at bounding box center [868, 396] width 37 height 6
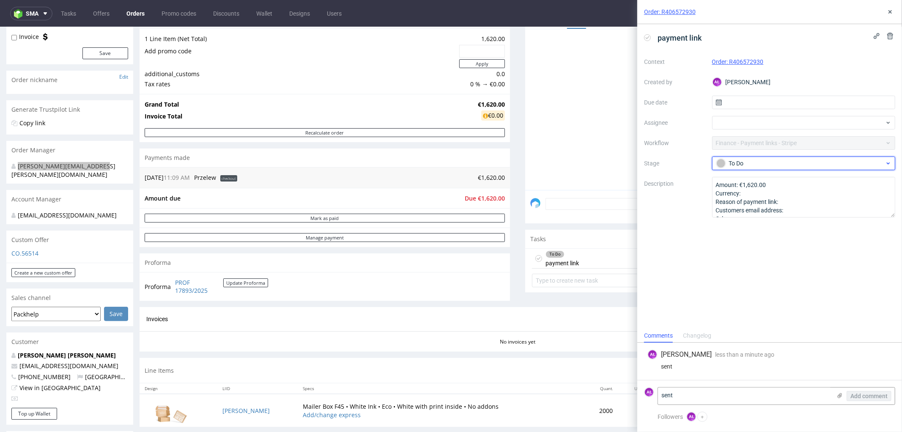
click at [779, 159] on div "To Do" at bounding box center [800, 163] width 168 height 9
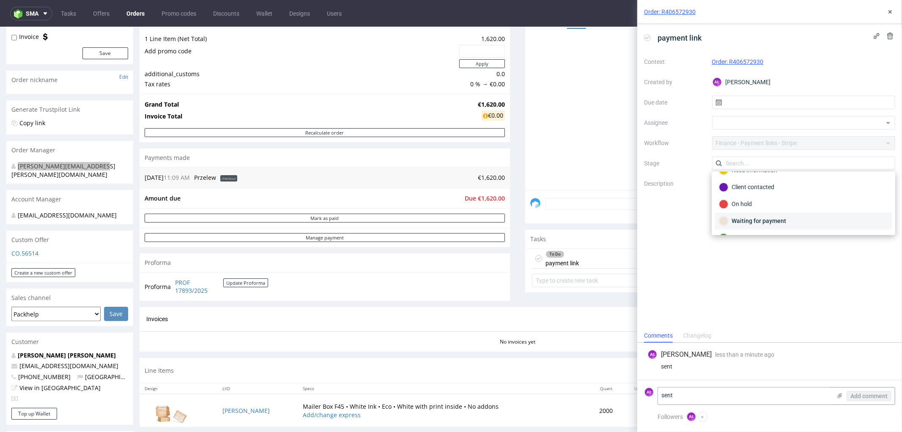
scroll to position [47, 0]
click at [784, 203] on div "Waiting for payment" at bounding box center [803, 204] width 169 height 9
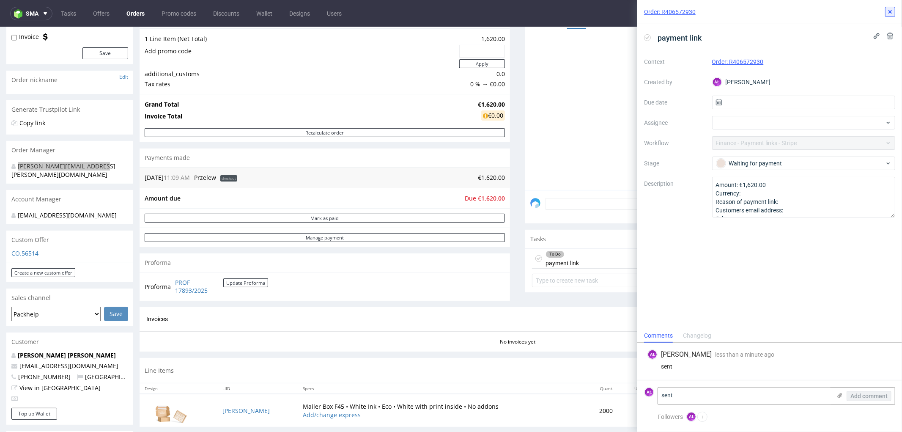
click at [894, 9] on button at bounding box center [890, 12] width 10 height 10
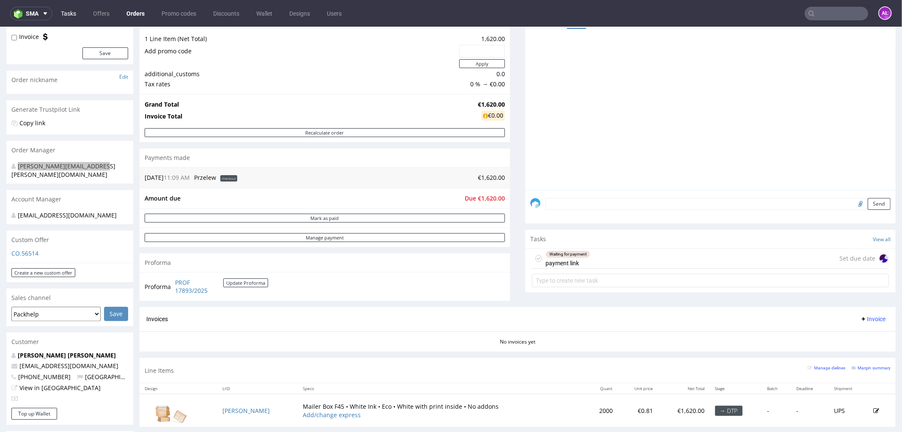
click at [77, 12] on link "Tasks" at bounding box center [68, 14] width 25 height 14
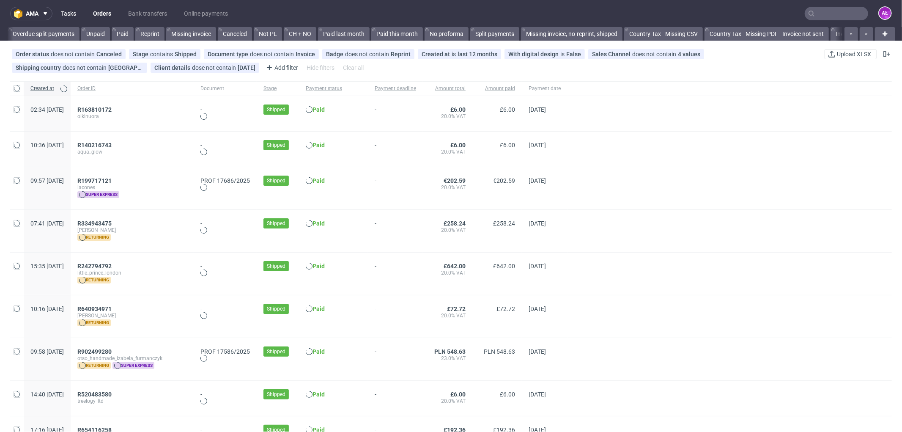
click at [68, 11] on link "Tasks" at bounding box center [68, 14] width 25 height 14
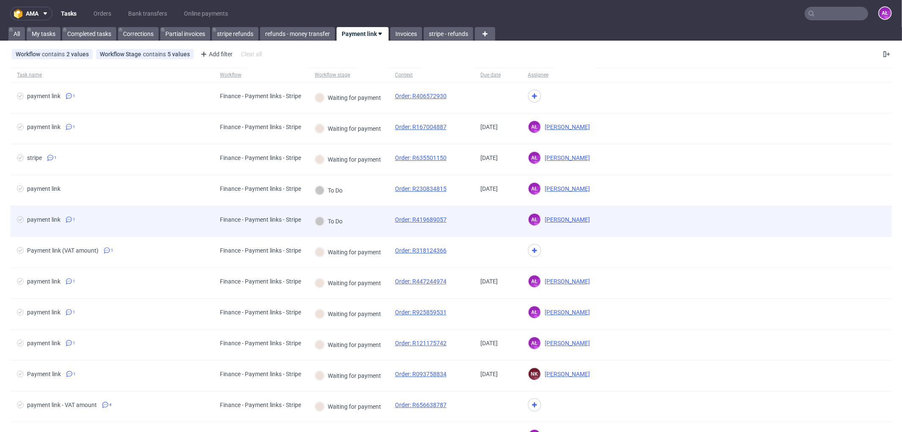
click at [357, 216] on div "To Do" at bounding box center [348, 221] width 80 height 31
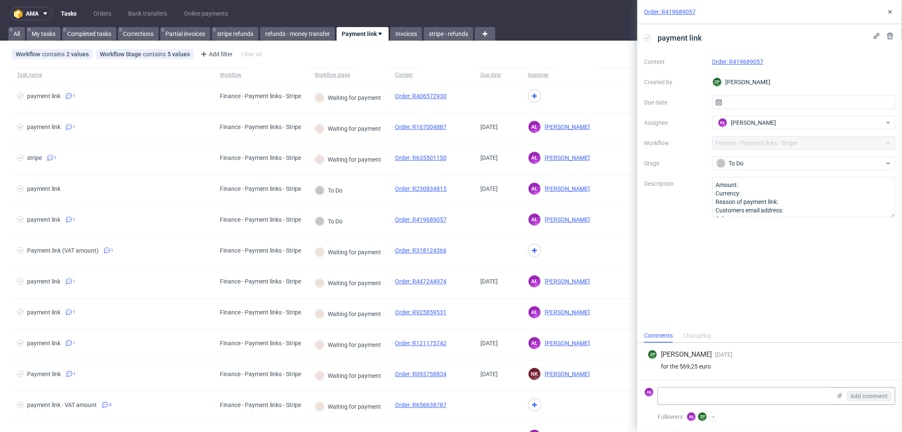
click at [742, 61] on link "Order: R419689057" at bounding box center [738, 61] width 52 height 7
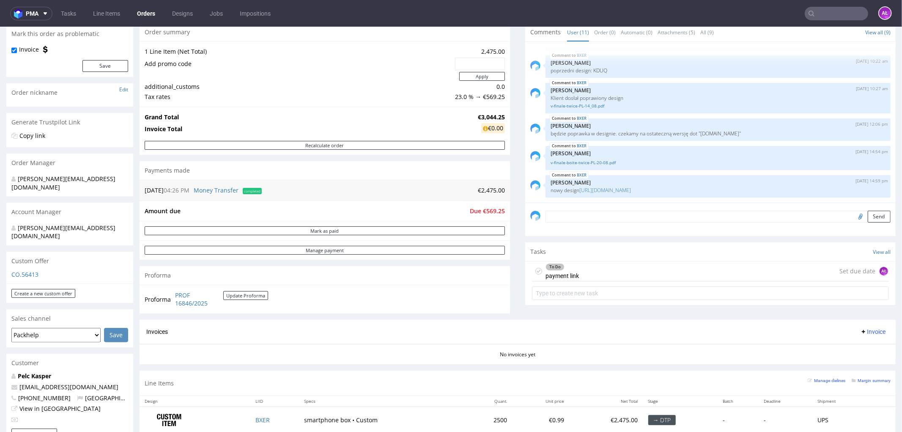
scroll to position [94, 0]
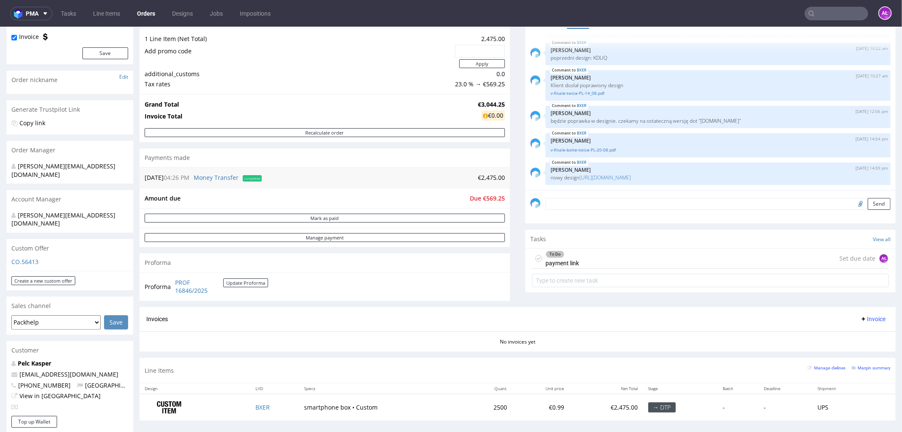
click at [573, 258] on div "To Do payment link Set due date AŁ" at bounding box center [710, 258] width 357 height 20
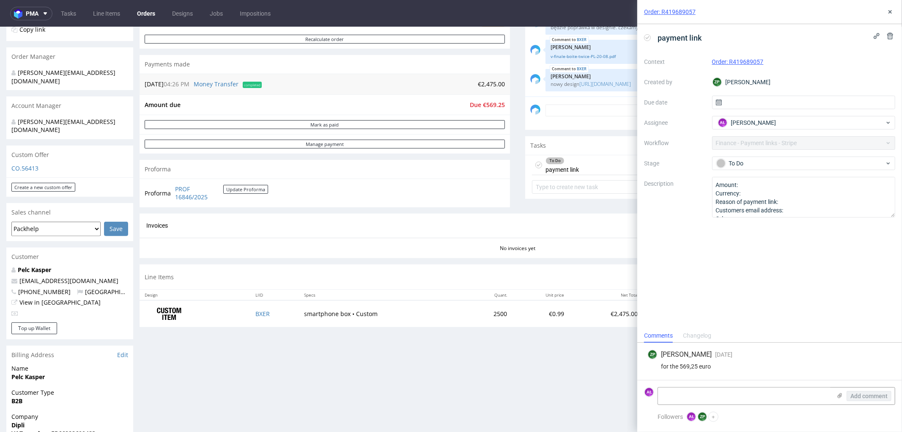
scroll to position [188, 0]
drag, startPoint x: 88, startPoint y: 274, endPoint x: 20, endPoint y: 272, distance: 67.3
click at [20, 276] on p "[EMAIL_ADDRESS][DOMAIN_NAME]" at bounding box center [69, 280] width 117 height 8
copy link "[EMAIL_ADDRESS][DOMAIN_NAME]"
drag, startPoint x: 770, startPoint y: 63, endPoint x: 730, endPoint y: 65, distance: 40.2
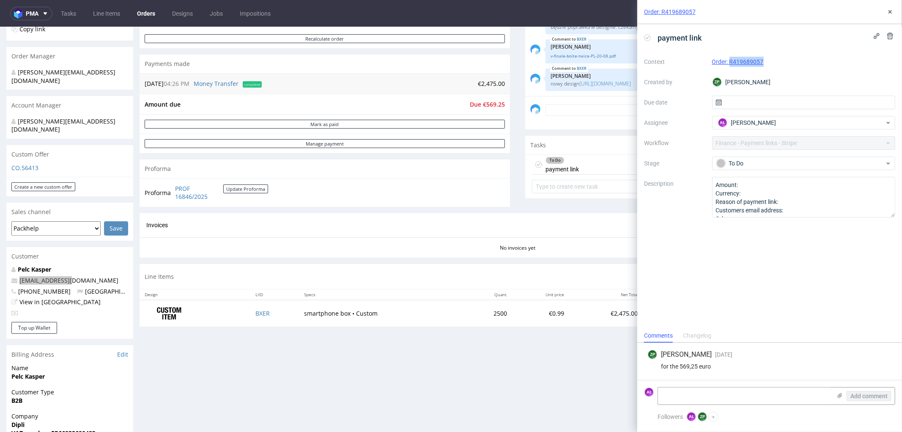
click at [730, 65] on div "Order: R419689057" at bounding box center [804, 62] width 184 height 10
copy link "R419689057"
drag, startPoint x: 77, startPoint y: 123, endPoint x: 14, endPoint y: 114, distance: 63.7
click at [14, 117] on div "zuzanna.pawlicka-sabak@packhelp.com" at bounding box center [66, 125] width 110 height 16
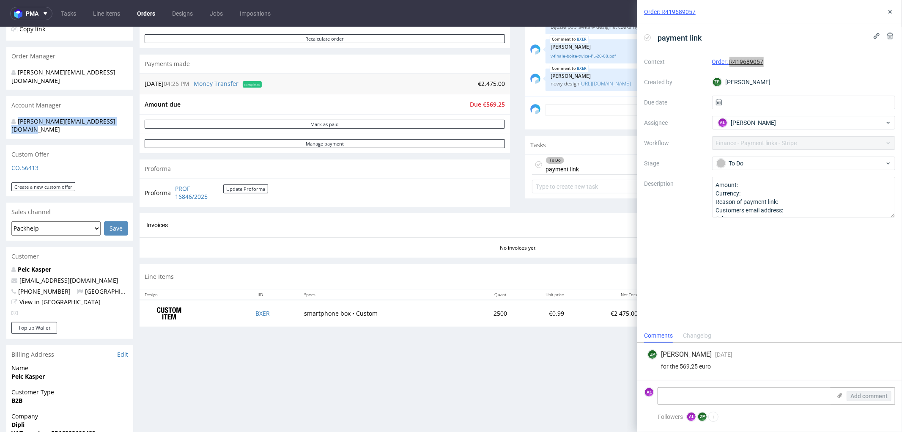
copy div "zuzanna.pawlicka-sabak@packhelp.com"
click at [809, 395] on textarea at bounding box center [744, 395] width 173 height 17
type textarea "sent"
click at [882, 396] on span "Add comment" at bounding box center [868, 396] width 37 height 6
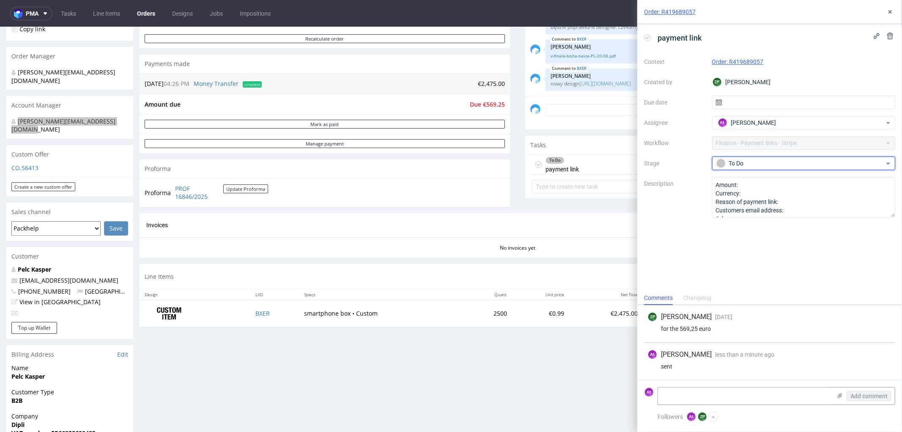
click at [748, 163] on div "To Do" at bounding box center [800, 163] width 168 height 9
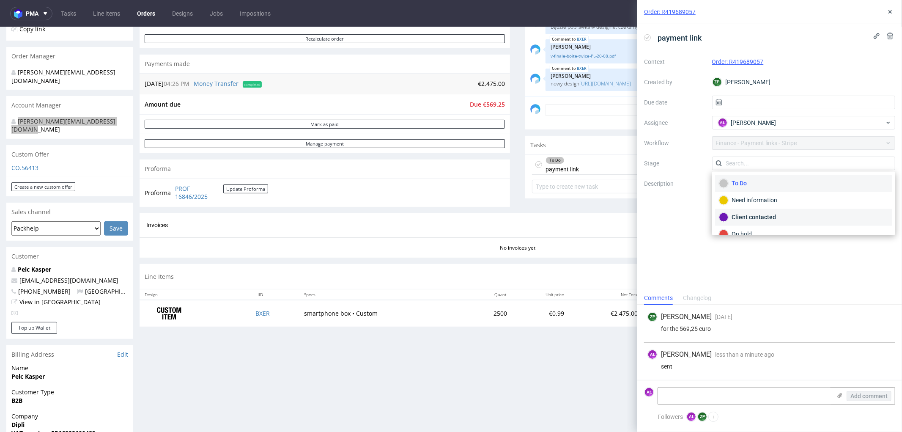
scroll to position [47, 0]
click at [770, 205] on div "Waiting for payment" at bounding box center [803, 204] width 169 height 9
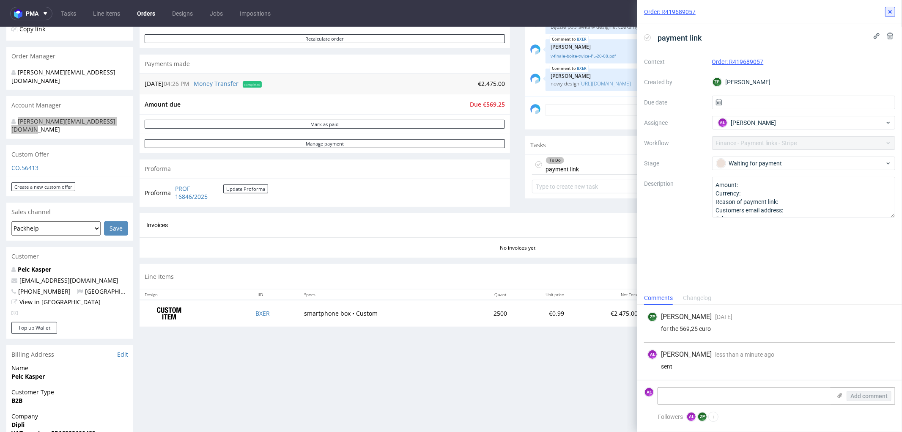
click at [889, 15] on icon at bounding box center [890, 11] width 7 height 7
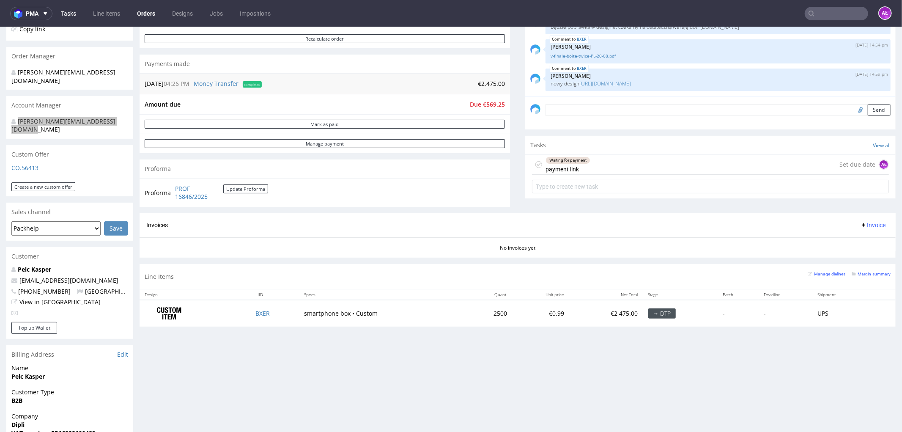
click at [74, 15] on link "Tasks" at bounding box center [68, 14] width 25 height 14
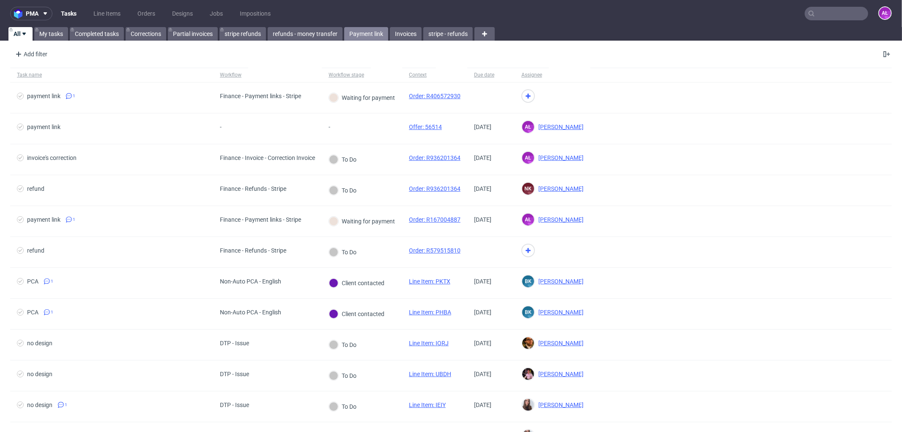
click at [367, 32] on link "Payment link" at bounding box center [366, 34] width 44 height 14
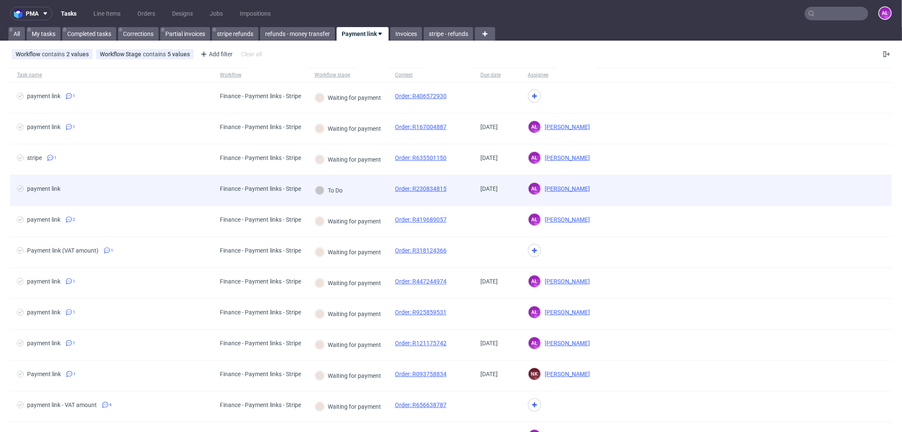
click at [356, 193] on div "To Do" at bounding box center [348, 190] width 80 height 31
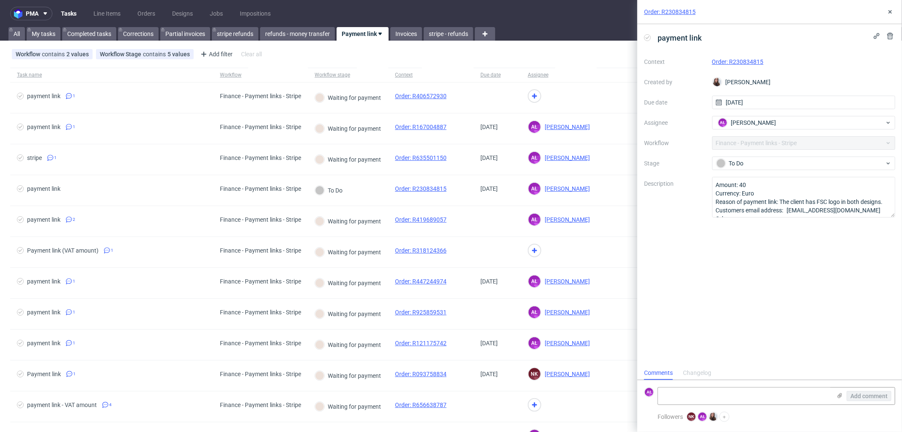
scroll to position [6, 0]
click at [749, 61] on link "Order: R230834815" at bounding box center [738, 61] width 52 height 7
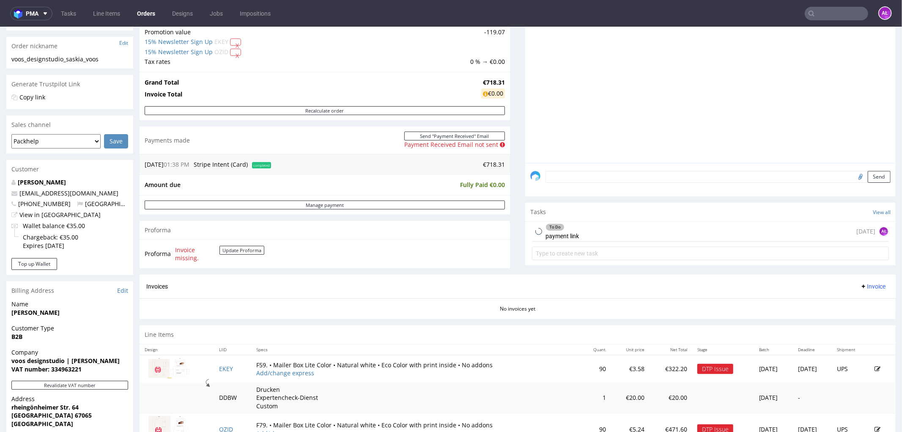
scroll to position [141, 0]
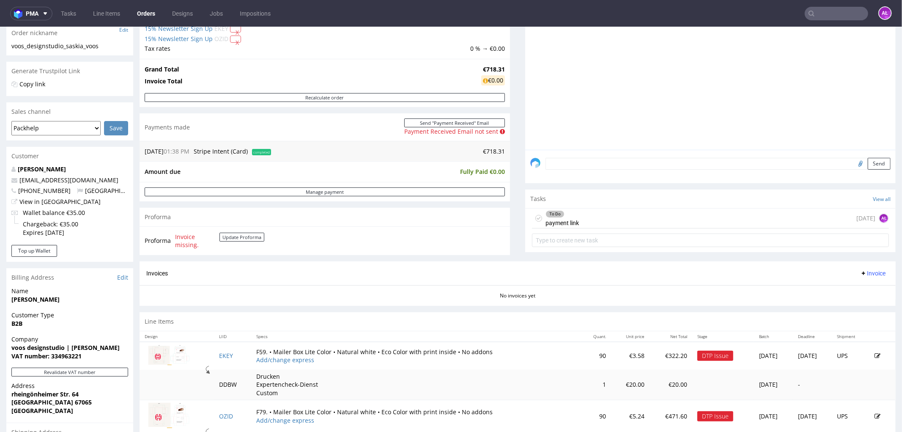
click at [572, 225] on div "To Do payment link [DATE] AŁ" at bounding box center [710, 218] width 357 height 20
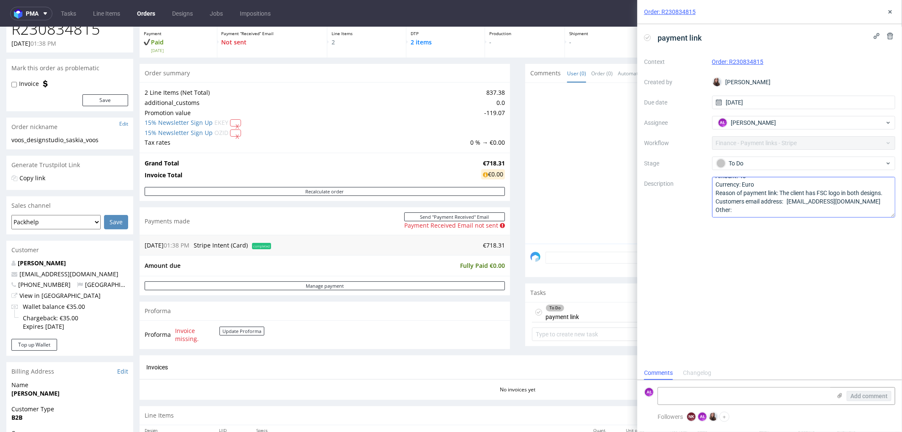
scroll to position [18, 0]
drag, startPoint x: 787, startPoint y: 203, endPoint x: 867, endPoint y: 205, distance: 80.8
click at [867, 205] on textarea "Amount: 40 Currency: Euro Reason of payment link: The client has FSC logo in bo…" at bounding box center [804, 197] width 184 height 41
drag, startPoint x: 773, startPoint y: 65, endPoint x: 730, endPoint y: 66, distance: 42.7
click at [730, 66] on div "Order: R230834815" at bounding box center [804, 62] width 184 height 10
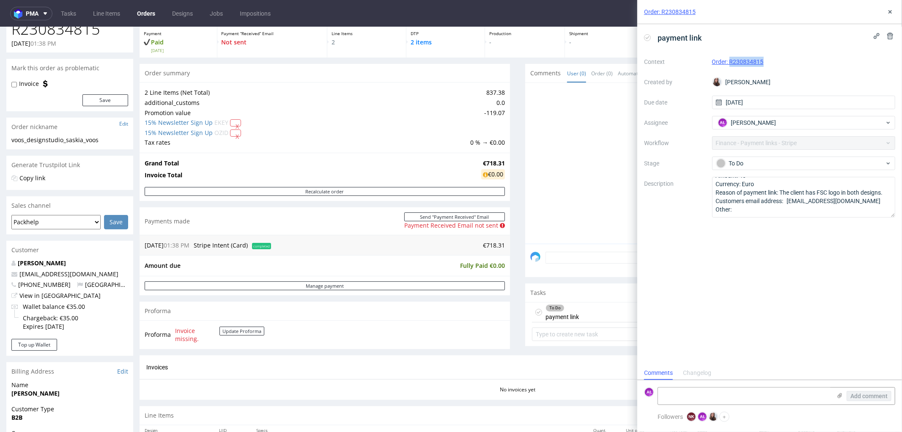
copy link "R230834815"
click at [806, 391] on textarea at bounding box center [744, 395] width 173 height 17
type textarea "s"
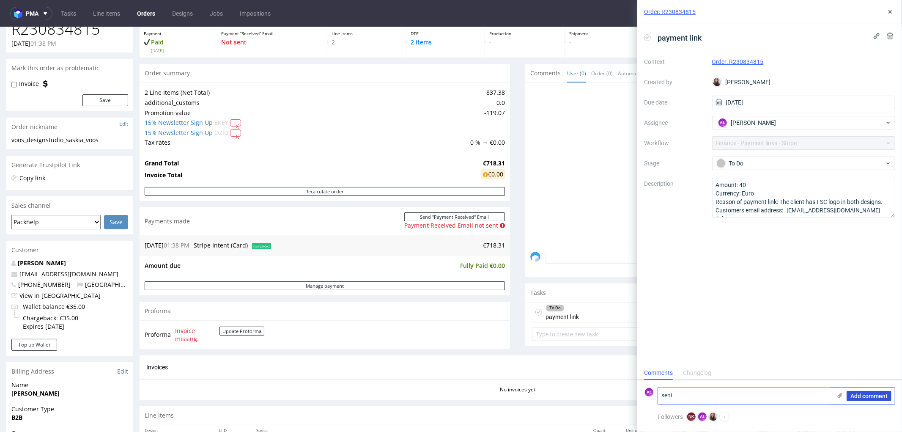
type textarea "sent"
drag, startPoint x: 863, startPoint y: 395, endPoint x: 800, endPoint y: 392, distance: 62.7
click at [862, 395] on span "Add comment" at bounding box center [868, 396] width 37 height 6
click at [790, 398] on textarea at bounding box center [744, 395] width 173 height 17
type textarea "których LI dotyczy FSC?"
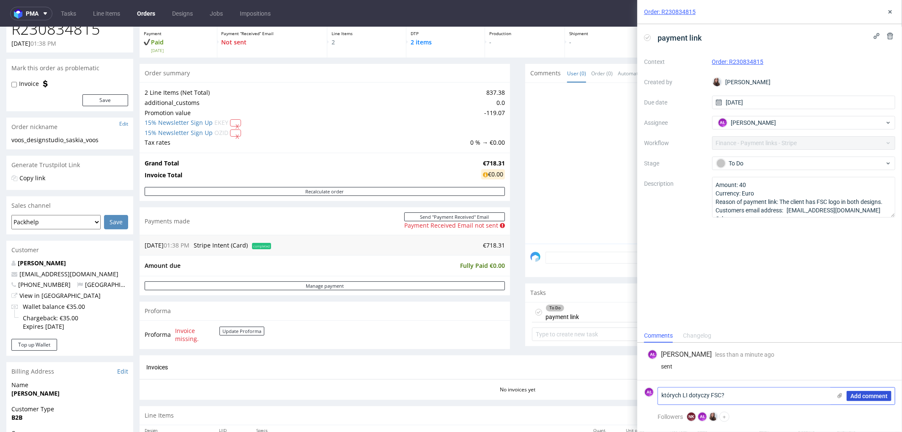
click at [861, 393] on span "Add comment" at bounding box center [868, 396] width 37 height 6
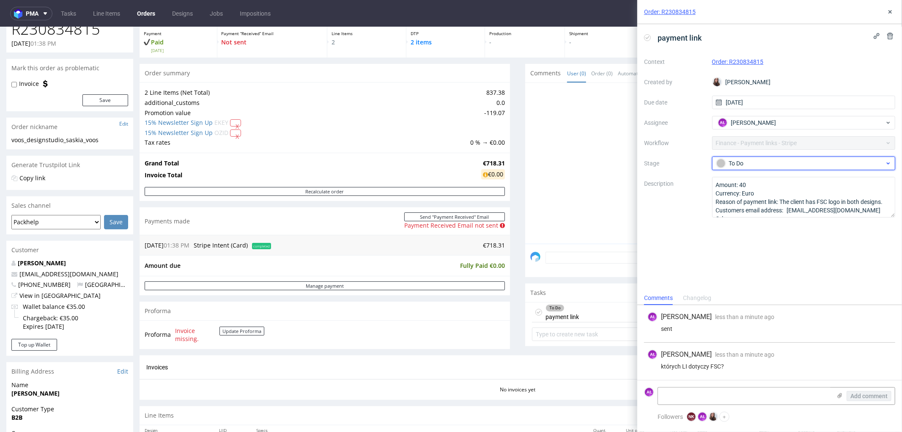
click at [767, 161] on div "To Do" at bounding box center [800, 163] width 168 height 9
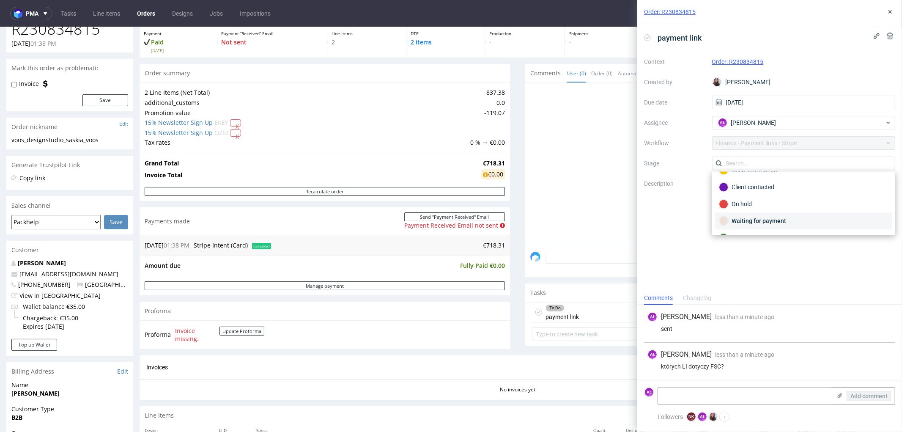
scroll to position [47, 0]
click at [776, 201] on div "Waiting for payment" at bounding box center [803, 204] width 169 height 9
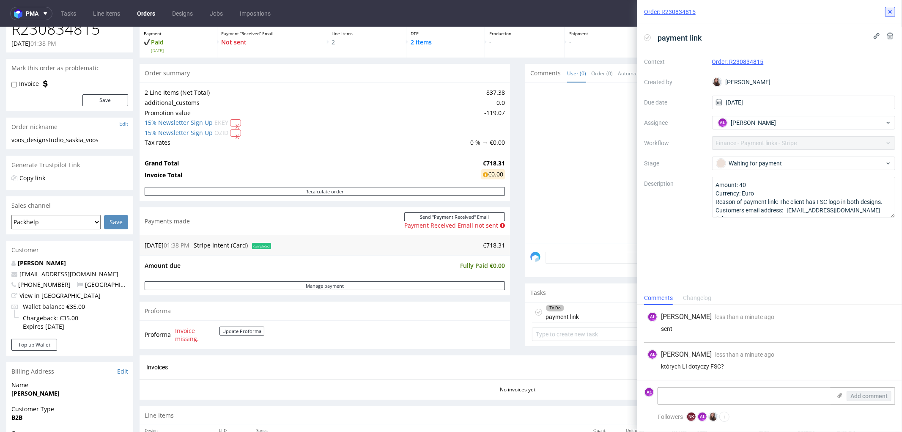
click at [892, 9] on icon at bounding box center [890, 11] width 7 height 7
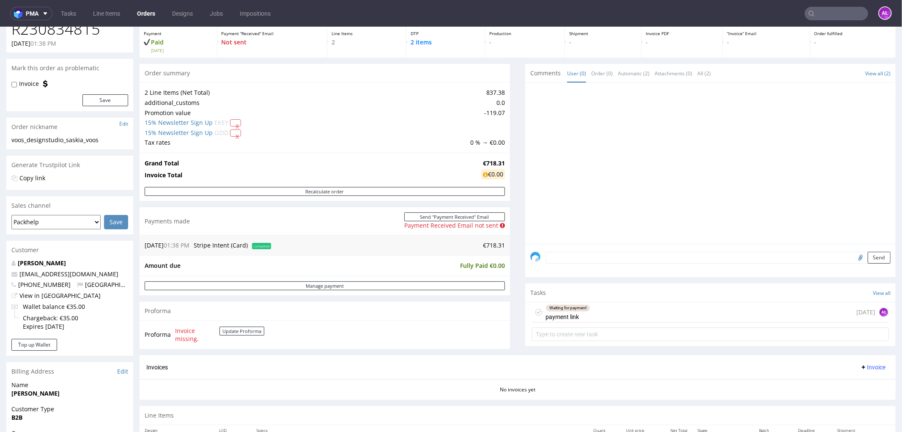
click at [573, 261] on textarea at bounding box center [718, 257] width 345 height 12
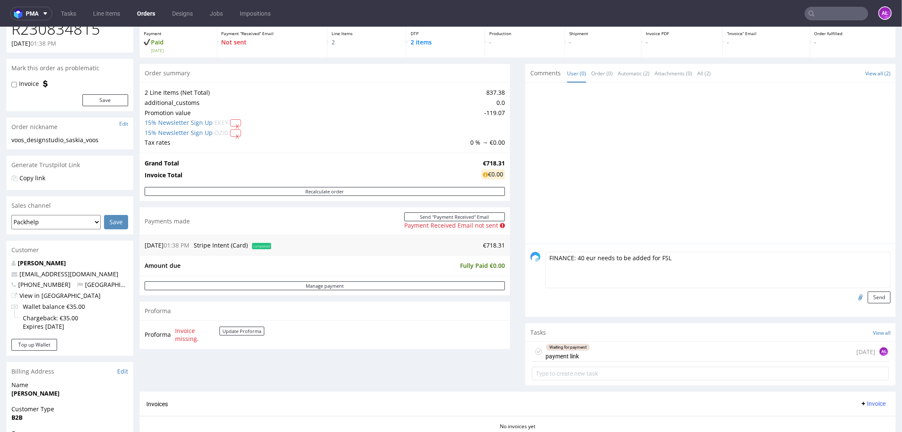
click at [640, 261] on textarea "FINANCE: 40 eur needs to be added for FSL" at bounding box center [718, 269] width 345 height 36
click at [747, 256] on textarea "FINANCE: 40 eur needs to be added on the final invoice for FSL" at bounding box center [718, 269] width 345 height 36
type textarea "FINANCE: 40 eur needs to be added on the final invoice for FSC"
click at [868, 298] on button "Send" at bounding box center [879, 297] width 23 height 12
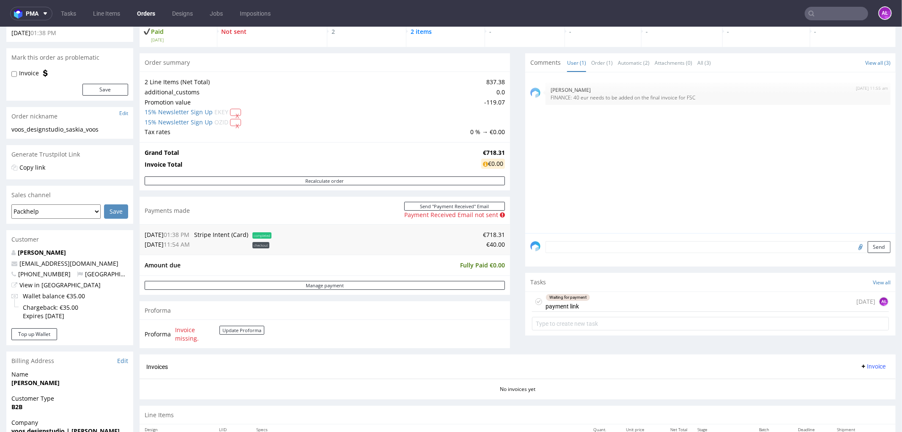
scroll to position [188, 0]
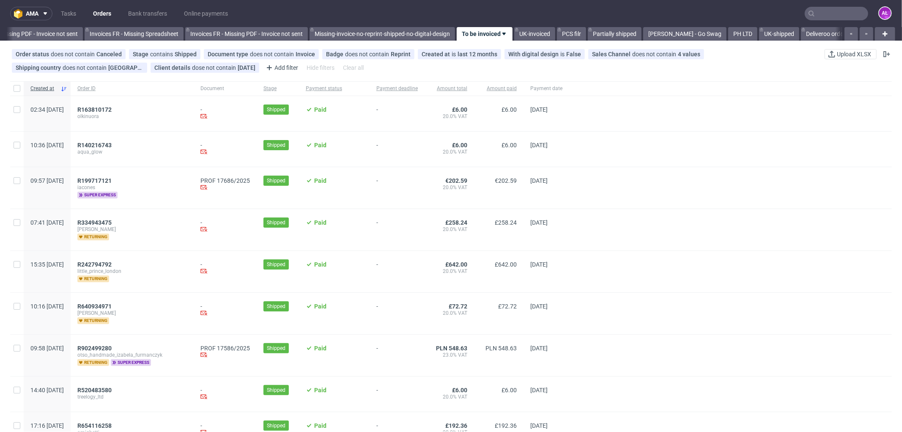
scroll to position [0, 1267]
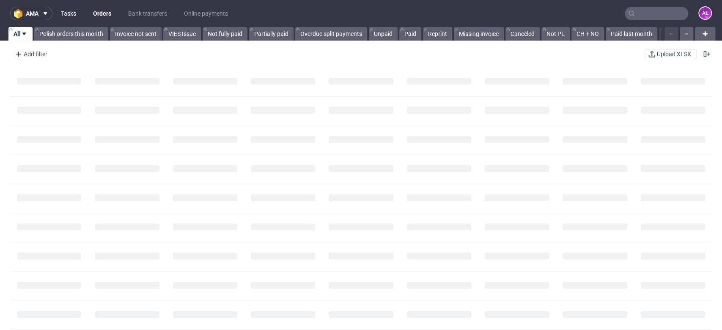
click at [71, 17] on link "Tasks" at bounding box center [68, 14] width 25 height 14
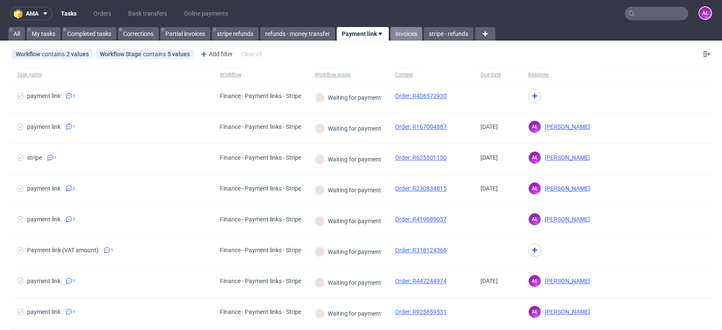
click at [406, 36] on link "Invoices" at bounding box center [406, 34] width 32 height 14
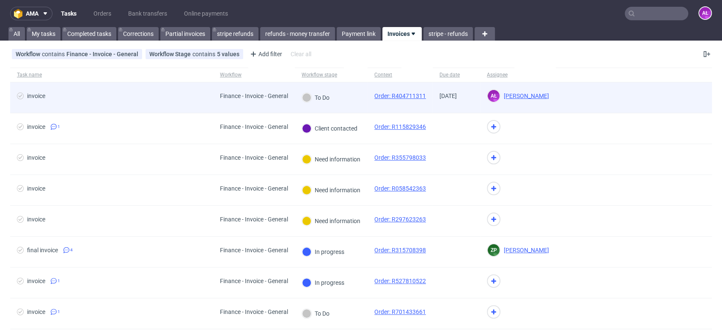
click at [362, 100] on div "To Do" at bounding box center [331, 97] width 73 height 31
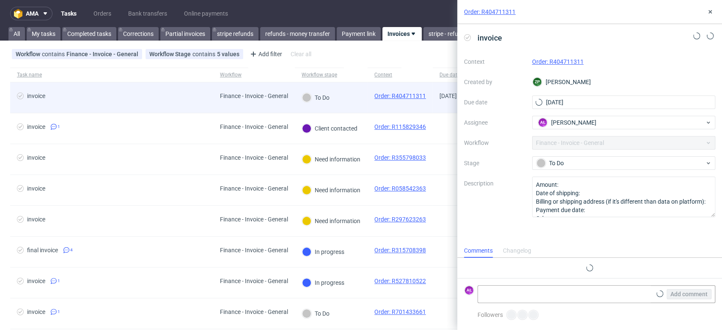
scroll to position [7, 0]
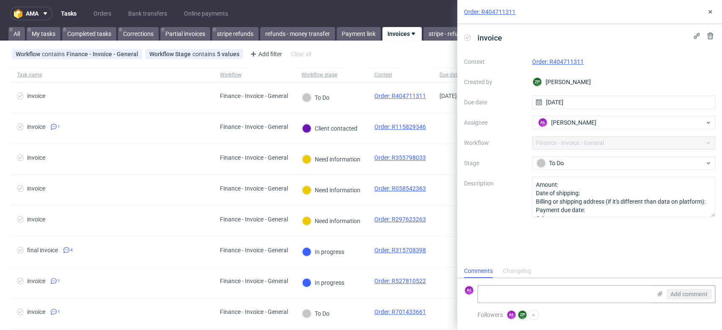
click at [568, 58] on link "Order: R404711311" at bounding box center [558, 61] width 52 height 7
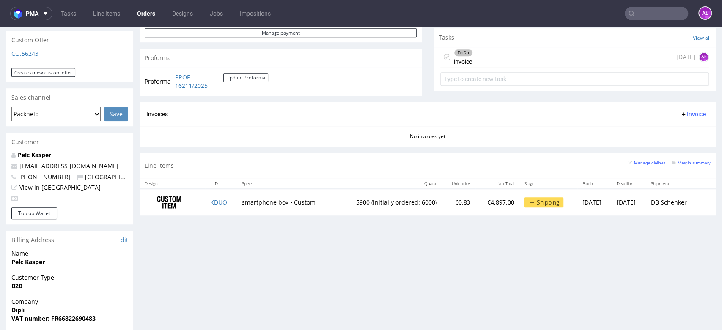
scroll to position [329, 0]
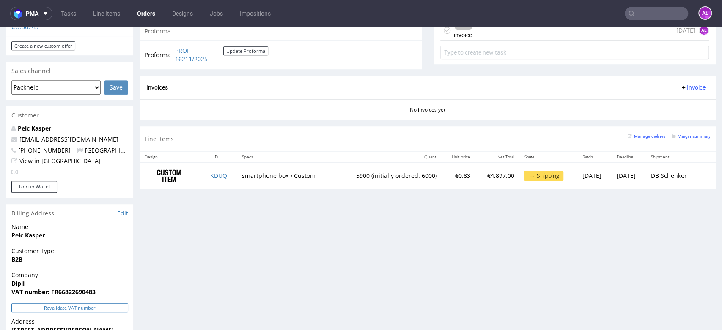
click at [102, 304] on button "Revalidate VAT number" at bounding box center [69, 308] width 117 height 9
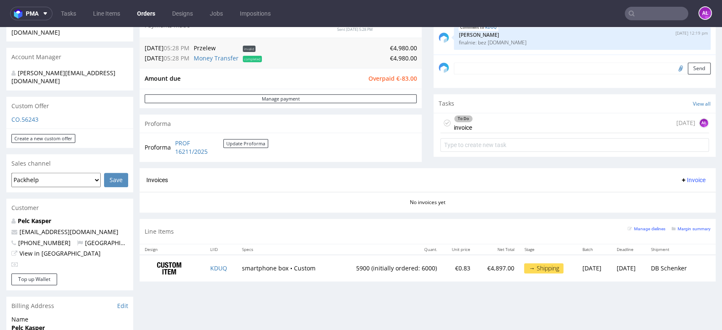
scroll to position [235, 0]
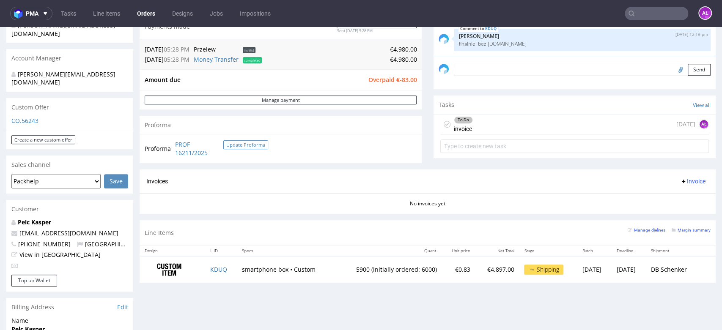
click at [247, 145] on button "Update Proforma" at bounding box center [245, 144] width 45 height 9
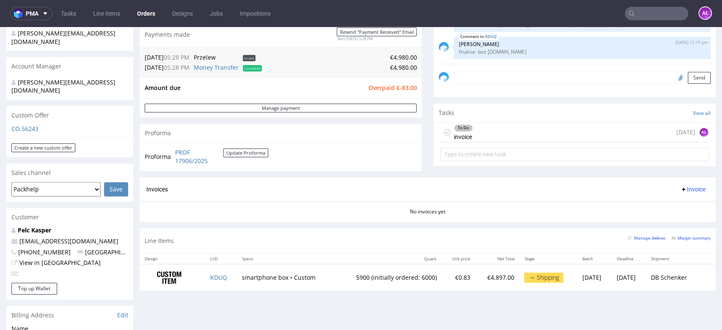
scroll to position [282, 0]
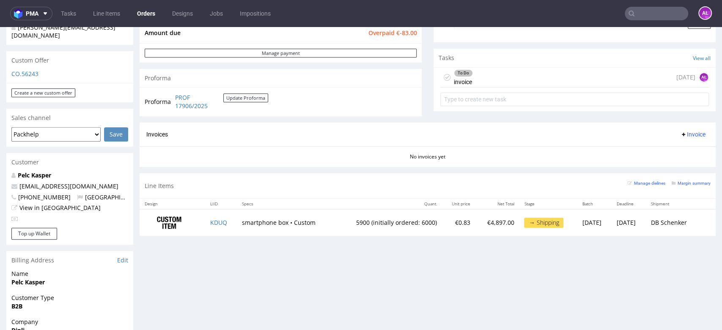
click at [680, 133] on span "Invoice" at bounding box center [692, 134] width 25 height 7
click at [681, 148] on li "Generate" at bounding box center [674, 152] width 55 height 15
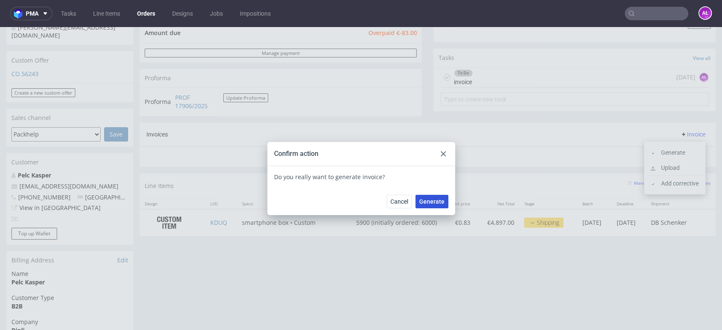
click at [423, 200] on span "Generate" at bounding box center [431, 202] width 25 height 6
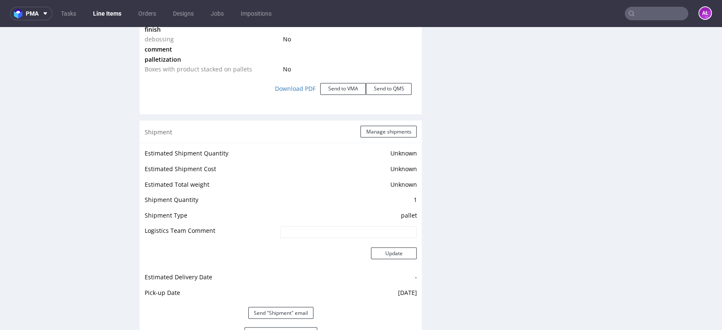
scroll to position [1221, 0]
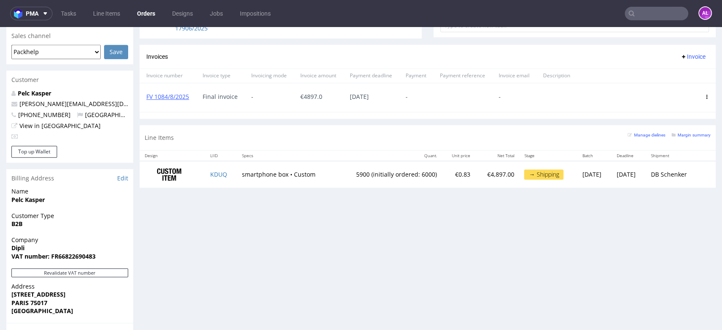
scroll to position [376, 0]
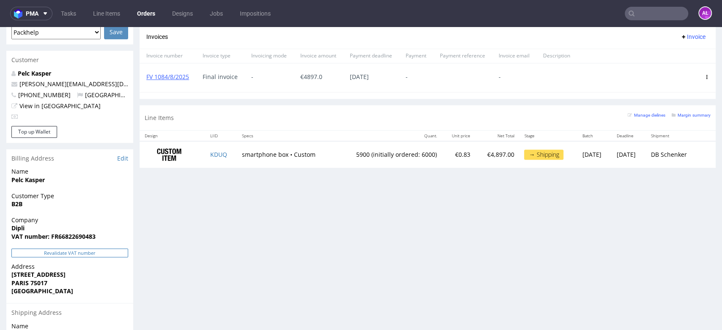
click at [97, 255] on button "Revalidate VAT number" at bounding box center [69, 253] width 117 height 9
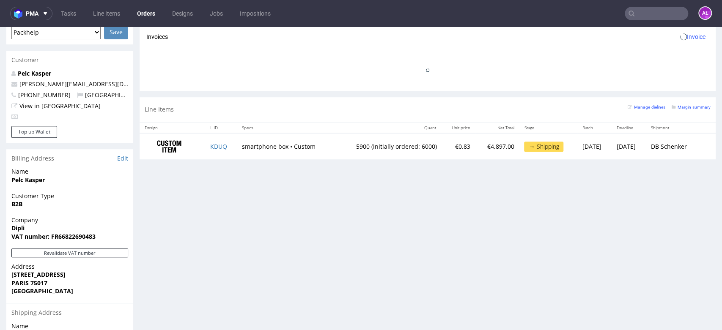
scroll to position [119, 0]
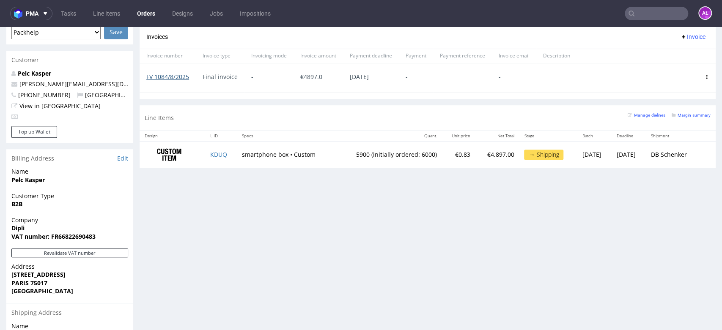
click at [173, 76] on link "FV 1084/8/2025" at bounding box center [167, 77] width 43 height 8
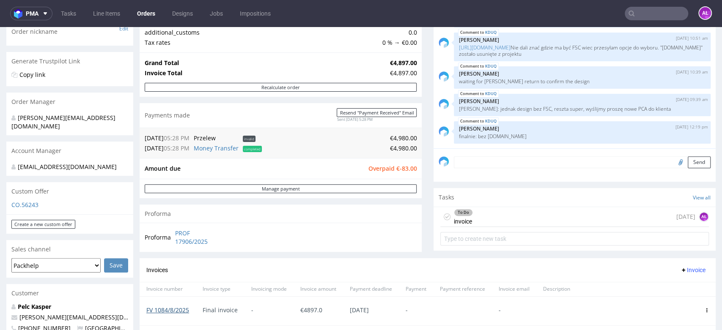
scroll to position [141, 0]
click at [467, 217] on div "To Do invoice 4 days ago AŁ" at bounding box center [574, 218] width 269 height 20
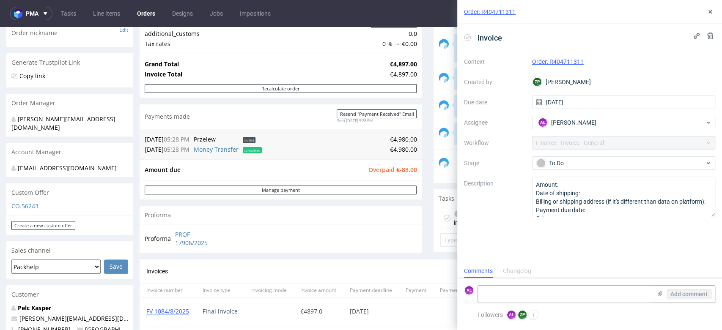
scroll to position [7, 0]
drag, startPoint x: 193, startPoint y: 312, endPoint x: 146, endPoint y: 310, distance: 47.4
click at [146, 310] on div "FV 1084/8/2025" at bounding box center [168, 312] width 56 height 29
copy link "FV 1084/8/2025"
click at [496, 294] on textarea at bounding box center [564, 294] width 173 height 17
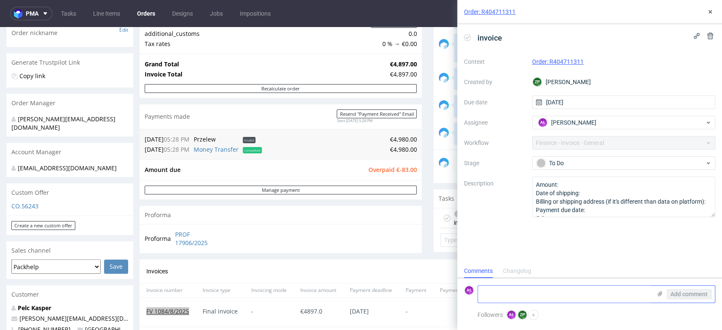
paste textarea "FV 1084/8/2025"
type textarea "FV 1084/8/2025"
drag, startPoint x: 685, startPoint y: 292, endPoint x: 672, endPoint y: 277, distance: 19.8
click at [685, 291] on span "Add comment" at bounding box center [688, 294] width 37 height 6
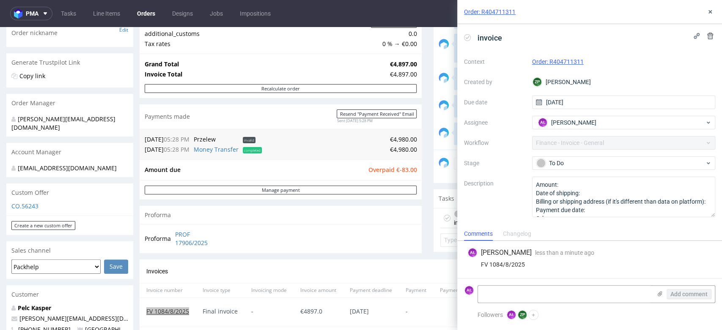
drag, startPoint x: 465, startPoint y: 38, endPoint x: 511, endPoint y: 35, distance: 46.3
click at [466, 38] on icon at bounding box center [467, 37] width 7 height 7
click at [706, 11] on button at bounding box center [710, 12] width 10 height 10
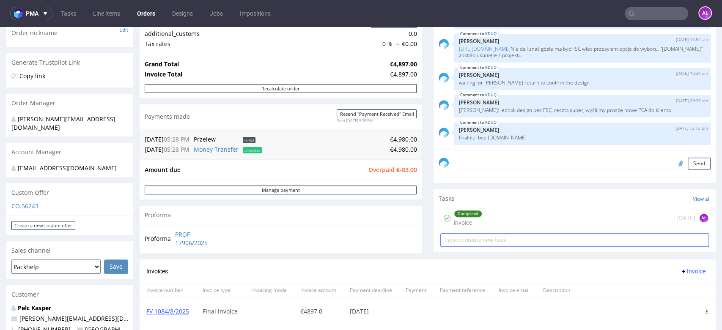
click at [472, 238] on input "text" at bounding box center [574, 240] width 269 height 14
type input "refund"
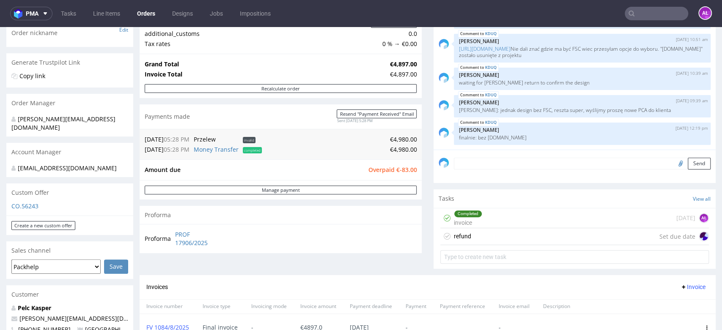
click at [482, 237] on div "refund Set due date" at bounding box center [574, 236] width 269 height 17
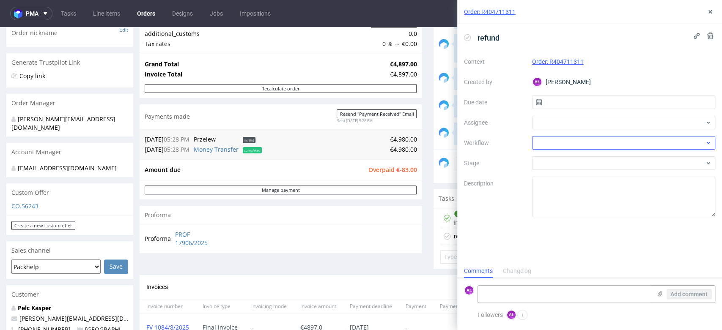
scroll to position [7, 0]
click at [589, 141] on div at bounding box center [624, 143] width 184 height 14
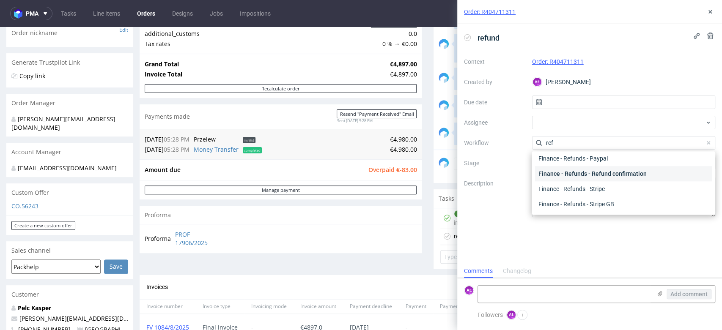
scroll to position [0, 0]
type input "ref"
drag, startPoint x: 608, startPoint y: 176, endPoint x: 603, endPoint y: 176, distance: 5.5
click at [608, 176] on div "Finance - Refunds - Money transfer" at bounding box center [623, 173] width 177 height 15
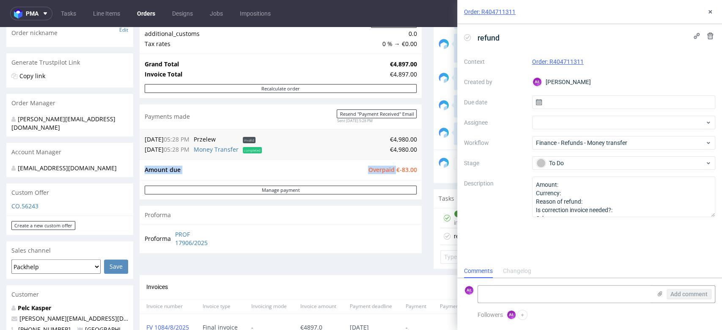
drag, startPoint x: 392, startPoint y: 173, endPoint x: 435, endPoint y: 174, distance: 42.3
click at [415, 172] on div "Progress Payment Owed €-83.00 Payment “Received” Email - Line Items 1 DTP - Pro…" at bounding box center [428, 169] width 576 height 511
copy tbody "Amount due Overpaid"
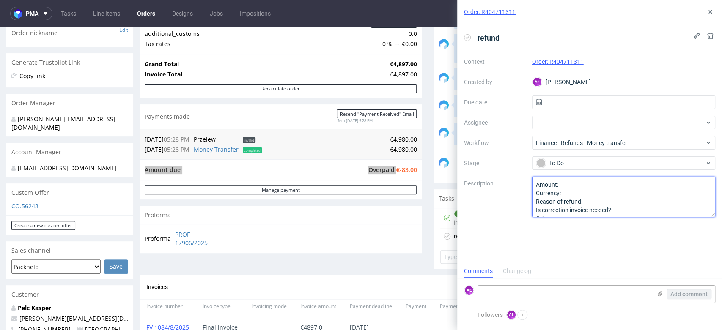
click at [571, 184] on textarea "Amount: Currency: Reason of refund: Is correction invoice needed?: Other:" at bounding box center [624, 197] width 184 height 41
paste textarea "€-83.00"
click at [604, 201] on textarea "Amount: Currency: Reason of refund: Is correction invoice needed?: Other:" at bounding box center [624, 197] width 184 height 41
type textarea "Amount: €-83.00 Currency: Reason of refund: underproduction Is correction invoi…"
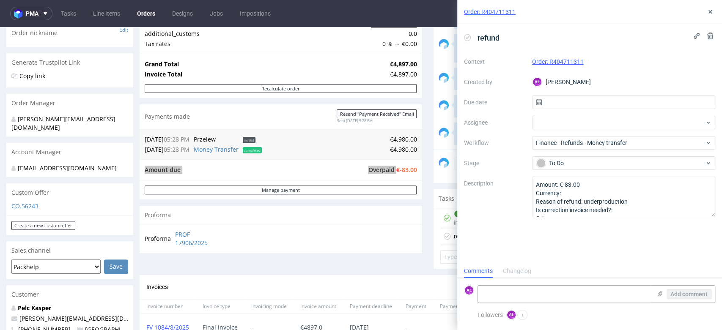
click at [608, 245] on div "refund Context Order: R404711311 Created by AŁ Aleksandra Łętowska Due date Ass…" at bounding box center [589, 144] width 265 height 240
click at [710, 10] on icon at bounding box center [710, 11] width 7 height 7
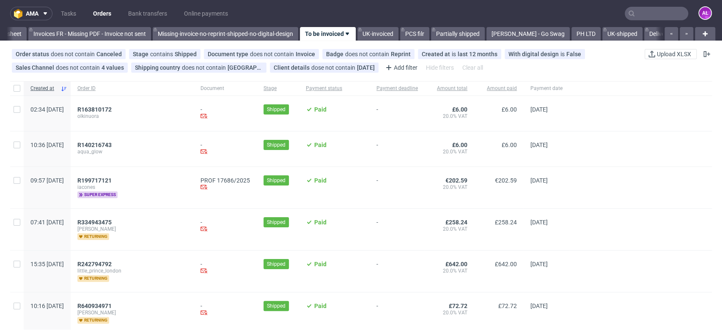
scroll to position [0, 1417]
click at [112, 181] on span "R199717121" at bounding box center [94, 180] width 34 height 7
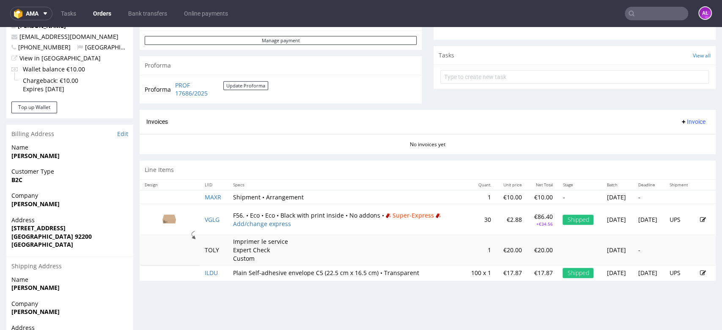
scroll to position [329, 0]
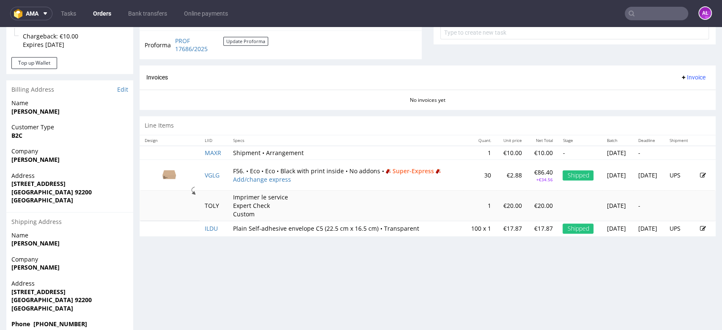
click at [680, 74] on span "Invoice" at bounding box center [692, 77] width 25 height 7
click at [677, 95] on span "Generate" at bounding box center [678, 95] width 41 height 8
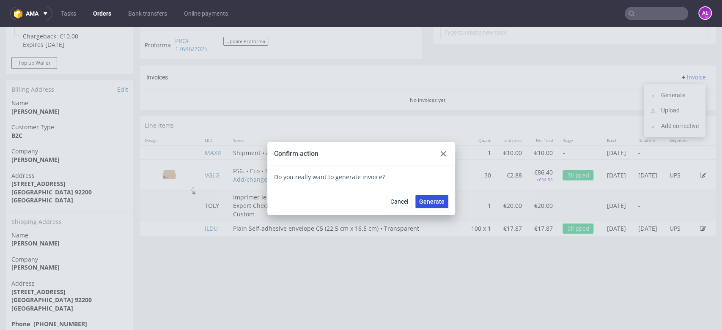
click at [426, 202] on span "Generate" at bounding box center [431, 202] width 25 height 6
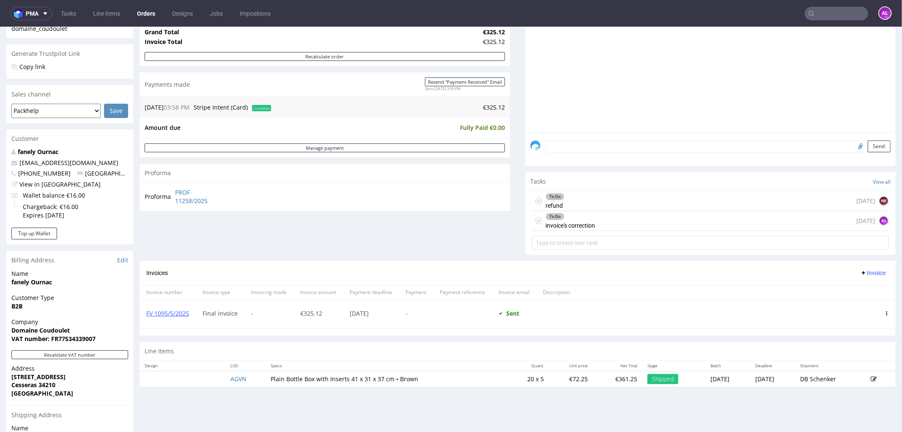
scroll to position [141, 0]
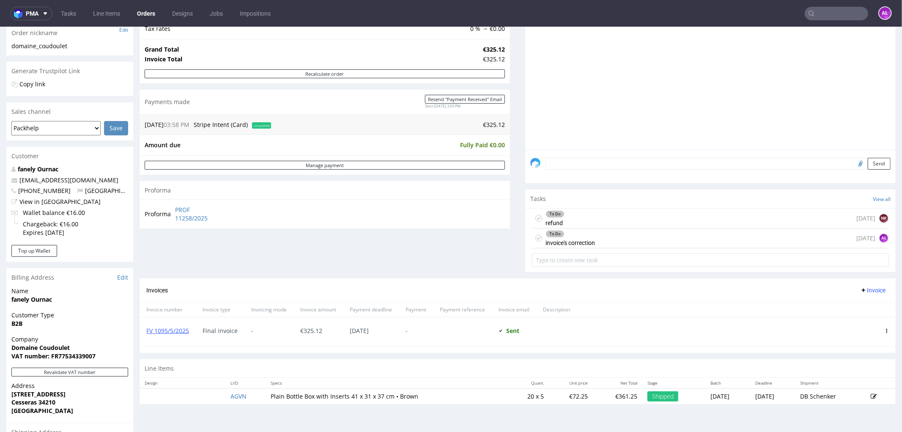
click at [586, 236] on div "To Do" at bounding box center [570, 233] width 49 height 7
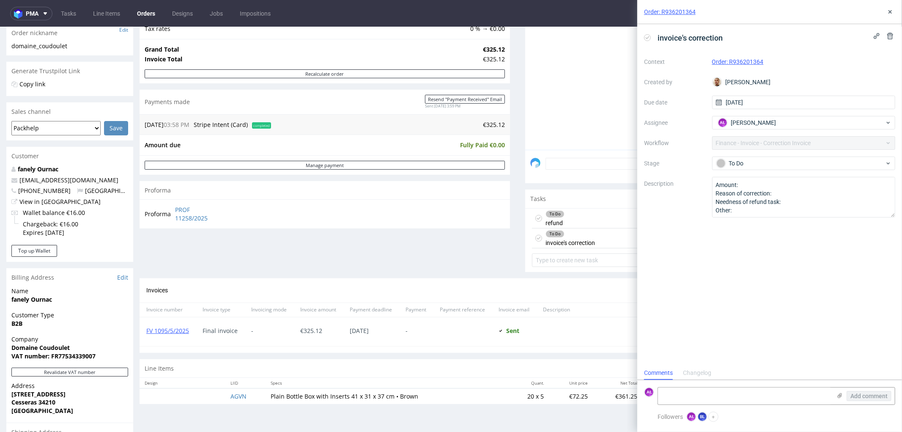
scroll to position [6, 0]
click at [578, 220] on div "To Do refund today NK" at bounding box center [710, 218] width 357 height 20
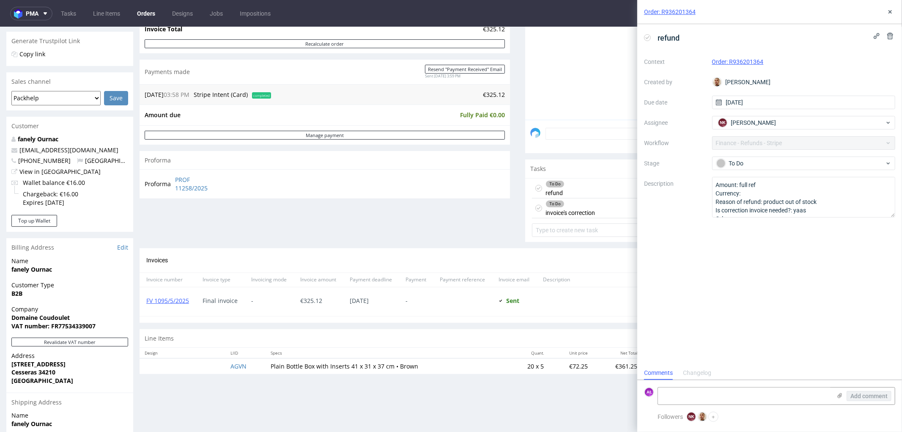
scroll to position [188, 0]
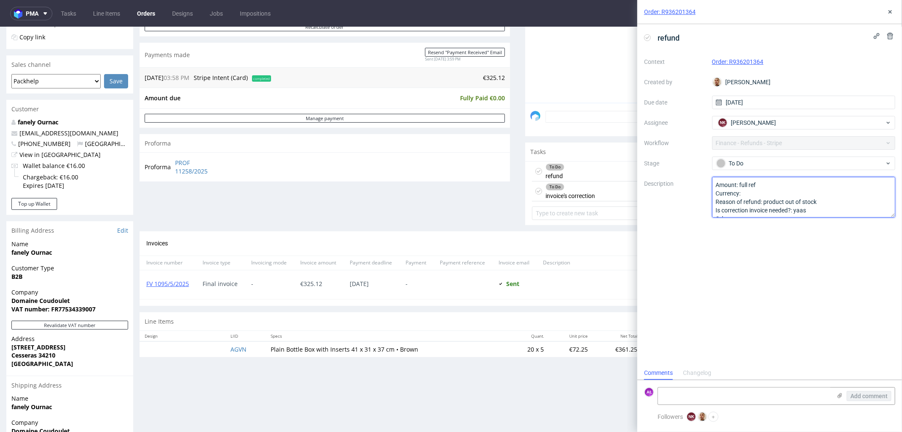
drag, startPoint x: 828, startPoint y: 202, endPoint x: 765, endPoint y: 205, distance: 62.7
click at [765, 205] on textarea "Amount: full ref Currency: Reason of refund: product out of stock Is correction…" at bounding box center [804, 197] width 184 height 41
drag, startPoint x: 891, startPoint y: 9, endPoint x: 886, endPoint y: 21, distance: 13.1
click at [891, 9] on icon at bounding box center [890, 11] width 7 height 7
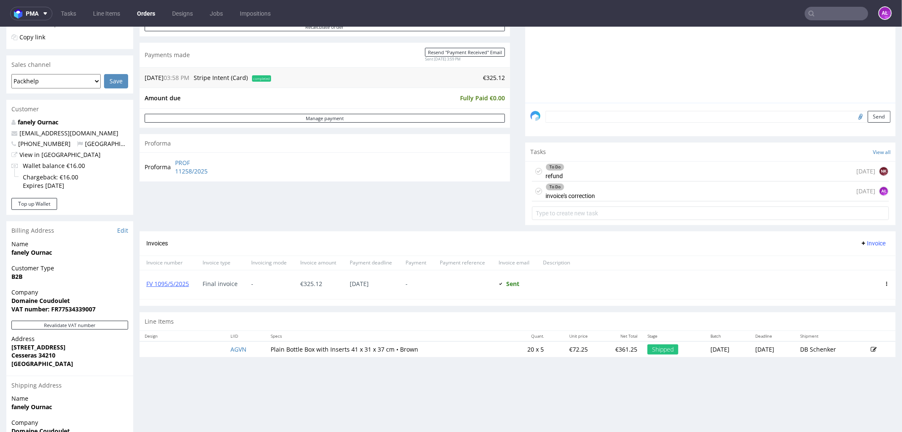
click at [548, 187] on div "To Do" at bounding box center [555, 186] width 18 height 7
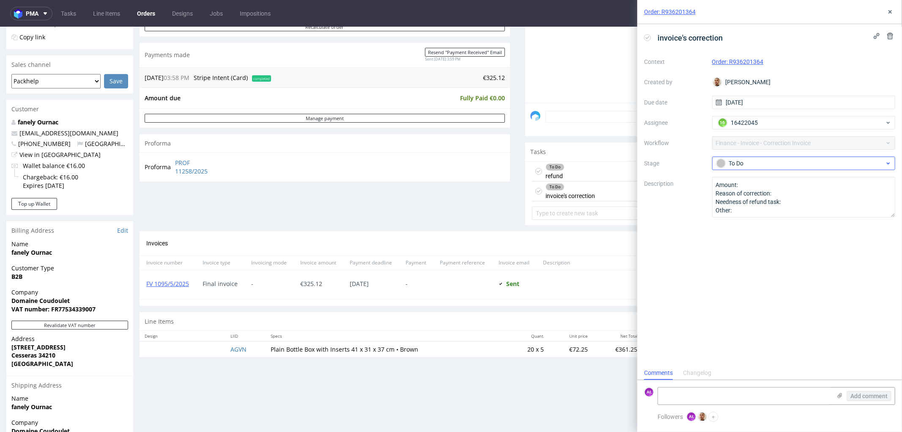
scroll to position [6, 0]
click at [767, 167] on div "To Do" at bounding box center [800, 163] width 168 height 9
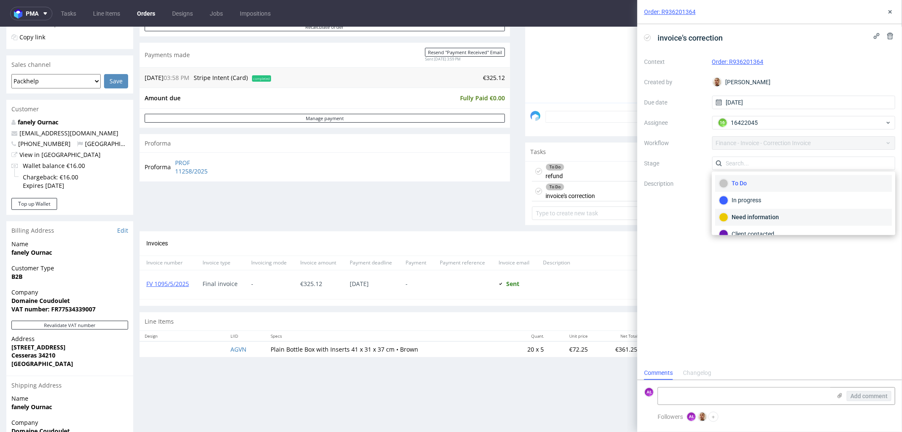
click at [779, 214] on div "Need information" at bounding box center [803, 217] width 169 height 9
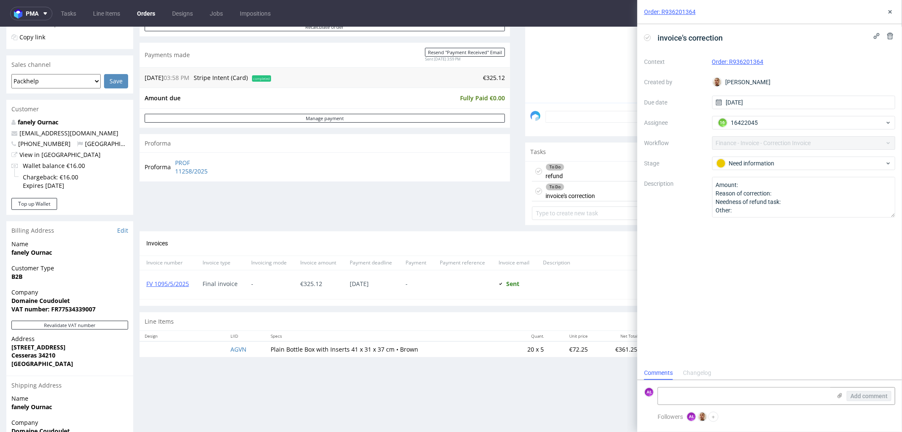
click at [595, 170] on div "To Do refund today NK" at bounding box center [710, 171] width 357 height 20
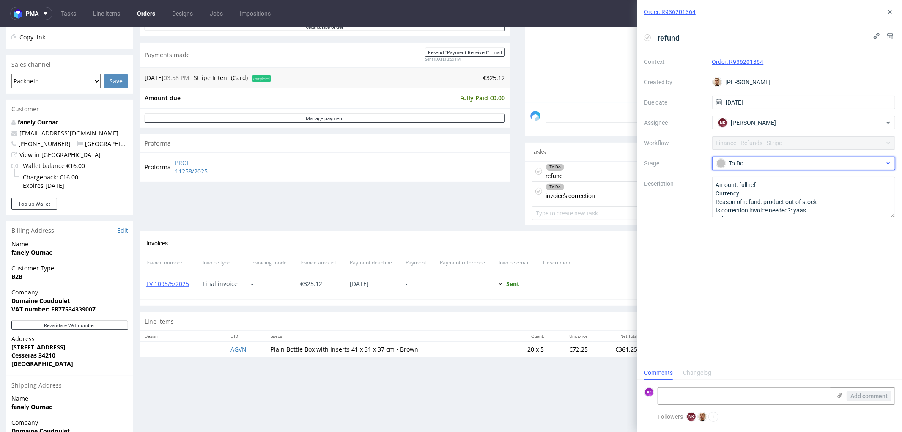
click at [745, 160] on div "To Do" at bounding box center [800, 163] width 168 height 9
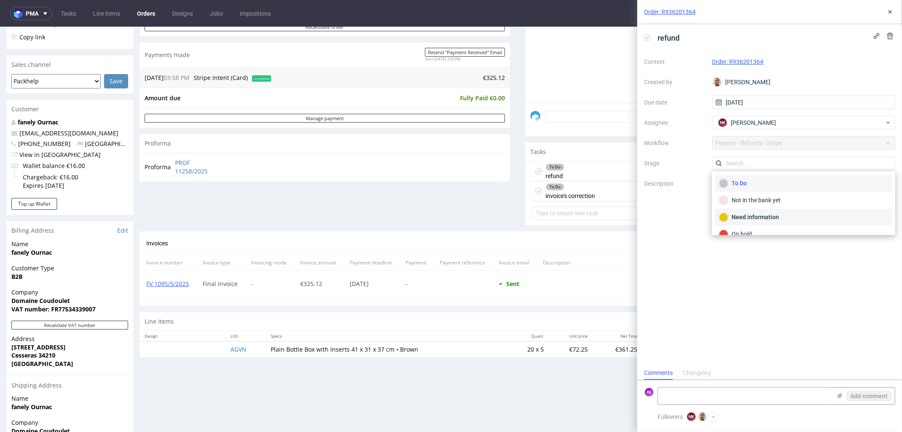
click at [772, 214] on div "Need information" at bounding box center [803, 217] width 169 height 9
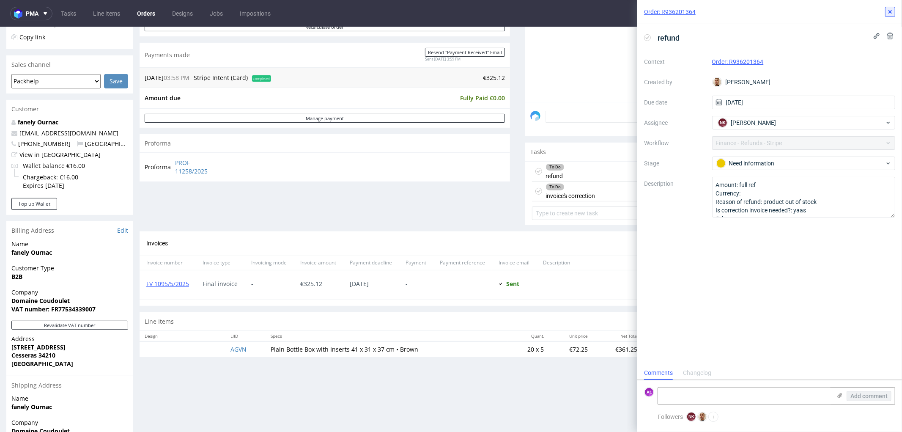
click at [887, 13] on icon at bounding box center [890, 11] width 7 height 7
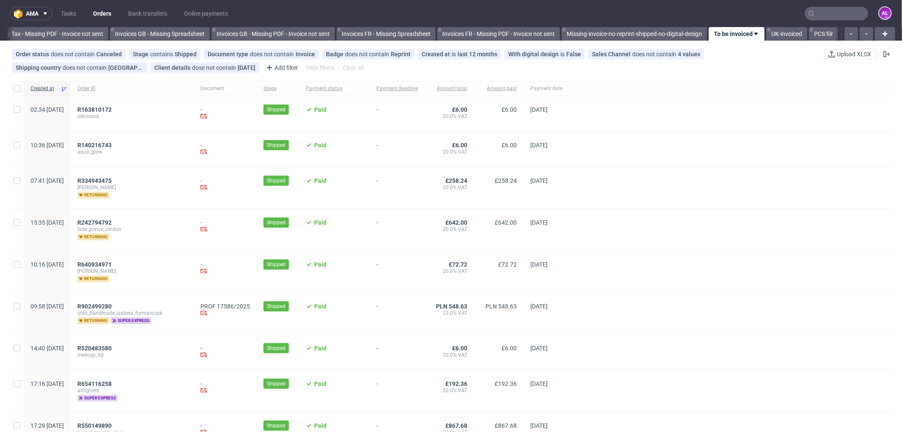
scroll to position [0, 1267]
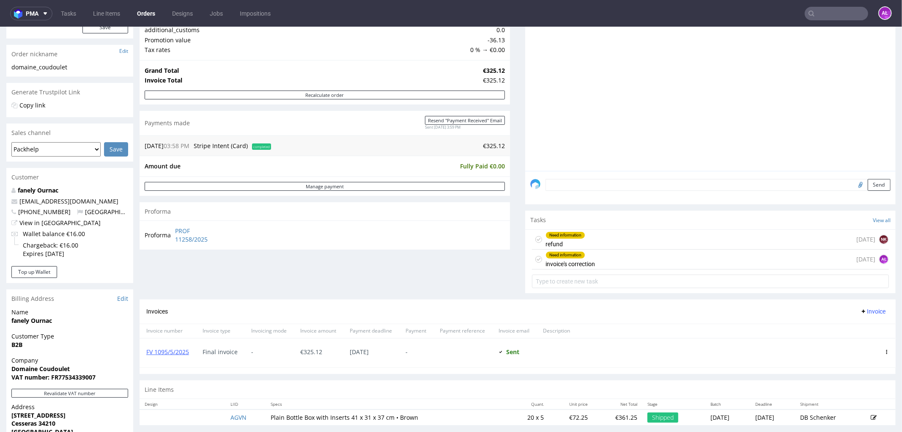
scroll to position [188, 0]
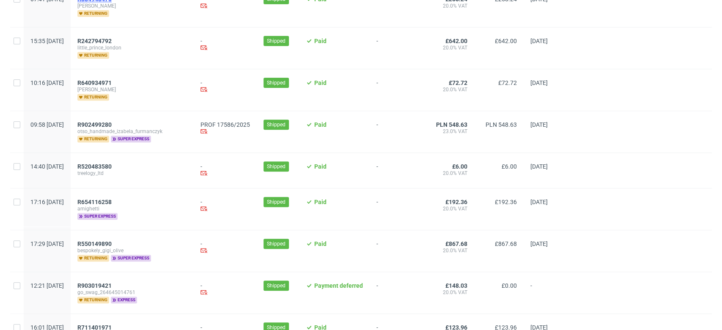
scroll to position [188, 0]
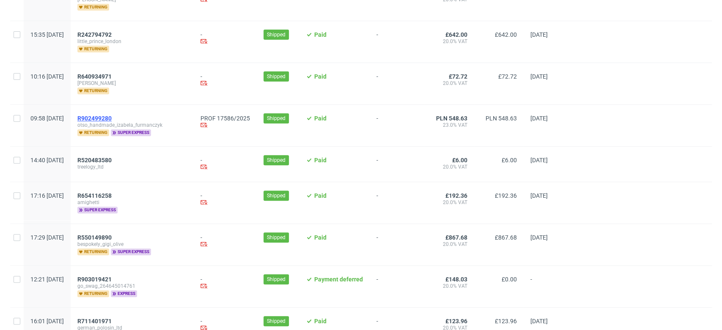
click at [112, 115] on span "R902499280" at bounding box center [94, 118] width 34 height 7
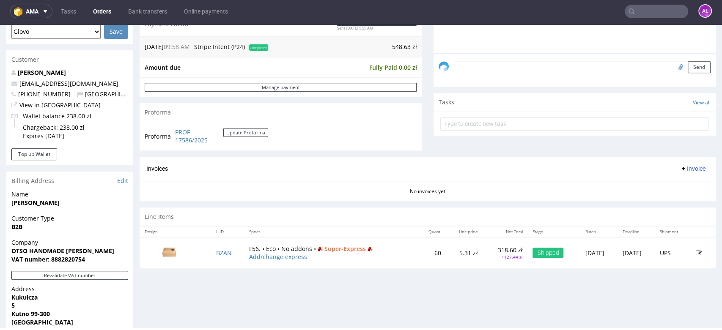
scroll to position [282, 0]
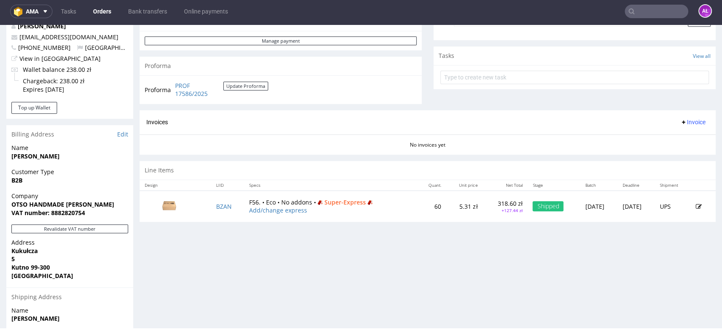
click at [680, 123] on span "Invoice" at bounding box center [692, 122] width 25 height 7
click at [677, 140] on span "Generate" at bounding box center [678, 140] width 41 height 8
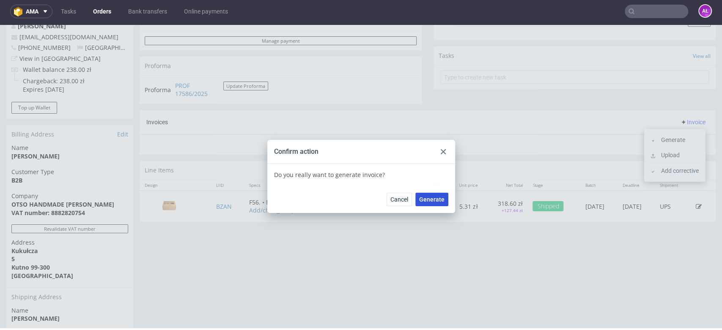
click at [434, 197] on span "Generate" at bounding box center [431, 200] width 25 height 6
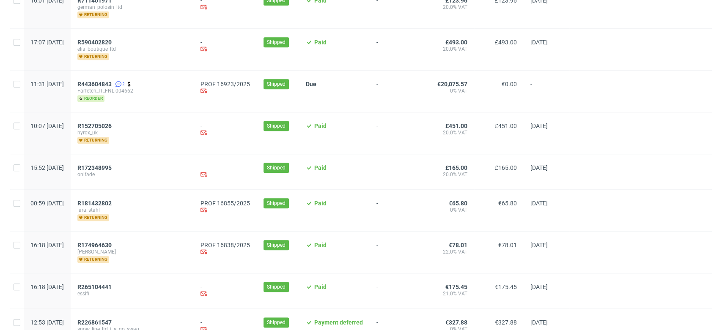
scroll to position [564, 0]
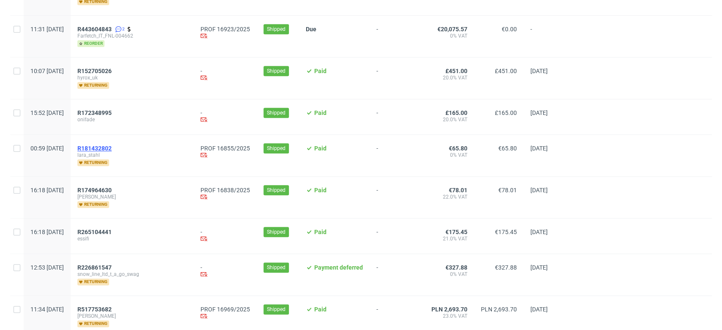
click at [112, 145] on span "R181432802" at bounding box center [94, 148] width 34 height 7
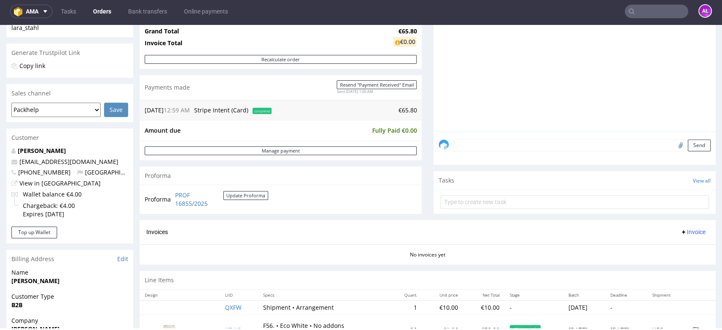
scroll to position [282, 0]
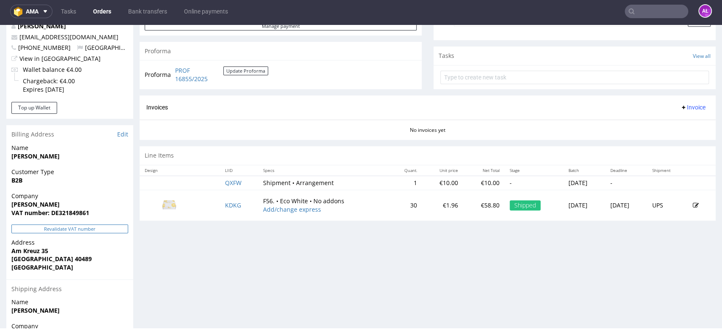
click at [115, 230] on button "Revalidate VAT number" at bounding box center [69, 229] width 117 height 9
click at [681, 106] on span "Invoice" at bounding box center [692, 107] width 25 height 7
click at [683, 126] on span "Generate" at bounding box center [678, 125] width 41 height 8
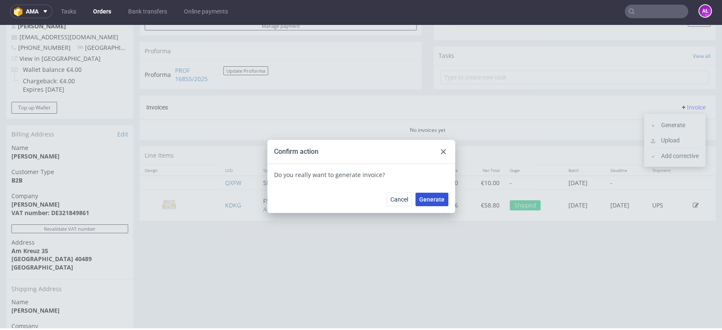
click at [433, 199] on span "Generate" at bounding box center [431, 200] width 25 height 6
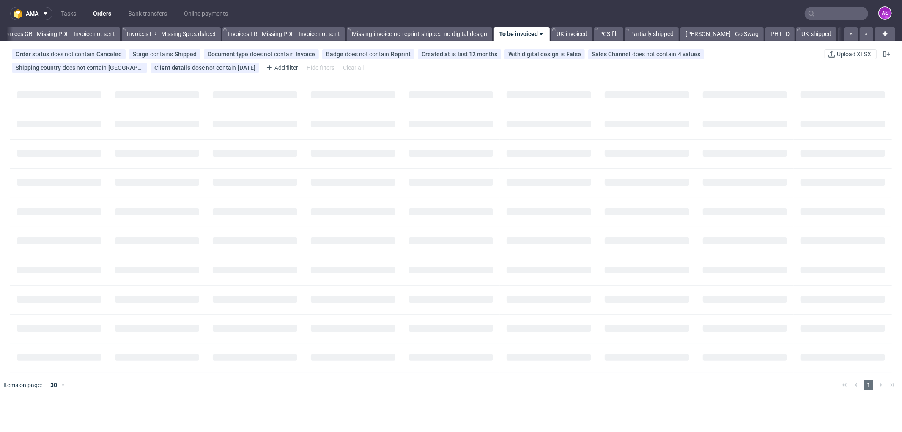
scroll to position [0, 1267]
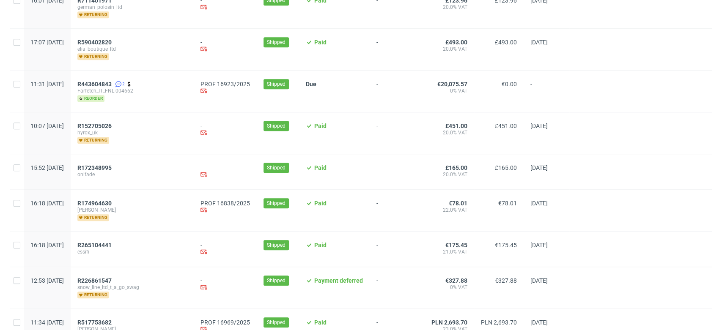
scroll to position [470, 0]
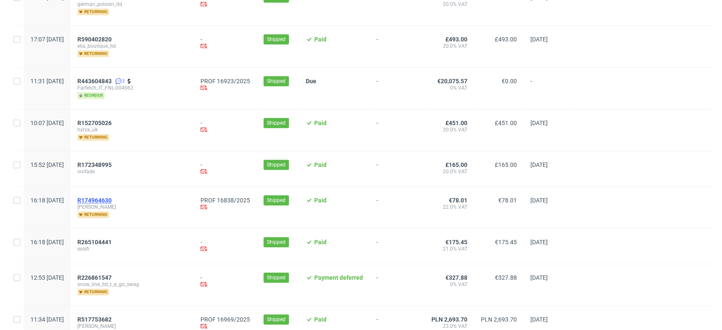
click at [112, 197] on span "R174964630" at bounding box center [94, 200] width 34 height 7
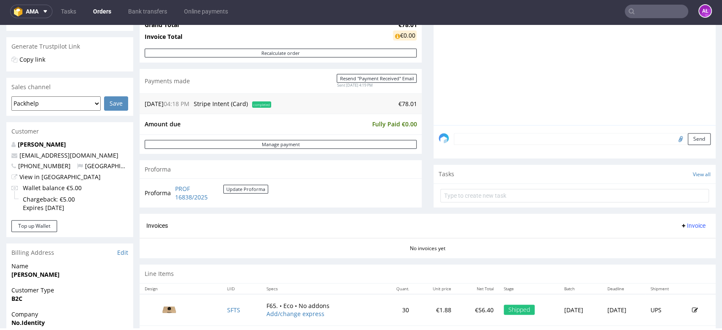
scroll to position [235, 0]
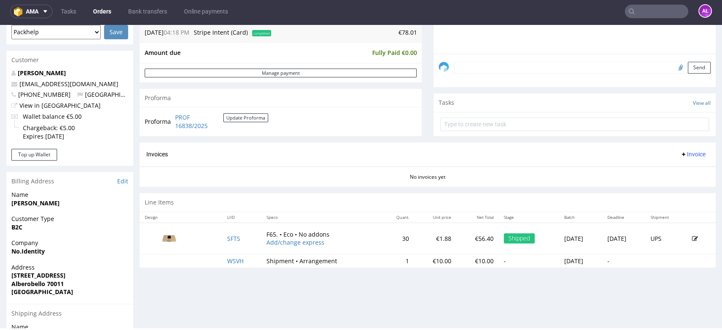
click at [683, 154] on span "Invoice" at bounding box center [692, 154] width 25 height 7
click at [686, 169] on span "Generate" at bounding box center [678, 171] width 41 height 8
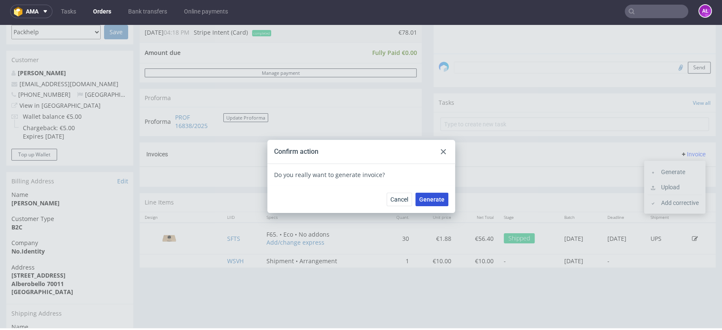
click at [430, 201] on span "Generate" at bounding box center [431, 200] width 25 height 6
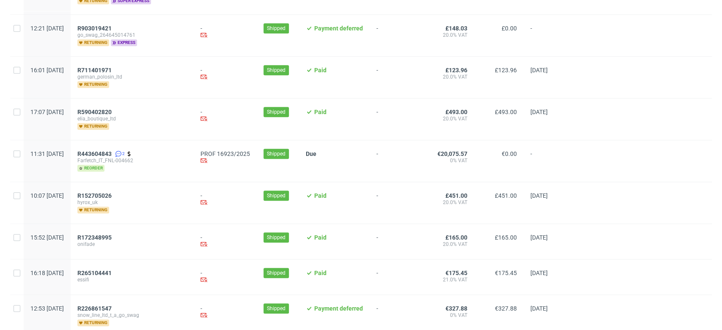
scroll to position [564, 0]
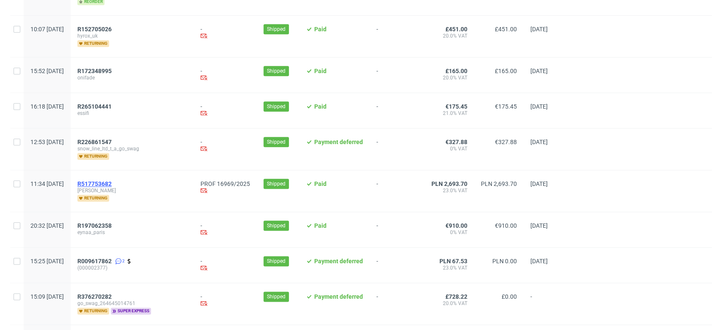
click at [112, 181] on span "R517753682" at bounding box center [94, 184] width 34 height 7
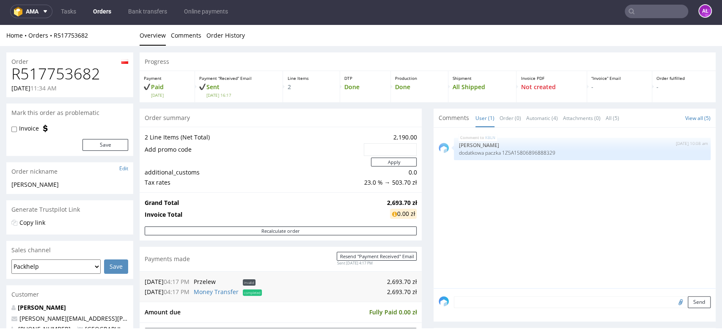
scroll to position [282, 0]
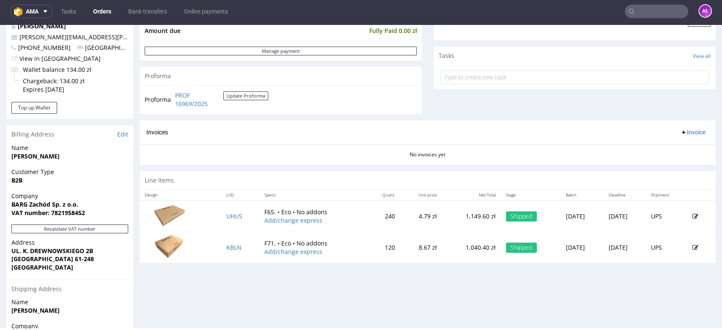
click at [683, 135] on span "Invoice" at bounding box center [692, 132] width 25 height 7
click at [683, 148] on span "Generate" at bounding box center [678, 150] width 41 height 8
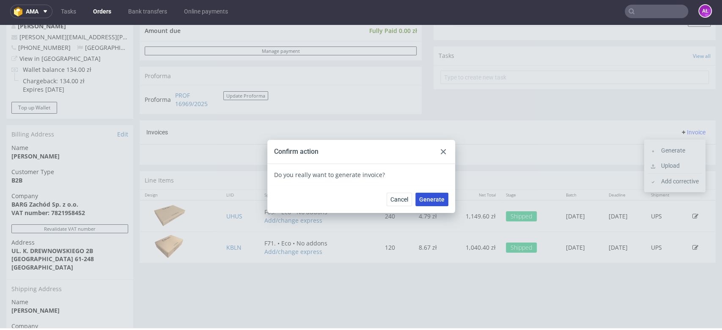
click at [441, 195] on button "Generate" at bounding box center [431, 200] width 33 height 14
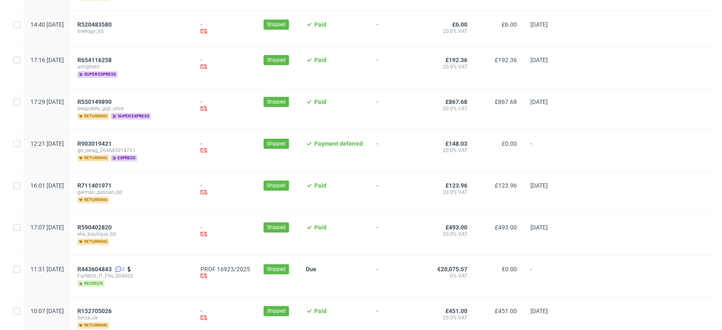
scroll to position [658, 0]
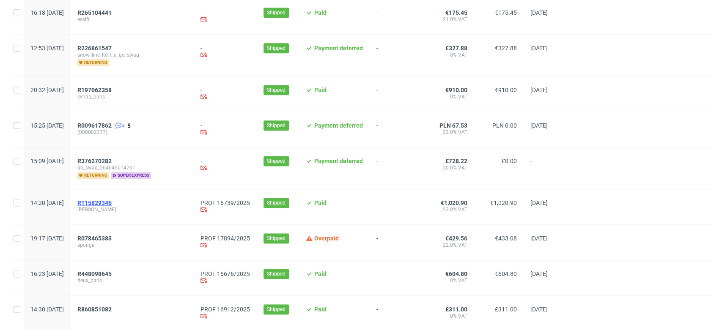
click at [112, 200] on span "R115829346" at bounding box center [94, 203] width 34 height 7
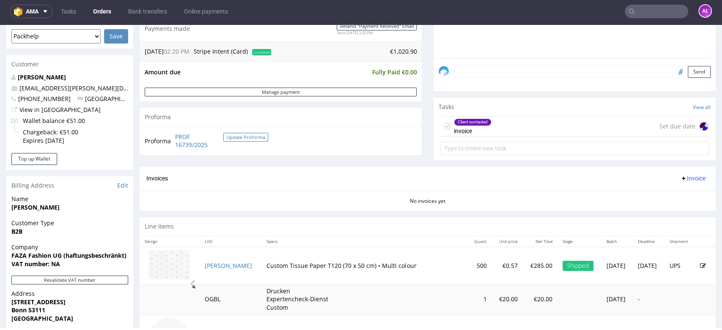
scroll to position [235, 0]
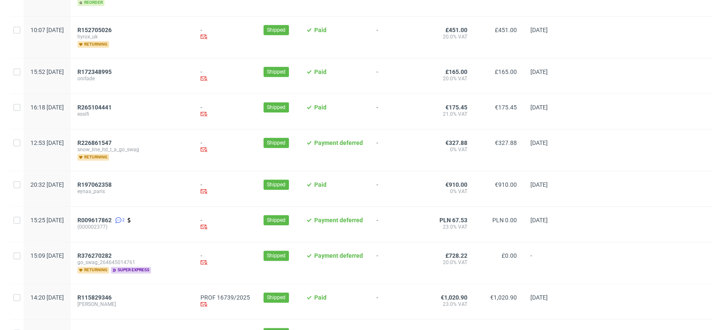
scroll to position [705, 0]
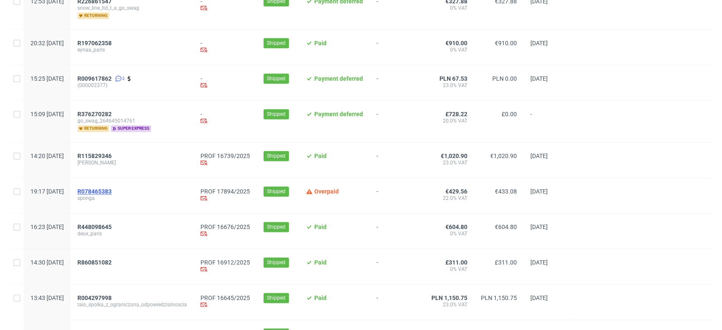
click at [112, 188] on span "R078465383" at bounding box center [94, 191] width 34 height 7
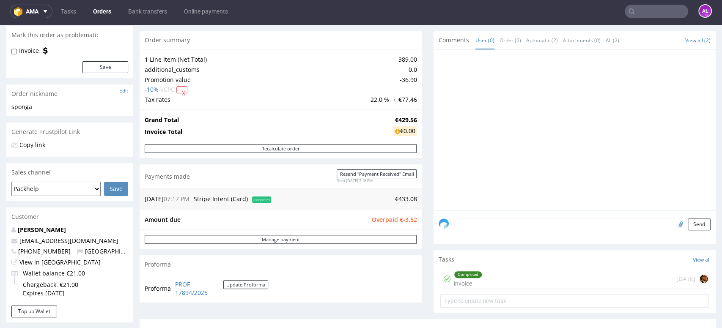
scroll to position [188, 0]
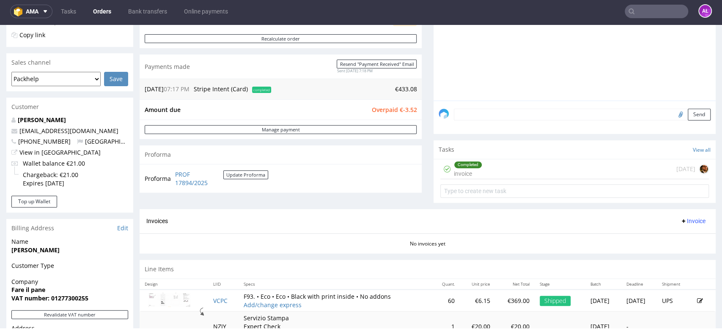
click at [461, 170] on div "Completed invoice" at bounding box center [468, 168] width 28 height 19
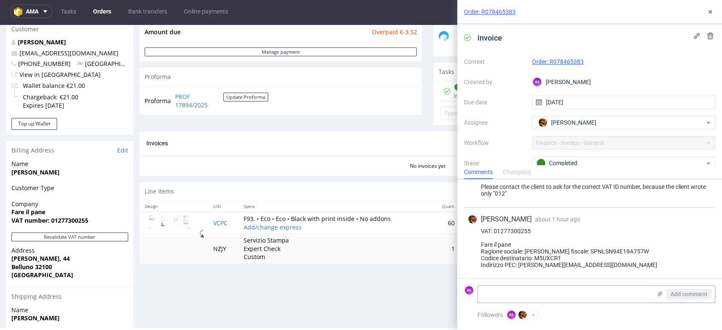
scroll to position [282, 0]
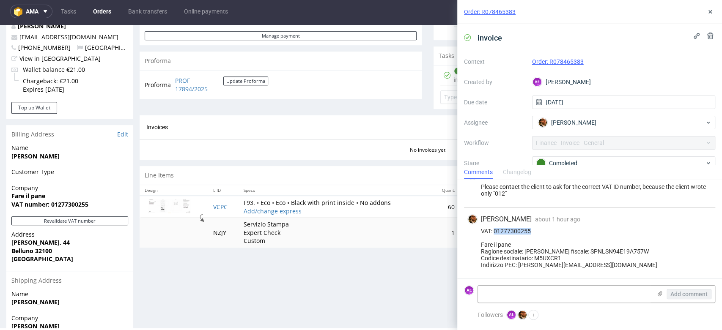
drag, startPoint x: 532, startPoint y: 225, endPoint x: 494, endPoint y: 226, distance: 37.7
click at [494, 228] on div "VAT: 01277300255 Fare il pane Ragione sociale: Sponga Alessandro Codice fiscale…" at bounding box center [589, 248] width 244 height 41
copy div "01277300255"
click at [710, 14] on icon at bounding box center [710, 11] width 7 height 7
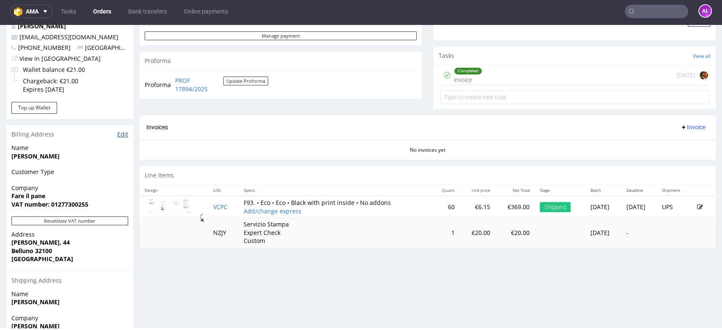
click at [121, 135] on link "Edit" at bounding box center [122, 134] width 11 height 8
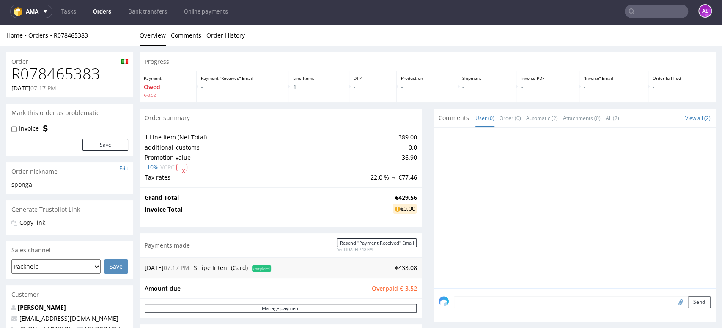
scroll to position [282, 0]
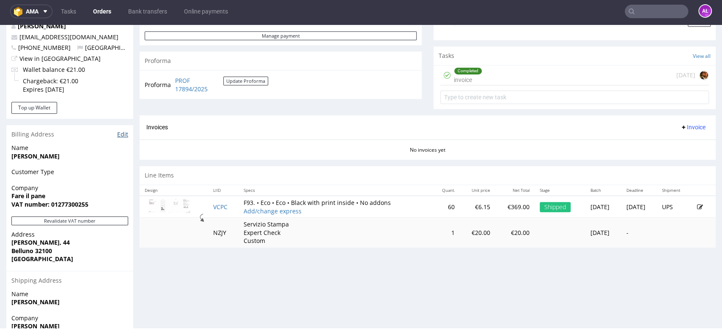
click at [123, 133] on link "Edit" at bounding box center [122, 134] width 11 height 8
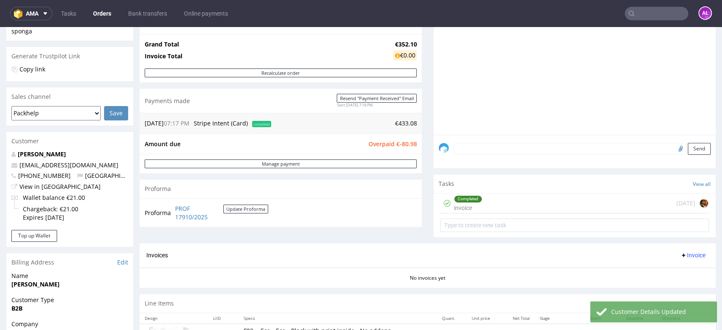
scroll to position [282, 0]
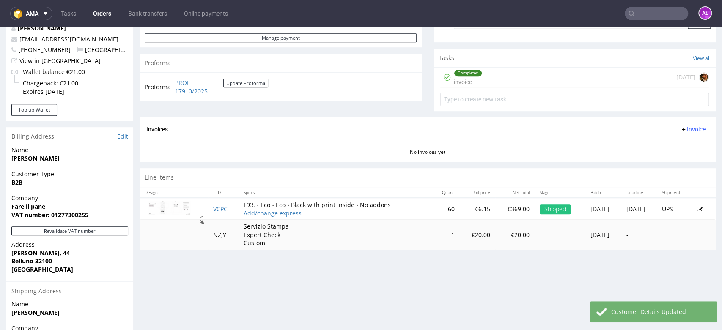
click at [468, 81] on div "Completed invoice" at bounding box center [468, 77] width 28 height 19
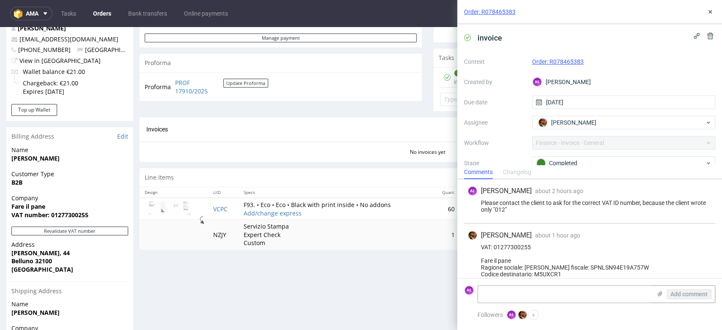
scroll to position [22, 0]
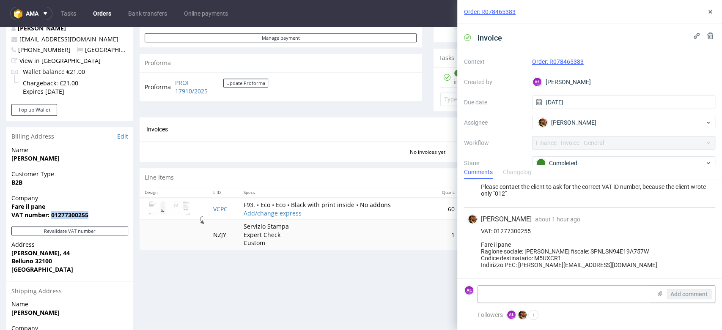
drag, startPoint x: 96, startPoint y: 216, endPoint x: 52, endPoint y: 215, distance: 44.4
click at [52, 215] on span "VAT number: 01277300255" at bounding box center [69, 215] width 117 height 8
copy strong "01277300255"
drag, startPoint x: 712, startPoint y: 13, endPoint x: 706, endPoint y: 15, distance: 6.1
click at [712, 12] on icon at bounding box center [710, 11] width 7 height 7
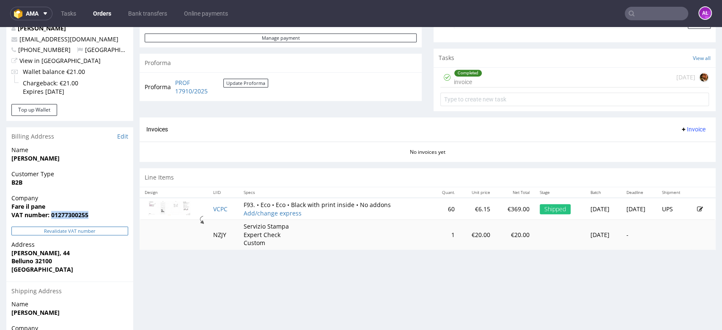
click at [120, 232] on button "Revalidate VAT number" at bounding box center [69, 231] width 117 height 9
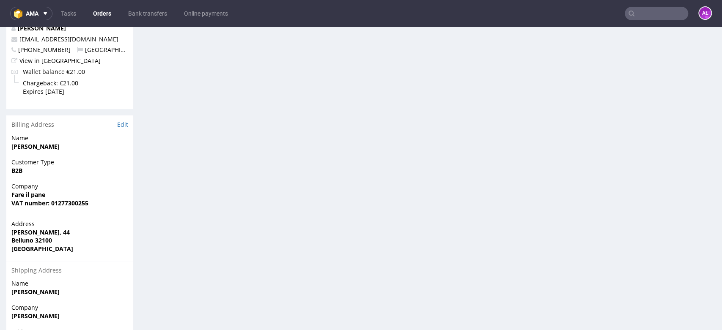
scroll to position [282, 0]
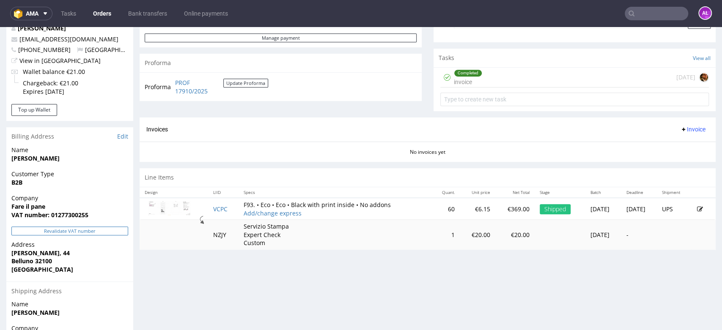
click at [107, 232] on button "Revalidate VAT number" at bounding box center [69, 231] width 117 height 9
drag, startPoint x: 97, startPoint y: 216, endPoint x: 51, endPoint y: 217, distance: 46.1
click at [51, 217] on span "VAT number: 01277300255" at bounding box center [69, 215] width 117 height 8
copy strong "01277300255"
click at [115, 225] on div "Company Fare il pane VAT number: 01277300255" at bounding box center [69, 210] width 127 height 33
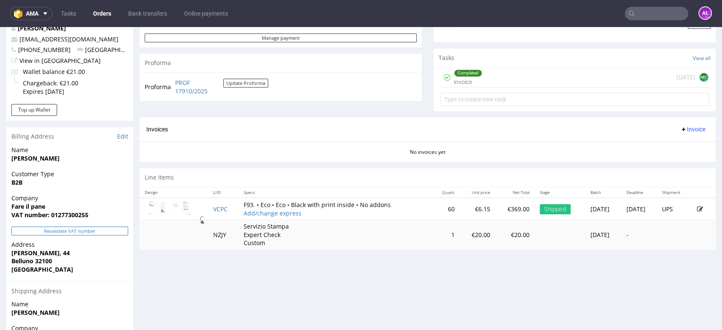
click at [118, 231] on button "Revalidate VAT number" at bounding box center [69, 231] width 117 height 9
click at [487, 76] on div "Completed invoice today MC" at bounding box center [574, 78] width 269 height 20
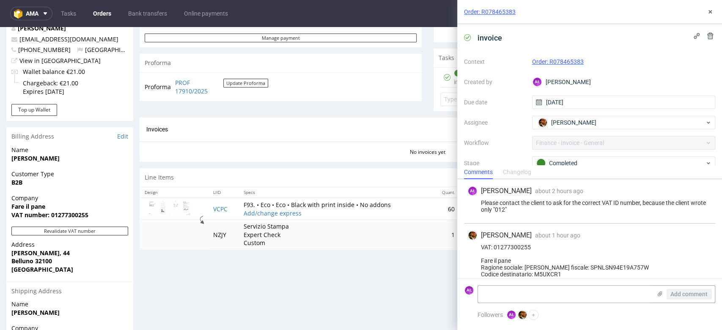
scroll to position [22, 0]
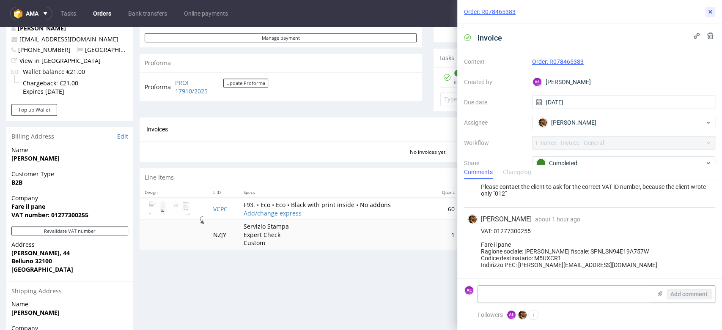
drag, startPoint x: 707, startPoint y: 11, endPoint x: 698, endPoint y: 21, distance: 13.2
click at [707, 11] on icon at bounding box center [710, 11] width 7 height 7
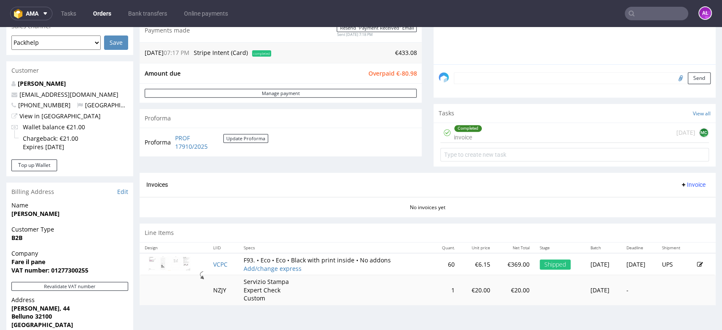
scroll to position [94, 0]
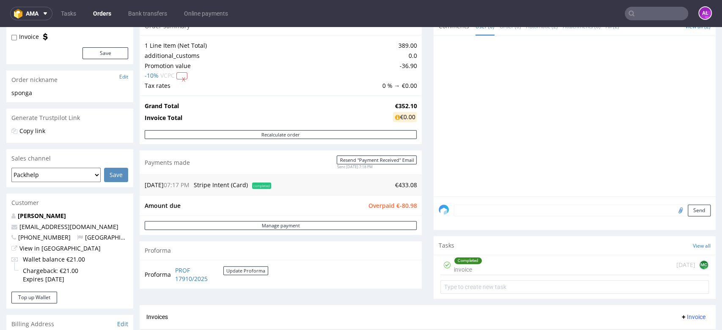
click at [542, 206] on textarea at bounding box center [582, 211] width 257 height 12
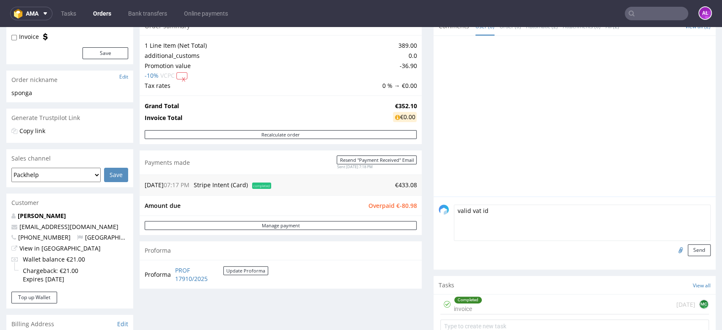
type textarea "valid vat id"
click at [673, 250] on input "file" at bounding box center [679, 249] width 12 height 11
type input "C:\fakepath\bvb.PNG"
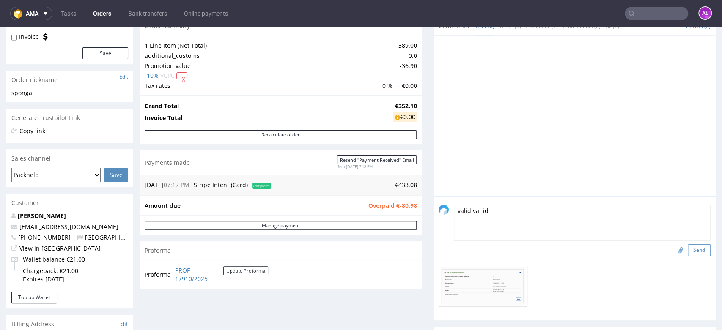
click at [688, 250] on button "Send" at bounding box center [699, 250] width 23 height 12
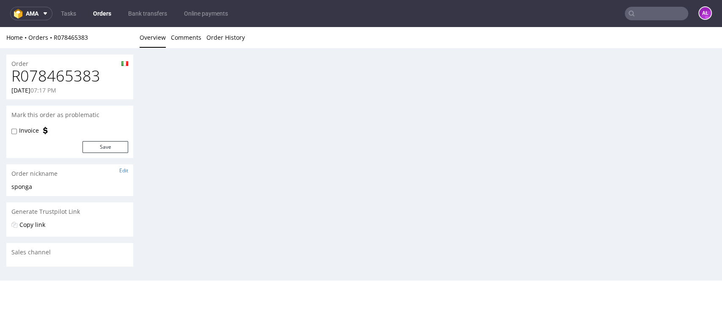
scroll to position [0, 0]
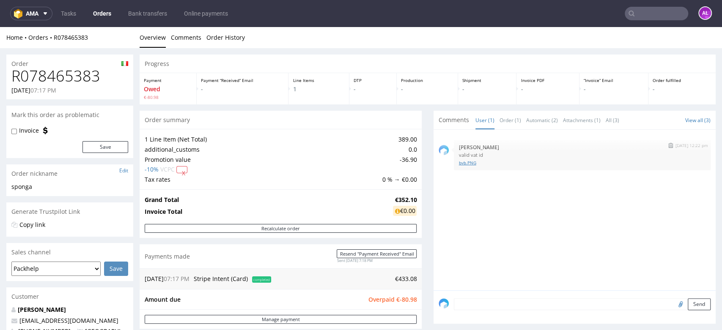
click at [460, 160] on link "bvb.PNG" at bounding box center [582, 163] width 247 height 6
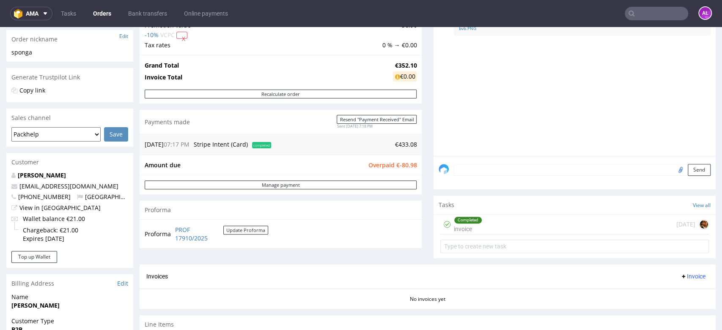
scroll to position [235, 0]
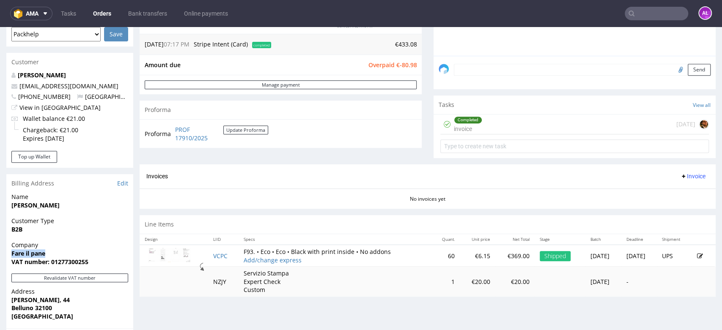
drag, startPoint x: 54, startPoint y: 255, endPoint x: 11, endPoint y: 255, distance: 42.7
click at [11, 255] on span "Fare il pane" at bounding box center [69, 254] width 117 height 8
copy strong "Fare il pane"
click at [471, 129] on div "Completed invoice" at bounding box center [468, 124] width 28 height 19
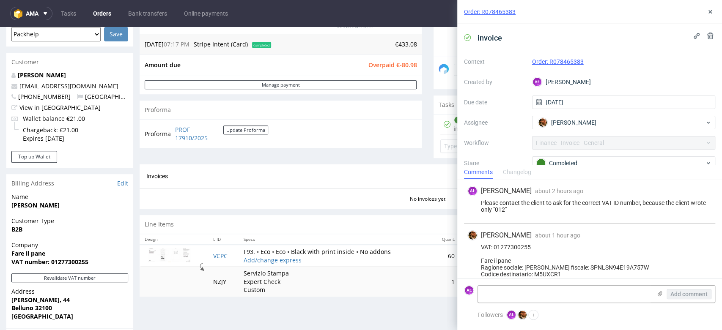
scroll to position [22, 0]
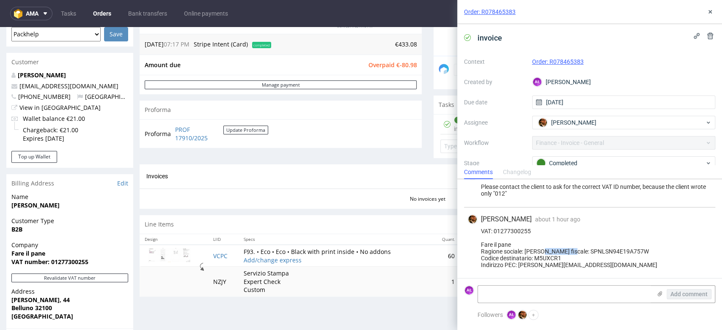
drag, startPoint x: 584, startPoint y: 243, endPoint x: 546, endPoint y: 243, distance: 38.1
click at [546, 243] on div "VAT: 01277300255 Fare il pane Ragione sociale: Sponga Alessandro Codice fiscale…" at bounding box center [589, 248] width 244 height 41
drag, startPoint x: 474, startPoint y: 243, endPoint x: 170, endPoint y: 195, distance: 308.2
click at [524, 246] on div "VAT: 01277300255 Fare il pane Ragione sociale: Sponga Alessandro Codice fiscale…" at bounding box center [589, 248] width 244 height 41
copy div "Ragione sociale:"
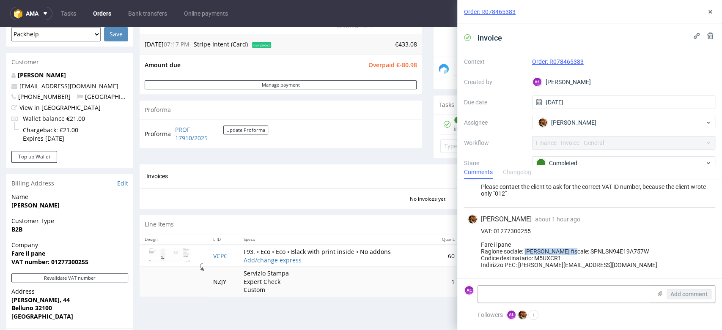
drag, startPoint x: 582, startPoint y: 244, endPoint x: 526, endPoint y: 245, distance: 55.8
click at [526, 245] on div "VAT: 01277300255 Fare il pane Ragione sociale: Sponga Alessandro Codice fiscale…" at bounding box center [589, 248] width 244 height 41
copy div "Sponga Alessandro"
click at [121, 184] on link "Edit" at bounding box center [122, 183] width 11 height 8
click at [711, 8] on icon at bounding box center [710, 11] width 7 height 7
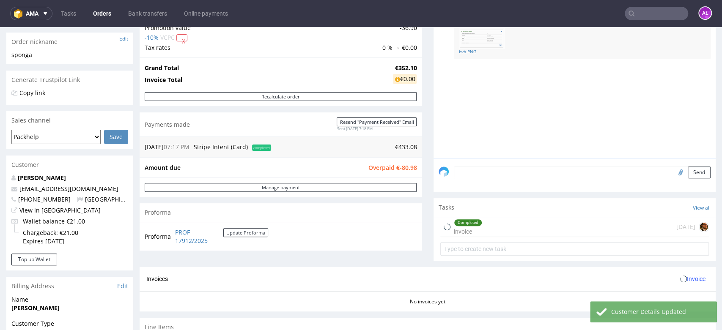
scroll to position [282, 0]
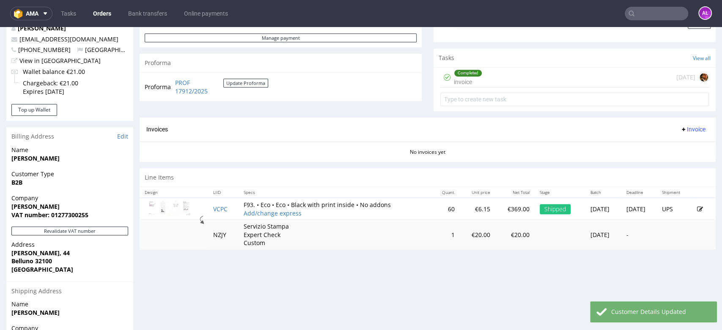
click at [680, 126] on span "Invoice" at bounding box center [692, 129] width 25 height 7
click at [680, 143] on span "Generate" at bounding box center [678, 147] width 41 height 8
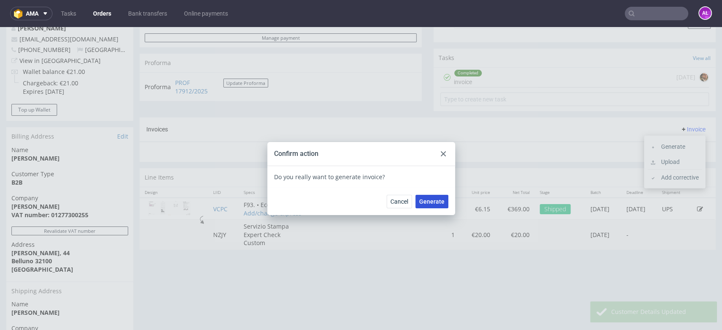
click at [427, 201] on span "Generate" at bounding box center [431, 202] width 25 height 6
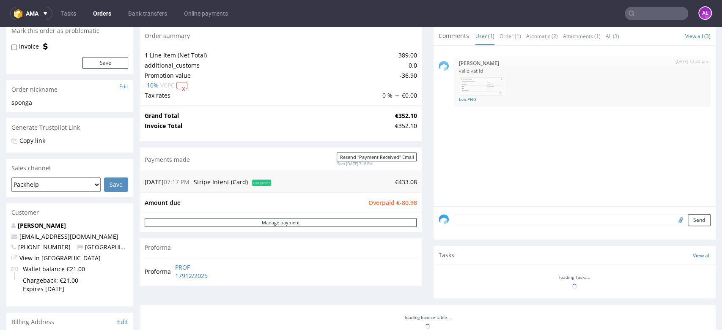
scroll to position [188, 0]
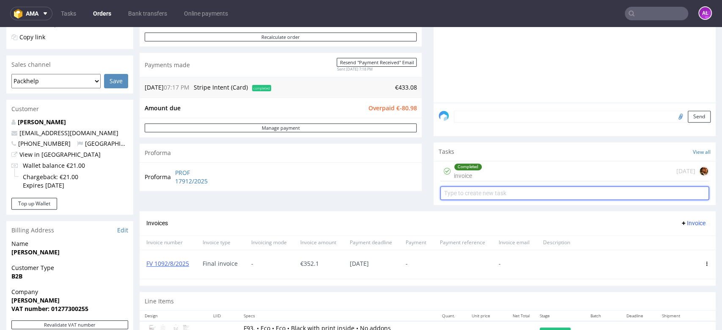
click at [482, 194] on input "text" at bounding box center [574, 194] width 269 height 14
type input "refund"
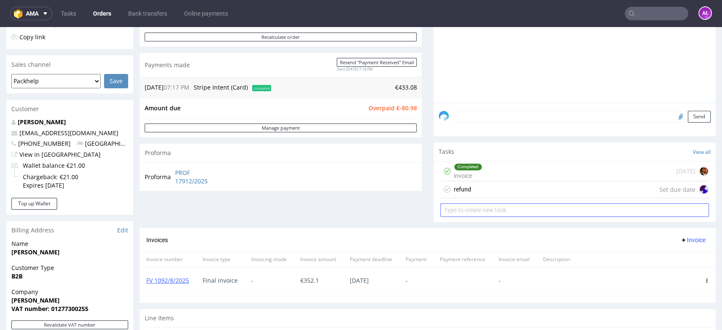
click at [482, 194] on div "refund Set due date" at bounding box center [574, 189] width 269 height 17
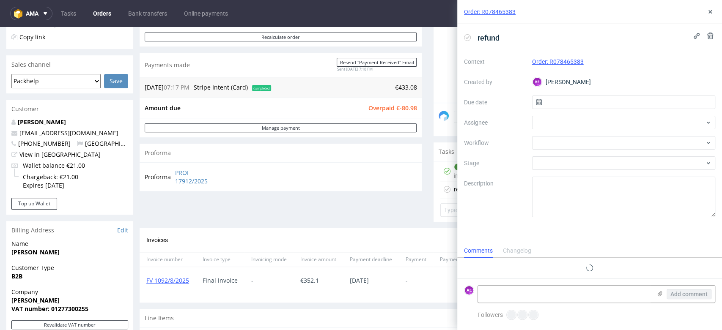
scroll to position [7, 0]
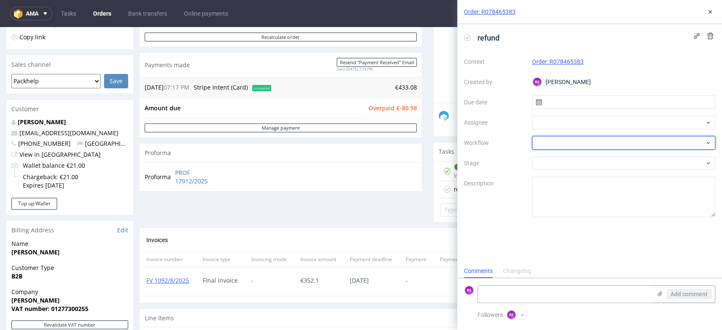
click at [565, 144] on div at bounding box center [624, 143] width 184 height 14
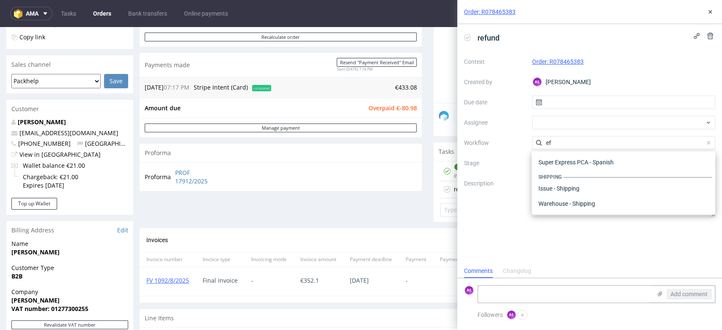
scroll to position [45, 0]
type input "ef"
drag, startPoint x: 590, startPoint y: 185, endPoint x: 477, endPoint y: 134, distance: 124.4
click at [587, 182] on div "Finance - Refunds - Stripe" at bounding box center [623, 188] width 177 height 15
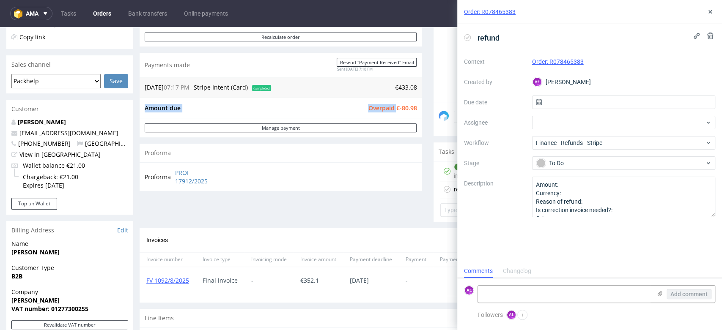
drag, startPoint x: 389, startPoint y: 111, endPoint x: 411, endPoint y: 111, distance: 22.4
click at [410, 111] on div "Amount due Overpaid €-80.98" at bounding box center [281, 108] width 282 height 21
copy tbody "Amount due Overpaid"
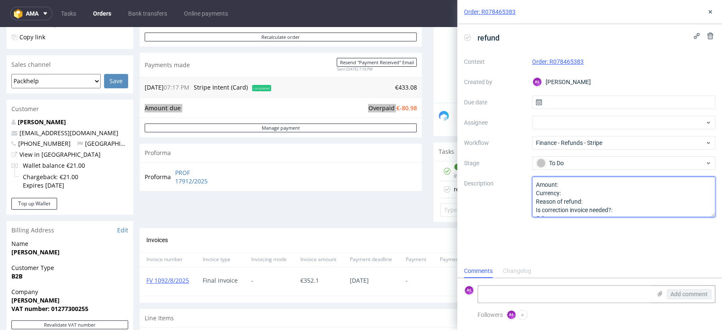
click at [579, 183] on textarea "Amount: Currency: Reason of refund: Is correction invoice needed?: Other:" at bounding box center [624, 197] width 184 height 41
paste textarea "€-80.98"
click at [561, 193] on textarea "Amount: Currency: Reason of refund: Is correction invoice needed?: Other:" at bounding box center [624, 197] width 184 height 41
drag, startPoint x: 606, startPoint y: 200, endPoint x: 600, endPoint y: 198, distance: 6.4
click at [606, 200] on textarea "Amount: Currency: Reason of refund: Is correction invoice needed?: Other:" at bounding box center [624, 197] width 184 height 41
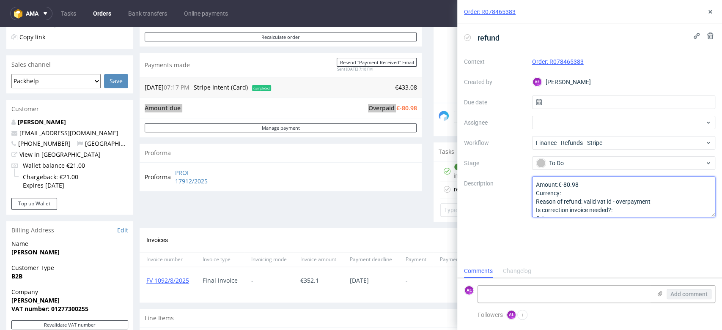
type textarea "Amount:€-80.98 Currency: Reason of refund: valid vat id - overpayment Is correc…"
click at [496, 219] on div "refund Context Order: R078465383 Created by AŁ Aleksandra Łętowska Due date Ass…" at bounding box center [589, 144] width 265 height 240
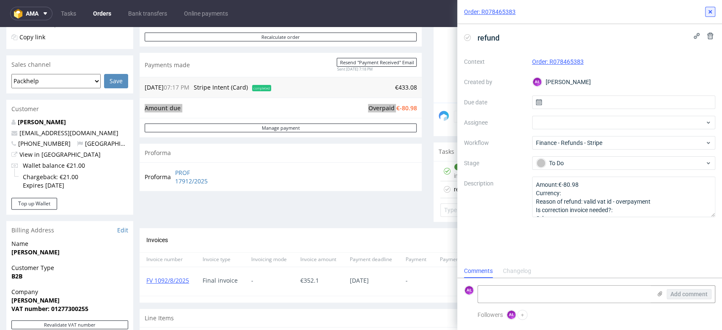
click at [710, 14] on icon at bounding box center [710, 11] width 7 height 7
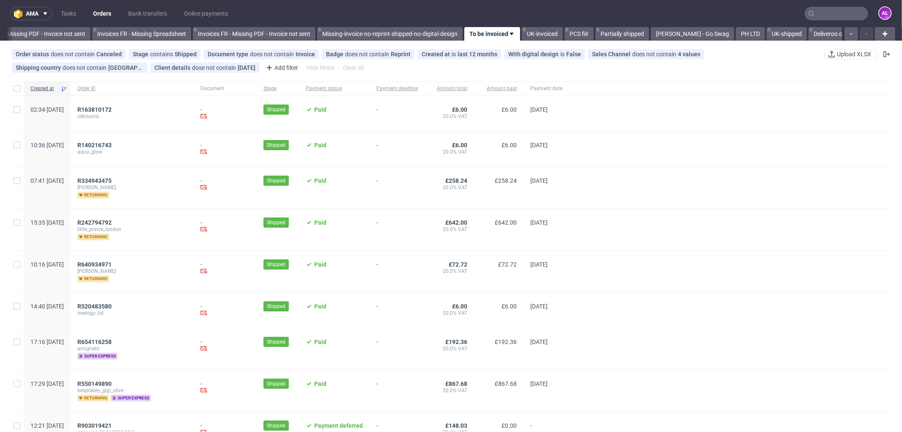
scroll to position [0, 1267]
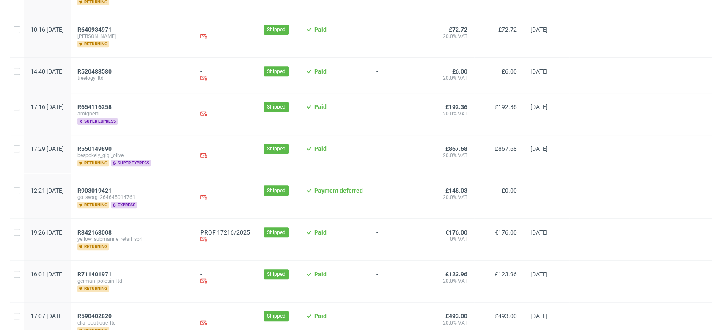
scroll to position [282, 0]
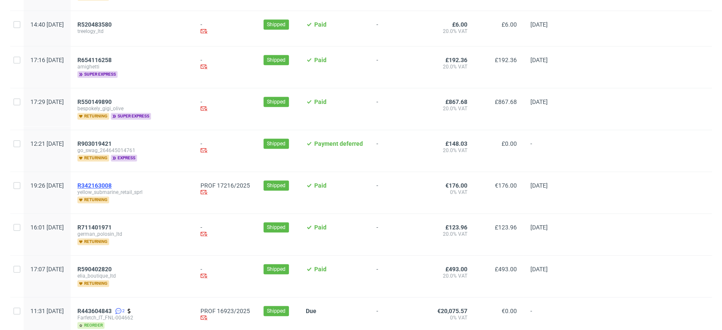
click at [112, 185] on span "R342163008" at bounding box center [94, 185] width 34 height 7
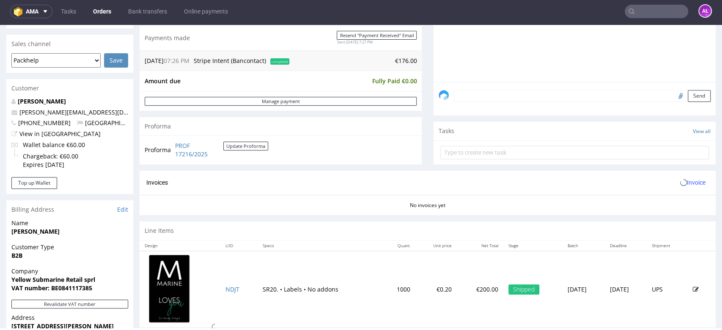
scroll to position [235, 0]
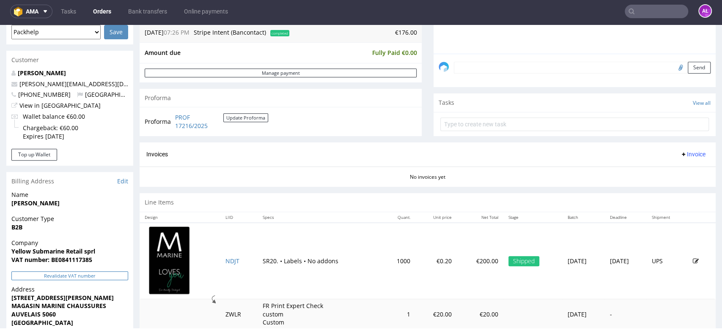
click at [116, 274] on button "Revalidate VAT number" at bounding box center [69, 276] width 117 height 9
click at [680, 156] on span "Invoice" at bounding box center [692, 154] width 25 height 7
click at [681, 171] on span "Generate" at bounding box center [678, 171] width 41 height 8
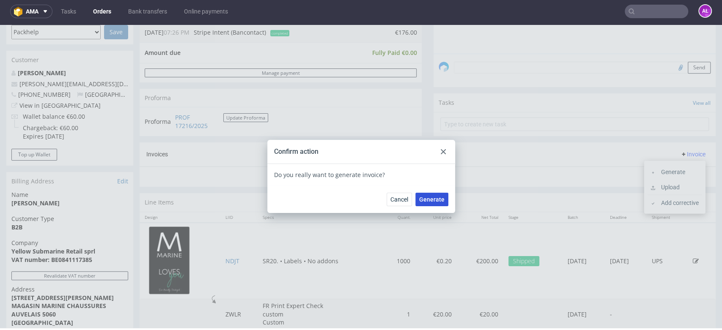
click at [431, 198] on span "Generate" at bounding box center [431, 200] width 25 height 6
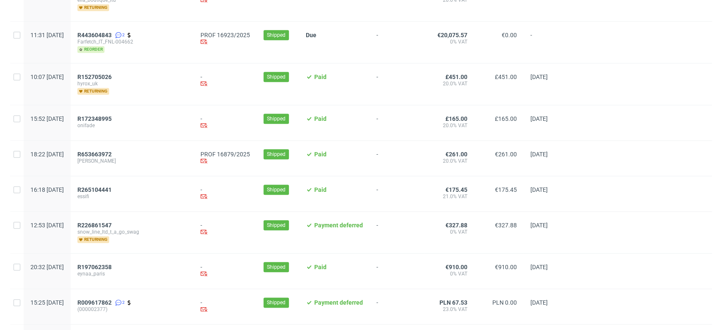
scroll to position [517, 0]
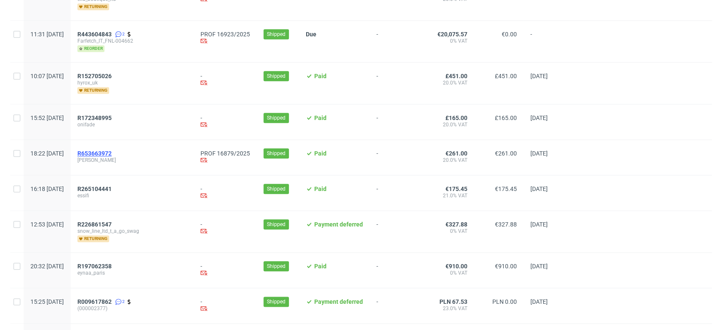
click at [112, 151] on span "R653663972" at bounding box center [94, 153] width 34 height 7
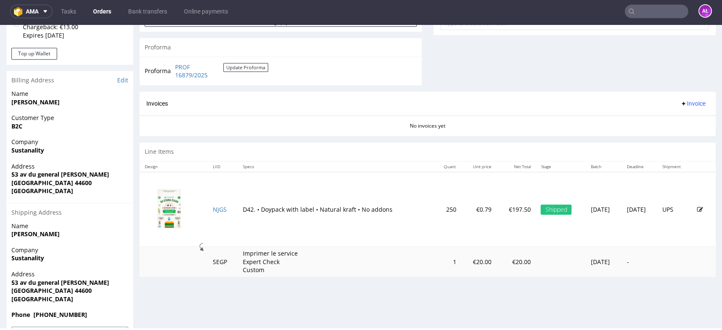
scroll to position [320, 0]
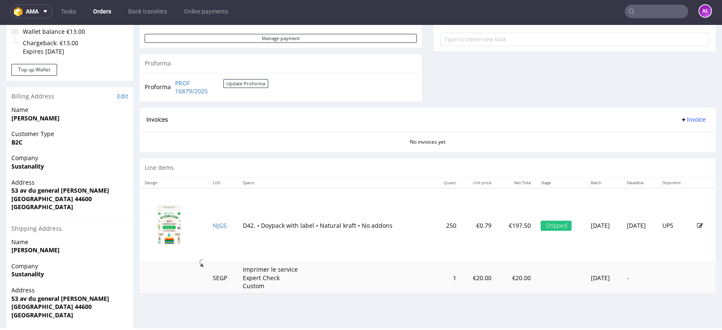
click at [682, 117] on span "Invoice" at bounding box center [692, 119] width 25 height 7
click at [682, 138] on span "Generate" at bounding box center [678, 137] width 41 height 8
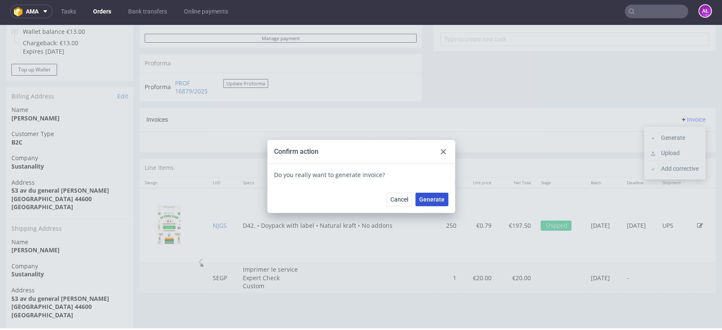
click at [434, 199] on span "Generate" at bounding box center [431, 200] width 25 height 6
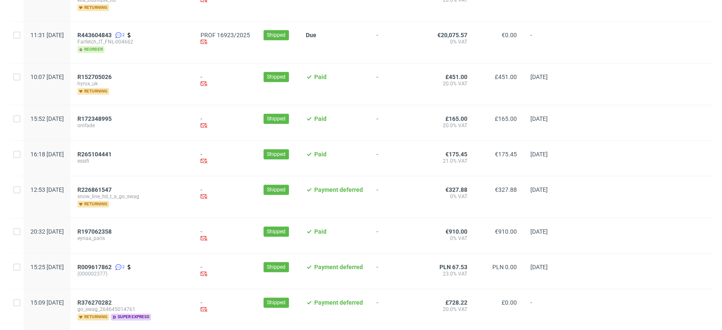
scroll to position [517, 0]
click at [112, 150] on span "R265104441" at bounding box center [94, 153] width 34 height 7
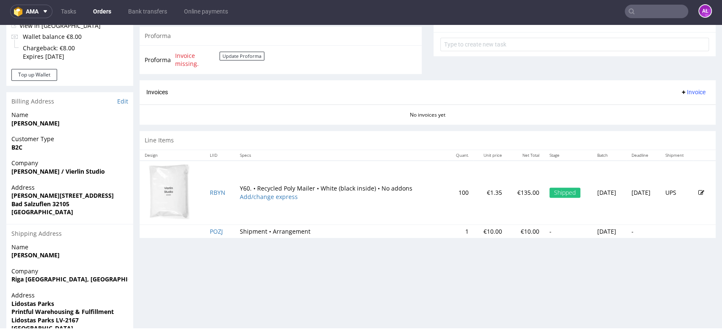
scroll to position [329, 0]
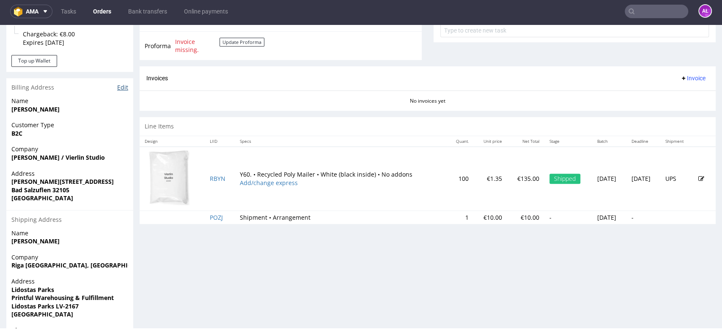
click at [122, 89] on link "Edit" at bounding box center [122, 87] width 11 height 8
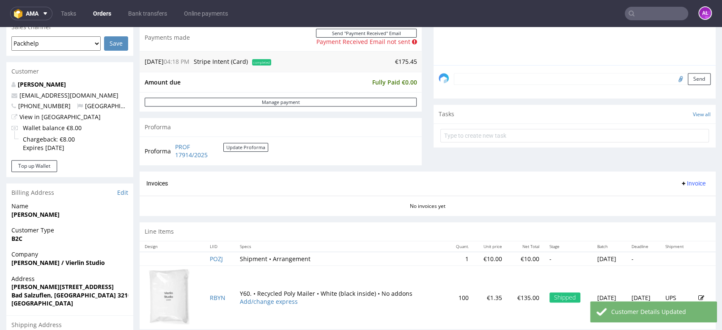
scroll to position [235, 0]
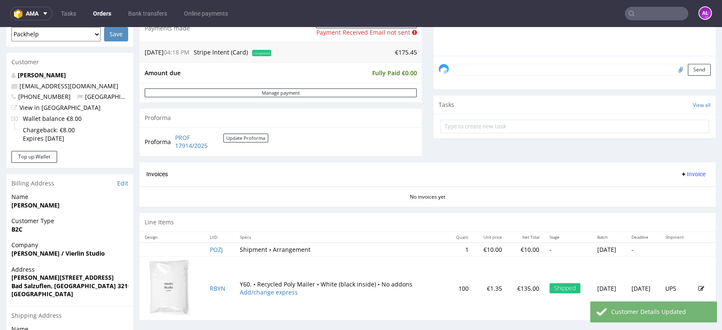
click at [683, 177] on span "Invoice" at bounding box center [692, 174] width 25 height 7
click at [683, 194] on span "Generate" at bounding box center [678, 192] width 41 height 8
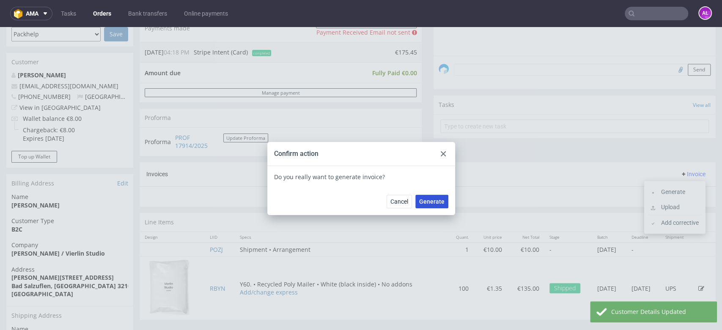
click at [435, 202] on span "Generate" at bounding box center [431, 202] width 25 height 6
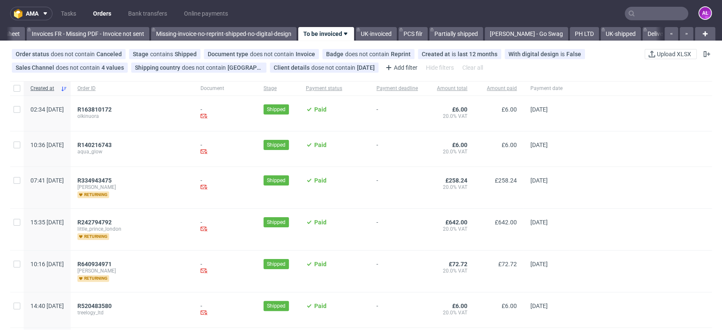
scroll to position [0, 1417]
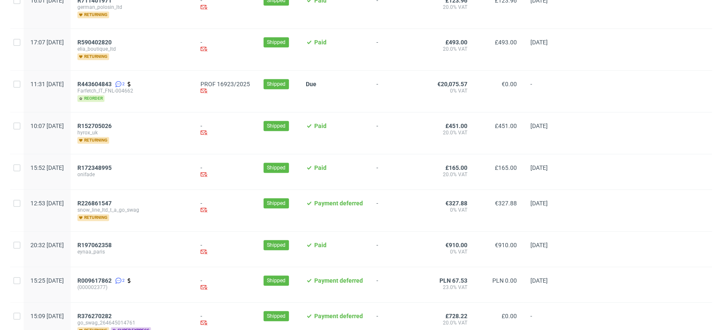
scroll to position [470, 0]
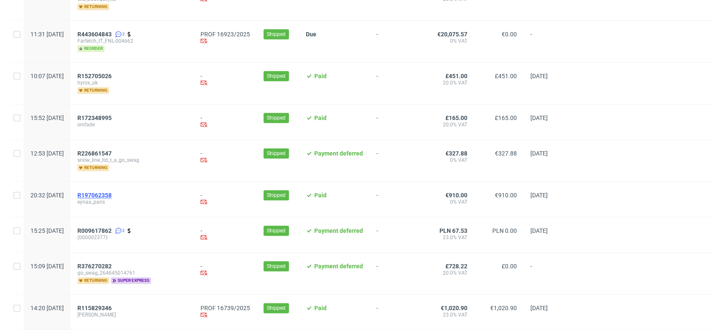
click at [112, 192] on span "R197062358" at bounding box center [94, 195] width 34 height 7
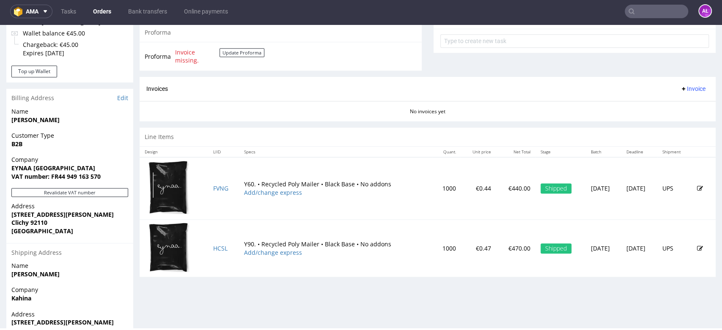
scroll to position [389, 0]
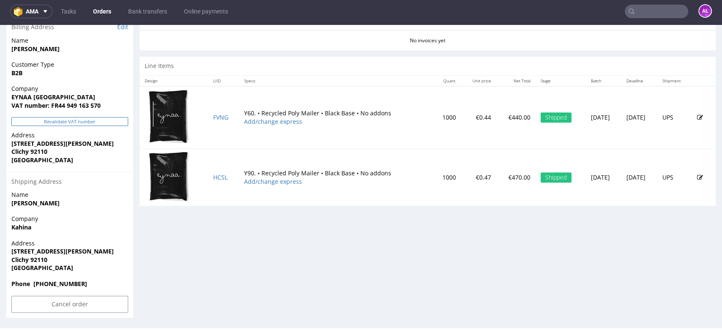
click at [104, 121] on button "Revalidate VAT number" at bounding box center [69, 121] width 117 height 9
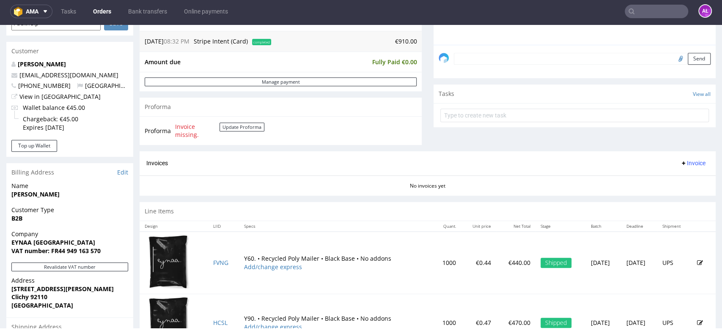
scroll to position [239, 0]
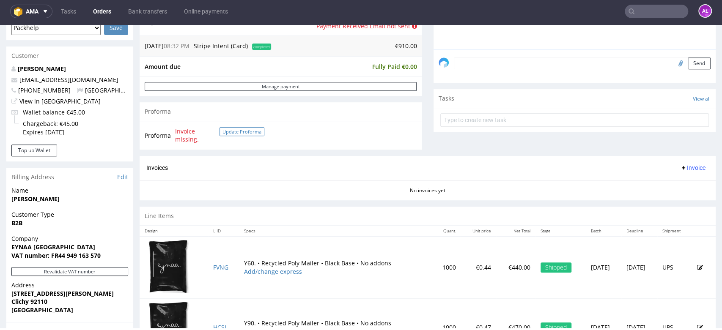
click at [246, 131] on button "Update Proforma" at bounding box center [241, 131] width 45 height 9
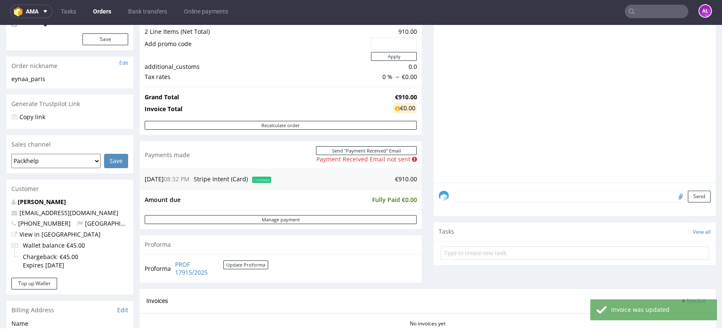
scroll to position [235, 0]
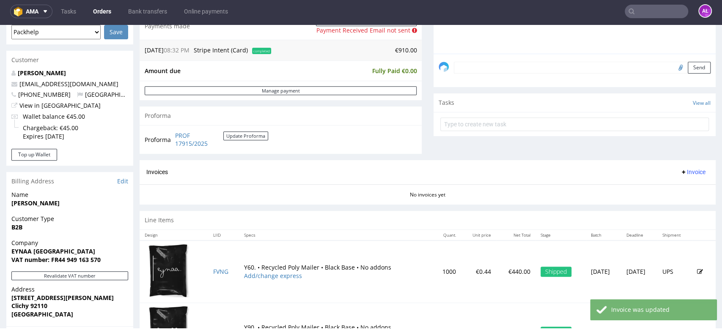
click at [680, 169] on span "Invoice" at bounding box center [692, 172] width 25 height 7
click at [683, 190] on span "Generate" at bounding box center [678, 190] width 41 height 8
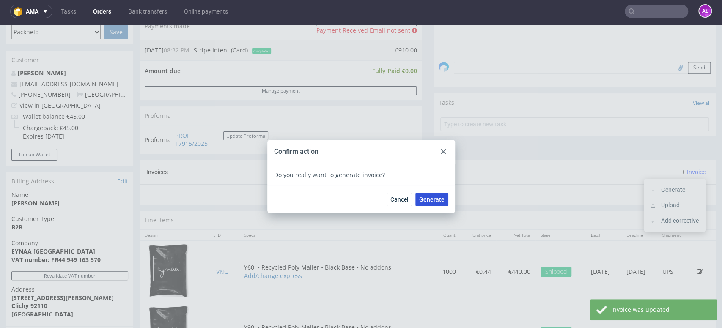
click at [440, 200] on span "Generate" at bounding box center [431, 200] width 25 height 6
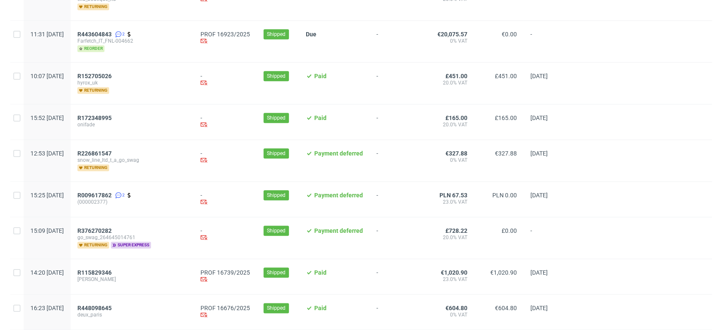
scroll to position [564, 0]
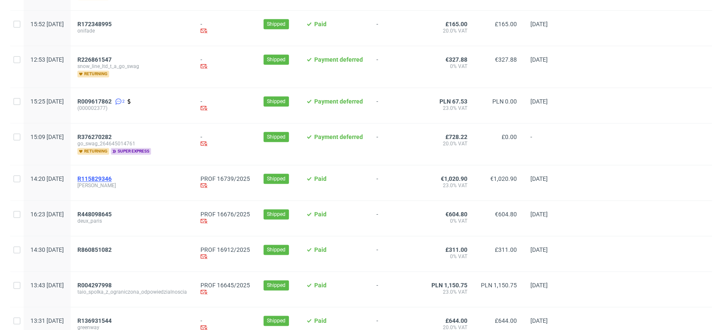
click at [112, 178] on span "R115829346" at bounding box center [94, 179] width 34 height 7
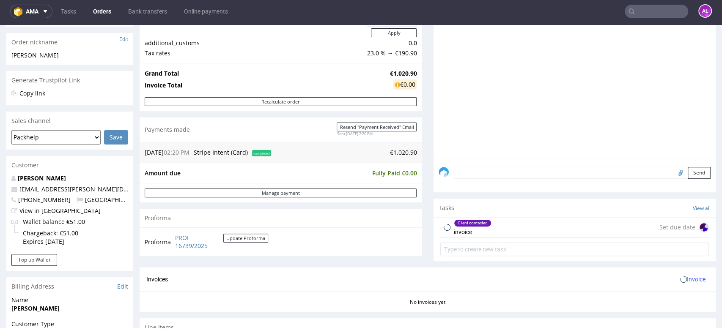
scroll to position [235, 0]
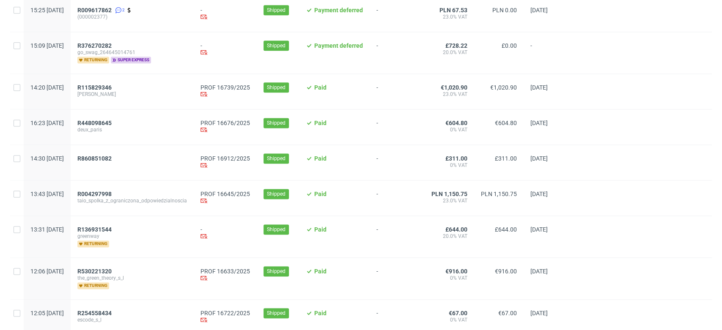
scroll to position [705, 0]
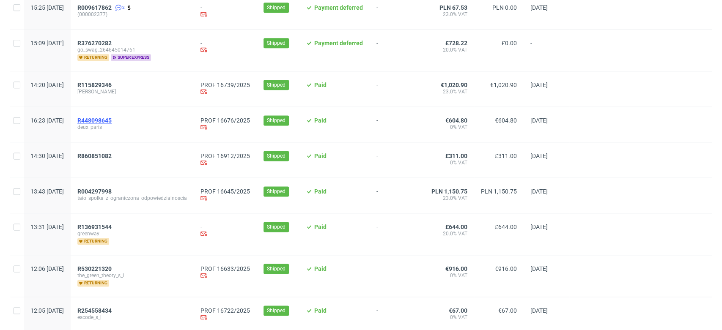
click at [112, 117] on span "R448098645" at bounding box center [94, 120] width 34 height 7
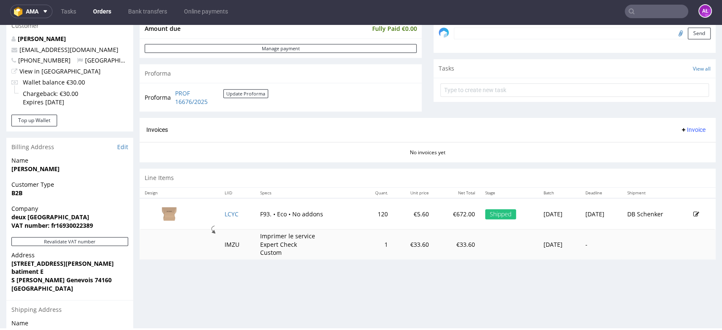
scroll to position [282, 0]
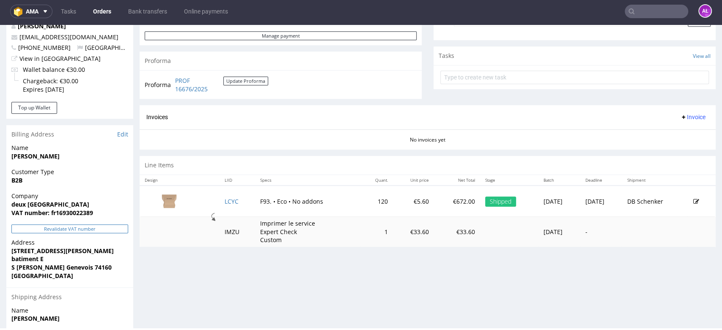
click at [117, 232] on button "Revalidate VAT number" at bounding box center [69, 229] width 117 height 9
click at [680, 117] on span "Invoice" at bounding box center [692, 117] width 25 height 7
click at [680, 137] on span "Generate" at bounding box center [678, 135] width 41 height 8
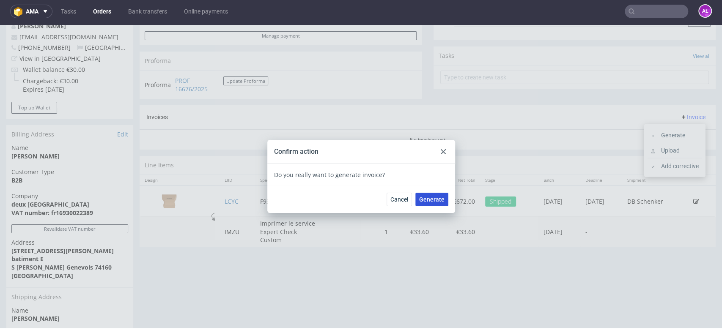
click at [426, 197] on span "Generate" at bounding box center [431, 200] width 25 height 6
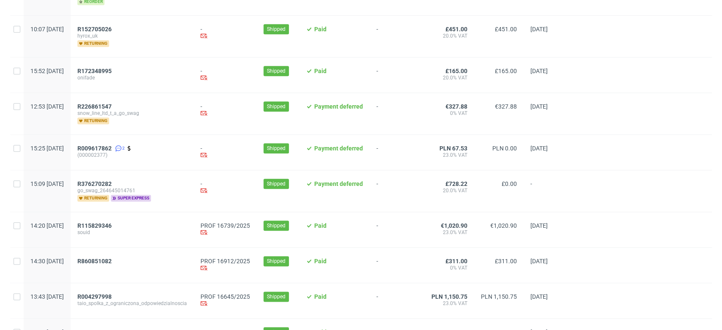
scroll to position [611, 0]
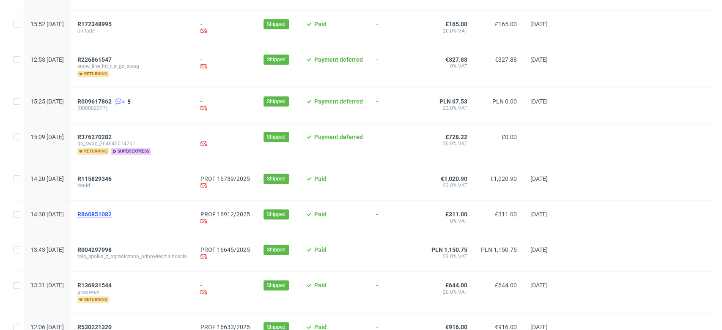
click at [112, 211] on span "R860851082" at bounding box center [94, 214] width 34 height 7
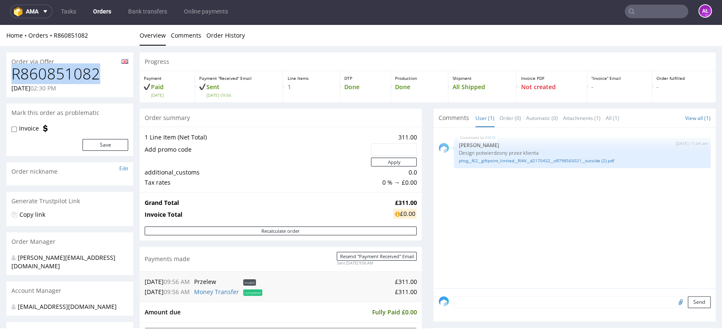
drag, startPoint x: 101, startPoint y: 77, endPoint x: 8, endPoint y: 76, distance: 92.6
click at [8, 76] on div "R860851082 06.08.2025 02:30 PM" at bounding box center [69, 82] width 127 height 32
copy h1 "R860851082"
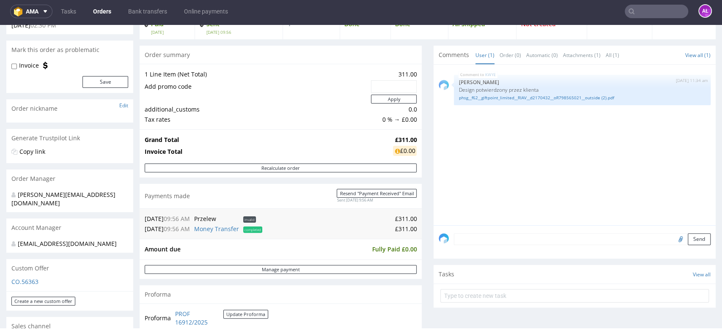
scroll to position [47, 0]
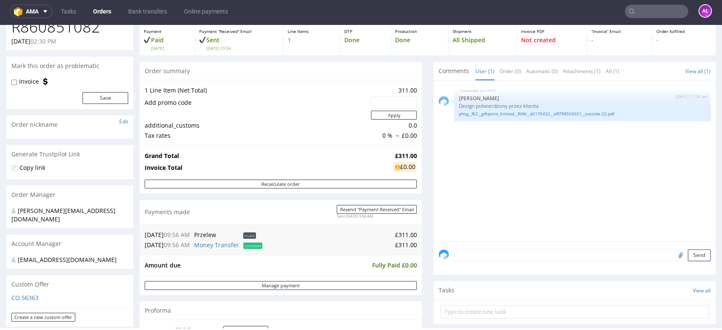
click at [518, 254] on textarea at bounding box center [582, 256] width 257 height 12
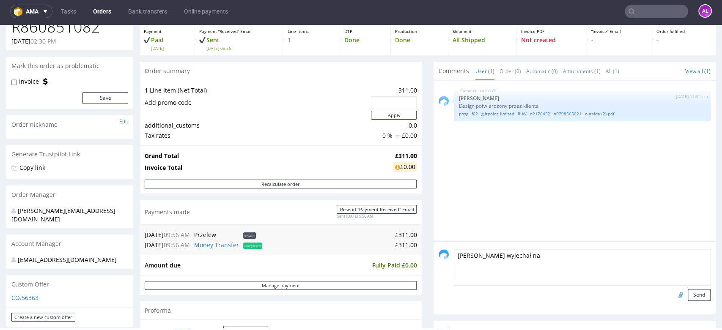
click at [533, 255] on textarea "Towat wyjechał na" at bounding box center [582, 268] width 257 height 36
paste textarea "ZK491"
type textarea "Towat wyjechał na ZK491 - odprawa na PH LTD!"
click at [689, 296] on button "Send" at bounding box center [699, 295] width 23 height 12
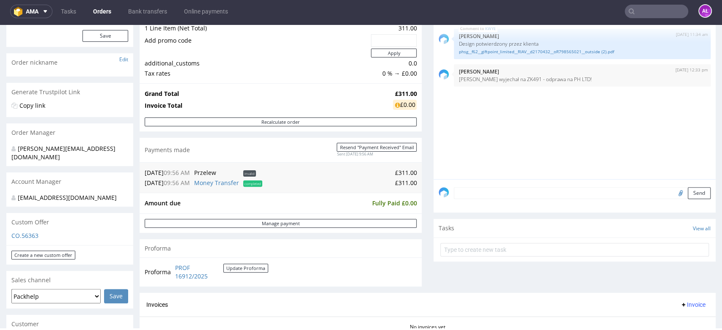
scroll to position [235, 0]
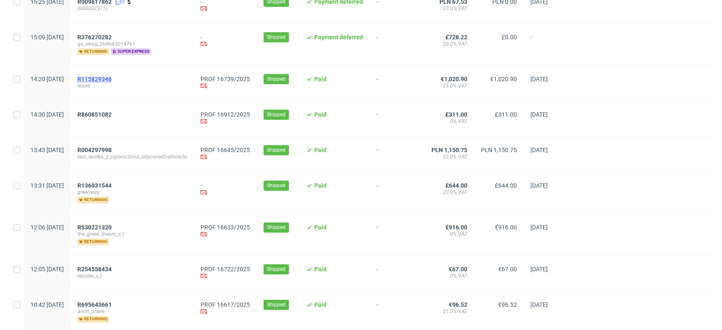
scroll to position [705, 0]
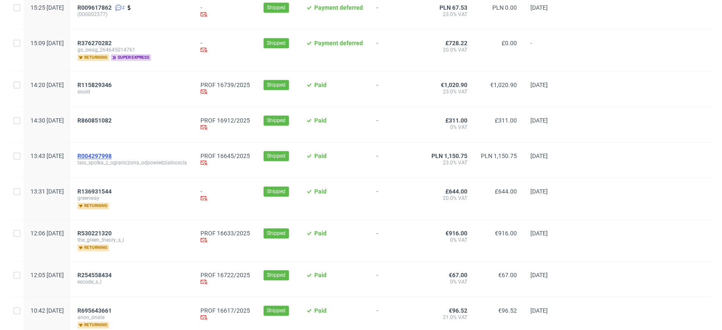
click at [112, 154] on span "R004297998" at bounding box center [94, 156] width 34 height 7
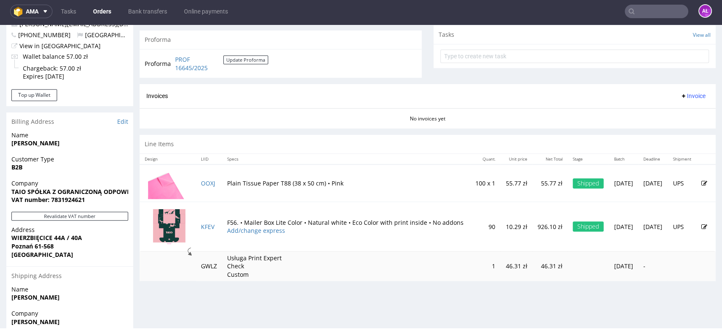
scroll to position [282, 0]
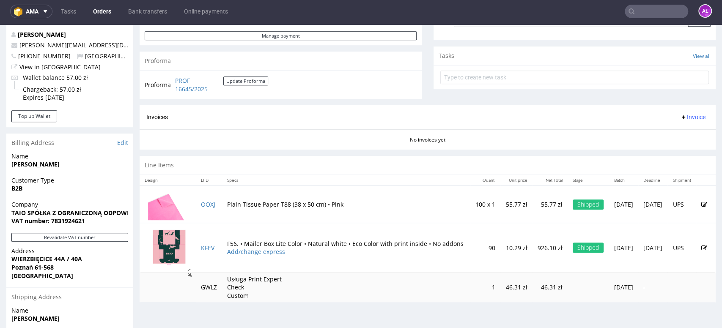
click at [680, 116] on span "Invoice" at bounding box center [692, 117] width 25 height 7
click at [685, 132] on span "Generate" at bounding box center [678, 135] width 41 height 8
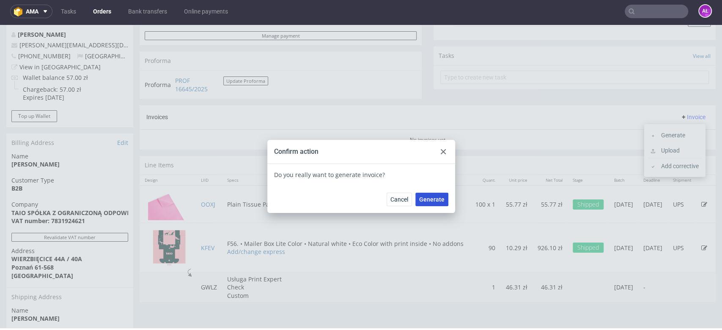
click at [431, 194] on button "Generate" at bounding box center [431, 200] width 33 height 14
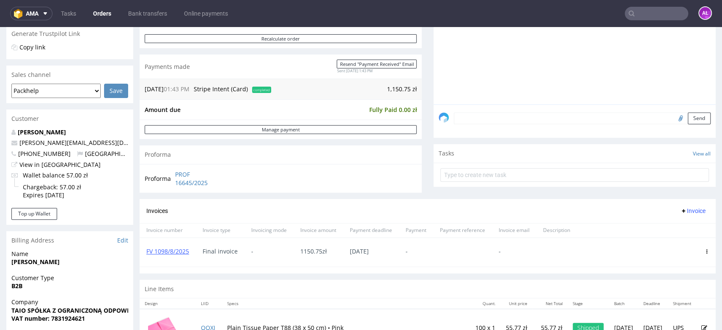
scroll to position [188, 0]
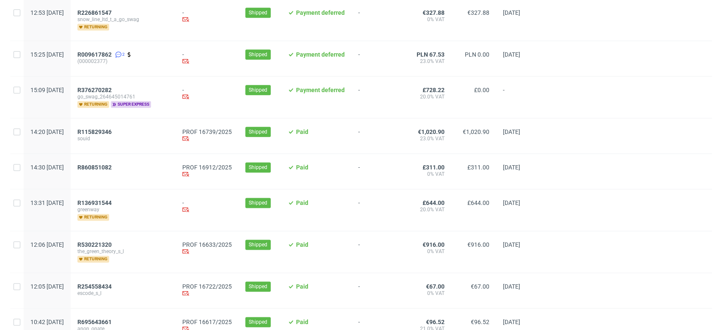
scroll to position [705, 0]
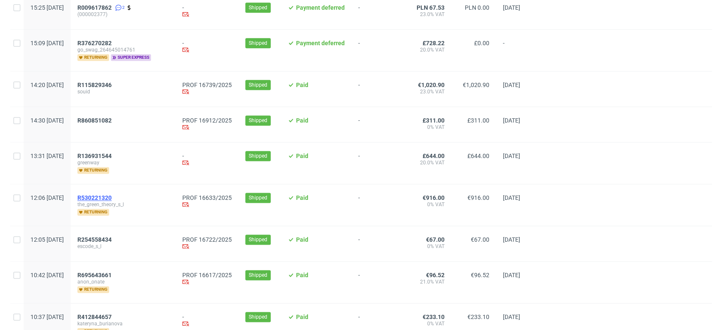
click at [112, 195] on span "R530221320" at bounding box center [94, 198] width 34 height 7
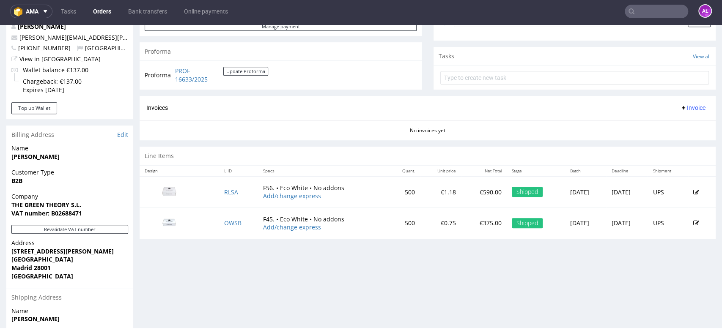
scroll to position [282, 0]
click at [115, 230] on button "Revalidate VAT number" at bounding box center [69, 229] width 117 height 9
click at [681, 108] on span "Invoice" at bounding box center [692, 107] width 25 height 7
click at [683, 126] on span "Generate" at bounding box center [678, 125] width 41 height 8
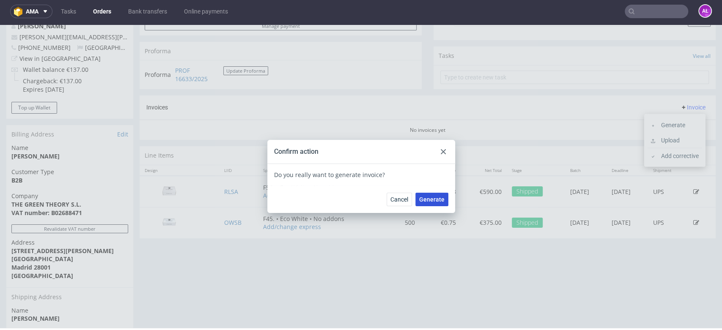
click at [442, 200] on button "Generate" at bounding box center [431, 200] width 33 height 14
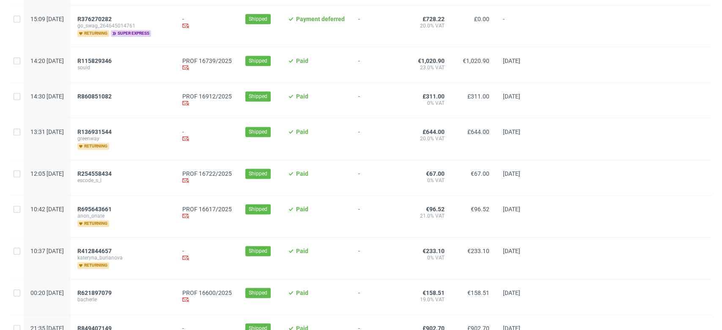
scroll to position [752, 0]
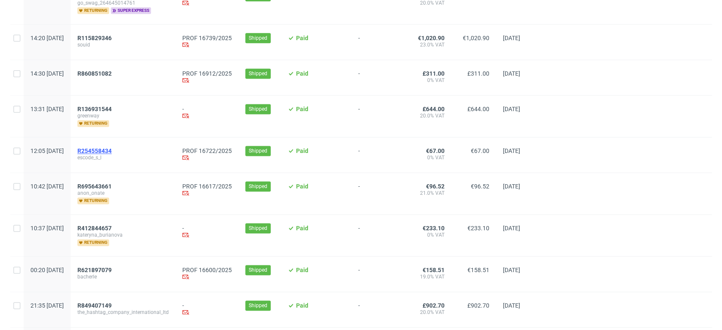
click at [112, 149] on span "R254558434" at bounding box center [94, 151] width 34 height 7
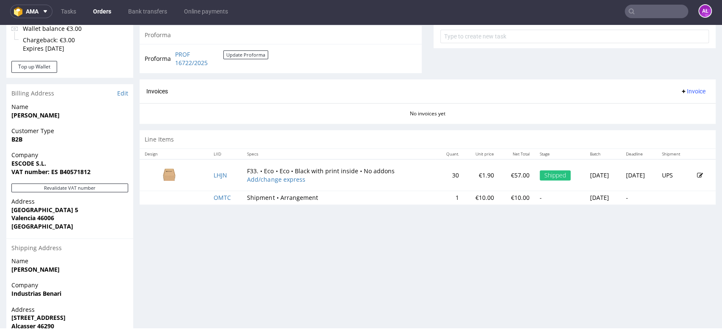
scroll to position [329, 0]
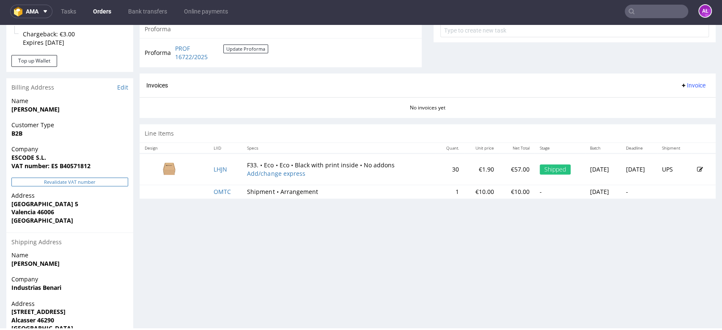
click at [105, 180] on button "Revalidate VAT number" at bounding box center [69, 182] width 117 height 9
click at [680, 85] on span "Invoice" at bounding box center [692, 85] width 25 height 7
click at [680, 105] on span "Generate" at bounding box center [678, 103] width 41 height 8
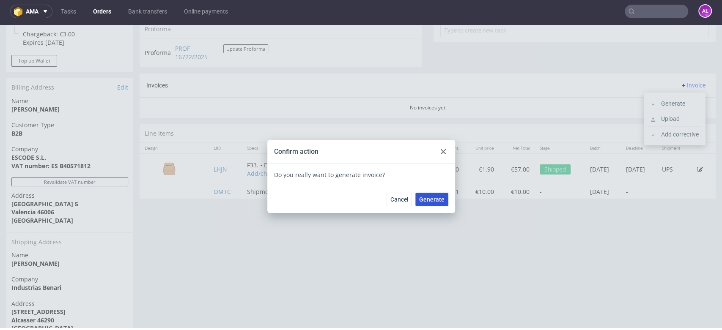
click at [431, 197] on span "Generate" at bounding box center [431, 200] width 25 height 6
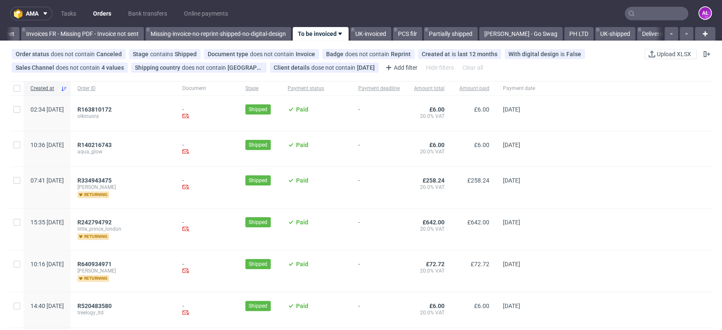
scroll to position [0, 1417]
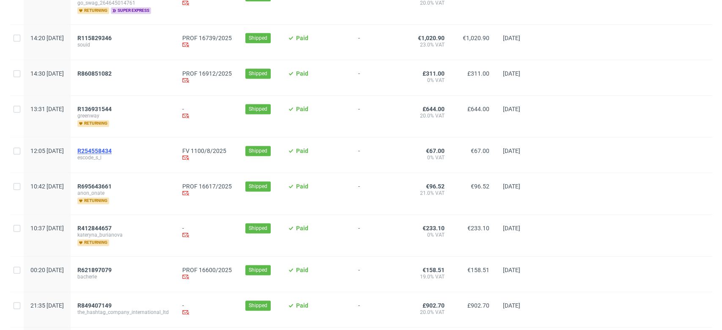
click at [112, 149] on span "R254558434" at bounding box center [94, 151] width 34 height 7
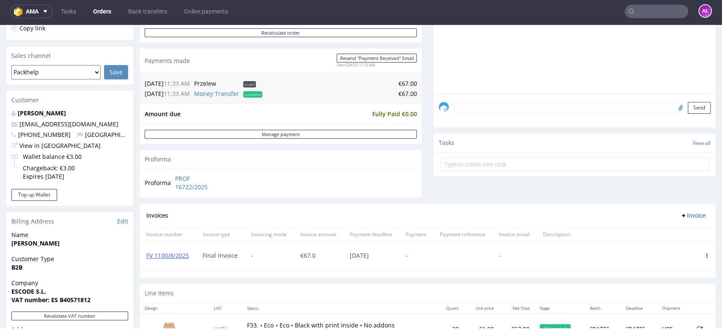
scroll to position [282, 0]
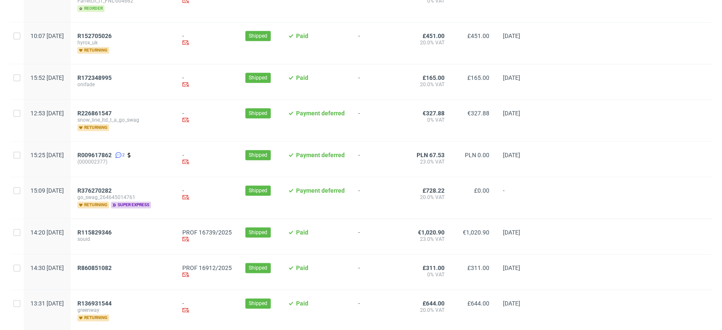
scroll to position [658, 0]
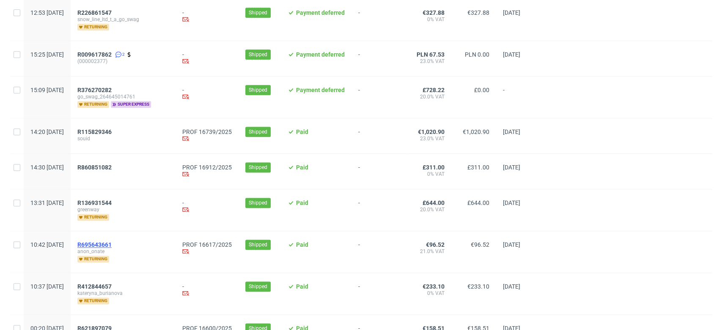
click at [112, 243] on span "R695643661" at bounding box center [94, 244] width 34 height 7
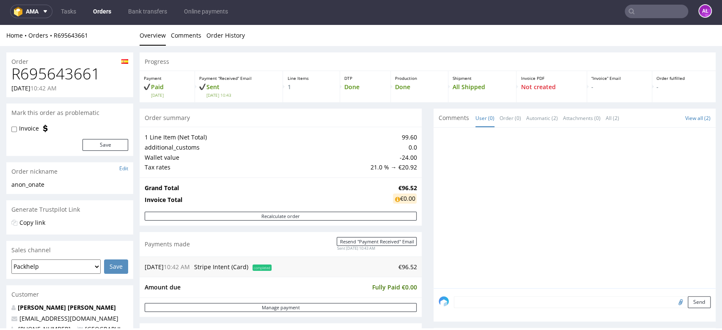
scroll to position [235, 0]
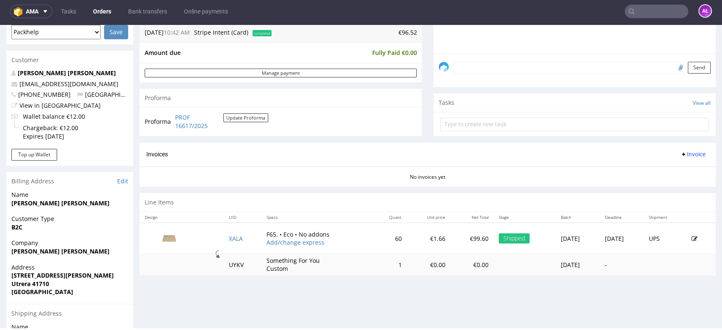
click at [680, 155] on span "Invoice" at bounding box center [692, 154] width 25 height 7
click at [683, 168] on span "Generate" at bounding box center [678, 171] width 41 height 8
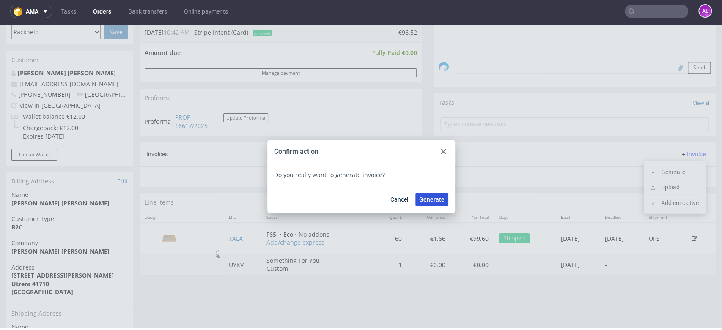
click at [433, 197] on span "Generate" at bounding box center [431, 200] width 25 height 6
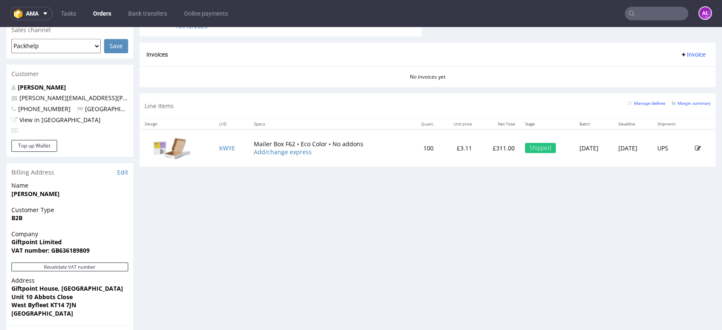
scroll to position [376, 0]
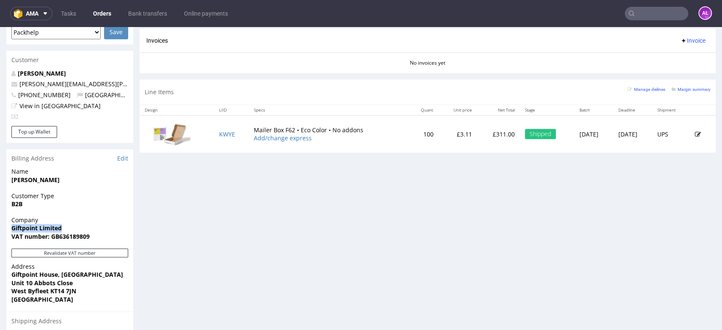
drag, startPoint x: 70, startPoint y: 218, endPoint x: 0, endPoint y: 222, distance: 70.3
click at [0, 222] on div "Order via Offer R860851082 06.08.2025 02:30 PM Mark this order as problematic I…" at bounding box center [361, 76] width 722 height 807
copy strong "Giftpoint Limited"
drag, startPoint x: 52, startPoint y: 229, endPoint x: 95, endPoint y: 228, distance: 42.7
click at [101, 233] on span "VAT number: GB636189809" at bounding box center [69, 237] width 117 height 8
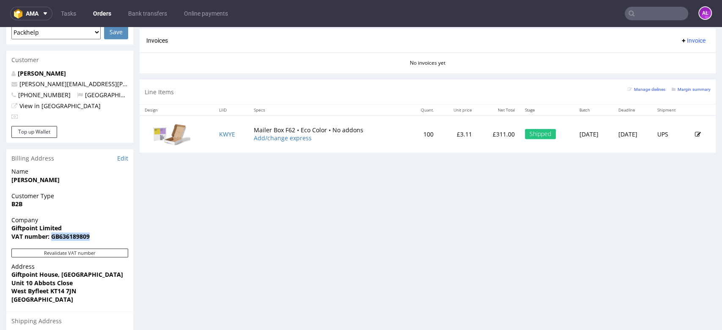
copy strong "GB636189809"
drag, startPoint x: 13, startPoint y: 269, endPoint x: 78, endPoint y: 277, distance: 65.5
click at [78, 277] on p "Address Giftpoint House, Trackside Business Centre Unit 10 Abbots Close West By…" at bounding box center [69, 283] width 117 height 41
copy p "Giftpoint House, Trackside Business Centre Unit 10 Abbots Close"
drag, startPoint x: 11, startPoint y: 285, endPoint x: 79, endPoint y: 281, distance: 67.8
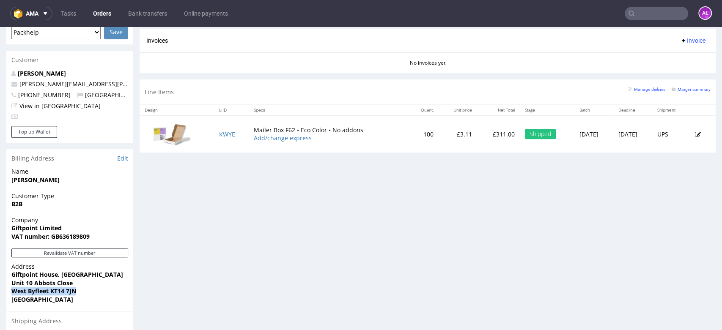
click at [79, 287] on span "West Byfleet KT14 7JN" at bounding box center [69, 291] width 117 height 8
copy strong "West Byfleet KT14 7JN"
drag, startPoint x: 243, startPoint y: 130, endPoint x: 318, endPoint y: 131, distance: 74.9
click at [318, 131] on td "Mailer Box F62 • Eco Color • No addons Add/change express" at bounding box center [328, 133] width 159 height 37
copy td "Mailer Box F62 • Eco Color"
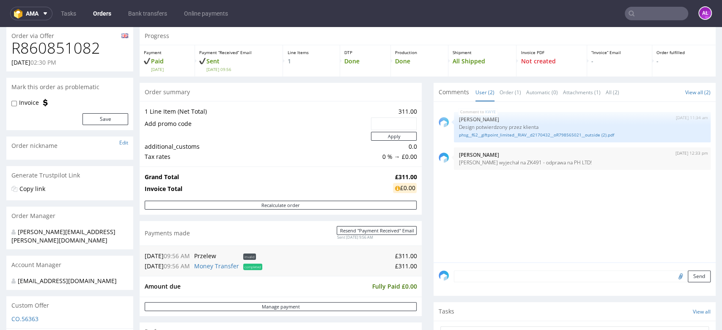
scroll to position [0, 0]
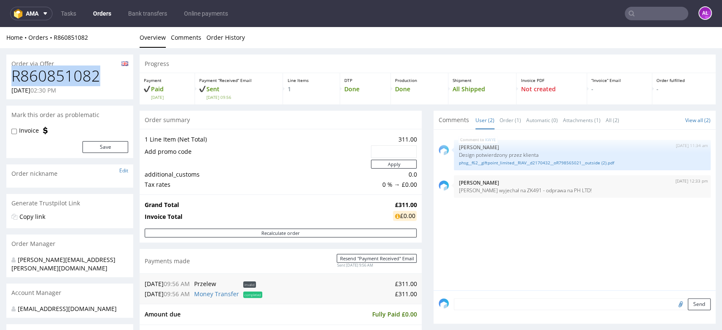
drag, startPoint x: 102, startPoint y: 77, endPoint x: 3, endPoint y: 76, distance: 99.4
copy h1 "R860851082"
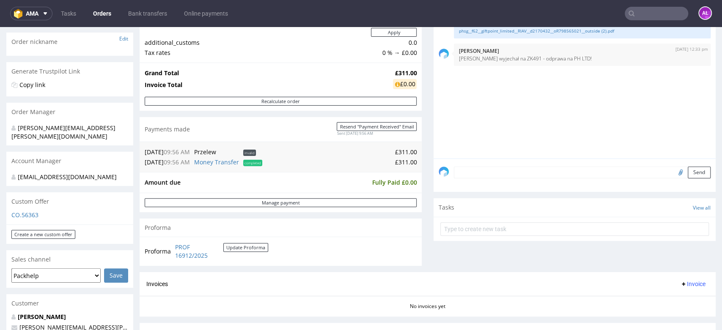
scroll to position [235, 0]
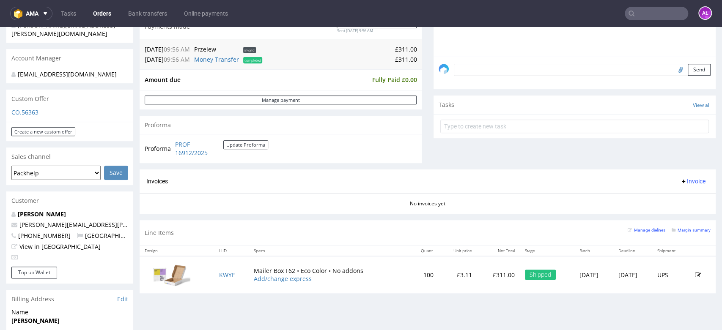
click at [677, 176] on button "Invoice" at bounding box center [693, 181] width 32 height 10
click at [680, 211] on span "Upload" at bounding box center [678, 215] width 41 height 8
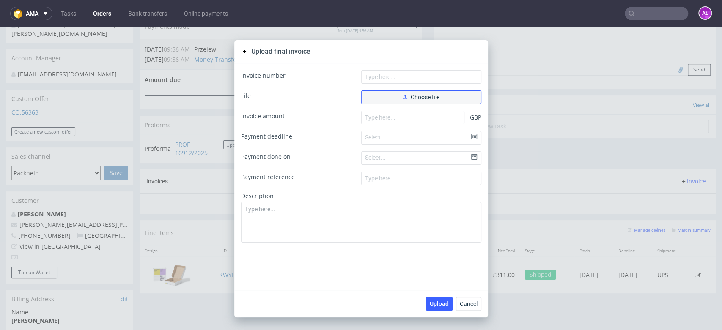
click at [443, 95] on button "Choose file" at bounding box center [421, 98] width 120 height 14
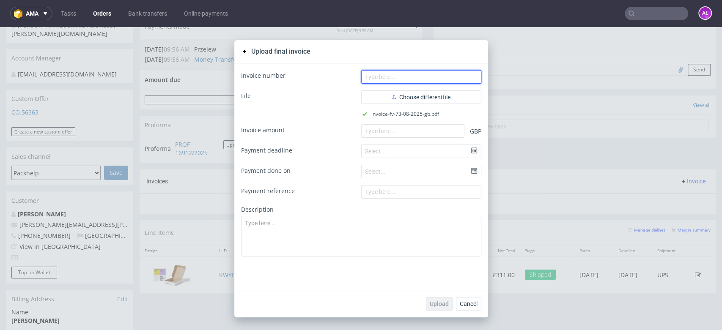
click at [426, 74] on input "text" at bounding box center [421, 77] width 120 height 14
paste input "FV 73/08/2025/GB"
type input "FV 73/08/2025/GB"
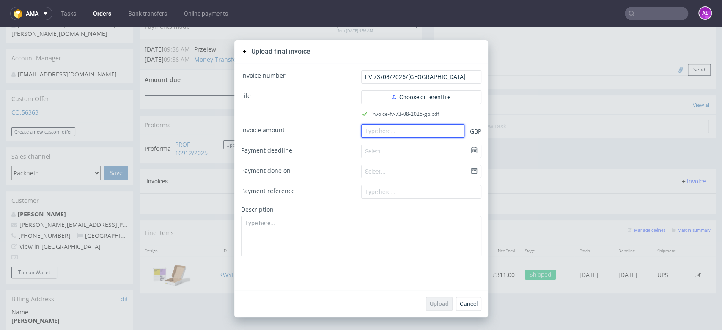
click at [454, 137] on input "number" at bounding box center [412, 131] width 103 height 14
paste input "373.20"
type input "373.20"
click at [439, 304] on span "Upload" at bounding box center [439, 304] width 19 height 6
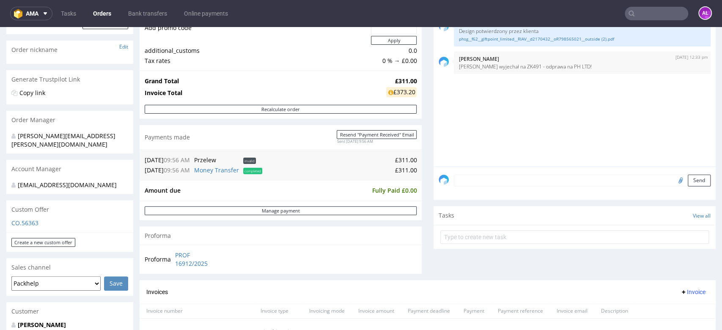
scroll to position [47, 0]
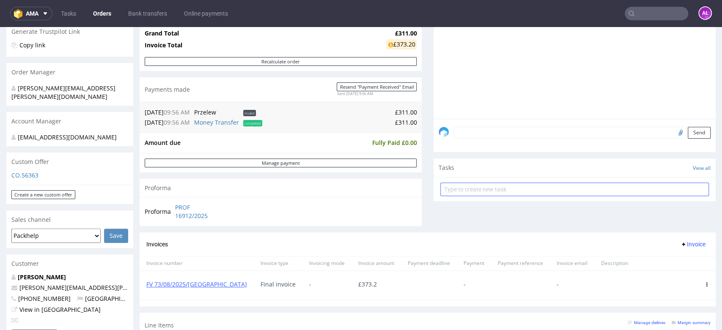
scroll to position [188, 0]
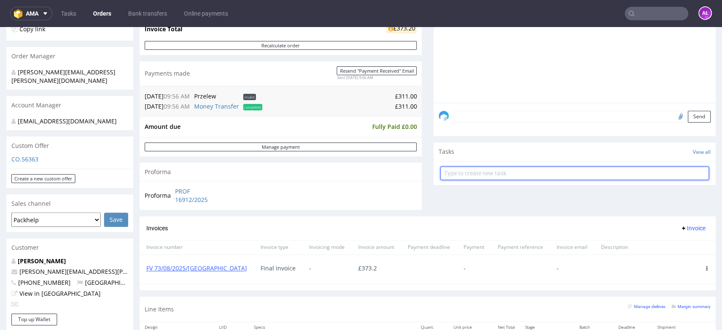
click at [470, 173] on input "text" at bounding box center [574, 174] width 269 height 14
type input "money transsfer"
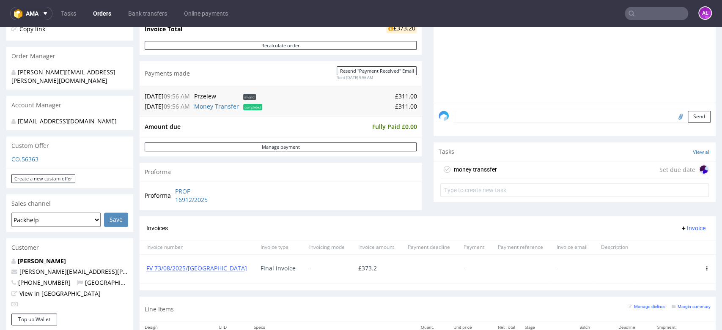
click at [461, 167] on div "money transsfer" at bounding box center [475, 170] width 43 height 10
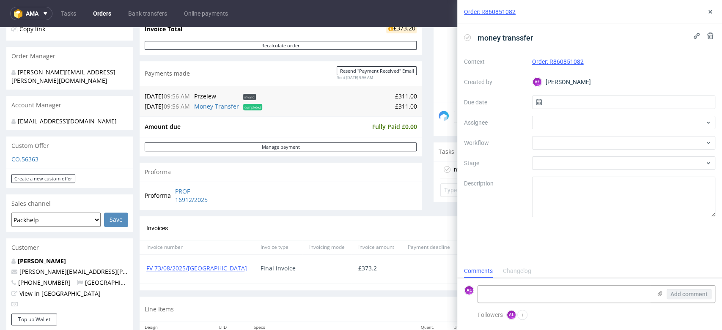
scroll to position [7, 0]
click at [516, 39] on span "money transsfer" at bounding box center [505, 38] width 62 height 14
click at [524, 39] on span "money transsfer" at bounding box center [505, 38] width 62 height 14
click at [560, 139] on div at bounding box center [624, 143] width 184 height 14
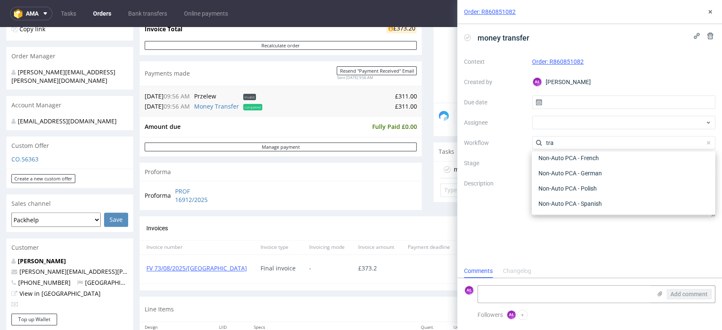
scroll to position [0, 0]
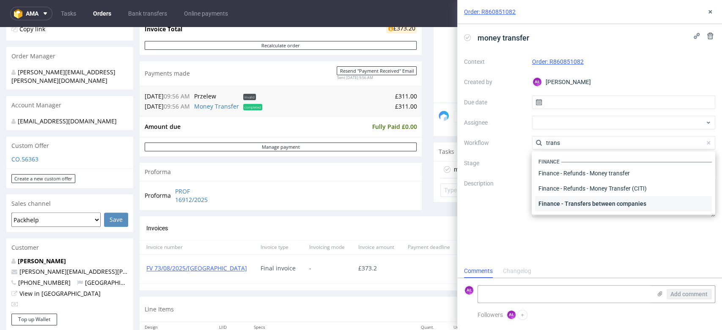
type input "trans"
click at [615, 207] on div "Finance - Transfers between companies" at bounding box center [623, 203] width 177 height 15
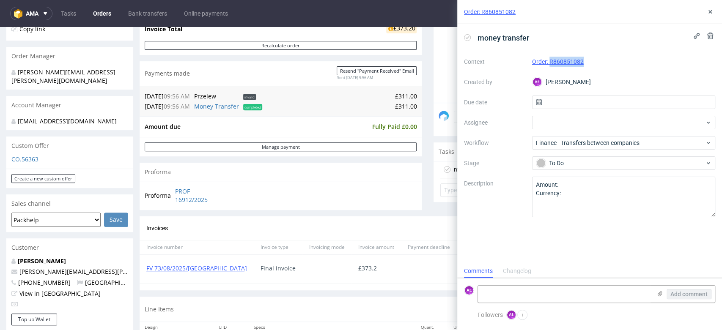
drag, startPoint x: 592, startPoint y: 63, endPoint x: 550, endPoint y: 66, distance: 42.0
click at [550, 66] on div "Order: R860851082" at bounding box center [624, 62] width 184 height 10
copy link "R860851082"
drag, startPoint x: 391, startPoint y: 108, endPoint x: 410, endPoint y: 108, distance: 19.0
click at [410, 108] on div "11.08.25 09:56 AM Przelew invalid £311.00 11.08.25 09:56 AM Money Transfer comp…" at bounding box center [281, 101] width 282 height 30
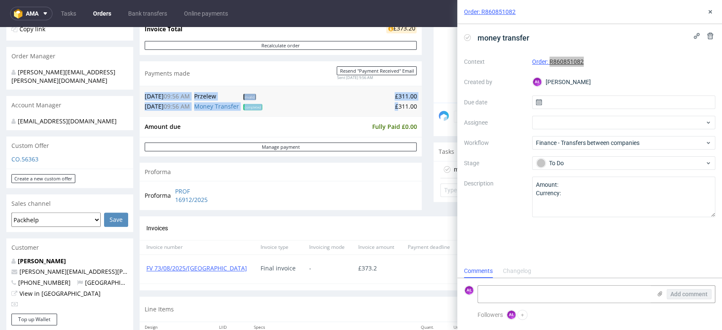
copy table "11.08.25 09:56 AM Przelew invalid £311.00 11.08.25 09:56 AM Money Transfer comp…"
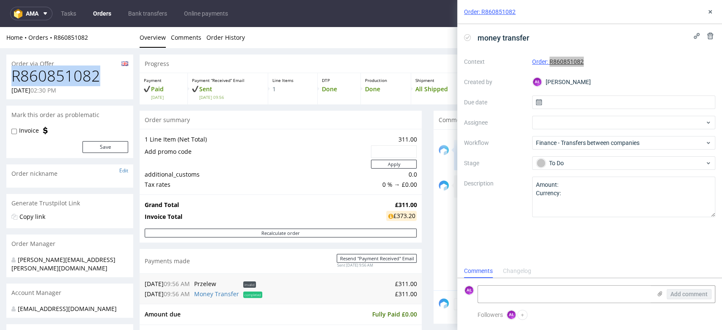
drag, startPoint x: 55, startPoint y: 79, endPoint x: 9, endPoint y: 81, distance: 46.1
click at [9, 81] on div "R860851082 06.08.2025 02:30 PM" at bounding box center [69, 84] width 127 height 32
copy h1 "R860851082"
drag, startPoint x: 710, startPoint y: 11, endPoint x: 701, endPoint y: 21, distance: 13.2
click at [710, 11] on icon at bounding box center [710, 11] width 7 height 7
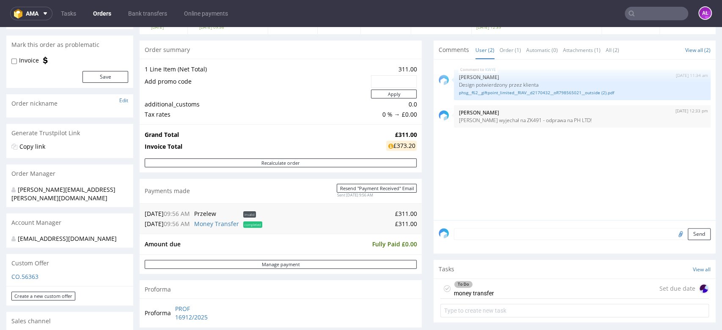
scroll to position [188, 0]
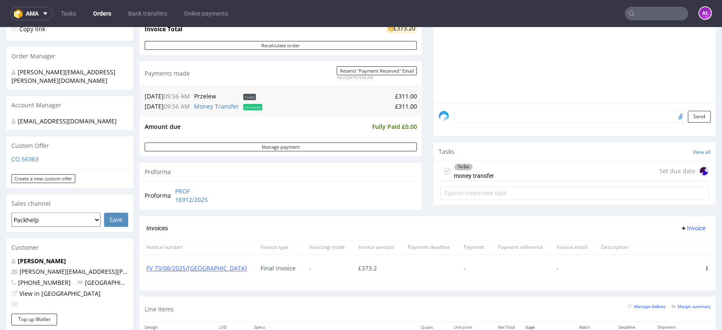
click at [480, 173] on div "To Do money transfer" at bounding box center [474, 171] width 40 height 19
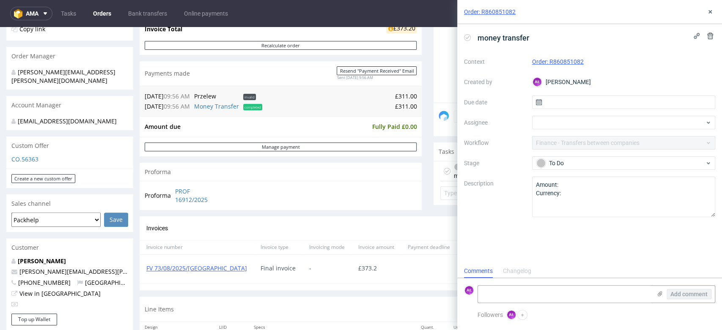
scroll to position [7, 0]
click at [548, 293] on textarea at bounding box center [564, 294] width 173 height 17
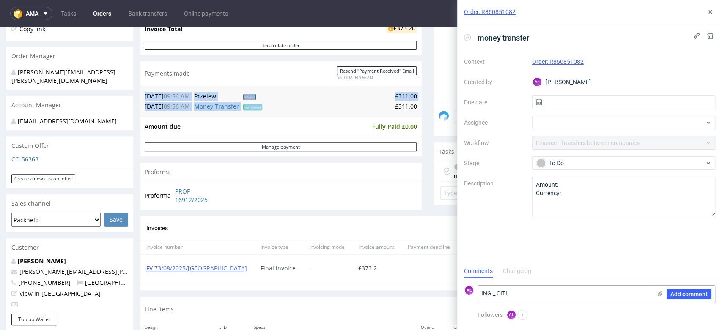
drag, startPoint x: 384, startPoint y: 105, endPoint x: 416, endPoint y: 110, distance: 32.1
click at [415, 108] on div "Progress Payment Paid Mon 11 Aug Payment “Received” Email Sent Mon 11 Aug 09:56…" at bounding box center [428, 122] width 576 height 510
copy table "11.08.25 09:56 AM Przelew invalid £311.00 11.08.25 09:56 AM Money Transfer comp…"
click at [532, 304] on form "AŁ ING _ CITI Add comment" at bounding box center [589, 294] width 265 height 32
click at [533, 298] on textarea "ING _ CITI" at bounding box center [564, 294] width 173 height 17
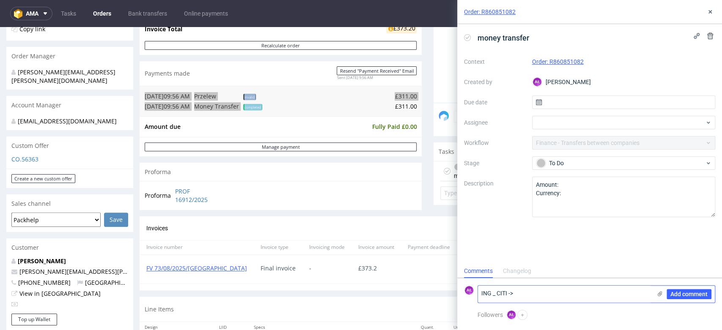
paste textarea "£311.00"
click at [496, 290] on textarea "ING _ CITI -> £311.00" at bounding box center [564, 291] width 173 height 24
type textarea "ING _-CITI -> £311.00"
click at [681, 294] on span "Add comment" at bounding box center [688, 294] width 37 height 6
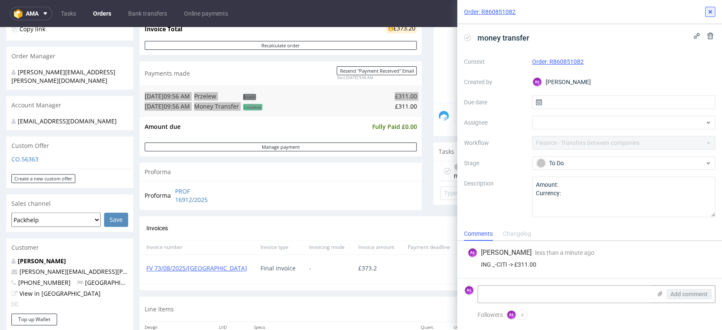
click at [714, 12] on button at bounding box center [710, 12] width 10 height 10
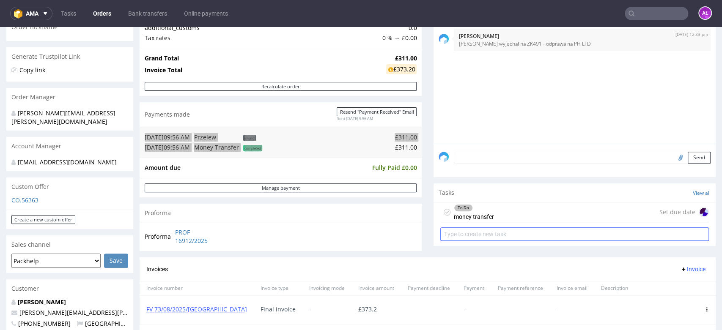
scroll to position [188, 0]
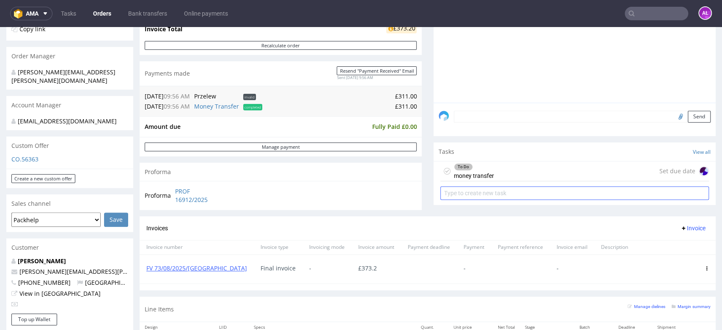
click at [475, 194] on input "text" at bounding box center [574, 194] width 269 height 14
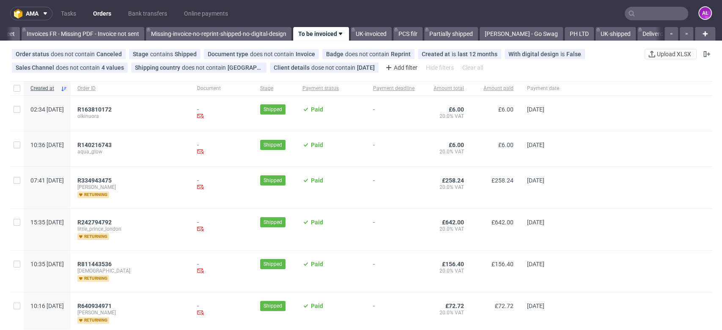
scroll to position [0, 1417]
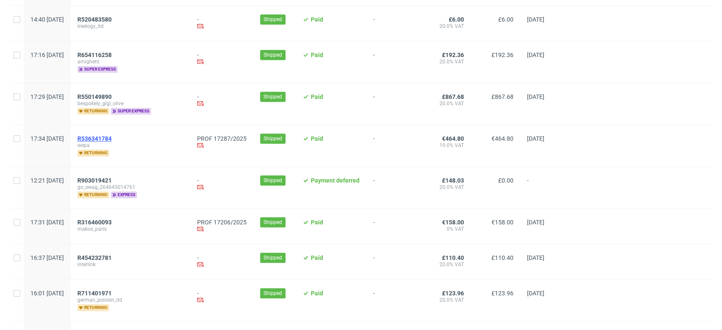
click at [112, 135] on span "R536341784" at bounding box center [94, 138] width 34 height 7
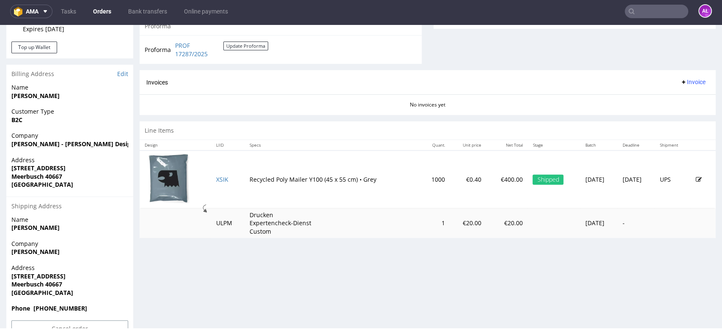
scroll to position [320, 0]
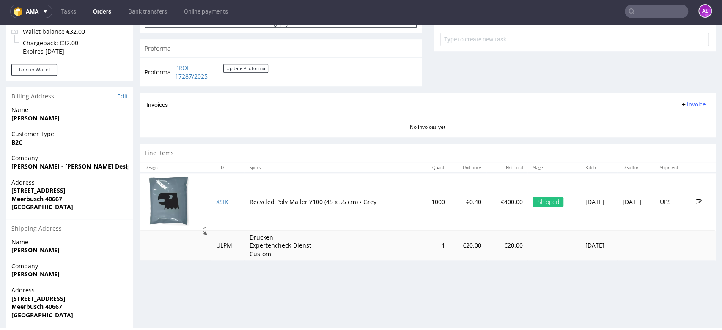
click at [683, 104] on span "Invoice" at bounding box center [692, 104] width 25 height 7
click at [683, 121] on span "Generate" at bounding box center [678, 122] width 41 height 8
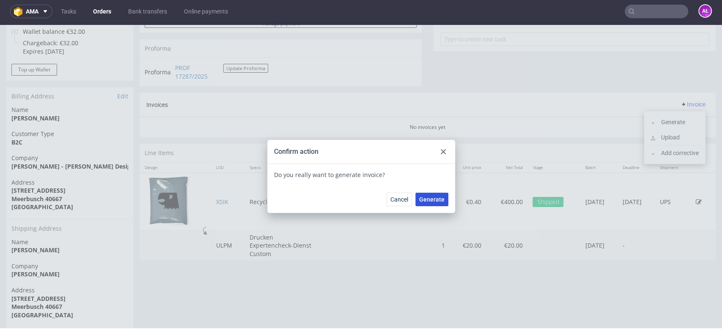
click at [428, 199] on span "Generate" at bounding box center [431, 200] width 25 height 6
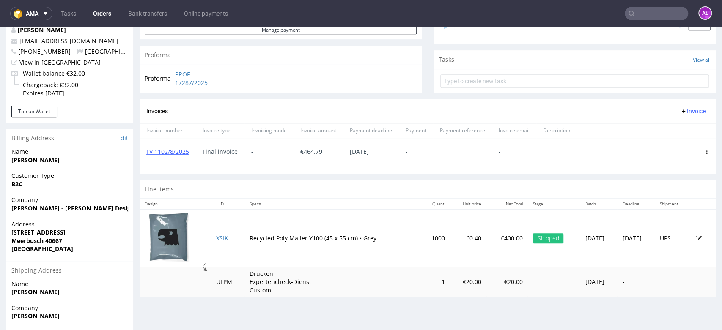
scroll to position [282, 0]
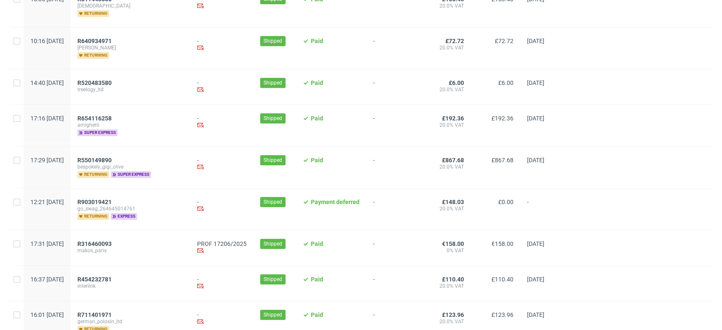
scroll to position [282, 0]
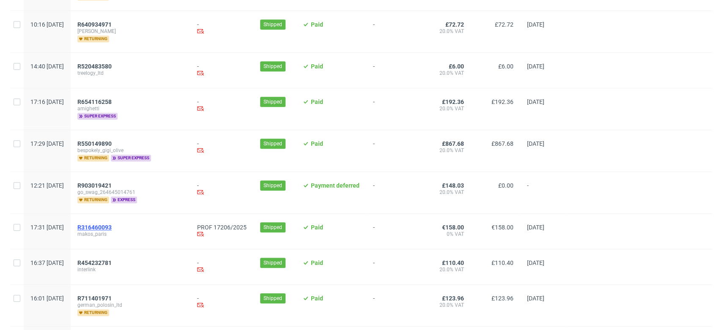
click at [112, 227] on span "R316460093" at bounding box center [94, 227] width 34 height 7
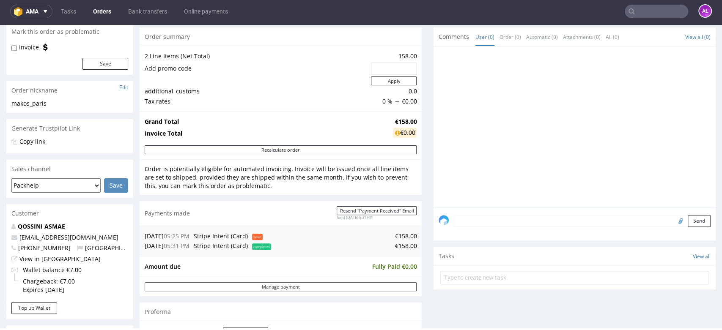
scroll to position [282, 0]
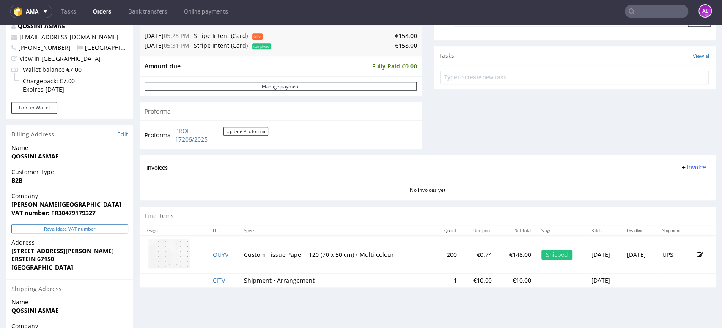
click at [106, 229] on button "Revalidate VAT number" at bounding box center [69, 229] width 117 height 9
click at [686, 170] on span "Invoice" at bounding box center [692, 167] width 25 height 7
click at [683, 185] on span "Generate" at bounding box center [678, 185] width 41 height 8
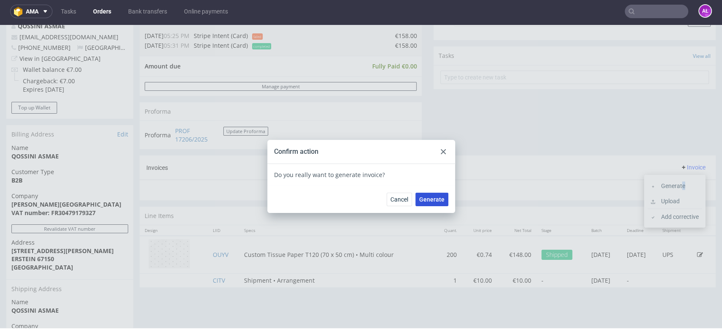
click at [432, 200] on span "Generate" at bounding box center [431, 200] width 25 height 6
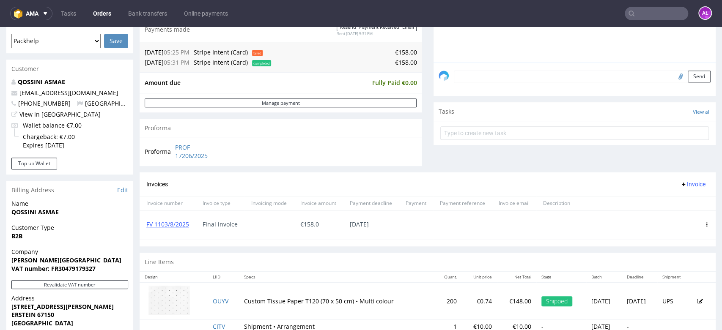
scroll to position [235, 0]
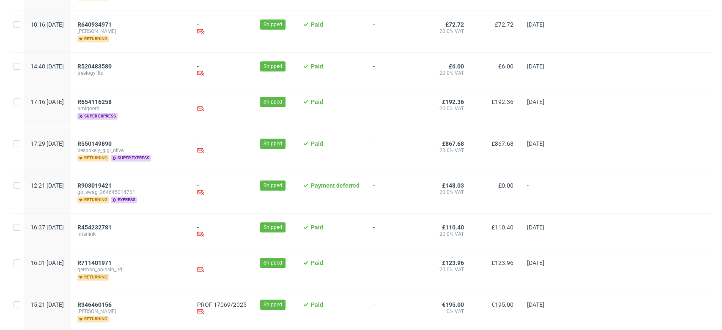
scroll to position [517, 0]
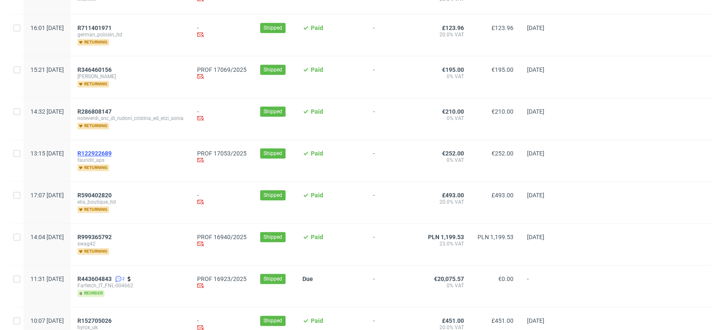
click at [112, 151] on span "R122922689" at bounding box center [94, 153] width 34 height 7
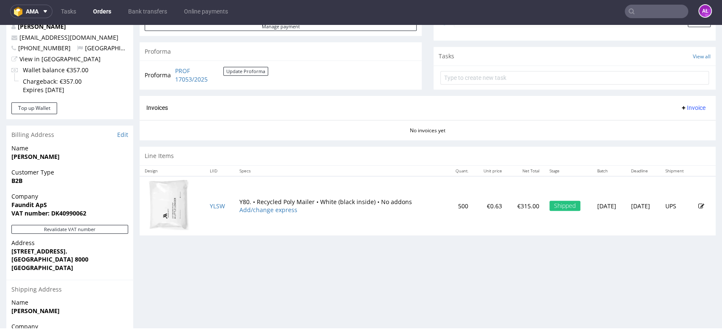
scroll to position [282, 0]
click at [107, 227] on button "Revalidate VAT number" at bounding box center [69, 229] width 117 height 9
click at [680, 107] on span "Invoice" at bounding box center [692, 107] width 25 height 7
click at [683, 125] on span "Generate" at bounding box center [678, 125] width 41 height 8
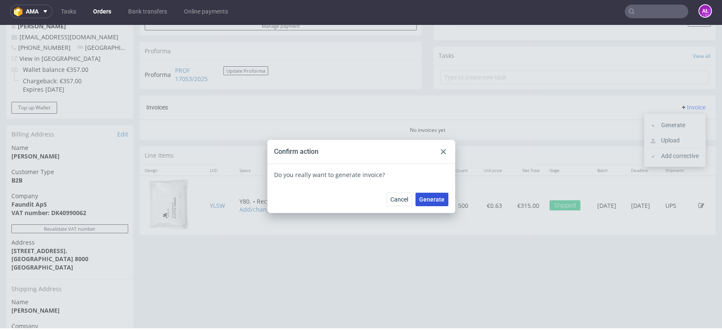
click at [424, 197] on span "Generate" at bounding box center [431, 200] width 25 height 6
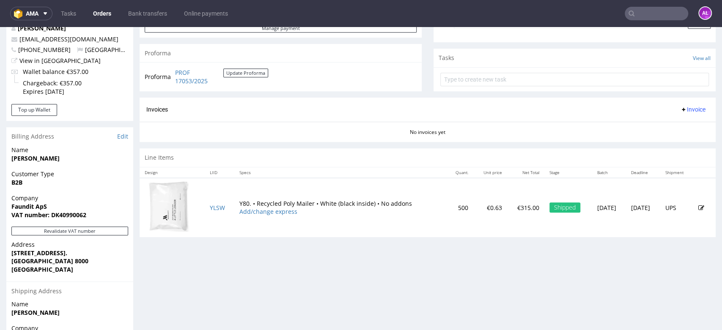
scroll to position [329, 0]
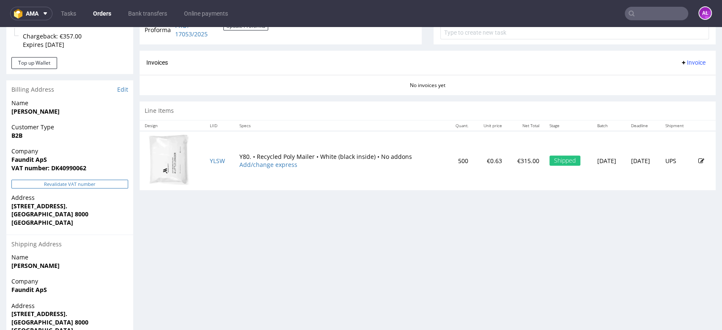
click at [109, 186] on button "Revalidate VAT number" at bounding box center [69, 184] width 117 height 9
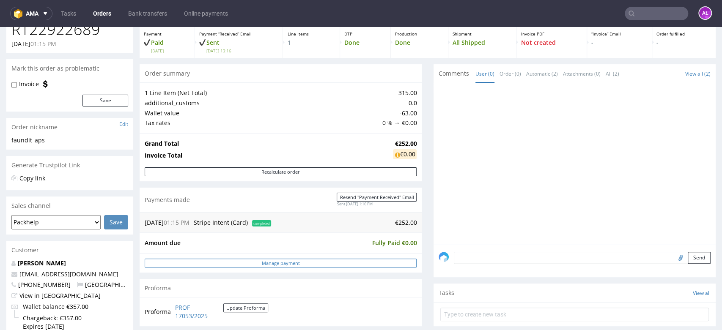
scroll to position [235, 0]
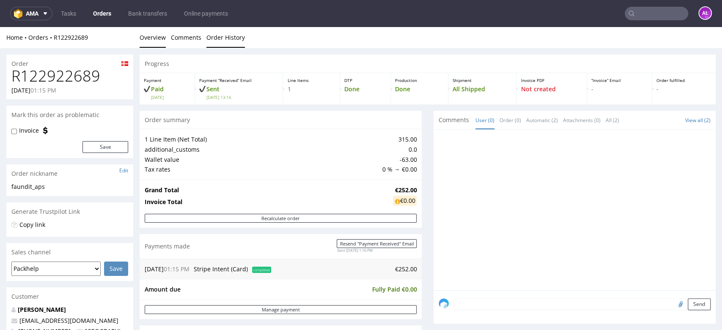
click at [233, 38] on link "Order History" at bounding box center [225, 37] width 38 height 21
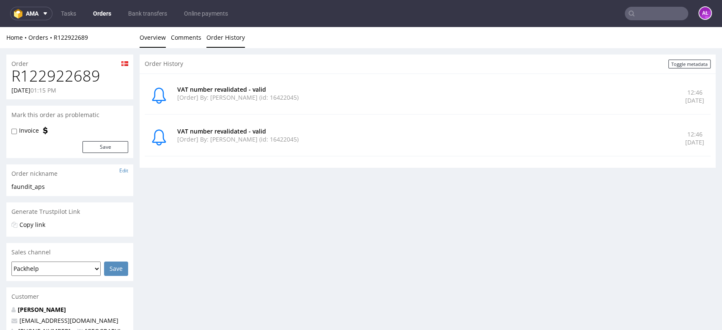
click at [157, 39] on link "Overview" at bounding box center [153, 37] width 26 height 21
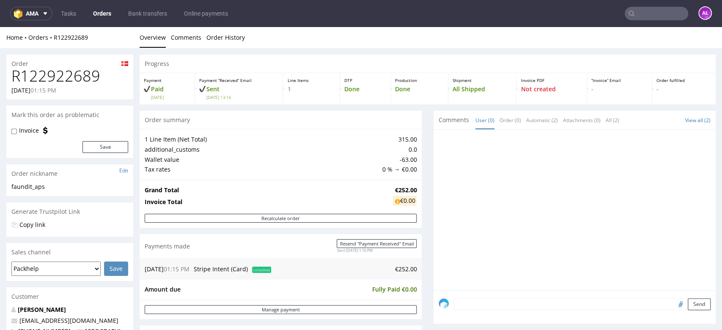
scroll to position [282, 0]
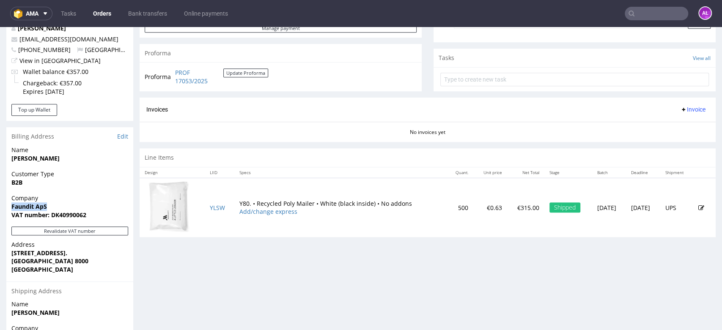
drag, startPoint x: 40, startPoint y: 206, endPoint x: 11, endPoint y: 205, distance: 28.8
click at [11, 205] on span "Faundit ApS" at bounding box center [69, 207] width 117 height 8
copy strong "Faundit ApS"
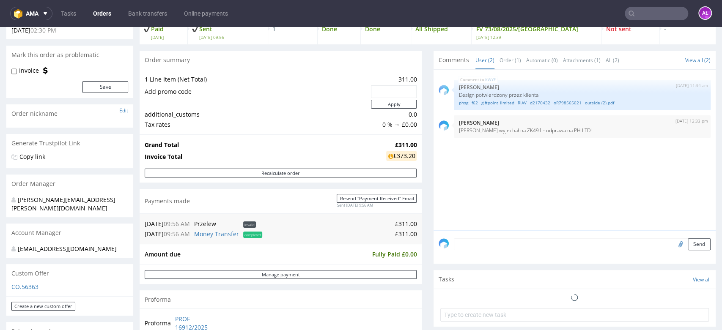
scroll to position [235, 0]
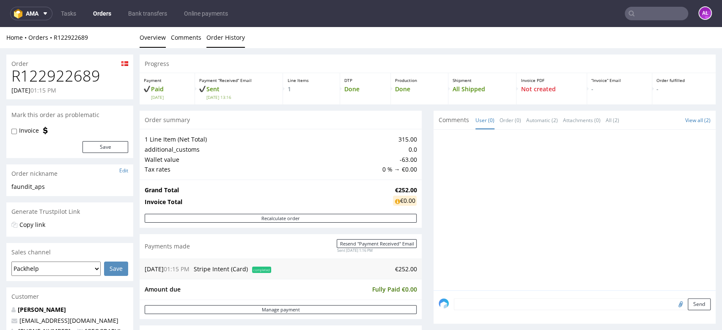
click at [214, 38] on link "Order History" at bounding box center [225, 37] width 38 height 21
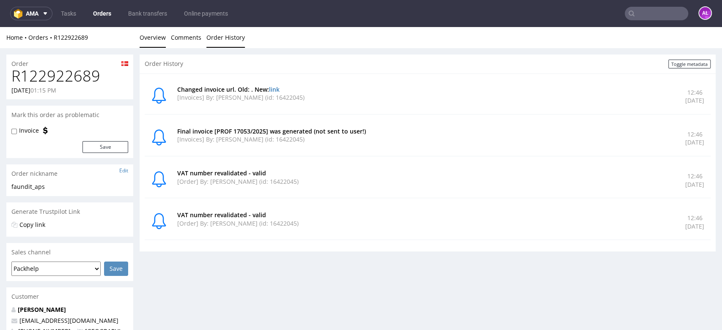
click at [165, 34] on link "Overview" at bounding box center [153, 37] width 26 height 21
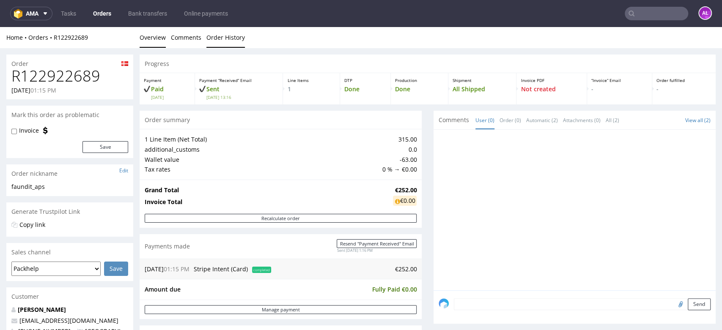
click at [221, 37] on link "Order History" at bounding box center [225, 37] width 38 height 21
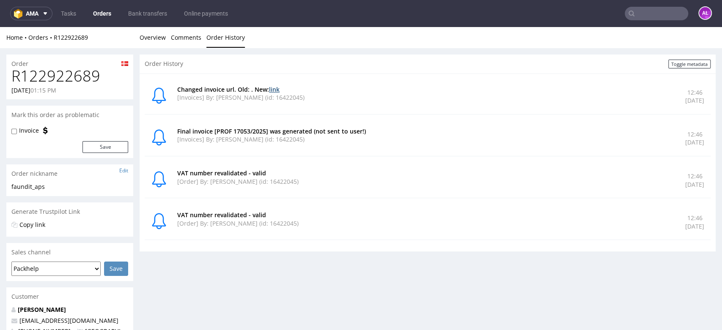
click at [272, 87] on link "link" at bounding box center [274, 89] width 11 height 8
click at [157, 37] on link "Overview" at bounding box center [153, 37] width 26 height 21
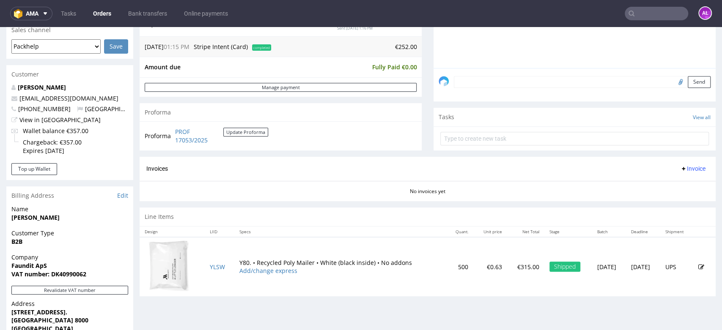
scroll to position [235, 0]
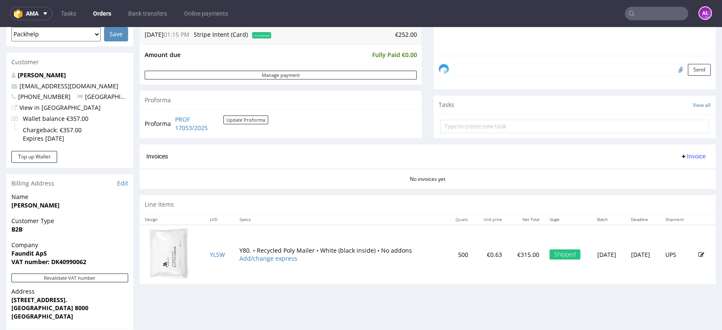
click at [680, 155] on span "Invoice" at bounding box center [692, 156] width 25 height 7
click at [680, 175] on span "Generate" at bounding box center [678, 174] width 41 height 8
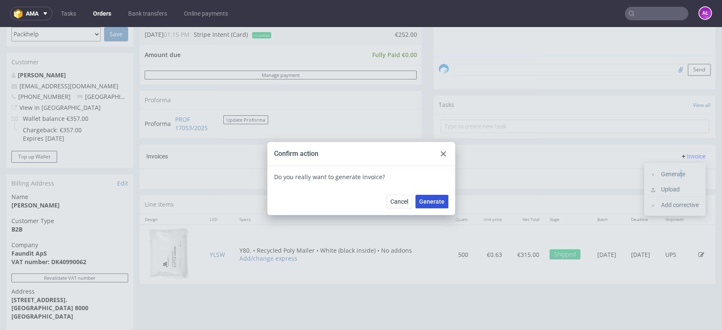
click at [431, 203] on span "Generate" at bounding box center [431, 202] width 25 height 6
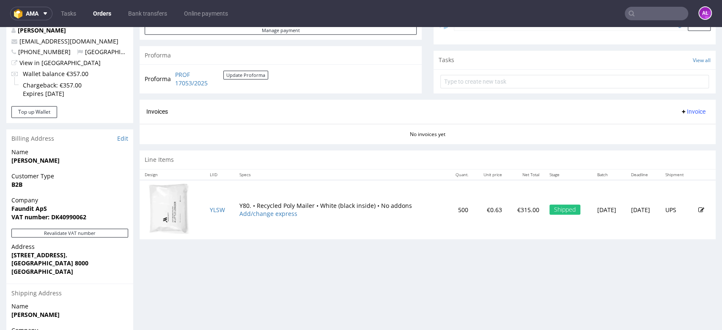
scroll to position [282, 0]
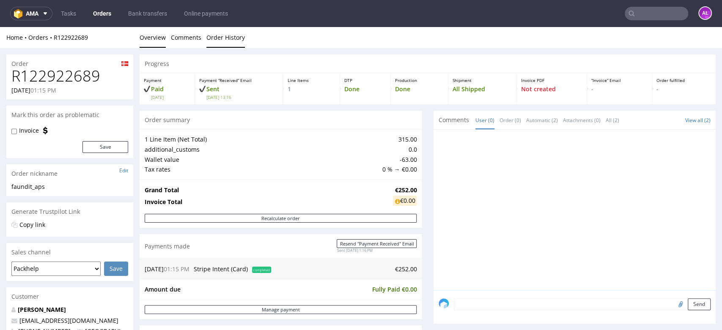
click at [211, 33] on link "Order History" at bounding box center [225, 37] width 38 height 21
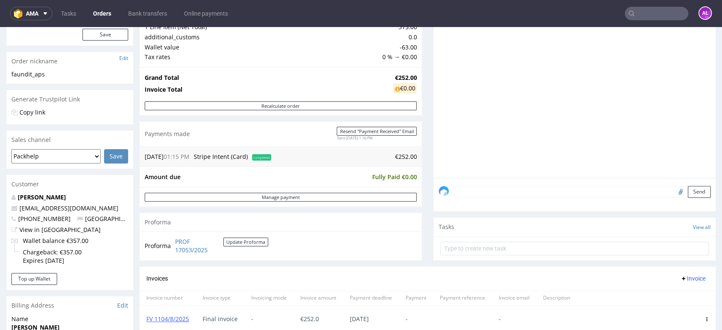
scroll to position [94, 0]
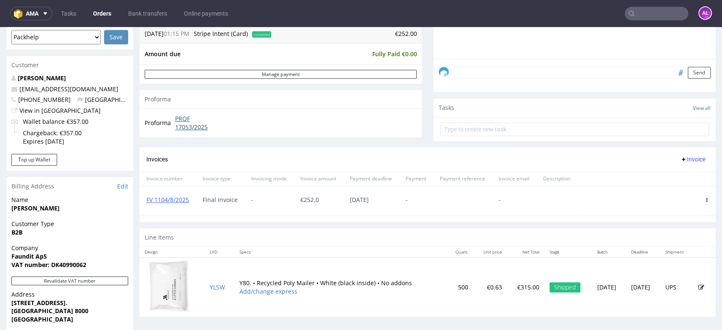
scroll to position [235, 0]
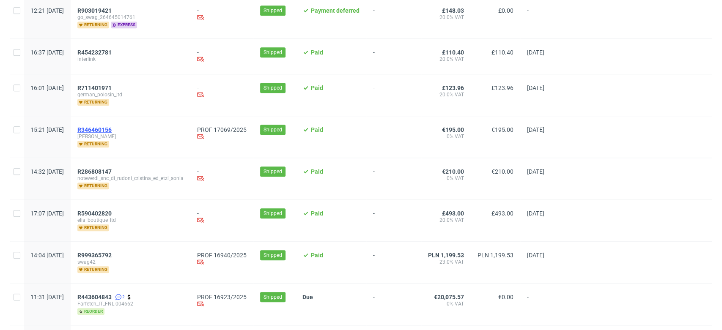
scroll to position [564, 0]
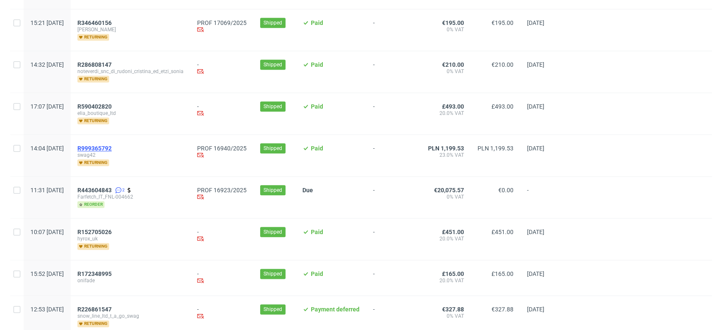
click at [112, 145] on span "R999365792" at bounding box center [94, 148] width 34 height 7
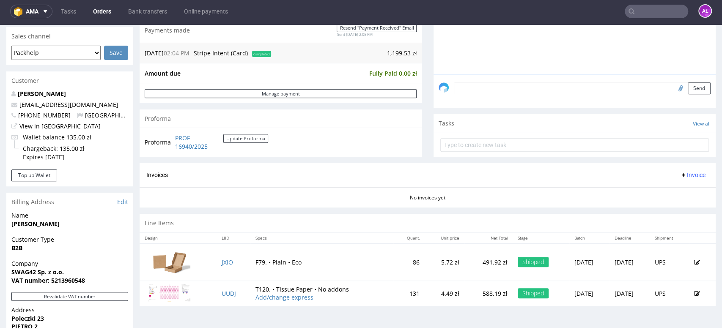
scroll to position [235, 0]
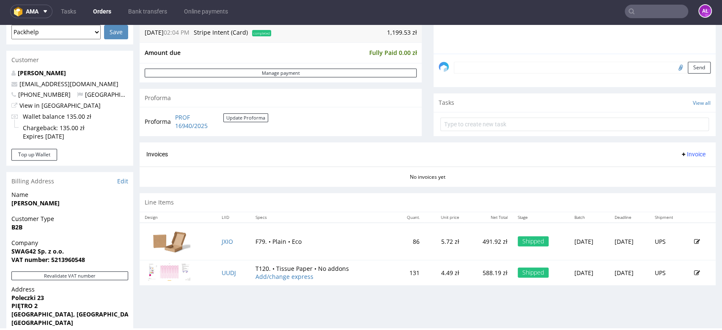
click at [680, 152] on span "Invoice" at bounding box center [692, 154] width 25 height 7
click at [683, 173] on span "Generate" at bounding box center [678, 171] width 41 height 8
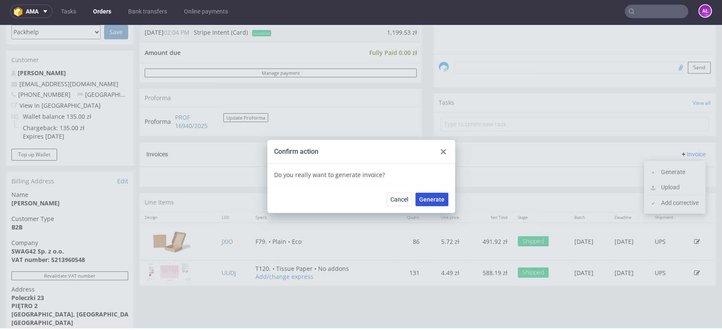
click at [430, 200] on span "Generate" at bounding box center [431, 200] width 25 height 6
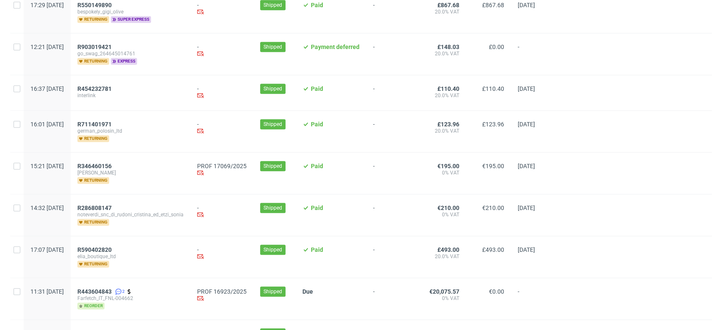
scroll to position [423, 0]
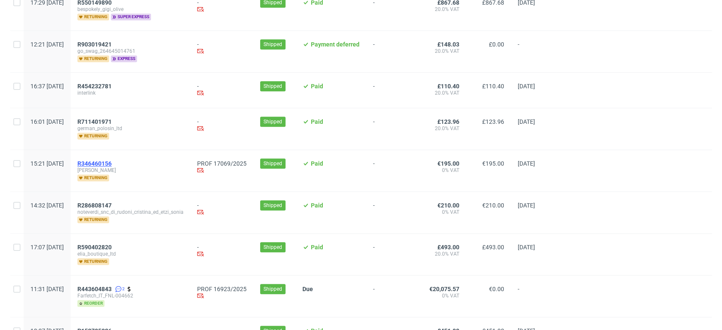
click at [112, 163] on span "R346460156" at bounding box center [94, 163] width 34 height 7
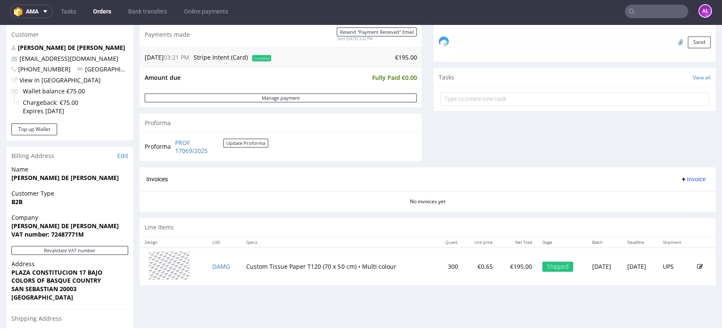
scroll to position [282, 0]
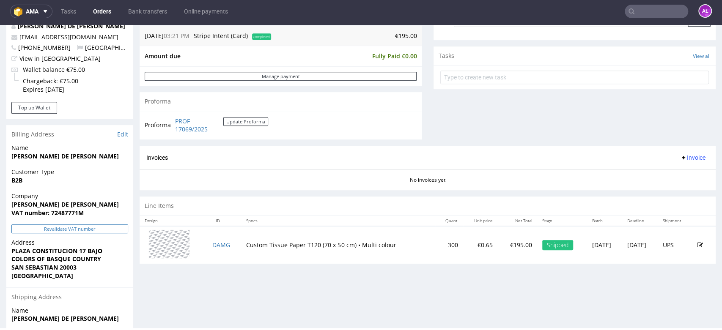
click at [114, 229] on button "Revalidate VAT number" at bounding box center [69, 229] width 117 height 9
click at [680, 159] on span "Invoice" at bounding box center [692, 157] width 25 height 7
click at [681, 175] on span "Generate" at bounding box center [678, 175] width 41 height 8
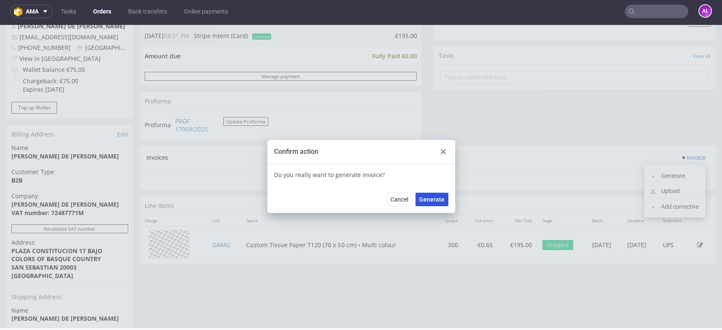
click at [440, 202] on span "Generate" at bounding box center [431, 200] width 25 height 6
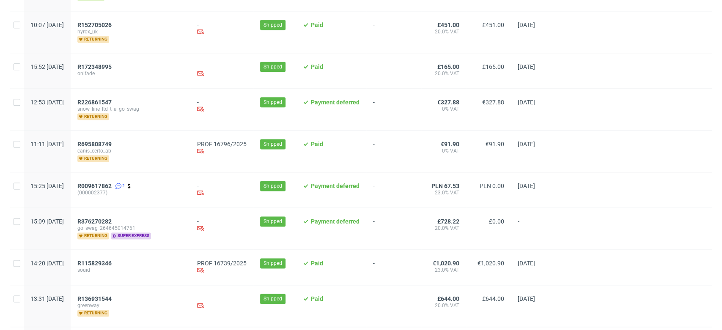
scroll to position [689, 0]
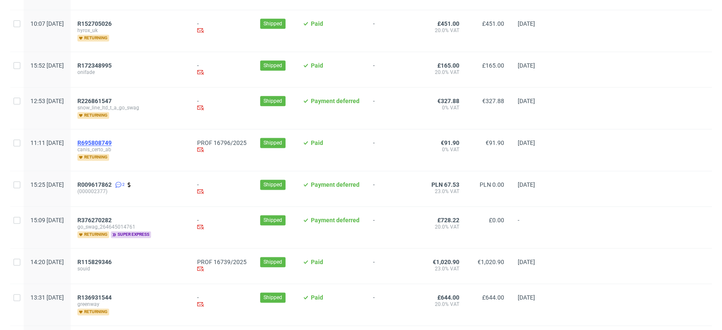
click at [112, 142] on span "R695808749" at bounding box center [94, 143] width 34 height 7
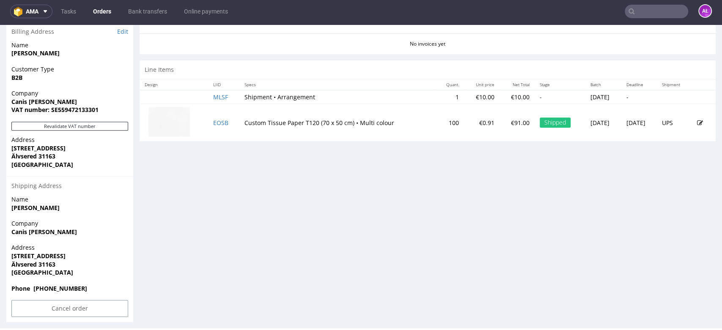
scroll to position [417, 0]
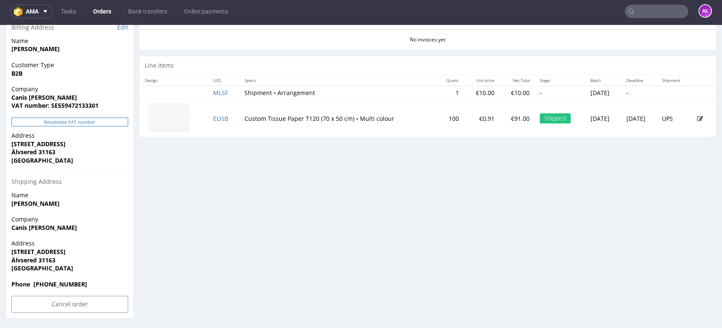
click at [103, 123] on button "Revalidate VAT number" at bounding box center [69, 122] width 117 height 9
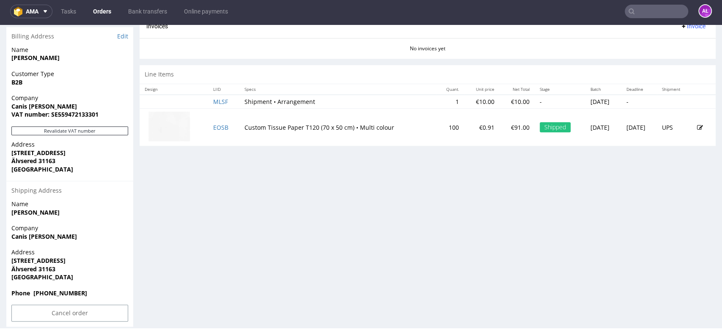
scroll to position [314, 0]
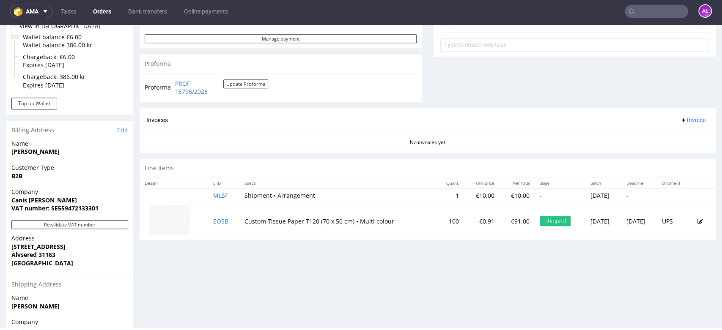
click at [683, 118] on span "Invoice" at bounding box center [692, 120] width 25 height 7
click at [683, 137] on span "Generate" at bounding box center [678, 138] width 41 height 8
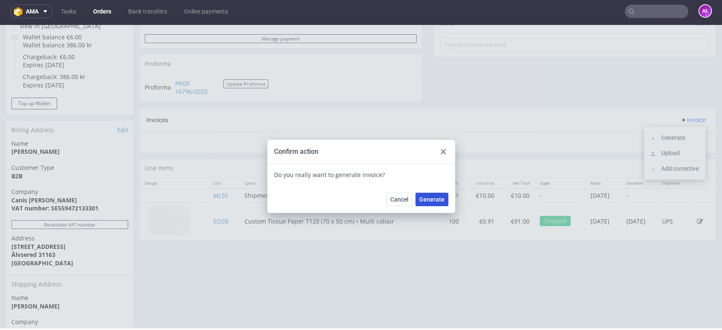
click at [427, 197] on span "Generate" at bounding box center [431, 200] width 25 height 6
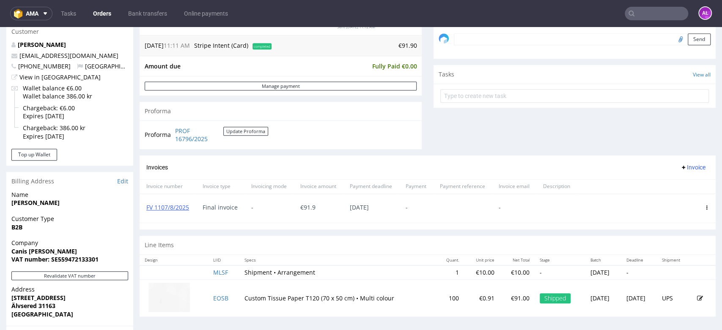
scroll to position [282, 0]
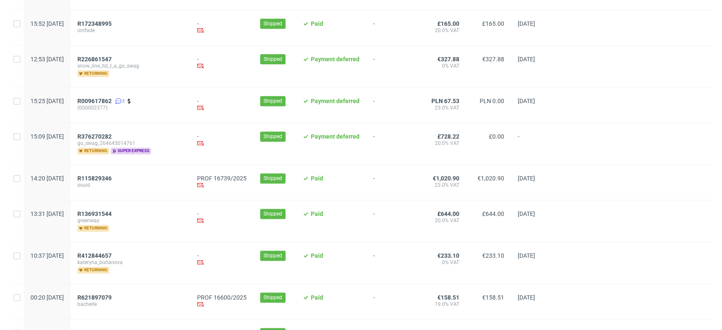
scroll to position [752, 0]
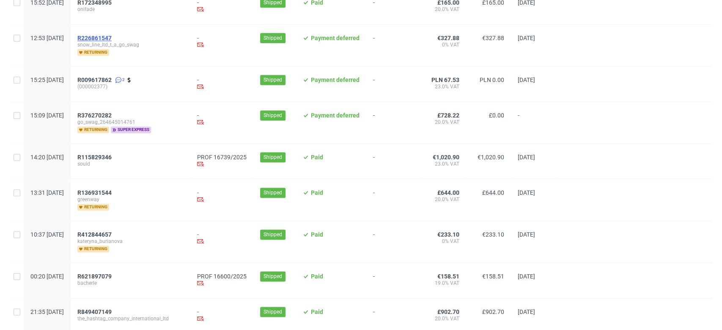
click at [112, 36] on span "R226861547" at bounding box center [94, 38] width 34 height 7
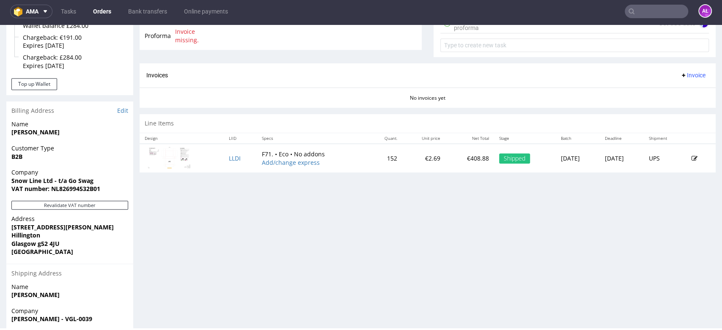
scroll to position [376, 0]
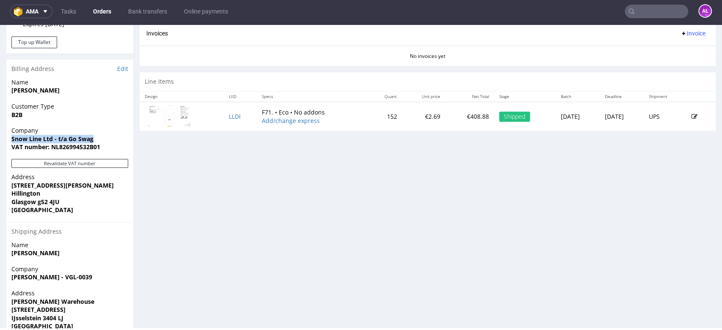
drag, startPoint x: 101, startPoint y: 137, endPoint x: 9, endPoint y: 139, distance: 92.2
click at [9, 139] on div "Company Snow Line Ltd - t/a Go Swag VAT number: NL826994532B01" at bounding box center [69, 142] width 127 height 33
copy strong "Snow Line Ltd - t/a Go Swag"
click at [91, 165] on button "Revalidate VAT number" at bounding box center [69, 163] width 117 height 9
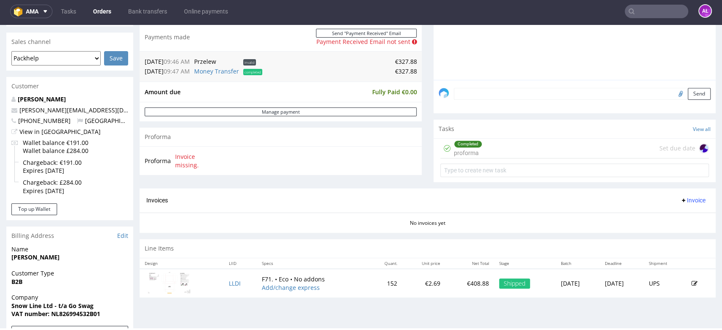
scroll to position [188, 0]
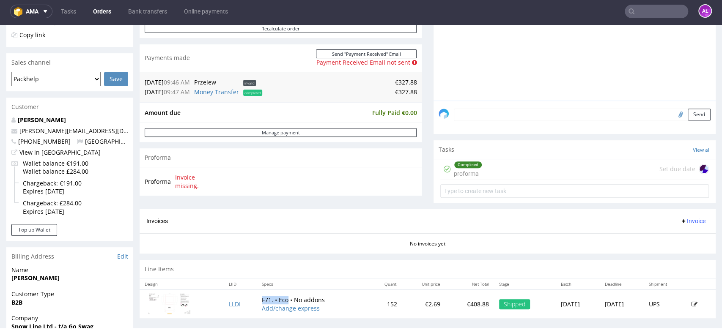
drag, startPoint x: 247, startPoint y: 296, endPoint x: 277, endPoint y: 299, distance: 30.3
click at [277, 299] on td "F71. • Eco • No addons Add/change express" at bounding box center [312, 304] width 111 height 29
copy td "F71. • Eco"
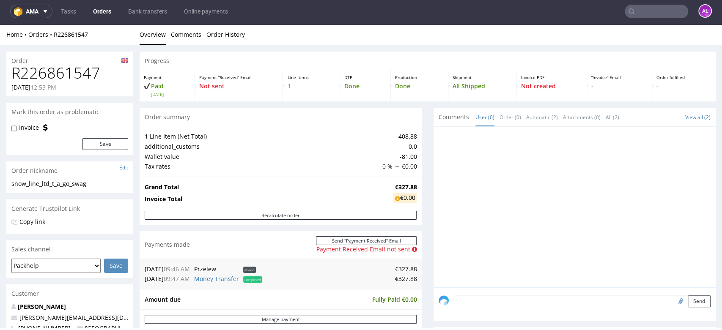
scroll to position [0, 0]
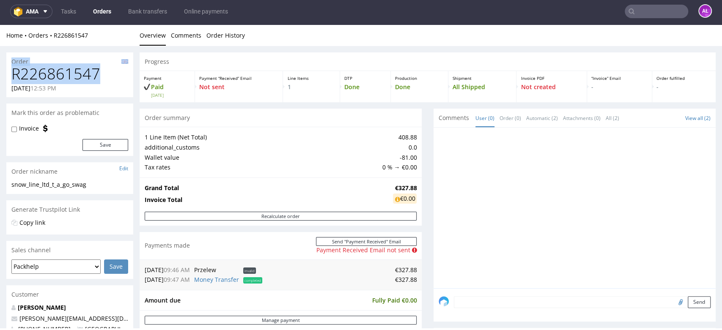
drag, startPoint x: 98, startPoint y: 76, endPoint x: -3, endPoint y: 64, distance: 101.8
copy section "Order R226861547"
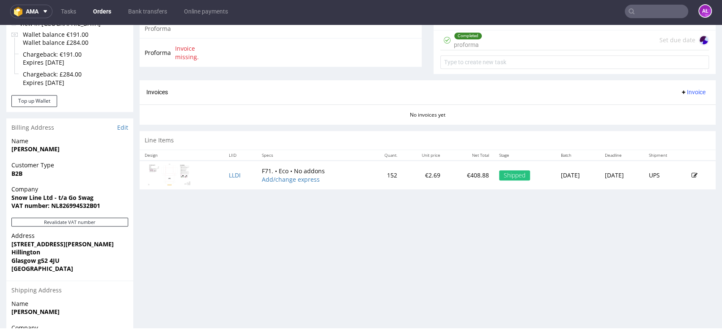
scroll to position [329, 0]
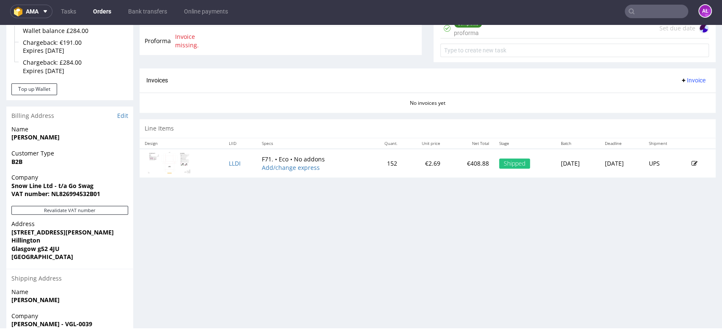
click at [680, 79] on span "Invoice" at bounding box center [692, 80] width 25 height 7
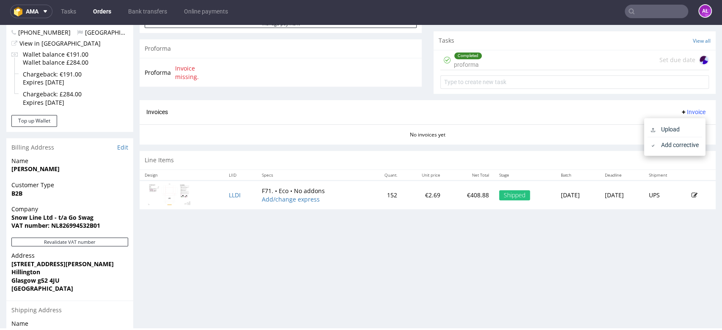
scroll to position [282, 0]
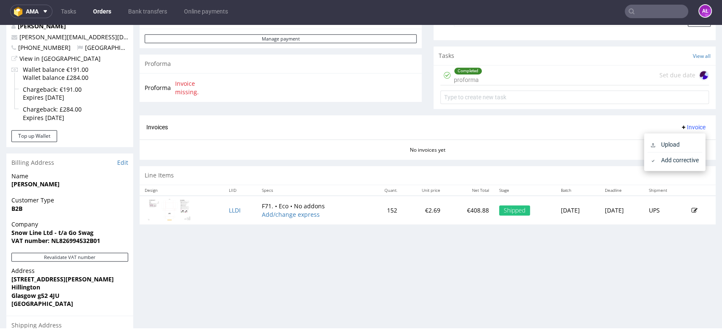
click at [551, 77] on div "Completed proforma Set due date" at bounding box center [574, 76] width 269 height 20
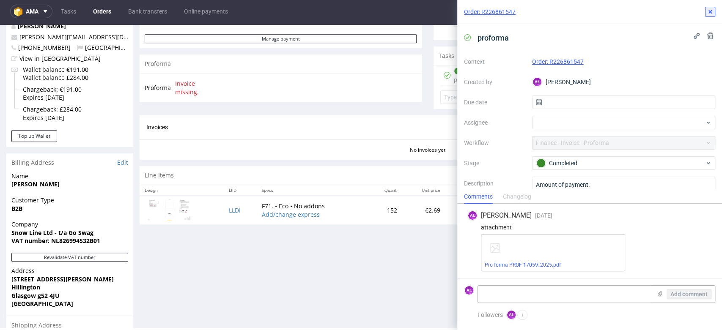
click at [709, 8] on icon at bounding box center [710, 11] width 7 height 7
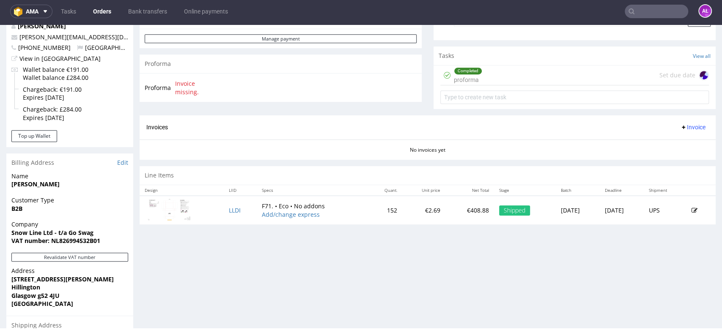
click at [680, 126] on span "Invoice" at bounding box center [692, 127] width 25 height 7
click at [680, 145] on span "Upload" at bounding box center [678, 144] width 41 height 8
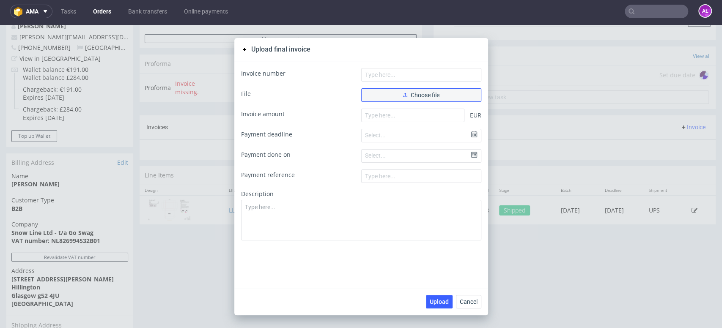
click at [420, 95] on span "Choose file" at bounding box center [421, 95] width 36 height 6
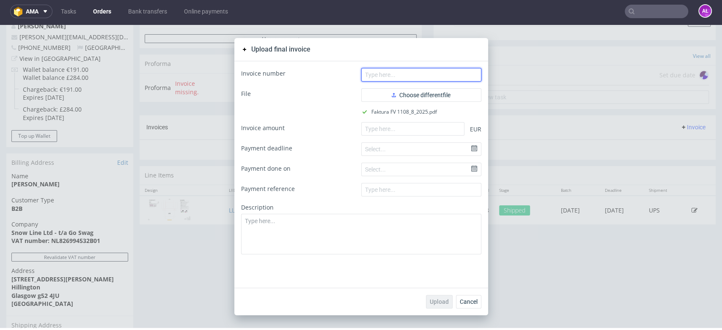
drag, startPoint x: 392, startPoint y: 77, endPoint x: 298, endPoint y: 108, distance: 99.5
click at [392, 77] on input "text" at bounding box center [421, 75] width 120 height 14
paste input "FV 1108/8/2025"
type input "FV 1108/8/2025"
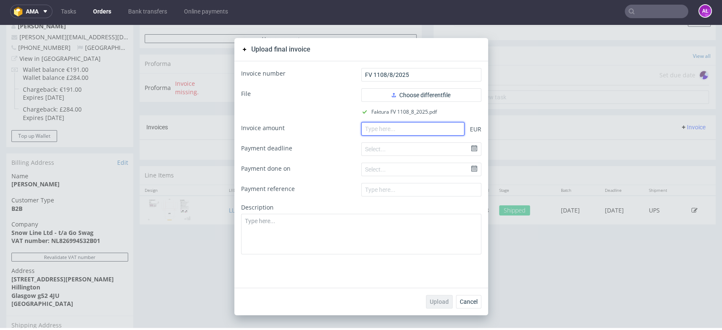
drag, startPoint x: 403, startPoint y: 127, endPoint x: 405, endPoint y: 133, distance: 6.7
click at [403, 127] on input "number" at bounding box center [412, 129] width 103 height 14
paste input "327.88"
type input "327.88"
drag, startPoint x: 436, startPoint y: 302, endPoint x: 424, endPoint y: 286, distance: 20.1
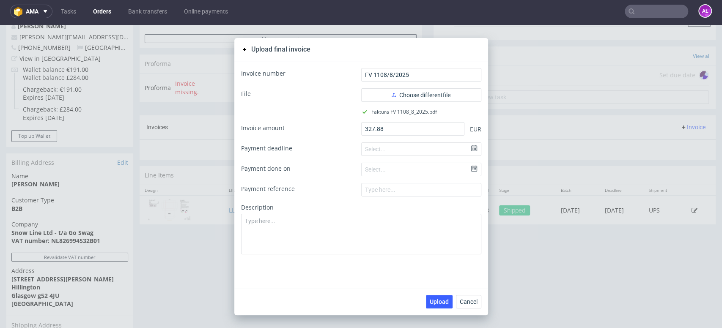
click at [437, 302] on span "Upload" at bounding box center [439, 302] width 19 height 6
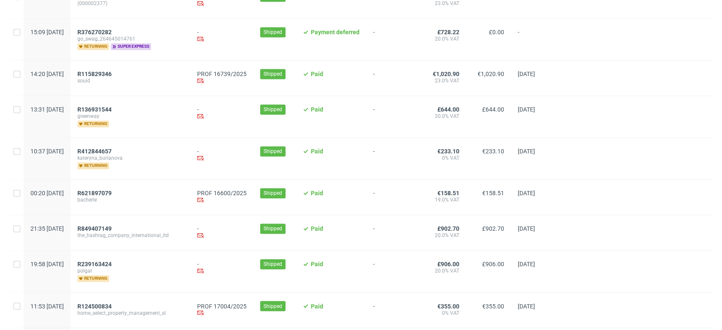
scroll to position [798, 0]
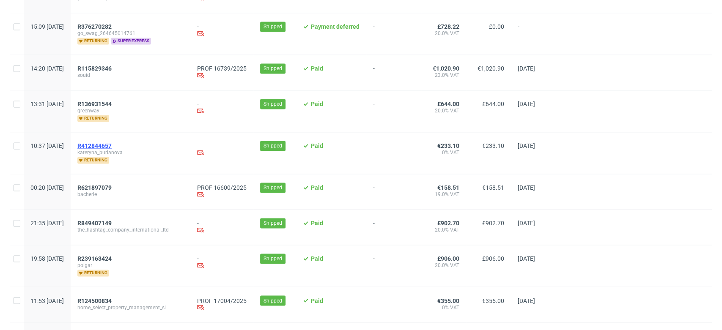
click at [112, 143] on span "R412844657" at bounding box center [94, 146] width 34 height 7
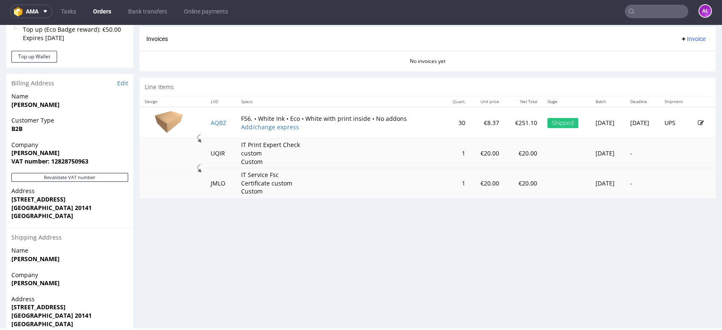
scroll to position [376, 0]
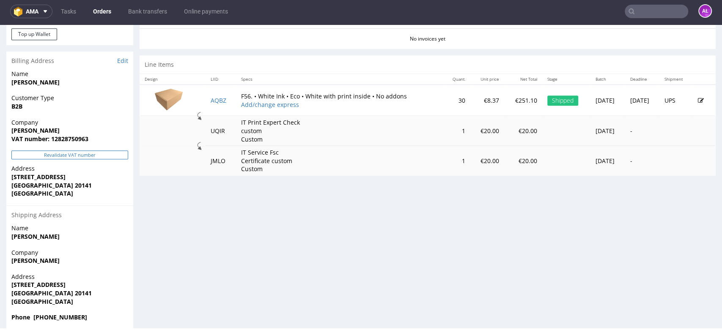
click at [102, 154] on button "Revalidate VAT number" at bounding box center [69, 155] width 117 height 9
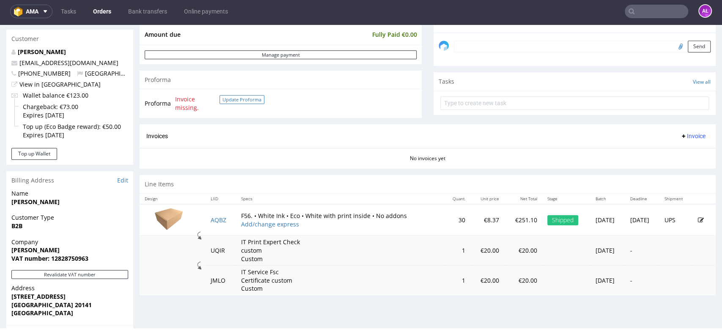
scroll to position [235, 0]
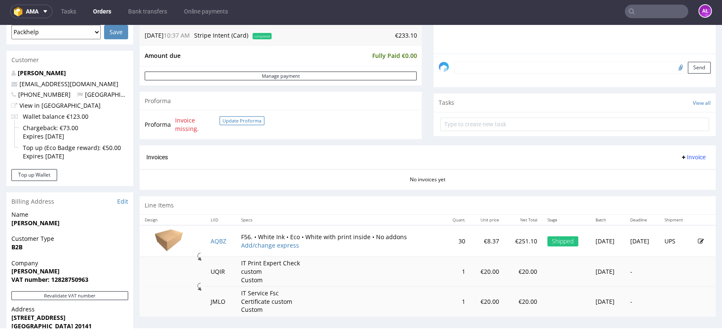
click at [247, 123] on button "Update Proforma" at bounding box center [241, 120] width 45 height 9
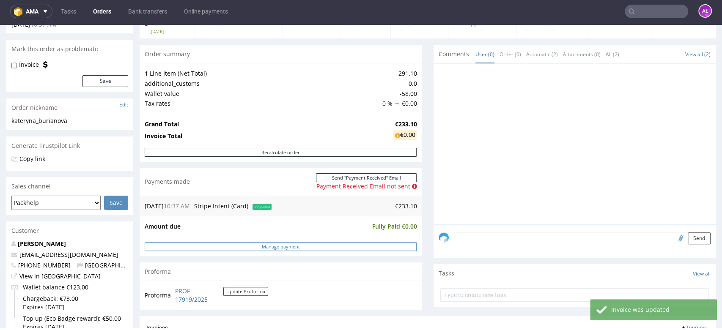
scroll to position [188, 0]
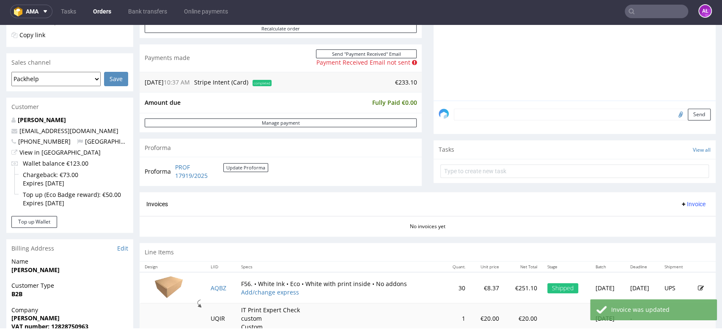
drag, startPoint x: 685, startPoint y: 203, endPoint x: 687, endPoint y: 207, distance: 4.4
click at [685, 203] on span "Invoice" at bounding box center [692, 204] width 25 height 7
click at [687, 220] on span "Generate" at bounding box center [678, 222] width 41 height 8
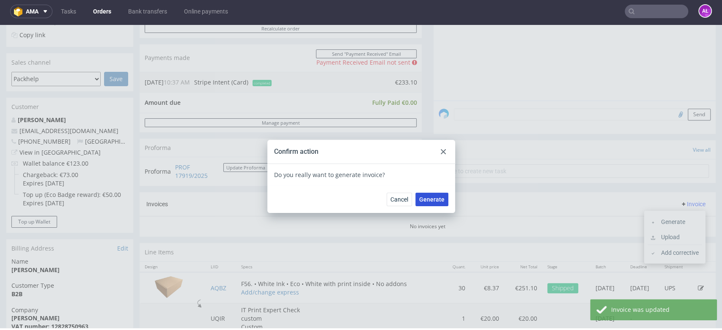
click at [422, 199] on span "Generate" at bounding box center [431, 200] width 25 height 6
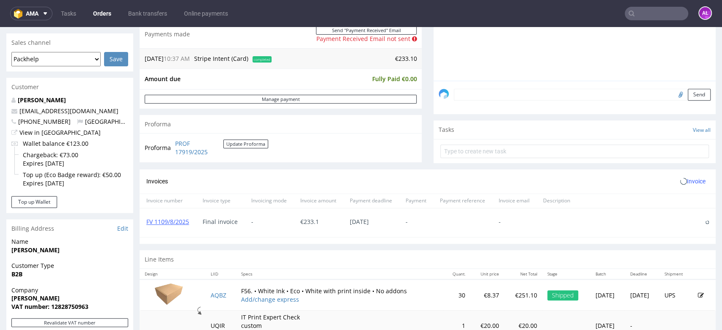
scroll to position [235, 0]
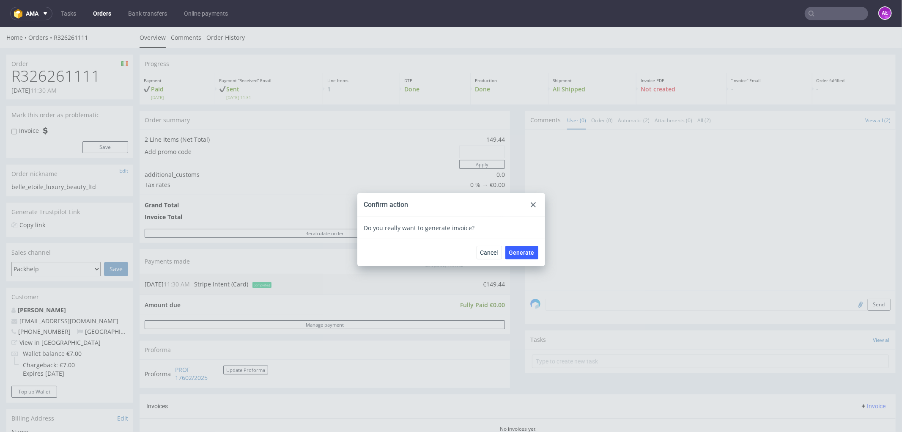
scroll to position [235, 0]
